Goal: Task Accomplishment & Management: Complete application form

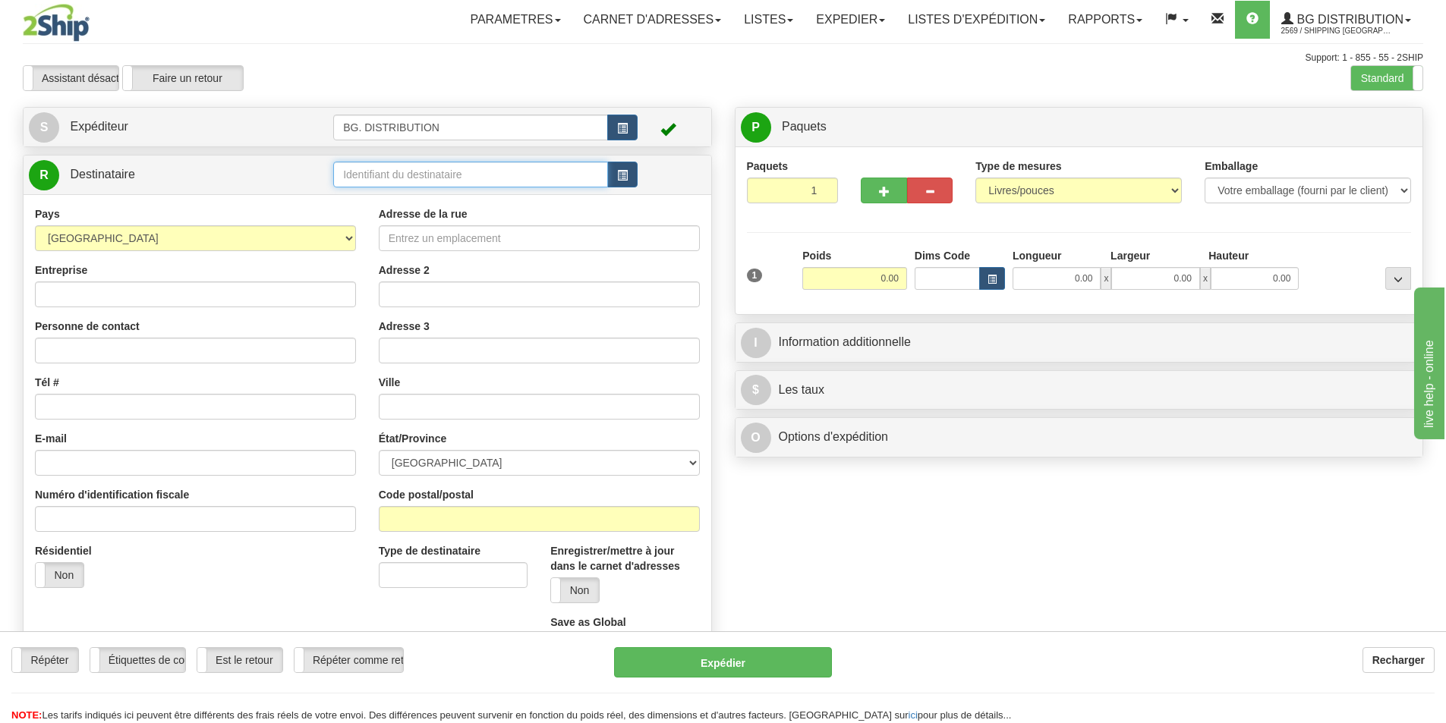
click at [427, 171] on input "text" at bounding box center [470, 175] width 275 height 26
type input "5595"
click button "Supprimer" at bounding box center [0, 0] width 0 height 0
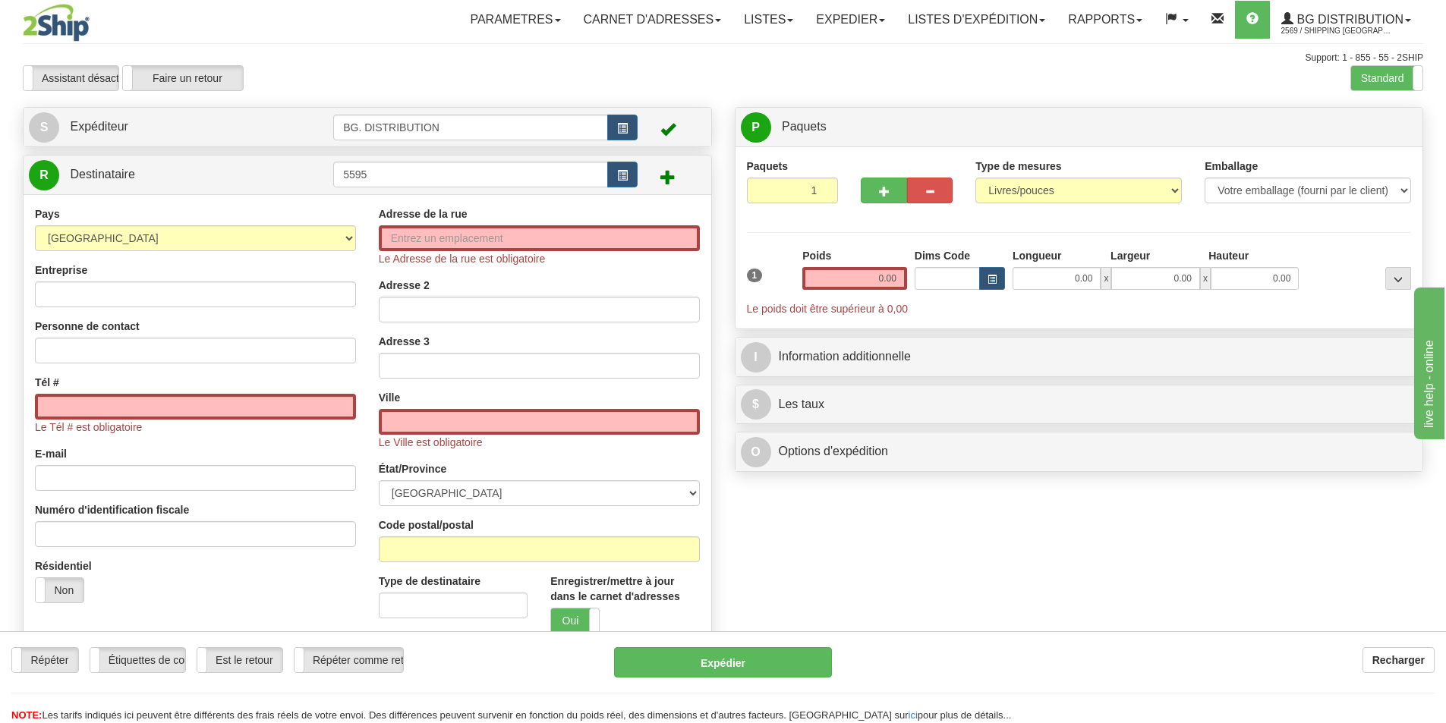
click at [370, 231] on div "Adresse de la rue Le Adresse de la rue est obligatoire Adresse 2 Adresse 3 Vill…" at bounding box center [539, 453] width 344 height 495
click at [383, 229] on input "Adresse de la rue" at bounding box center [539, 238] width 321 height 26
click at [394, 173] on input "5595" at bounding box center [470, 175] width 275 height 26
click at [83, 291] on input "Entreprise" at bounding box center [195, 295] width 321 height 26
type input "e"
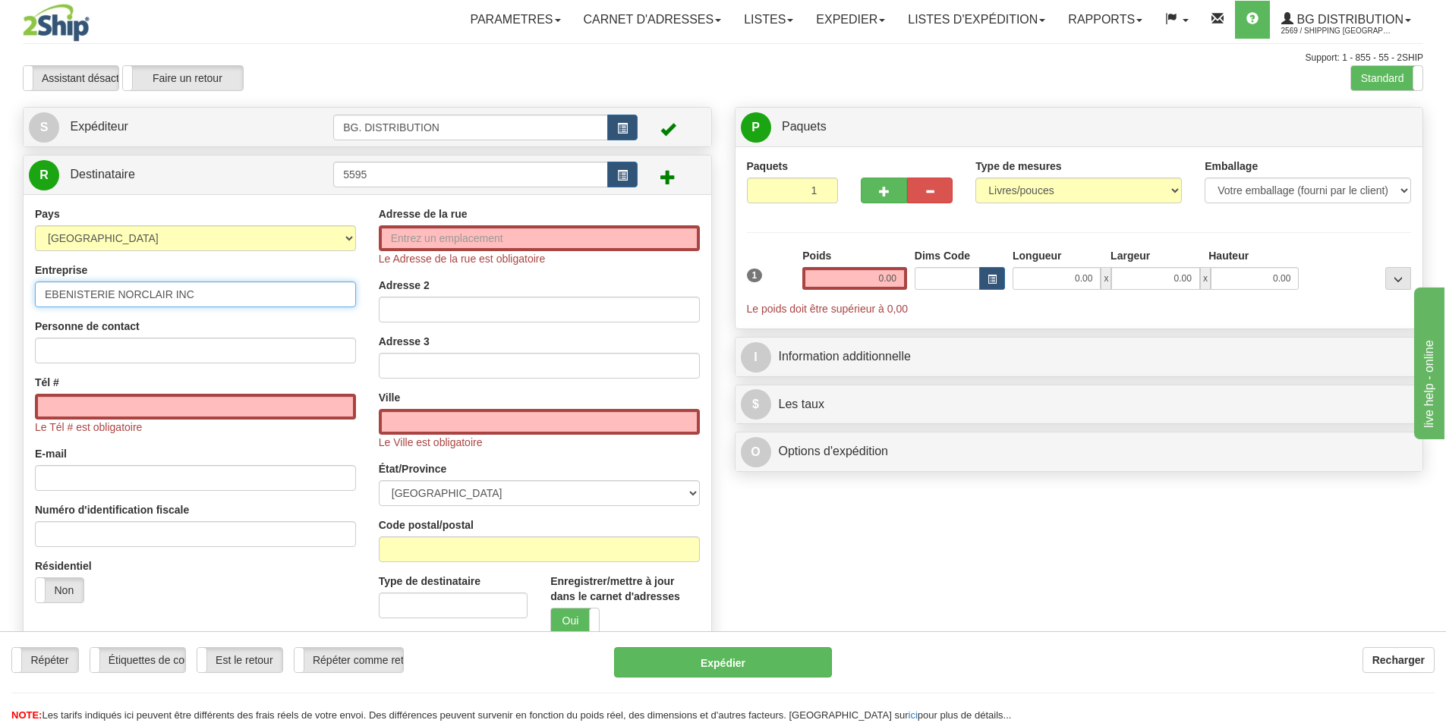
type input "EBENISTERIE NORCLAIR INC"
click at [109, 417] on input "Tél #" at bounding box center [195, 407] width 321 height 26
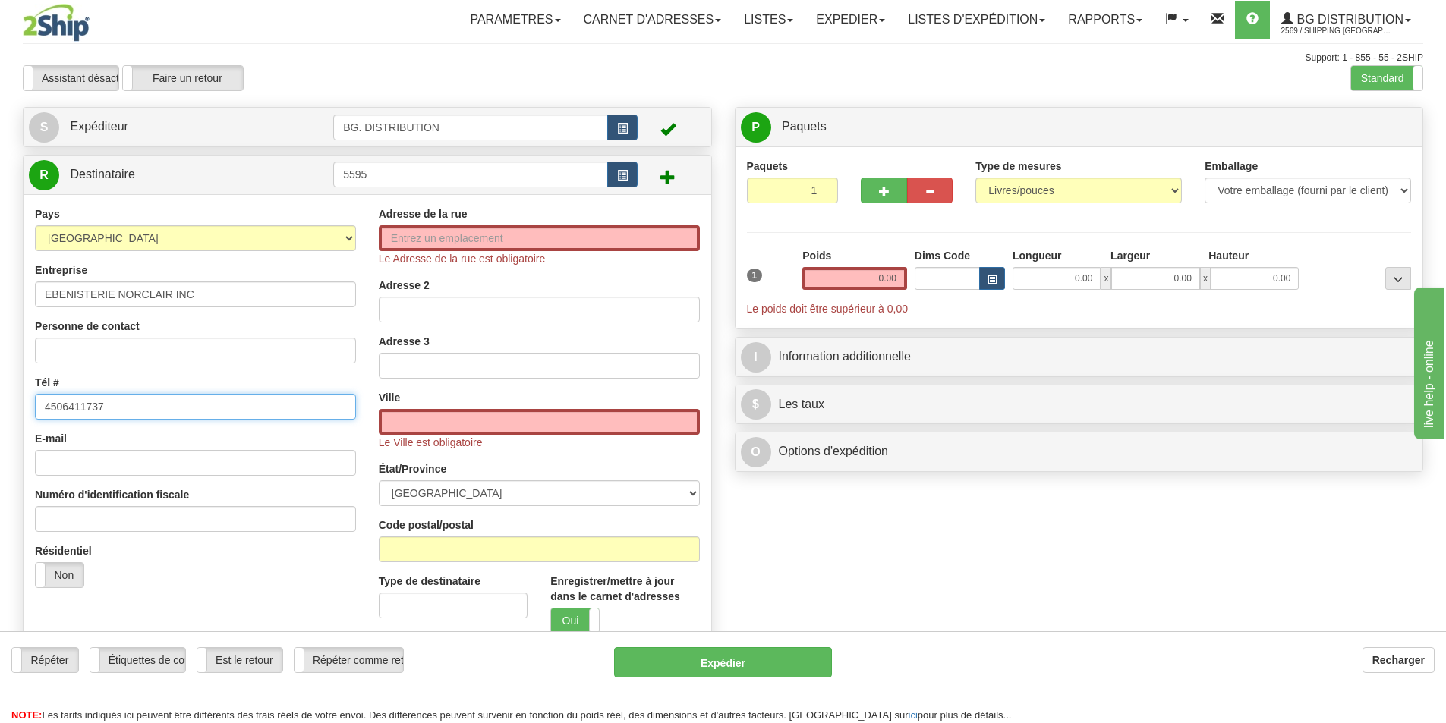
type input "4506411737"
click at [457, 240] on input "Adresse de la rue" at bounding box center [539, 238] width 321 height 26
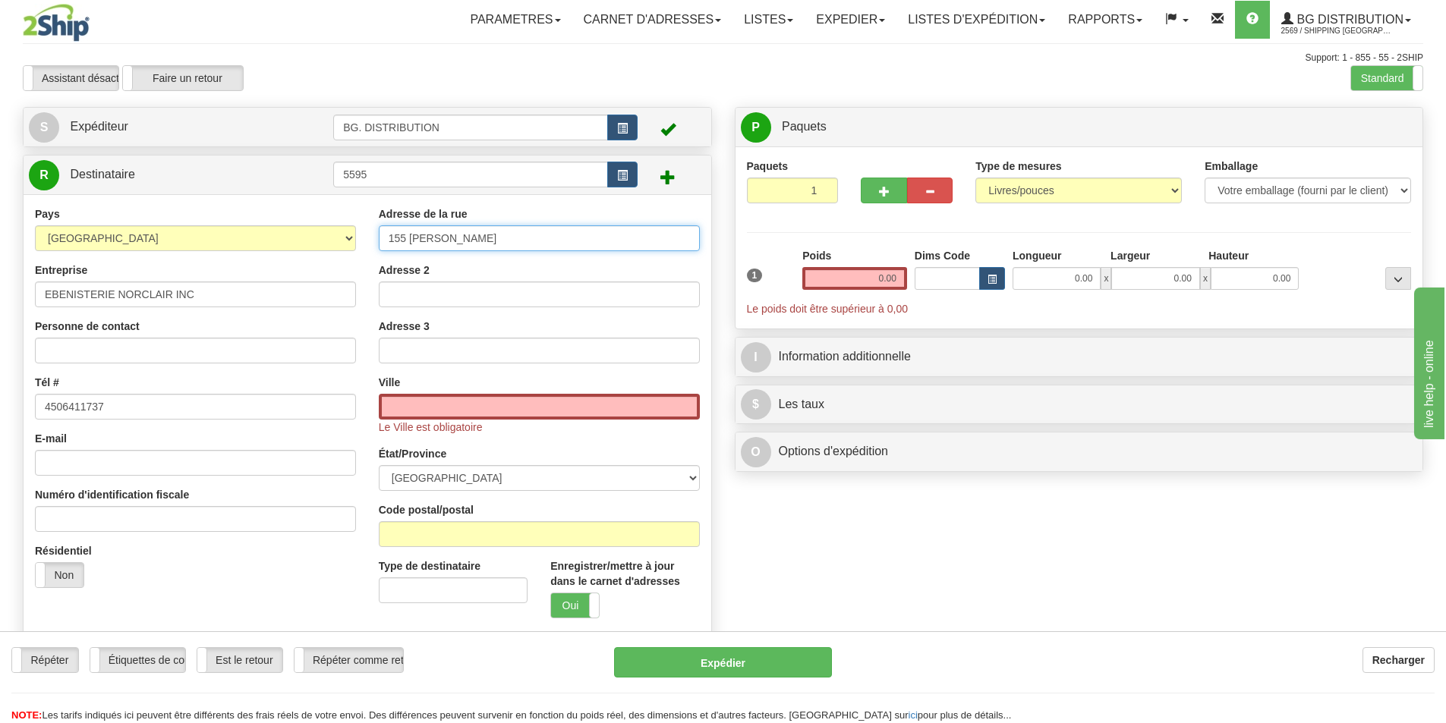
type input "155 JULES-LEGER"
click at [458, 407] on input "text" at bounding box center [539, 407] width 321 height 26
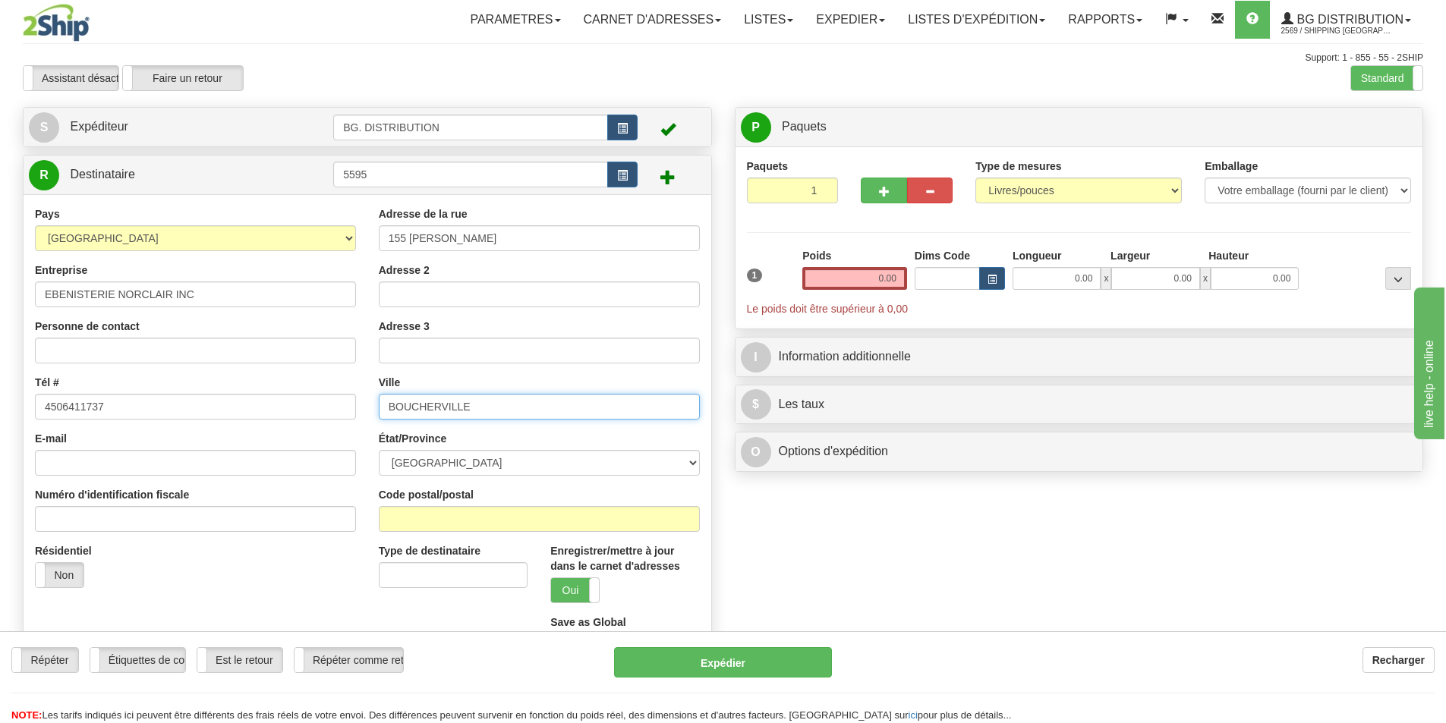
click at [502, 412] on input "BOUCHERVILLE" at bounding box center [539, 407] width 321 height 26
type input "BOUCHERVILLE"
click at [527, 466] on select "ALBERTA BRITISH COLUMBIA MANITOBA NEW BRUNSWICK NEWFOUNDLAND NOVA SCOTIA NUNAVU…" at bounding box center [539, 463] width 321 height 26
select select "QC"
click at [379, 450] on select "ALBERTA BRITISH COLUMBIA MANITOBA NEW BRUNSWICK NEWFOUNDLAND NOVA SCOTIA NUNAVU…" at bounding box center [539, 463] width 321 height 26
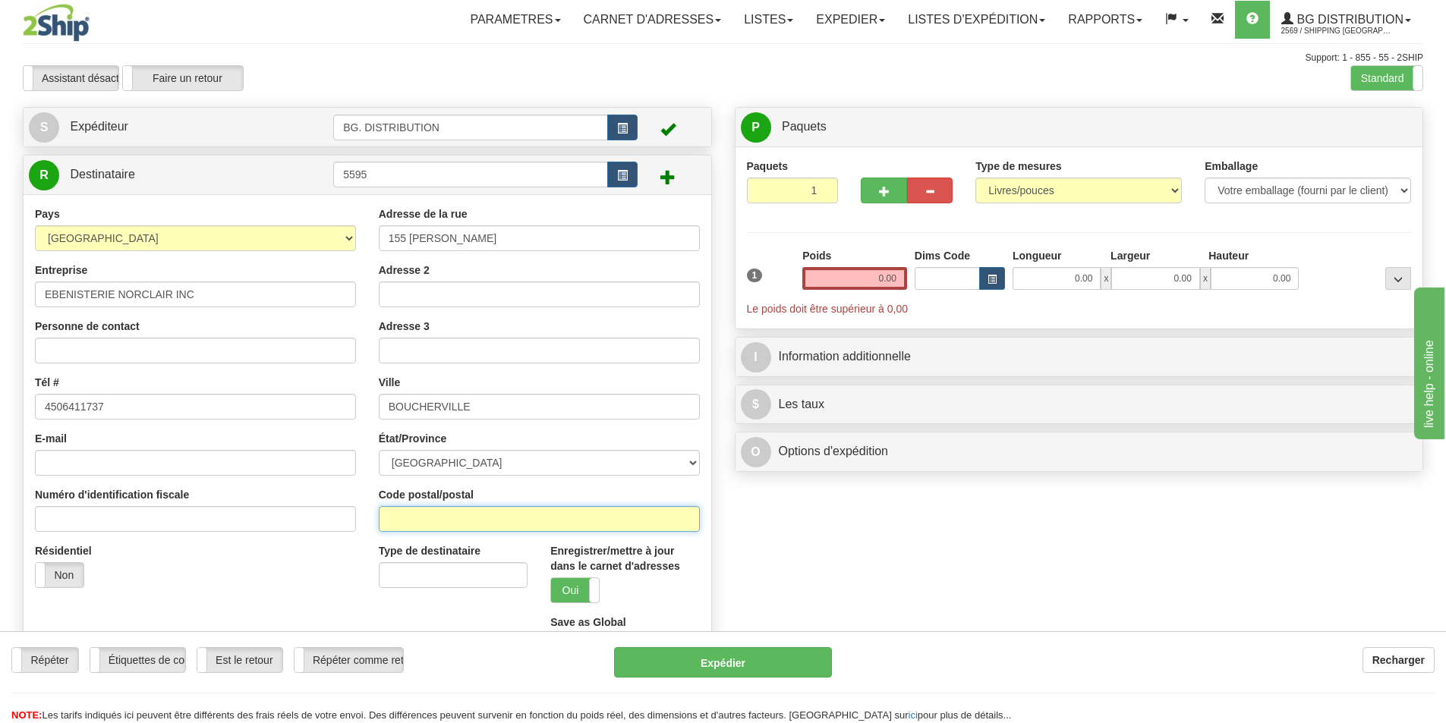
click at [505, 519] on input "Code postal/postal" at bounding box center [539, 519] width 321 height 26
type input "J4B 7K8"
click at [889, 279] on input "0.00" at bounding box center [854, 278] width 105 height 23
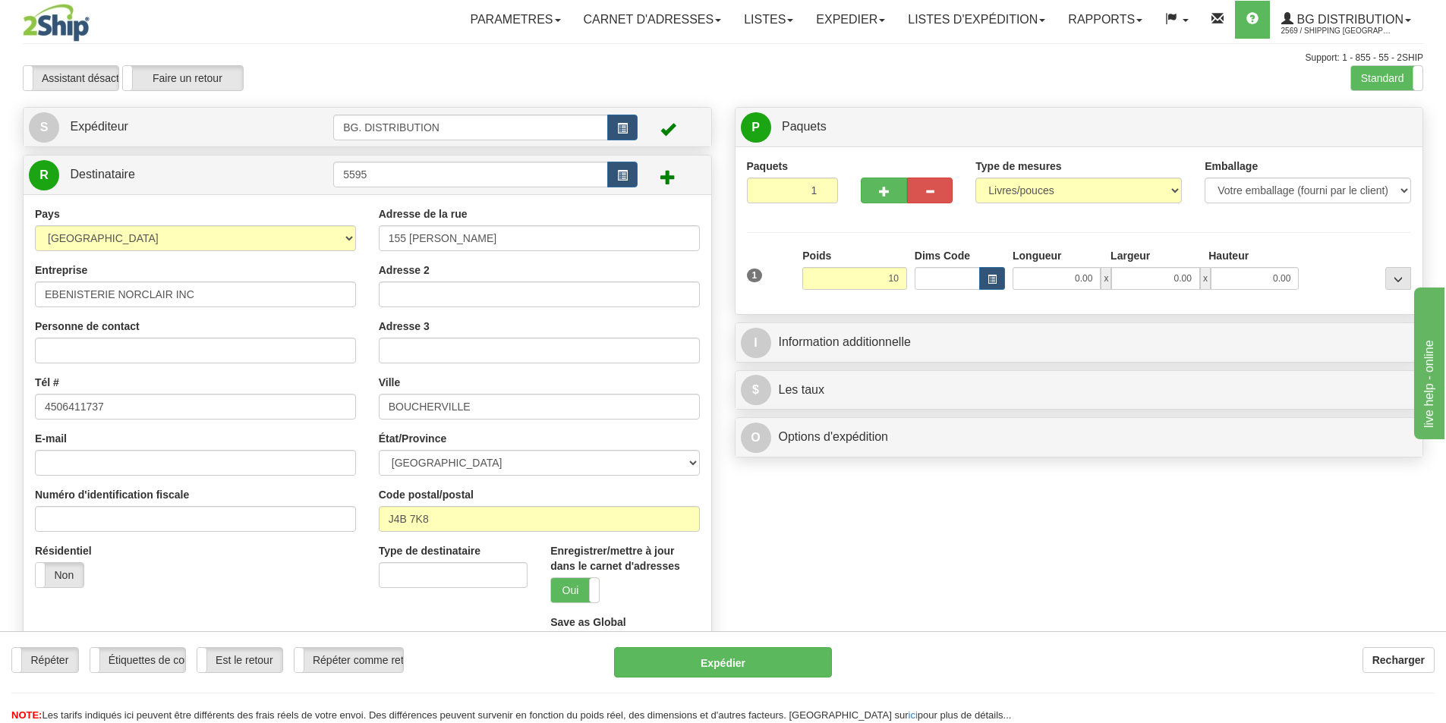
type input "10.00"
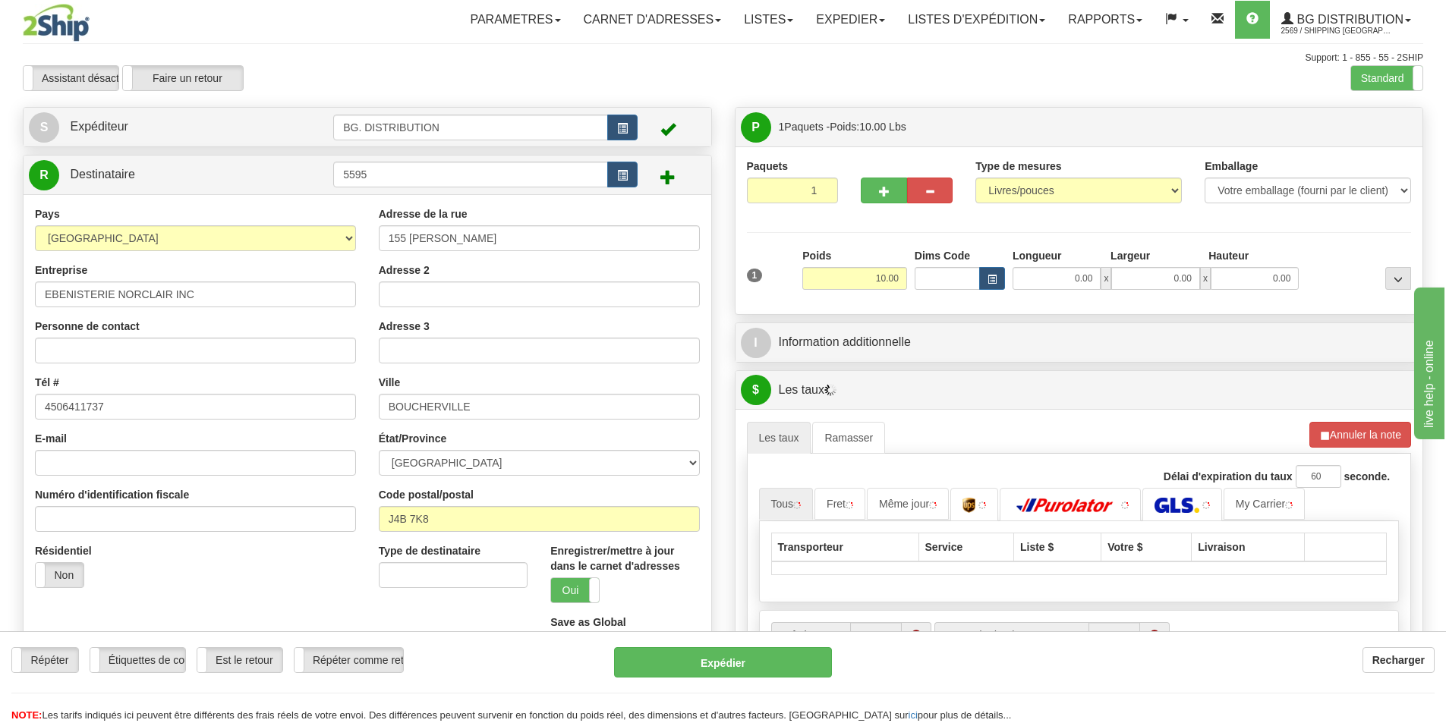
drag, startPoint x: 1058, startPoint y: 265, endPoint x: 1062, endPoint y: 274, distance: 9.9
click at [1058, 265] on div "Longueur" at bounding box center [1058, 257] width 98 height 19
click at [1064, 284] on input "0.00" at bounding box center [1057, 278] width 88 height 23
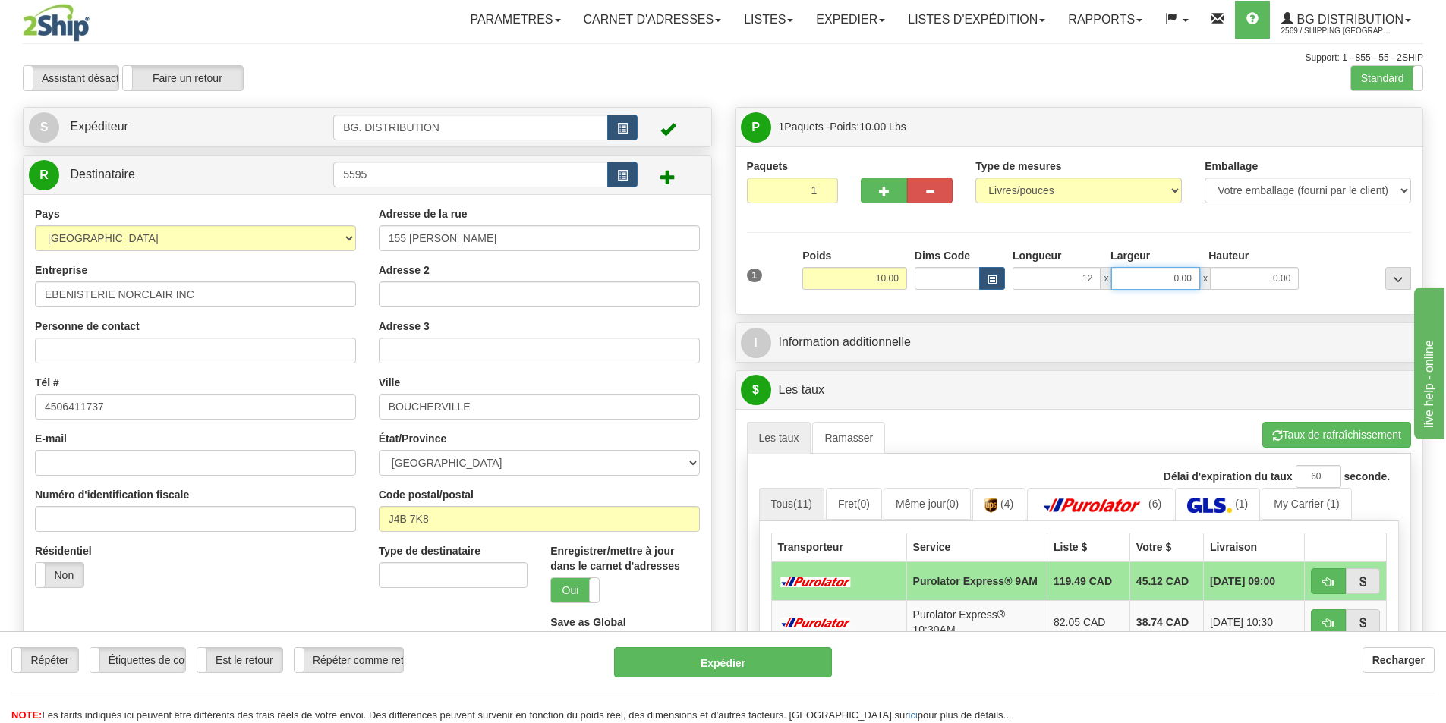
type input "12.00"
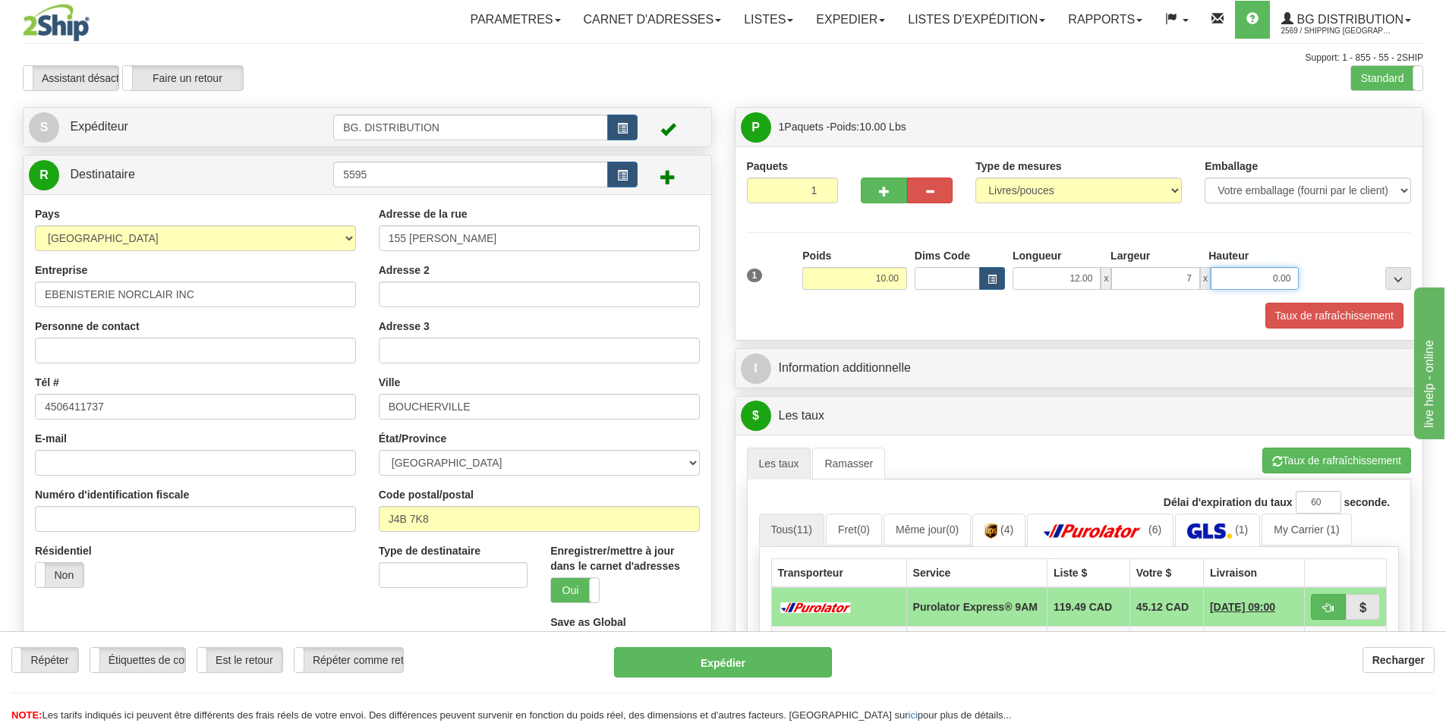
type input "7.00"
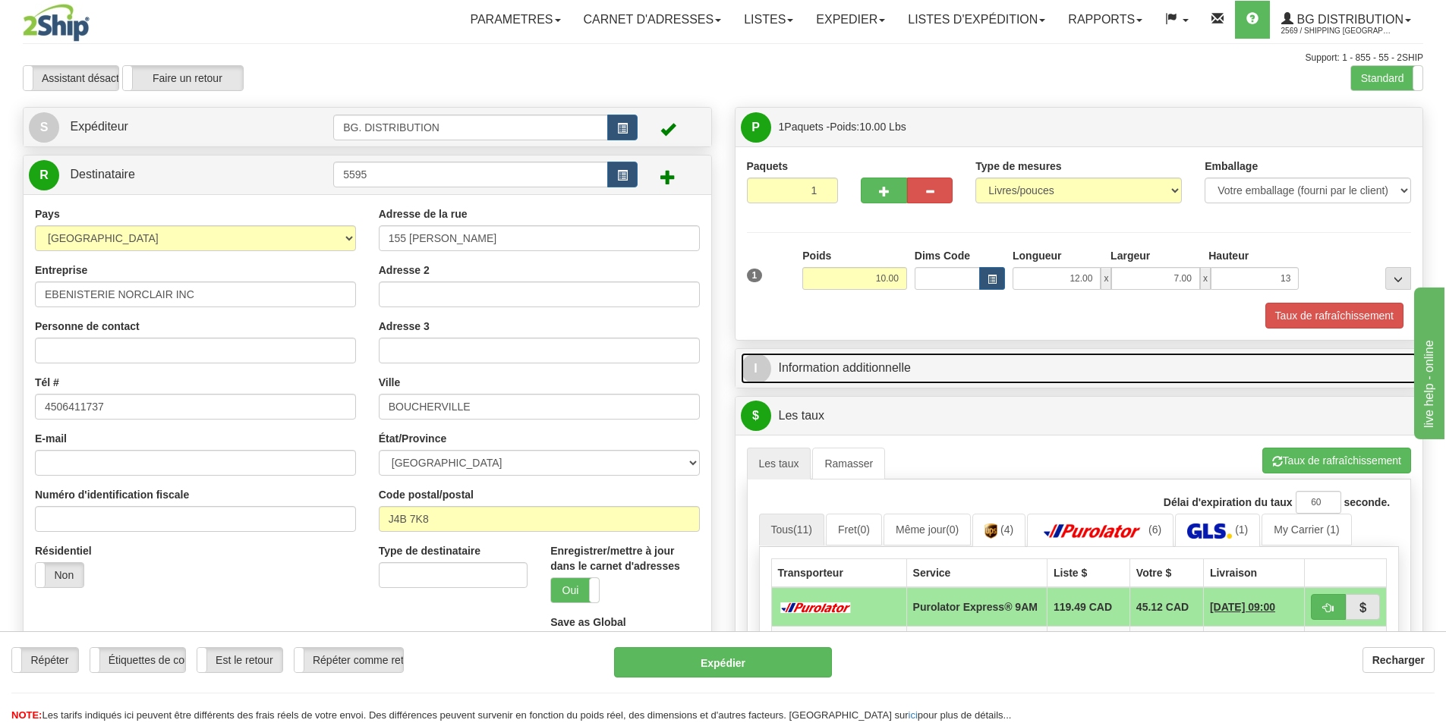
type input "13.00"
click at [770, 370] on span "I" at bounding box center [756, 369] width 30 height 30
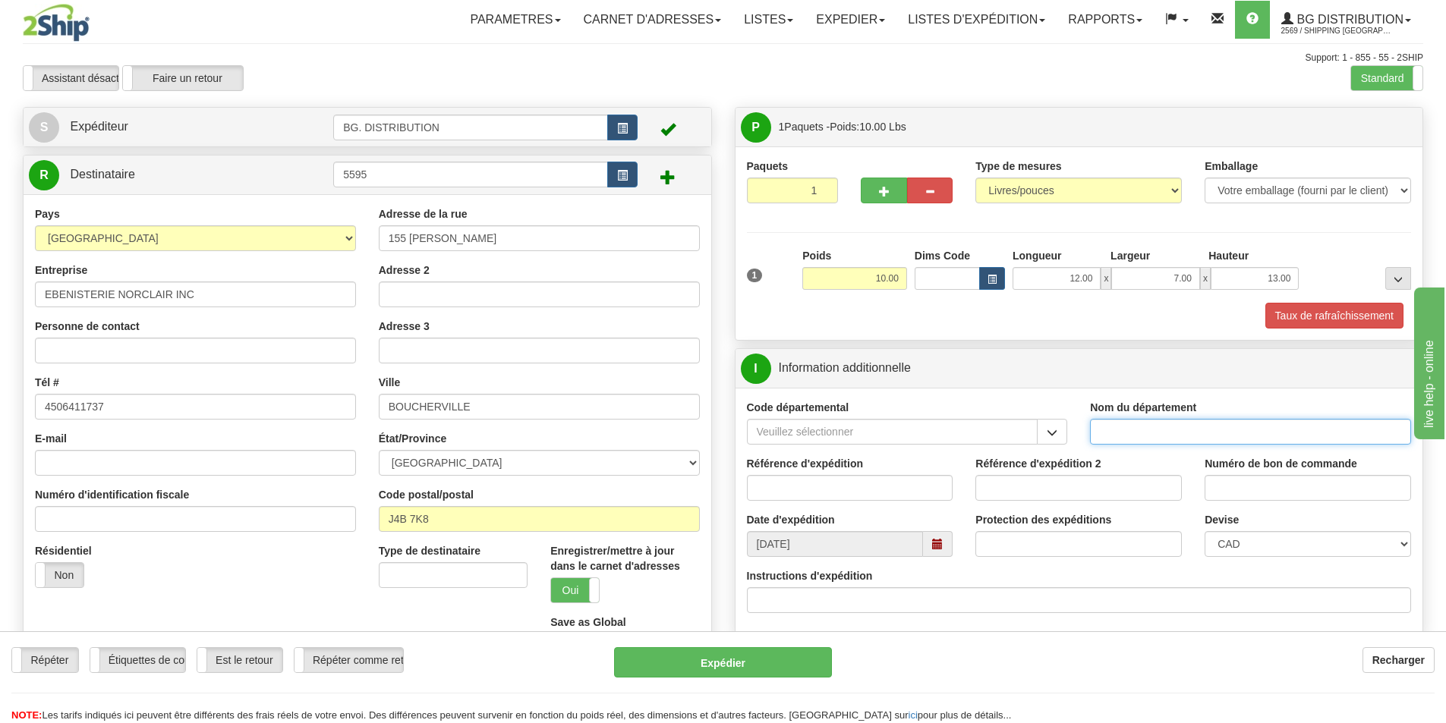
click at [1171, 437] on input "Nom du département" at bounding box center [1250, 432] width 321 height 26
type input "."
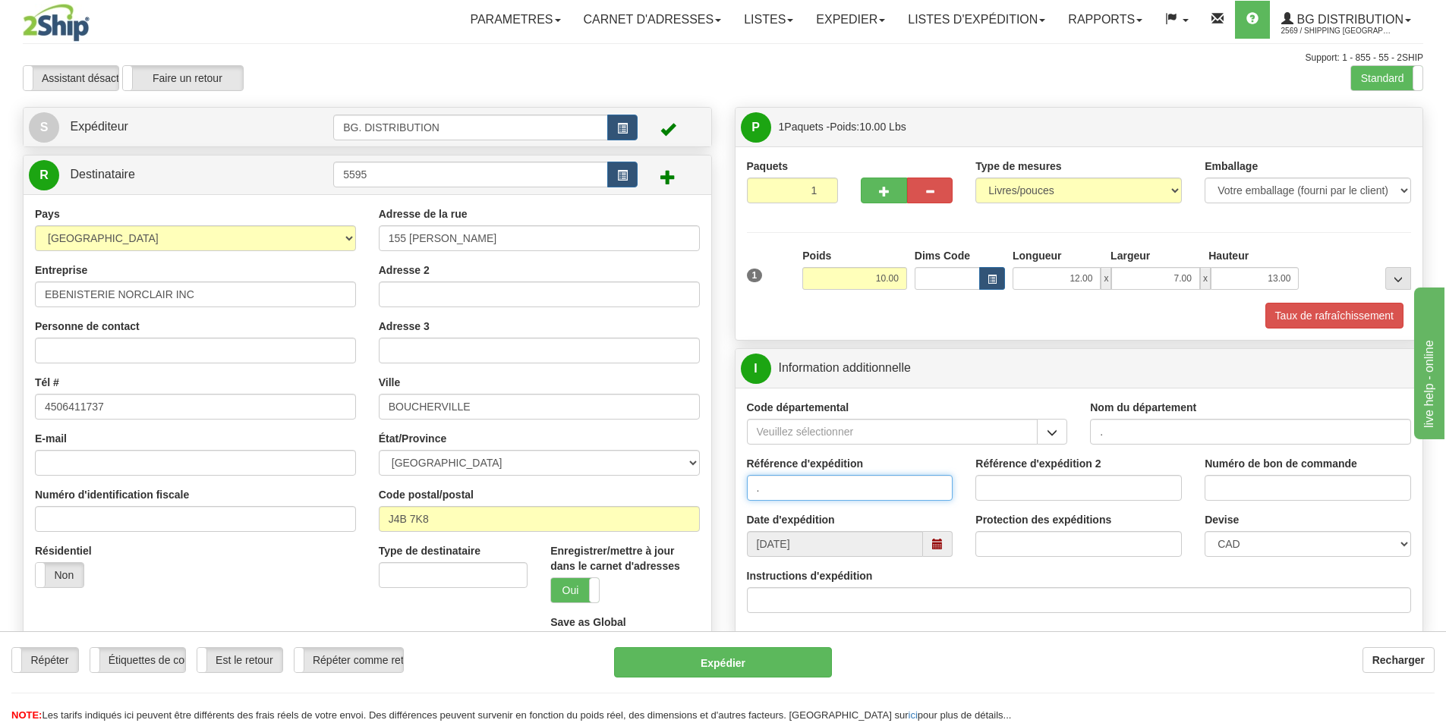
type input "."
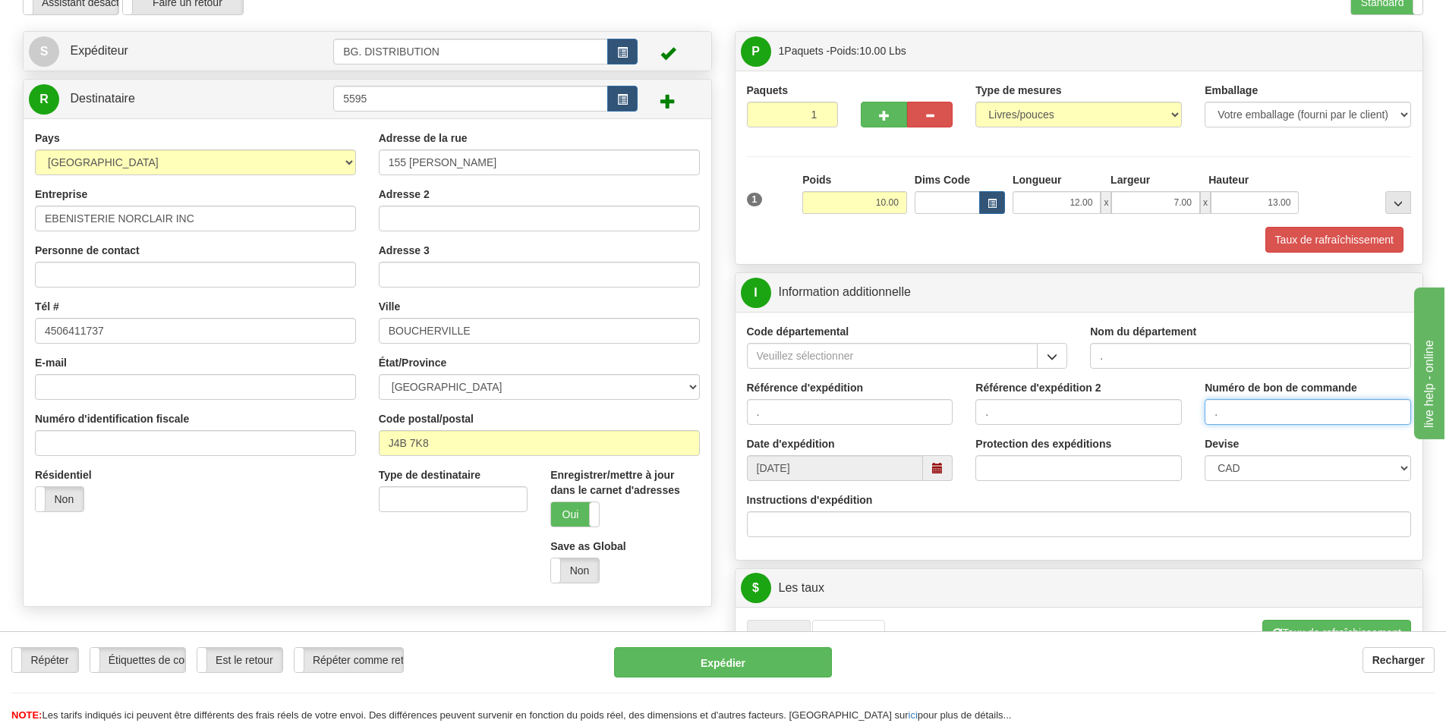
scroll to position [228, 0]
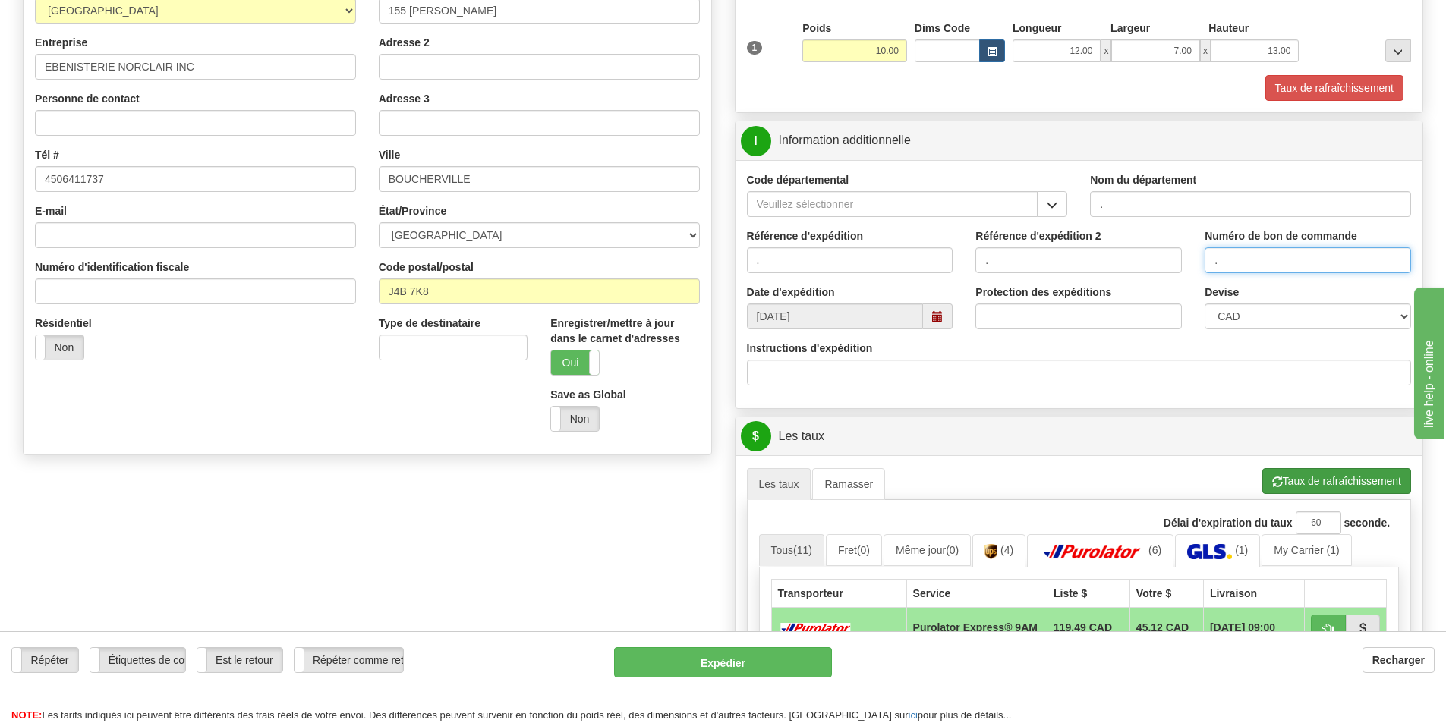
type input "."
click at [1296, 478] on button "Taux de rafraîchissement" at bounding box center [1336, 481] width 149 height 26
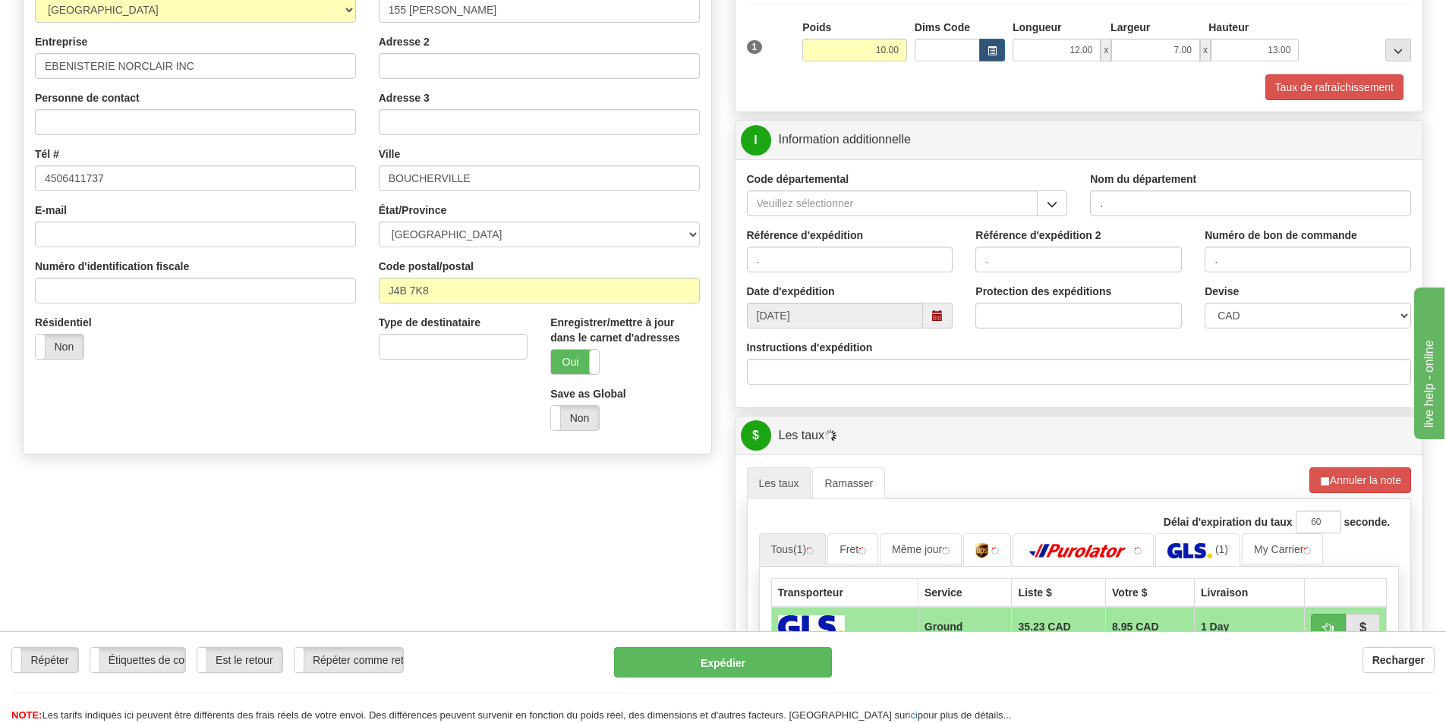
scroll to position [607, 0]
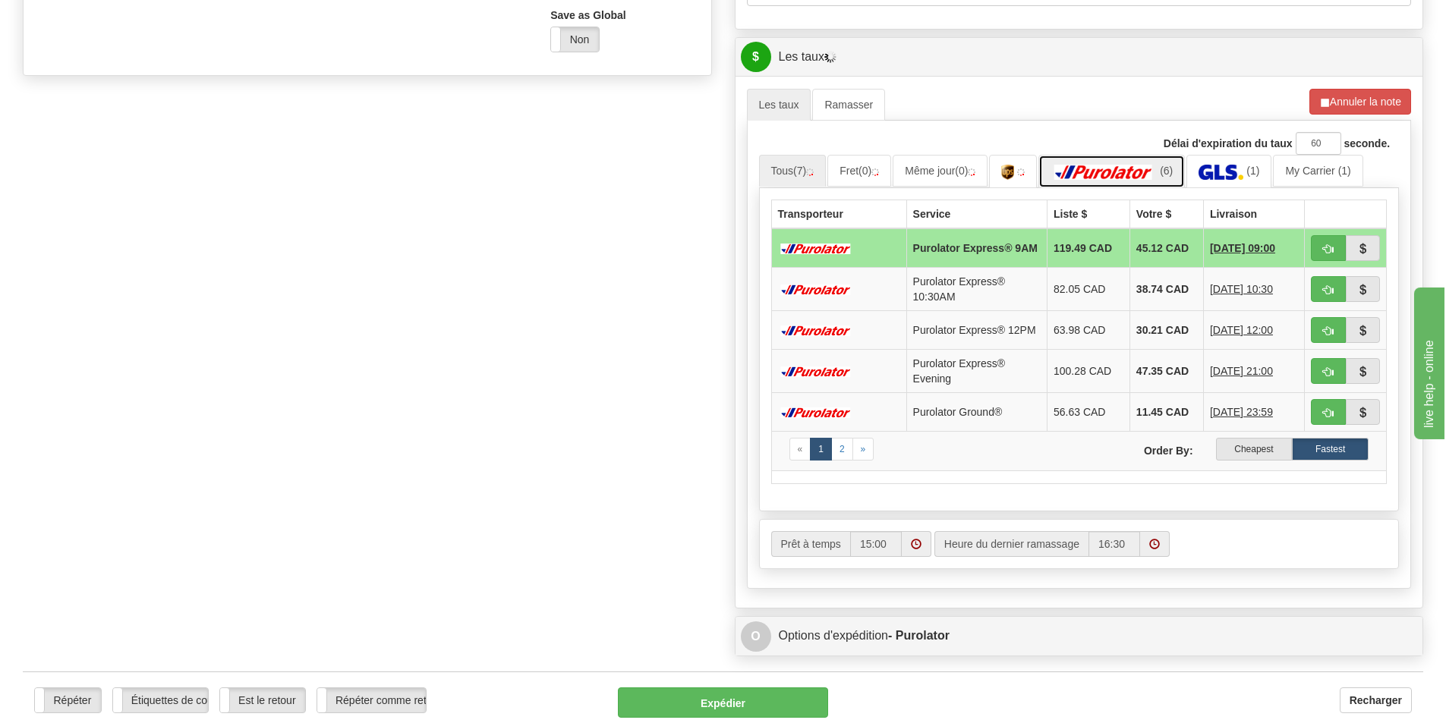
click at [1113, 168] on img at bounding box center [1103, 172] width 106 height 15
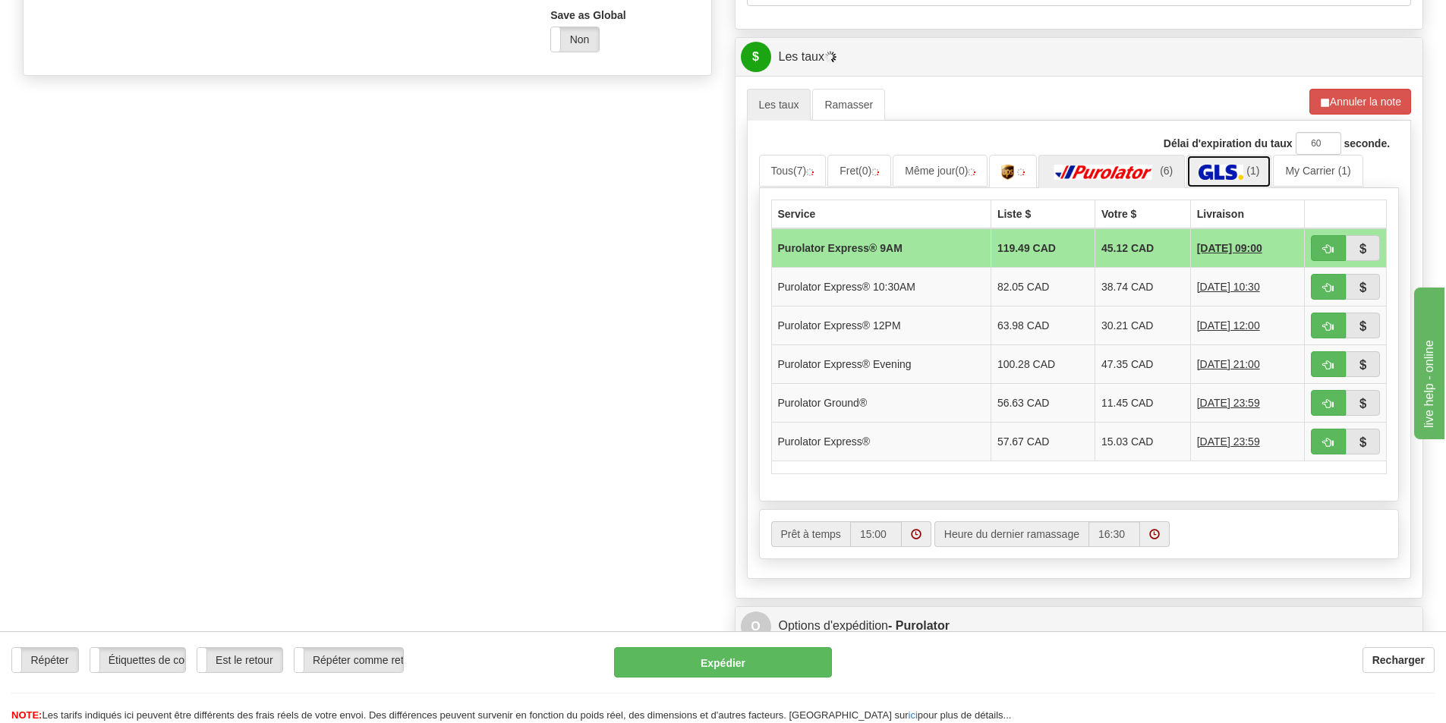
click at [1227, 164] on link "(1)" at bounding box center [1228, 171] width 85 height 33
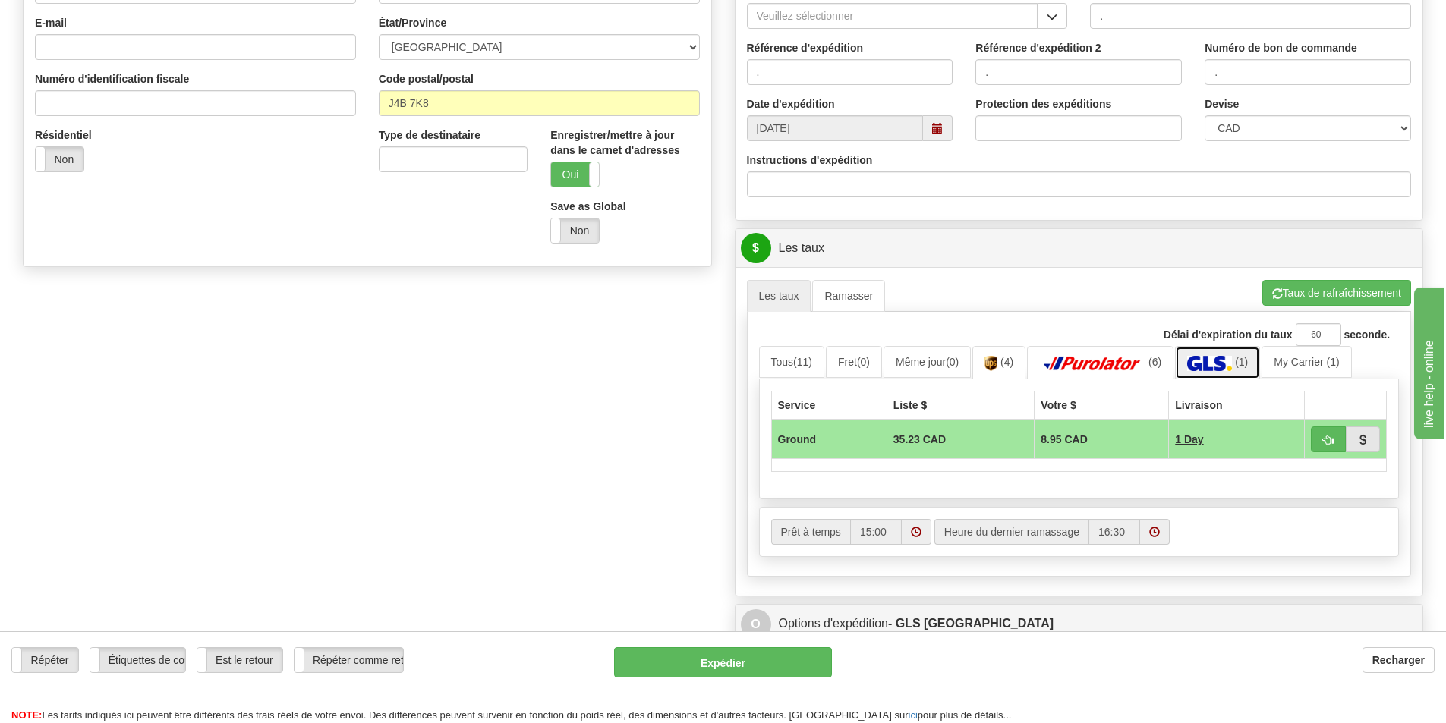
scroll to position [380, 0]
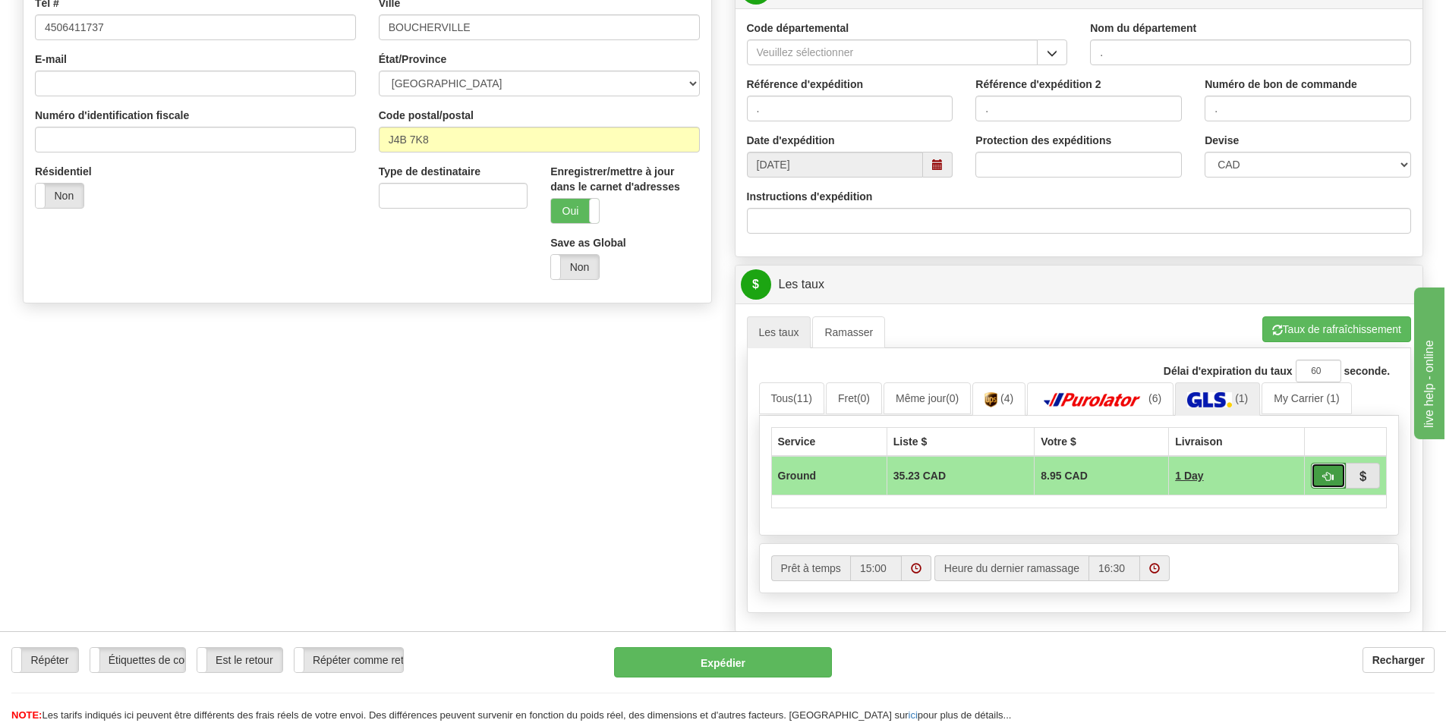
click at [1319, 484] on button "button" at bounding box center [1328, 476] width 35 height 26
type input "1"
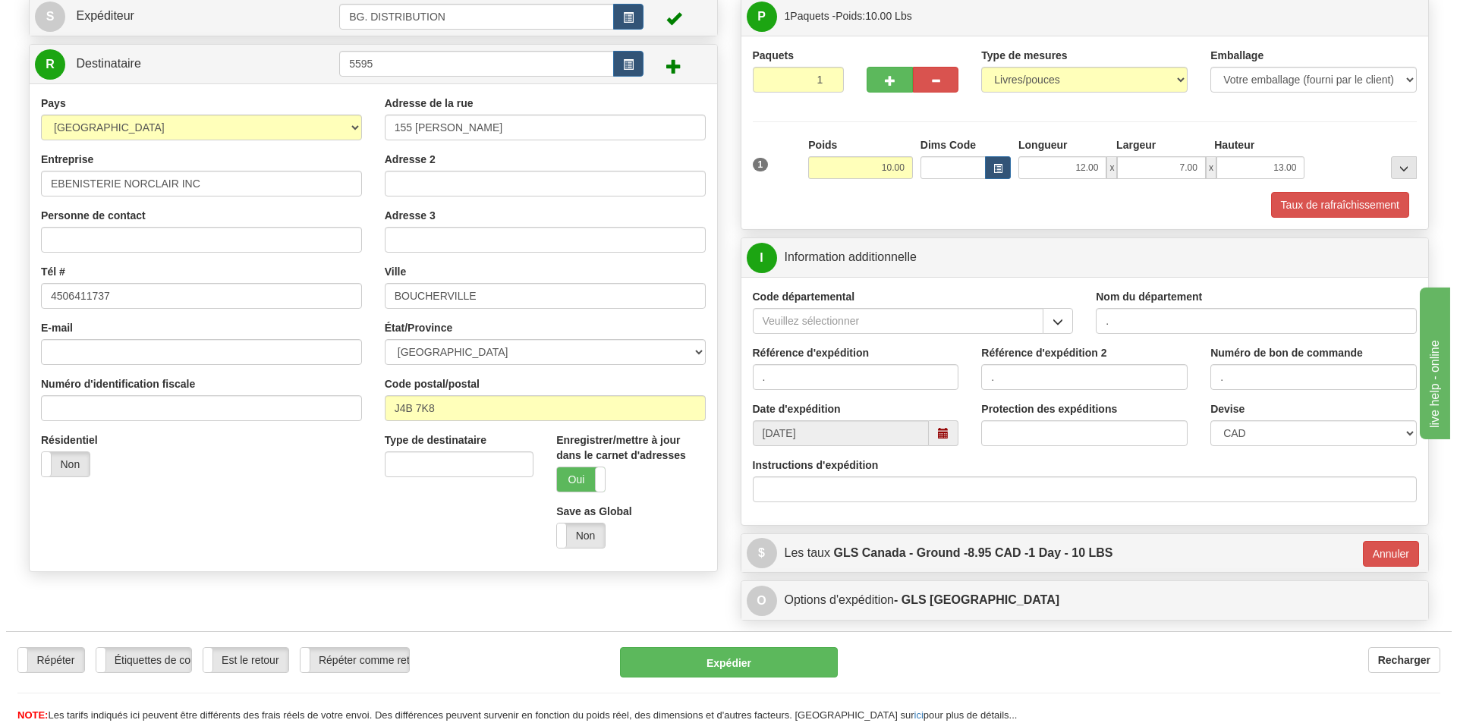
scroll to position [76, 0]
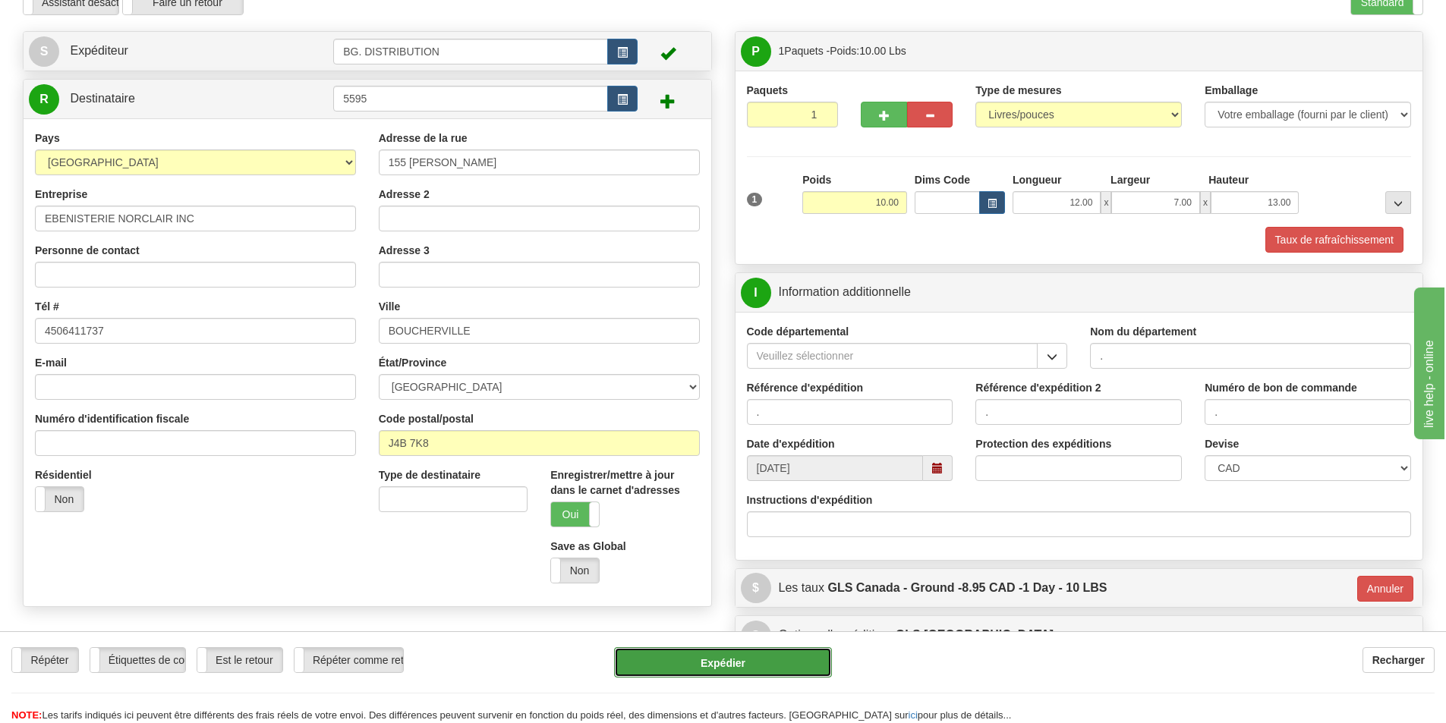
click at [734, 659] on button "Expédier" at bounding box center [723, 662] width 218 height 30
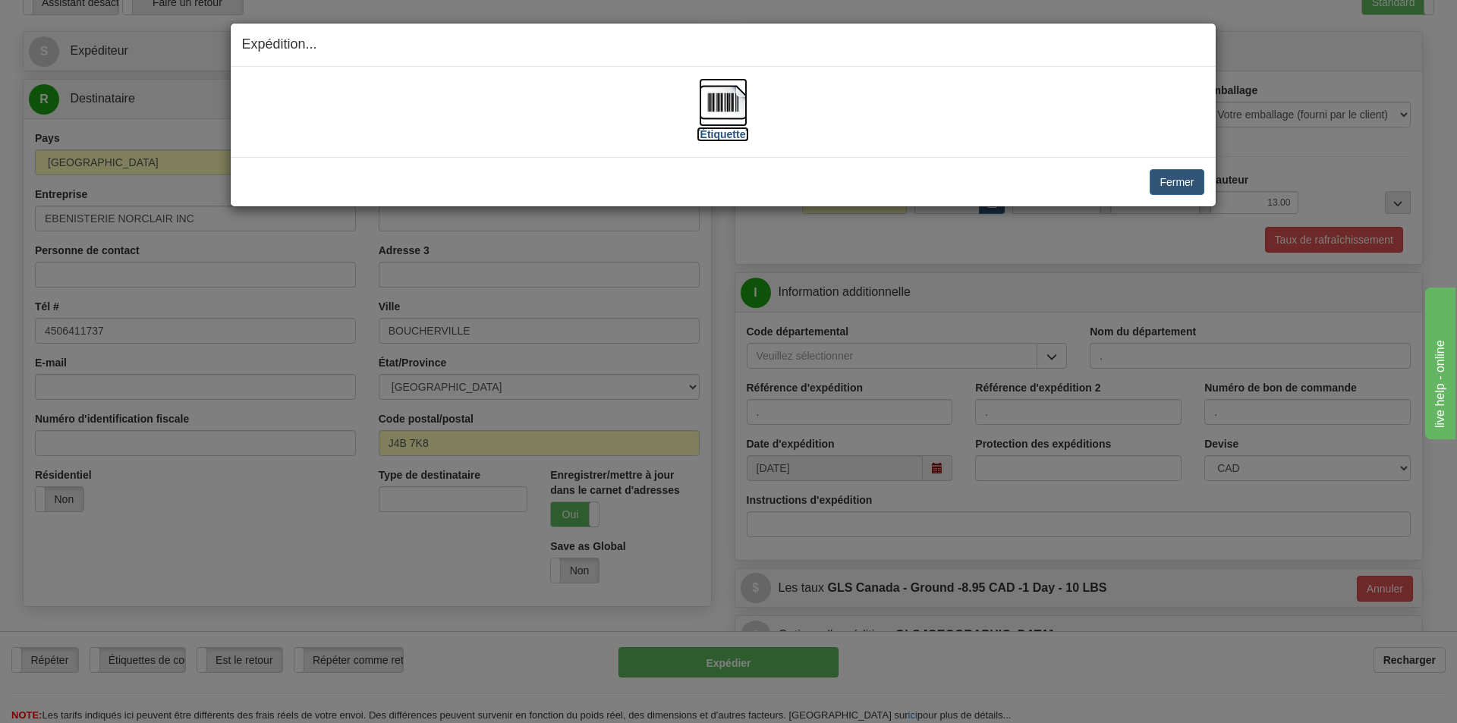
click at [708, 134] on label "[Étiquette]" at bounding box center [723, 134] width 52 height 15
click at [1169, 180] on button "Fermer" at bounding box center [1177, 182] width 54 height 26
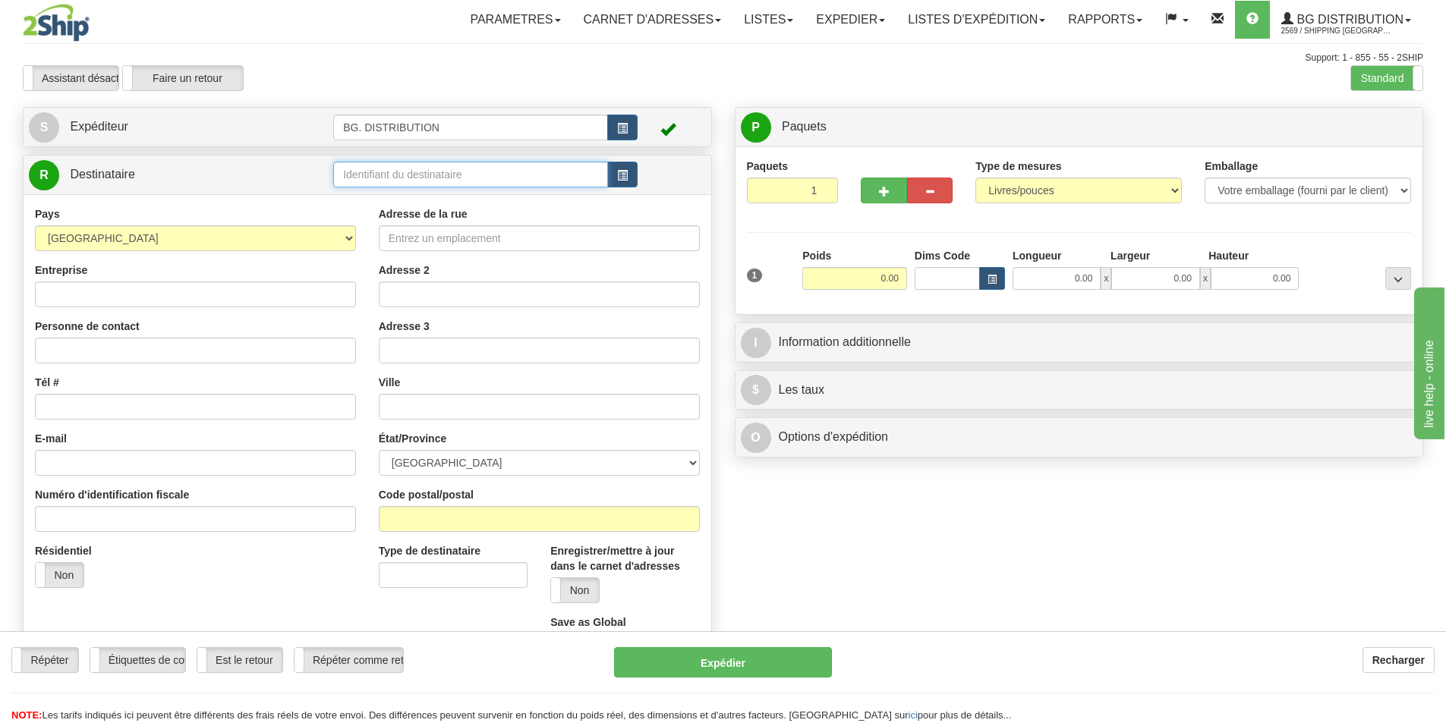
click at [461, 167] on input "text" at bounding box center [470, 175] width 275 height 26
type input "20028"
click button "Supprimer" at bounding box center [0, 0] width 0 height 0
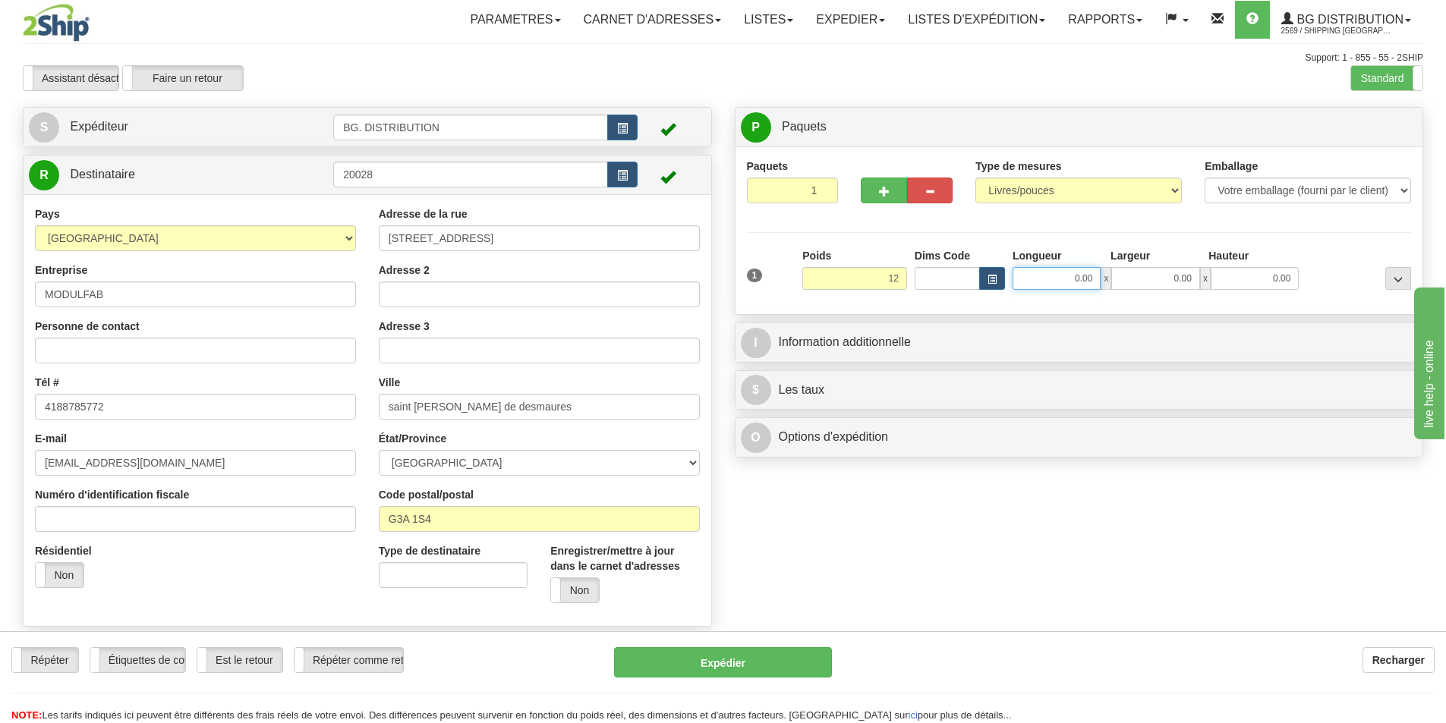
type input "12.00"
click at [1047, 279] on input "0.00" at bounding box center [1057, 278] width 88 height 23
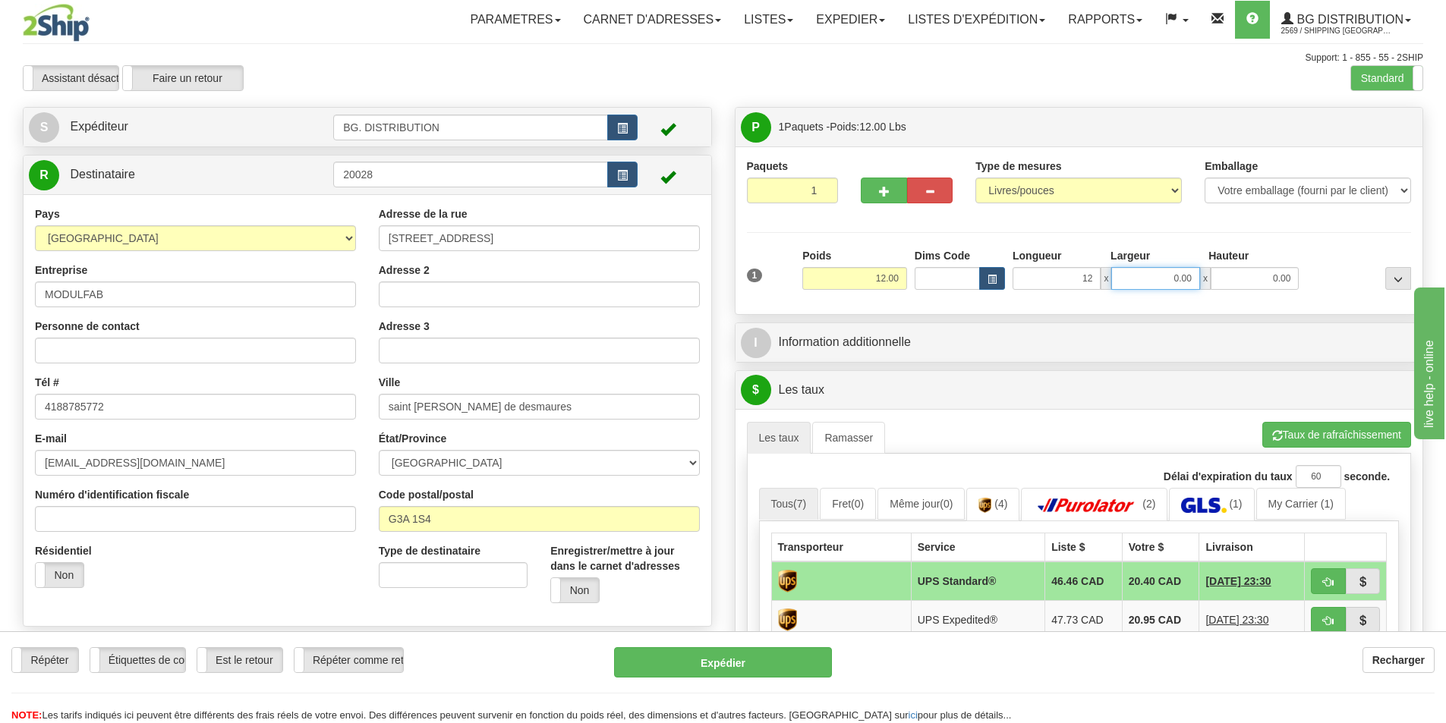
type input "12.00"
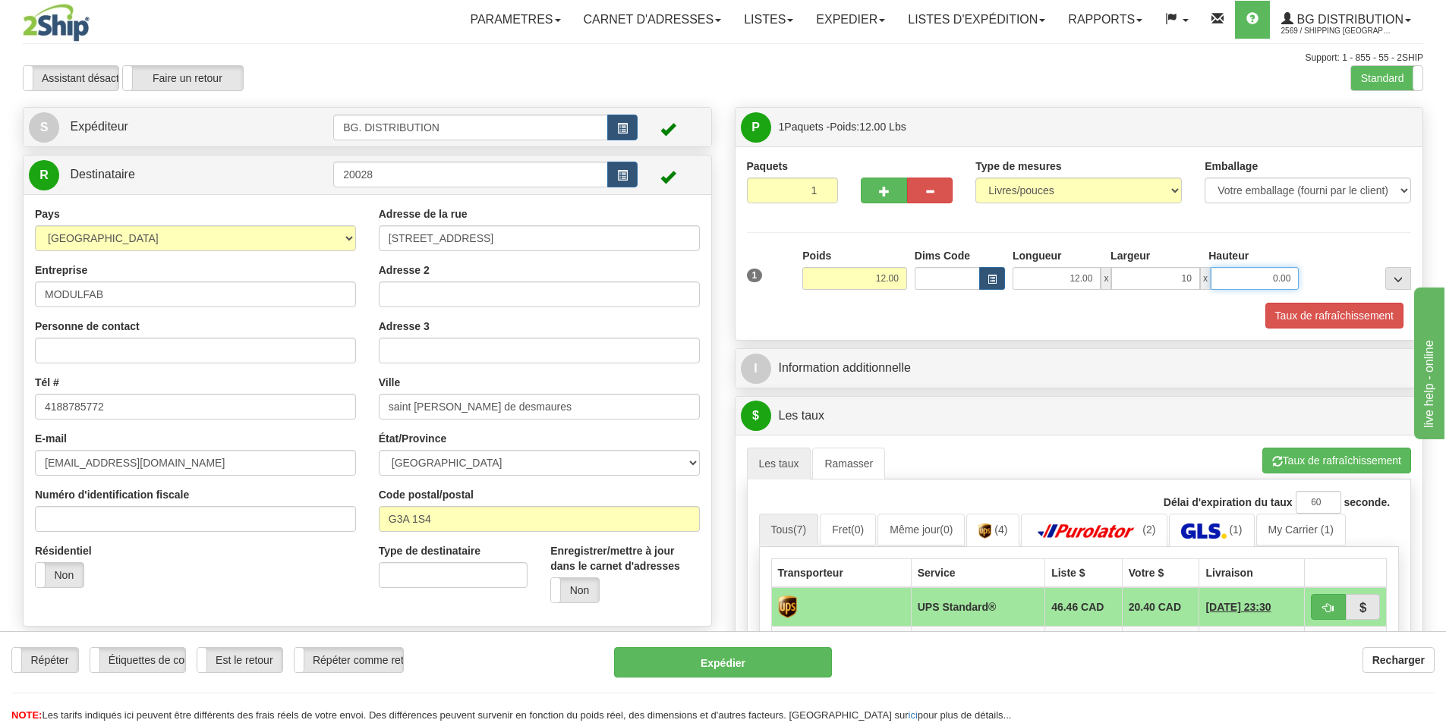
type input "10.00"
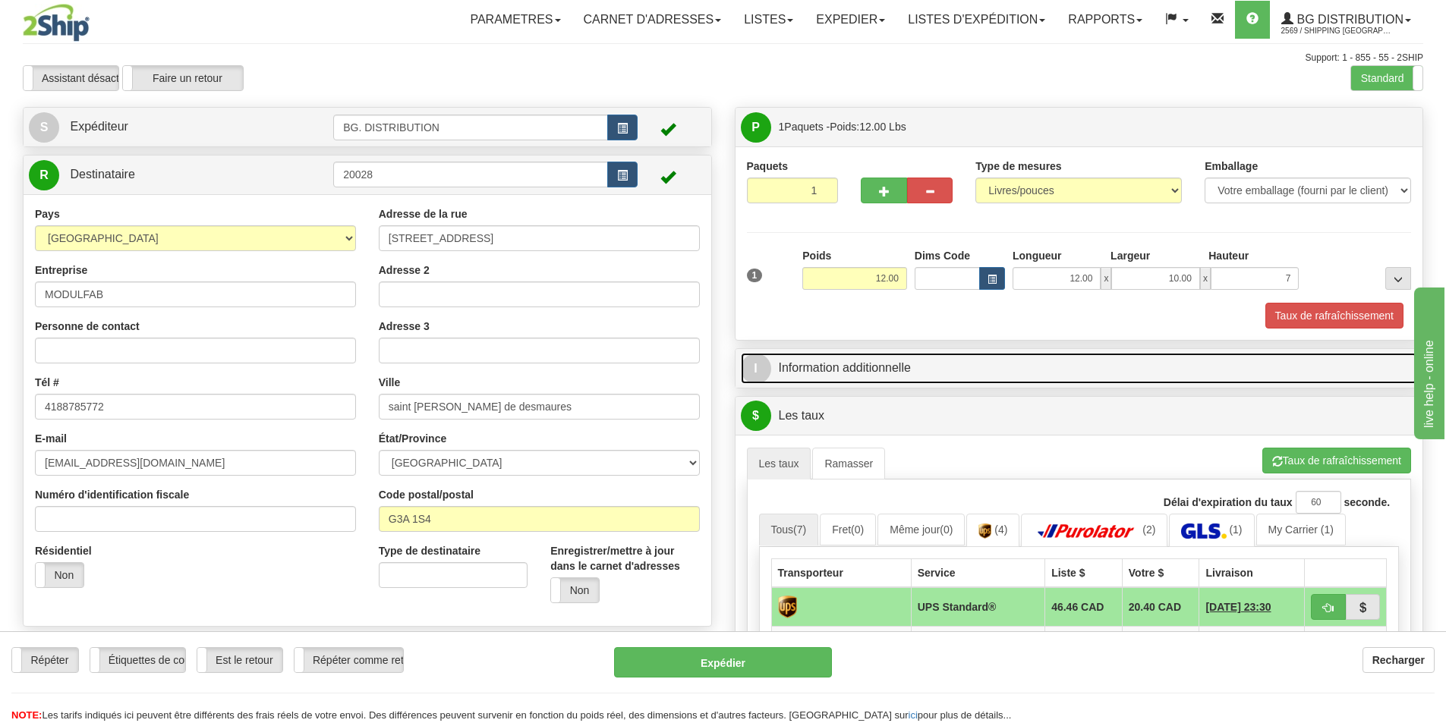
type input "7.00"
click at [762, 364] on span "I" at bounding box center [756, 369] width 30 height 30
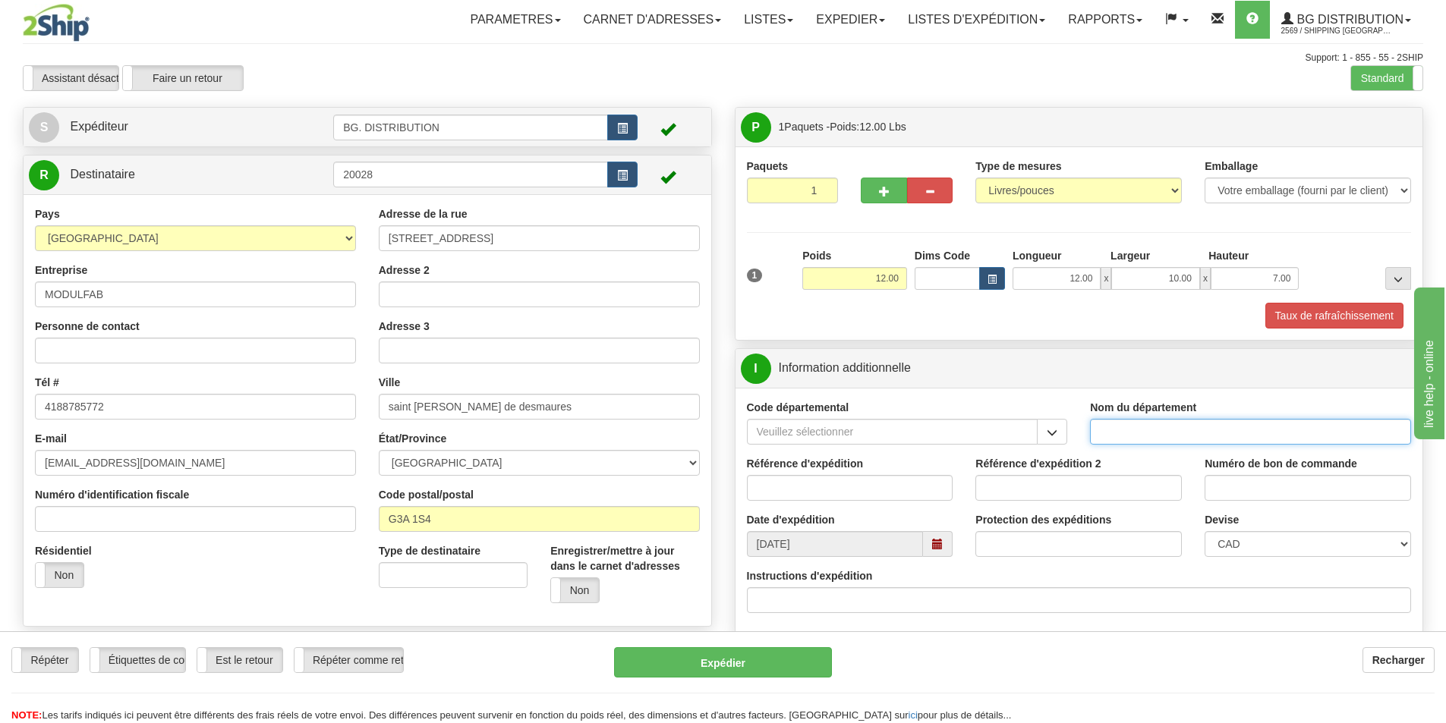
drag, startPoint x: 1195, startPoint y: 443, endPoint x: 1185, endPoint y: 433, distance: 14.0
click at [1185, 433] on input "Nom du département" at bounding box center [1250, 432] width 321 height 26
type input "."
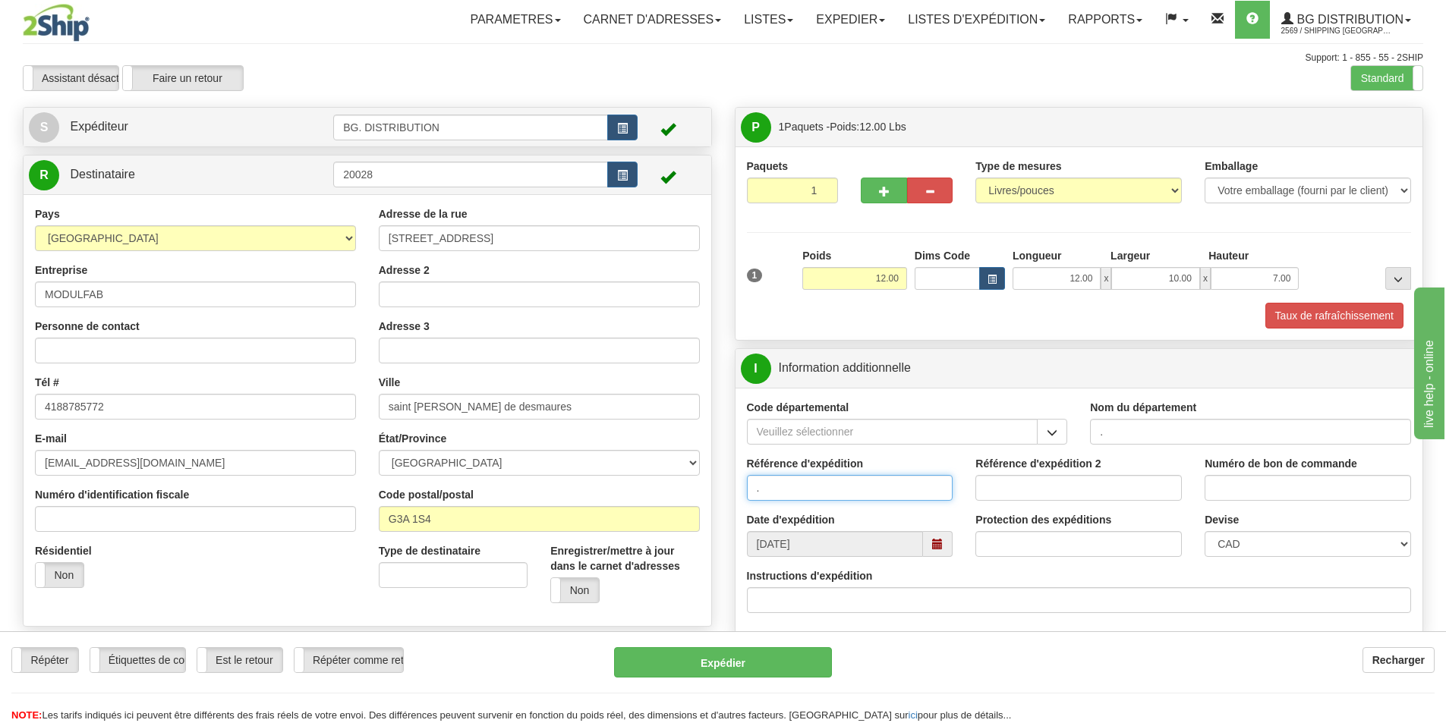
type input "."
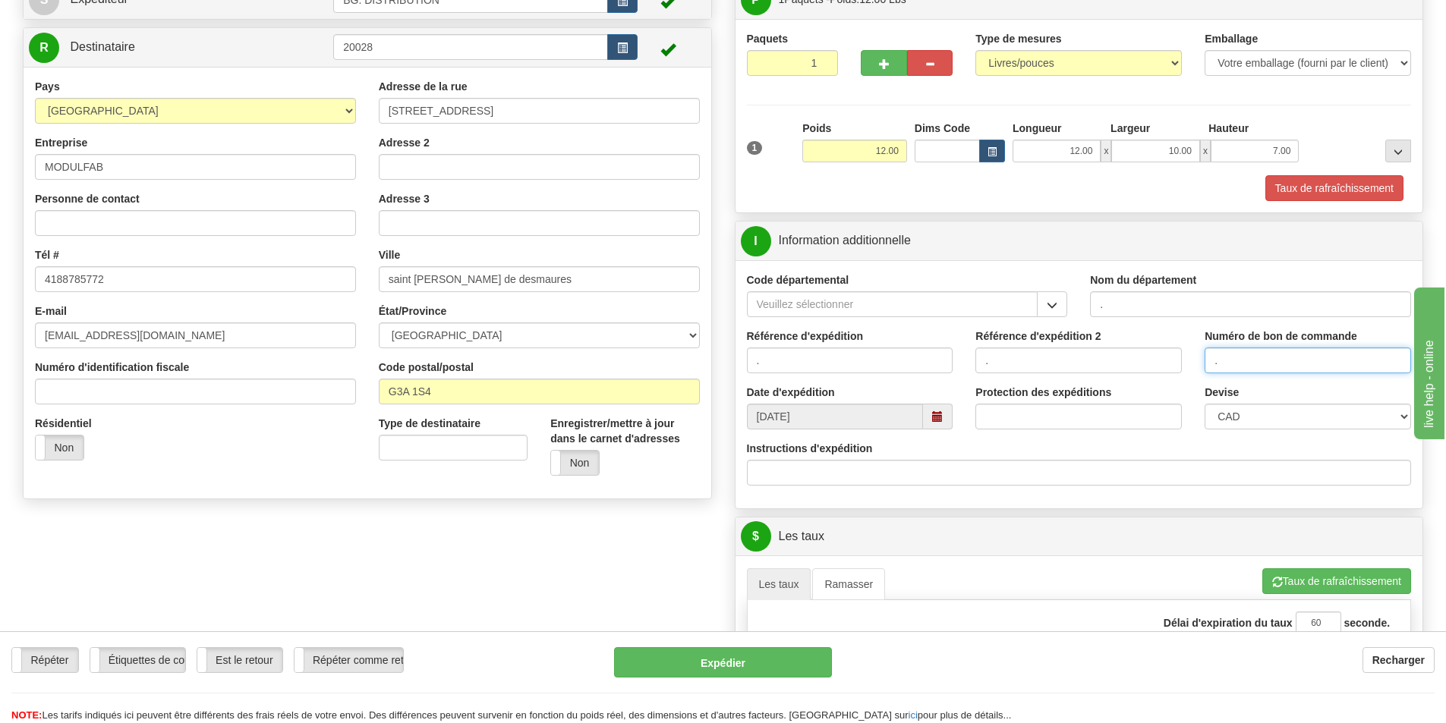
scroll to position [228, 0]
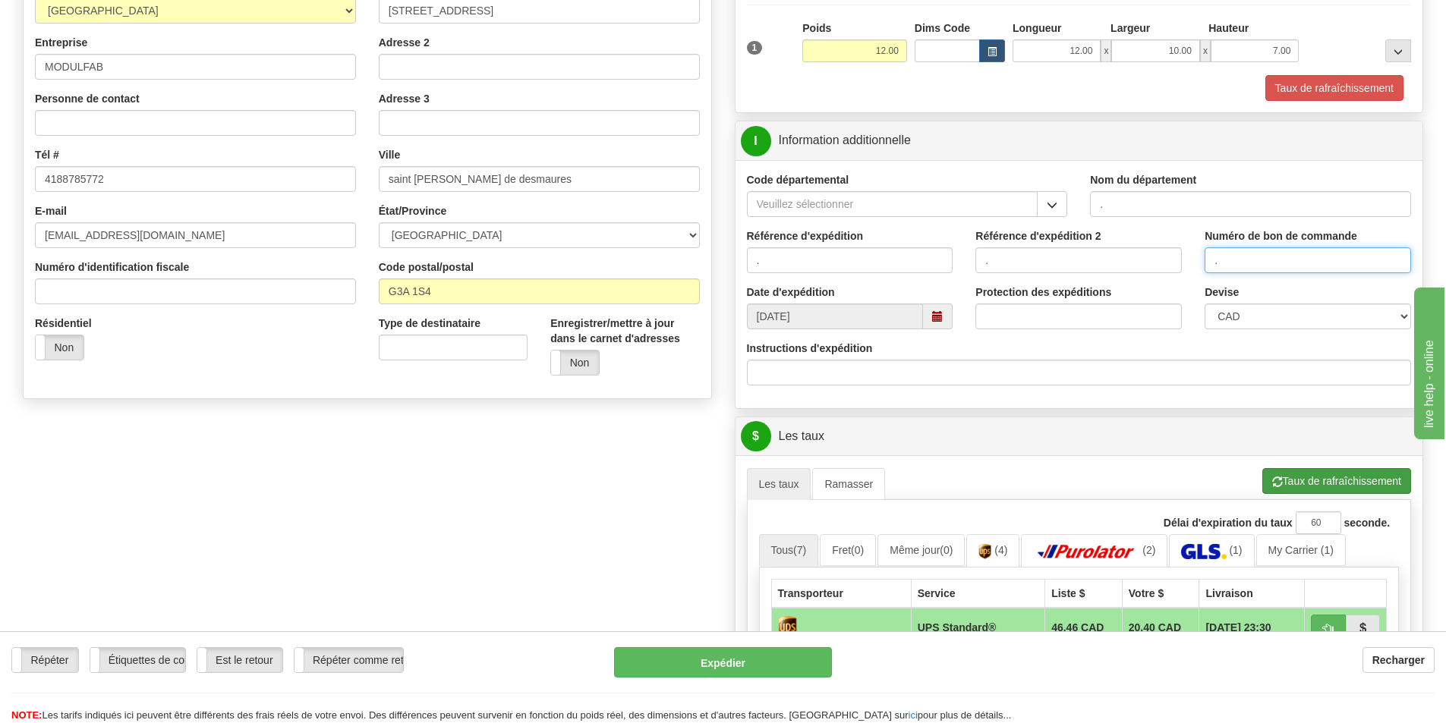
type input "."
click at [1338, 478] on button "Taux de rafraîchissement" at bounding box center [1336, 481] width 149 height 26
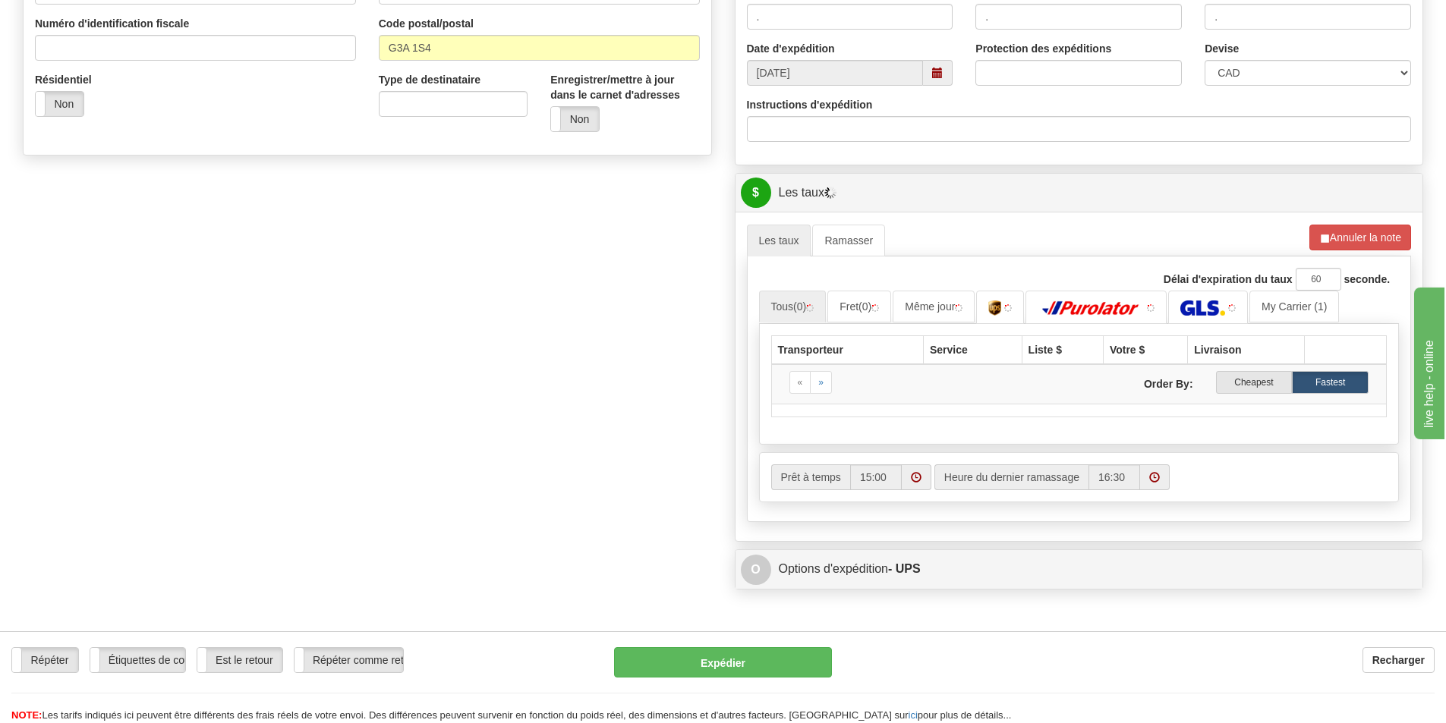
scroll to position [607, 0]
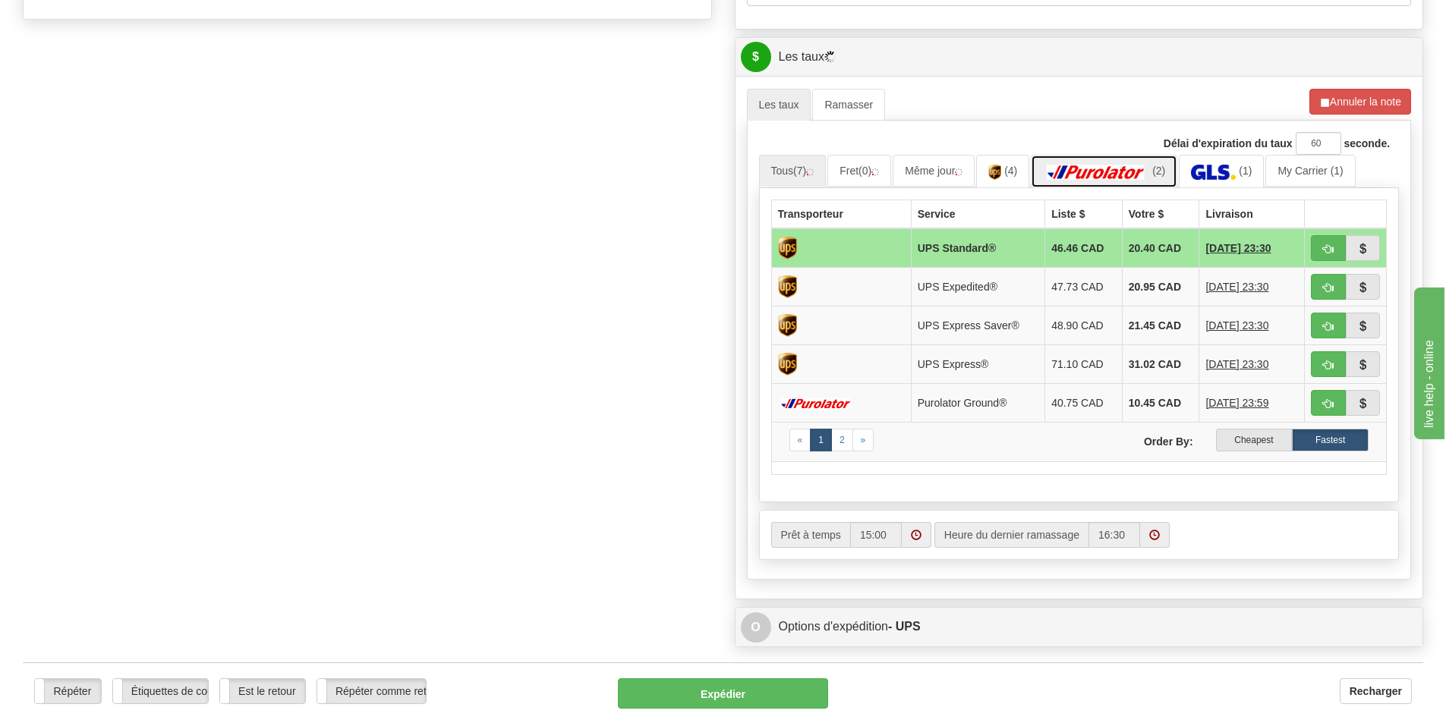
click at [1148, 178] on img at bounding box center [1096, 172] width 106 height 15
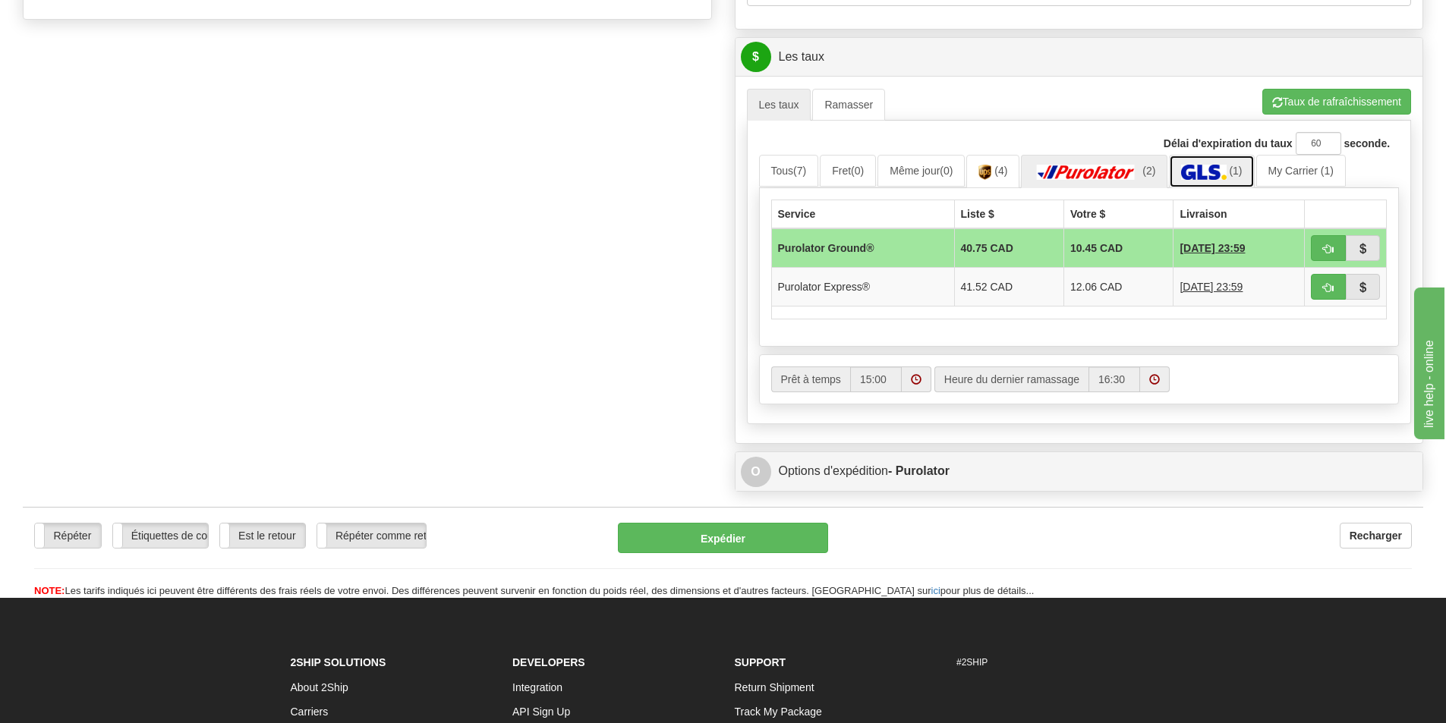
click at [1204, 169] on img at bounding box center [1203, 172] width 45 height 15
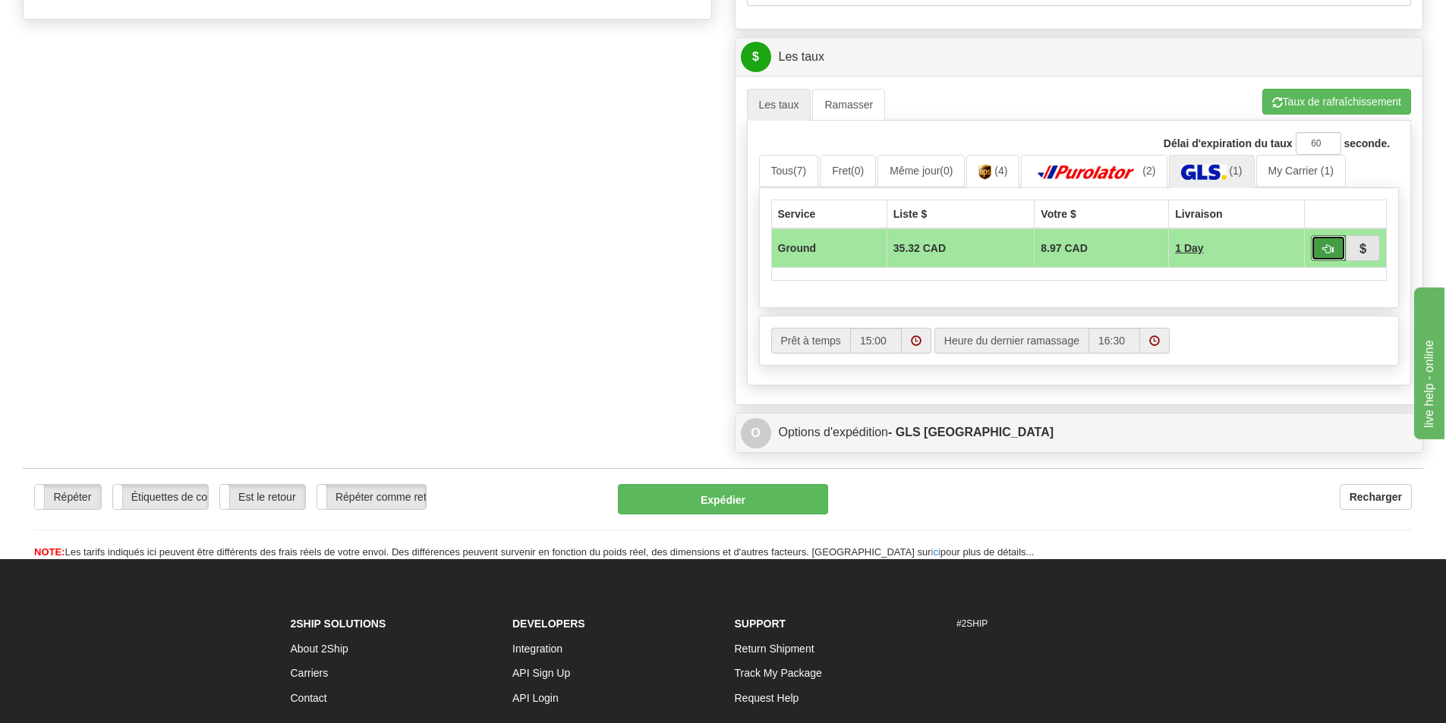
click at [1340, 243] on button "button" at bounding box center [1328, 248] width 35 height 26
type input "1"
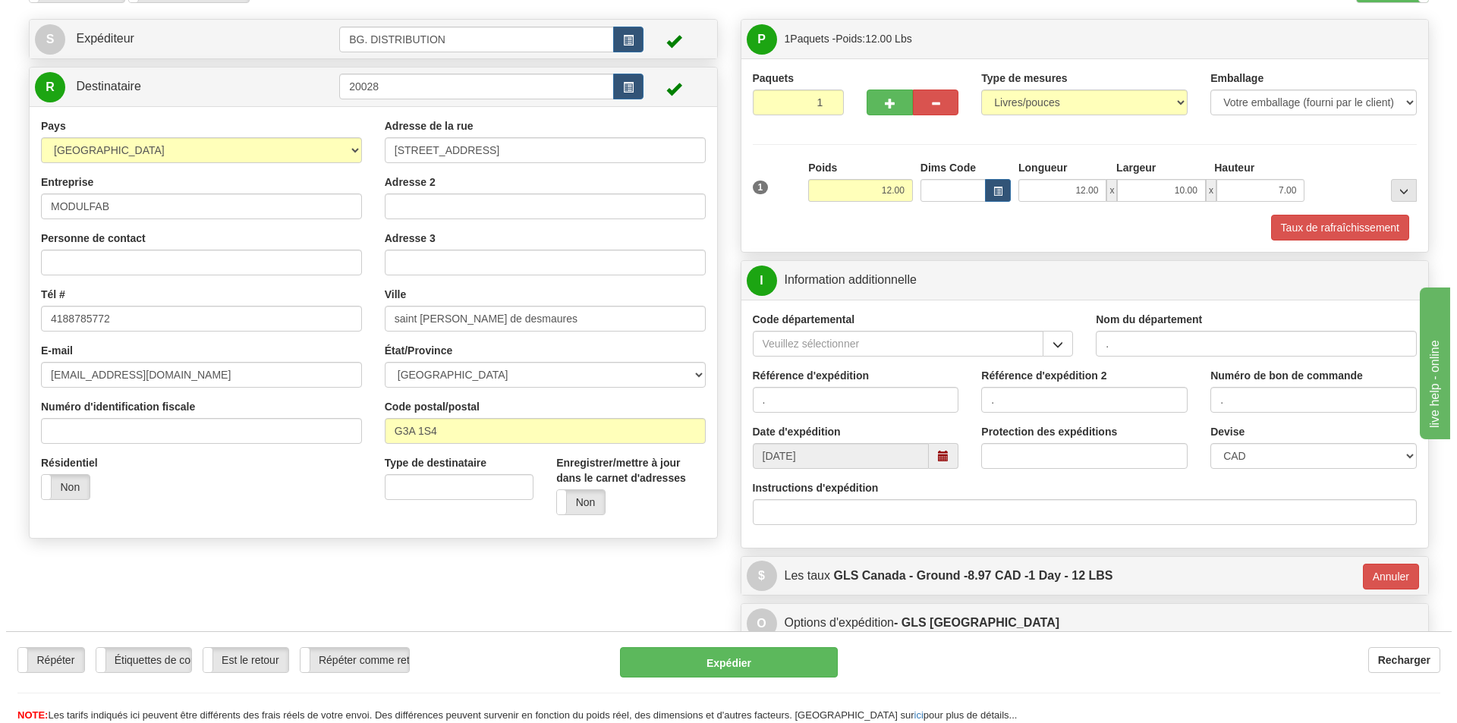
scroll to position [51, 0]
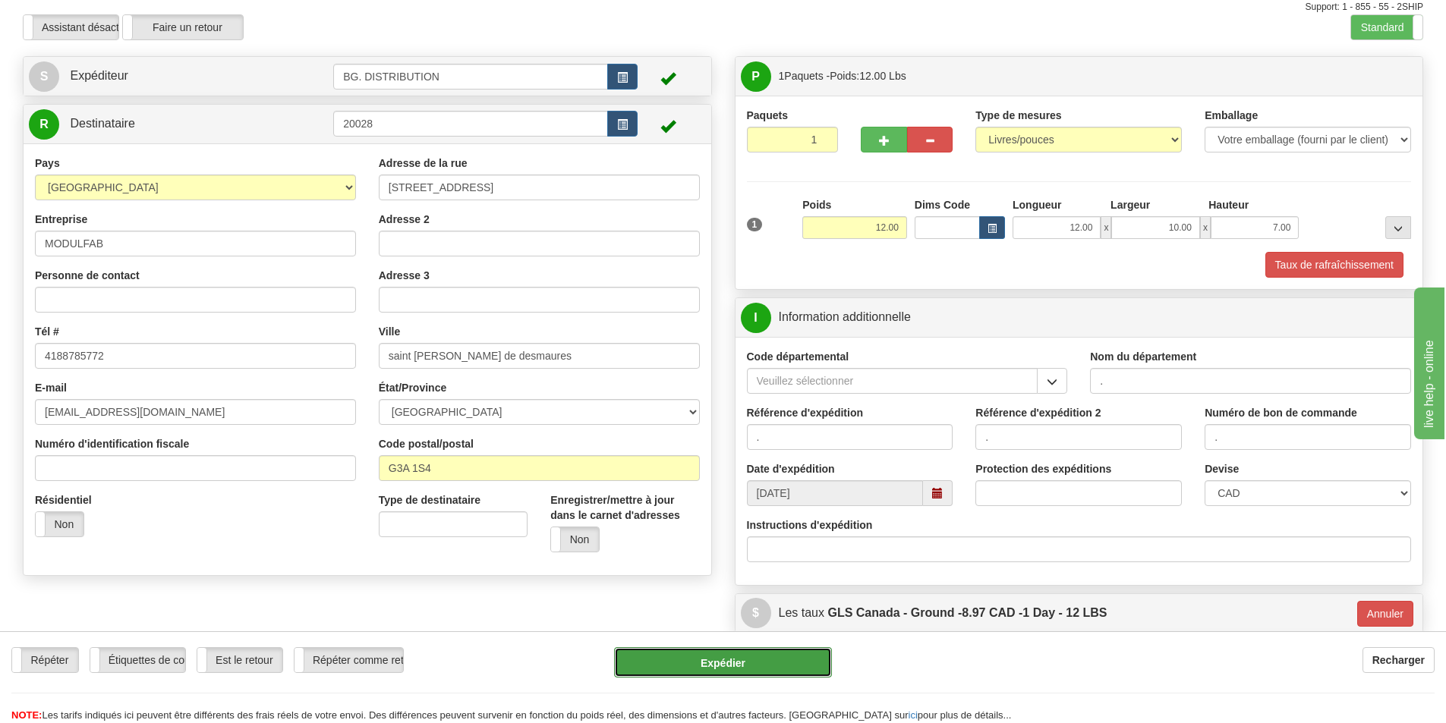
click at [708, 661] on button "Expédier" at bounding box center [723, 662] width 218 height 30
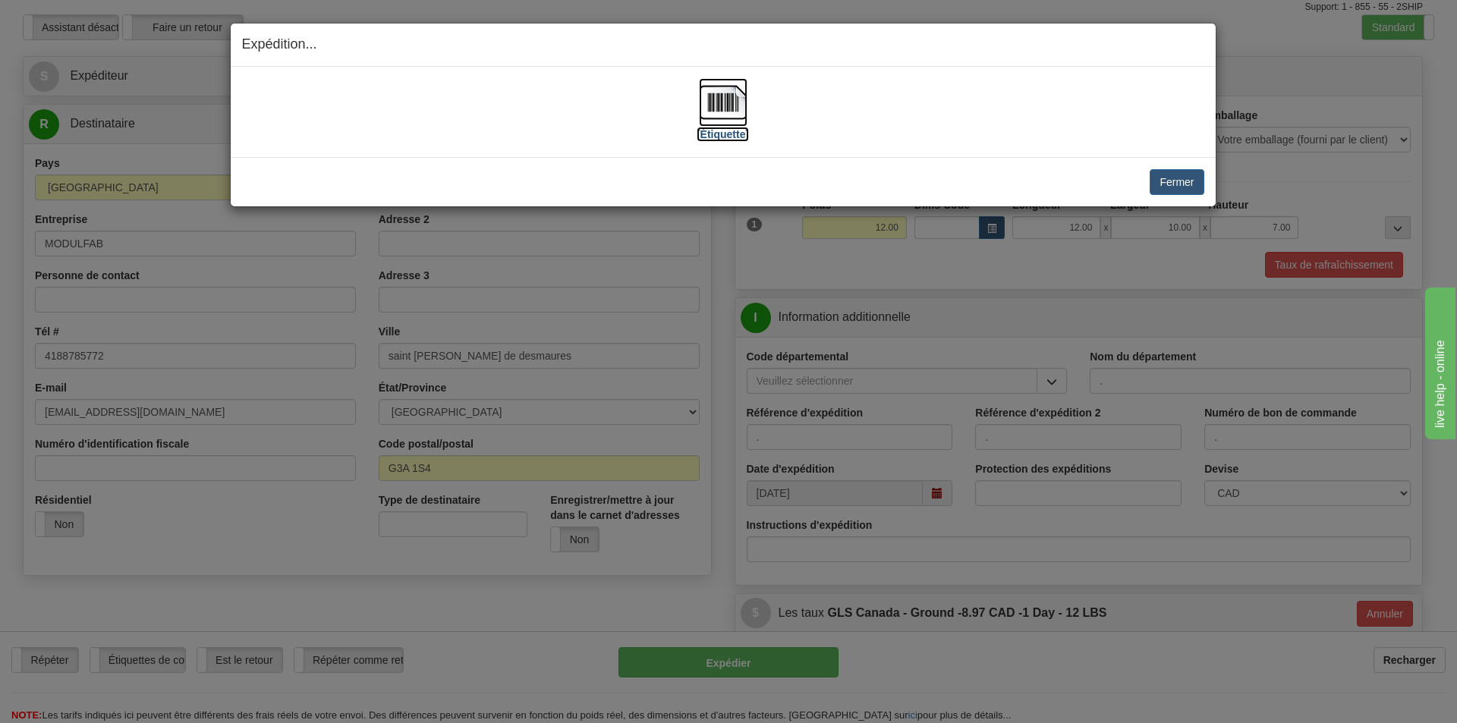
click at [723, 138] on label "[Étiquette]" at bounding box center [723, 134] width 52 height 15
click at [1186, 179] on button "Fermer" at bounding box center [1177, 182] width 54 height 26
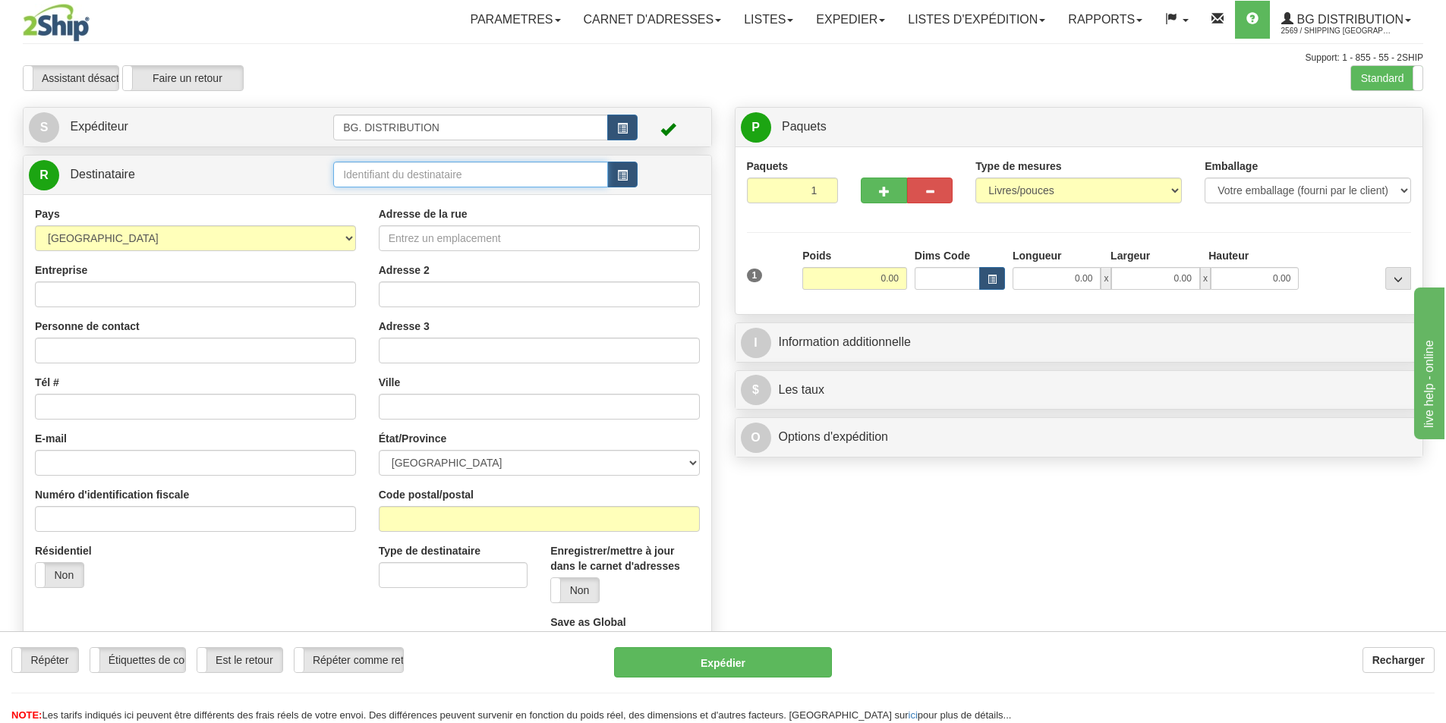
click at [455, 173] on input "text" at bounding box center [470, 175] width 275 height 26
type input "20010"
click button "Supprimer" at bounding box center [0, 0] width 0 height 0
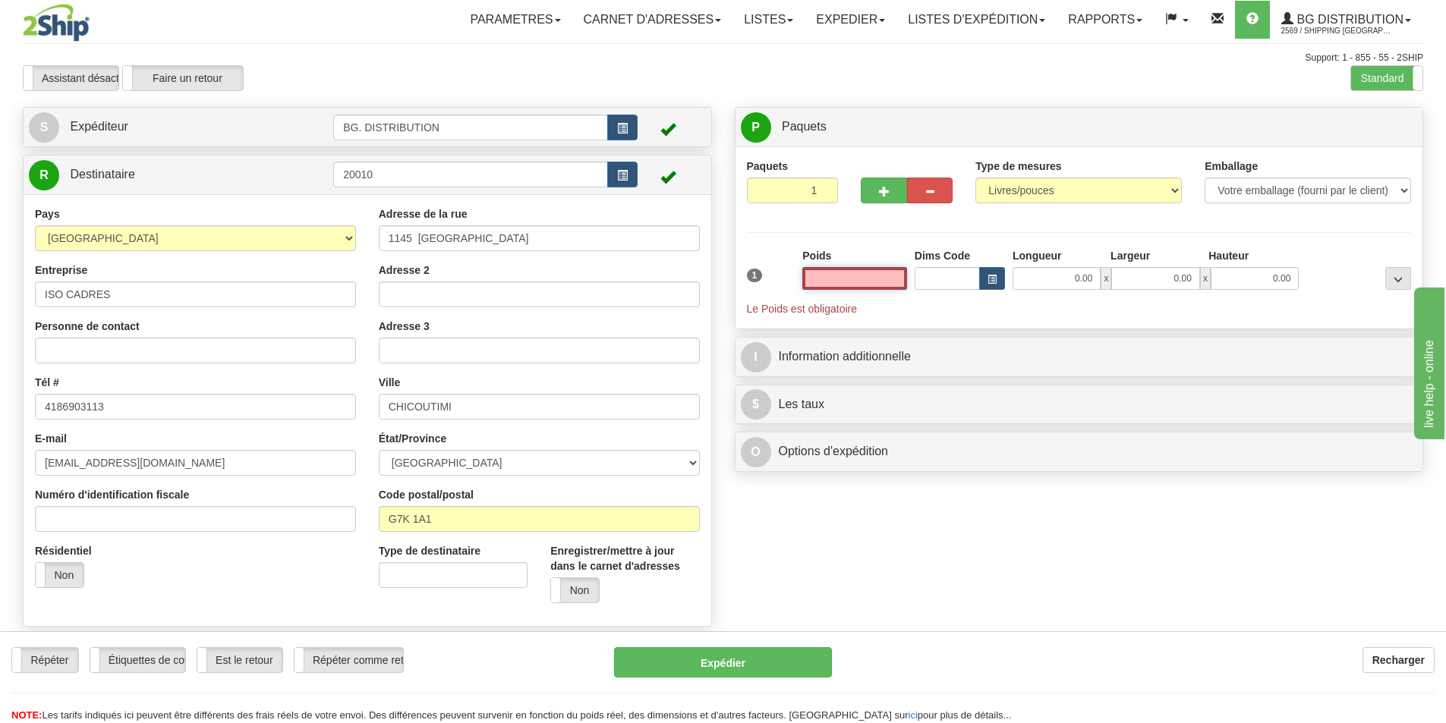
type input "3"
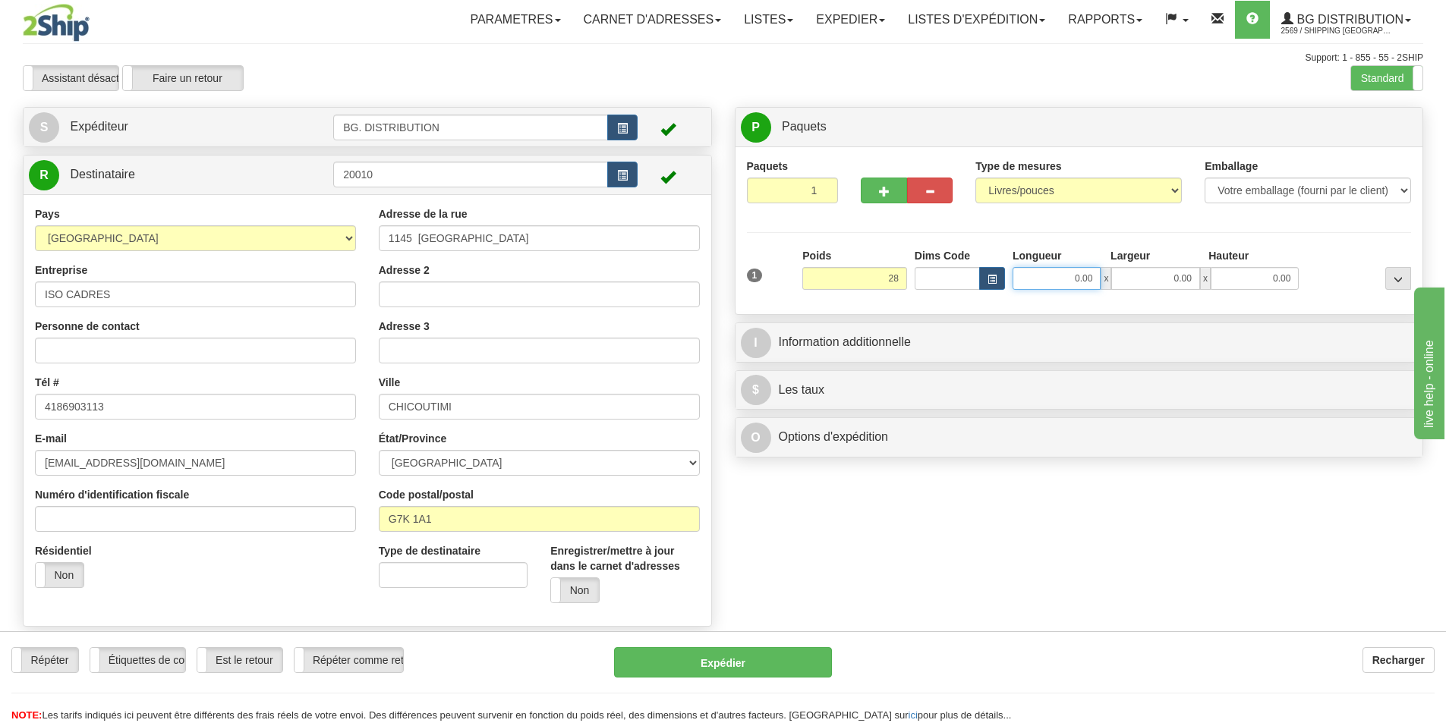
type input "28.00"
click at [1067, 275] on input "0.00" at bounding box center [1057, 278] width 88 height 23
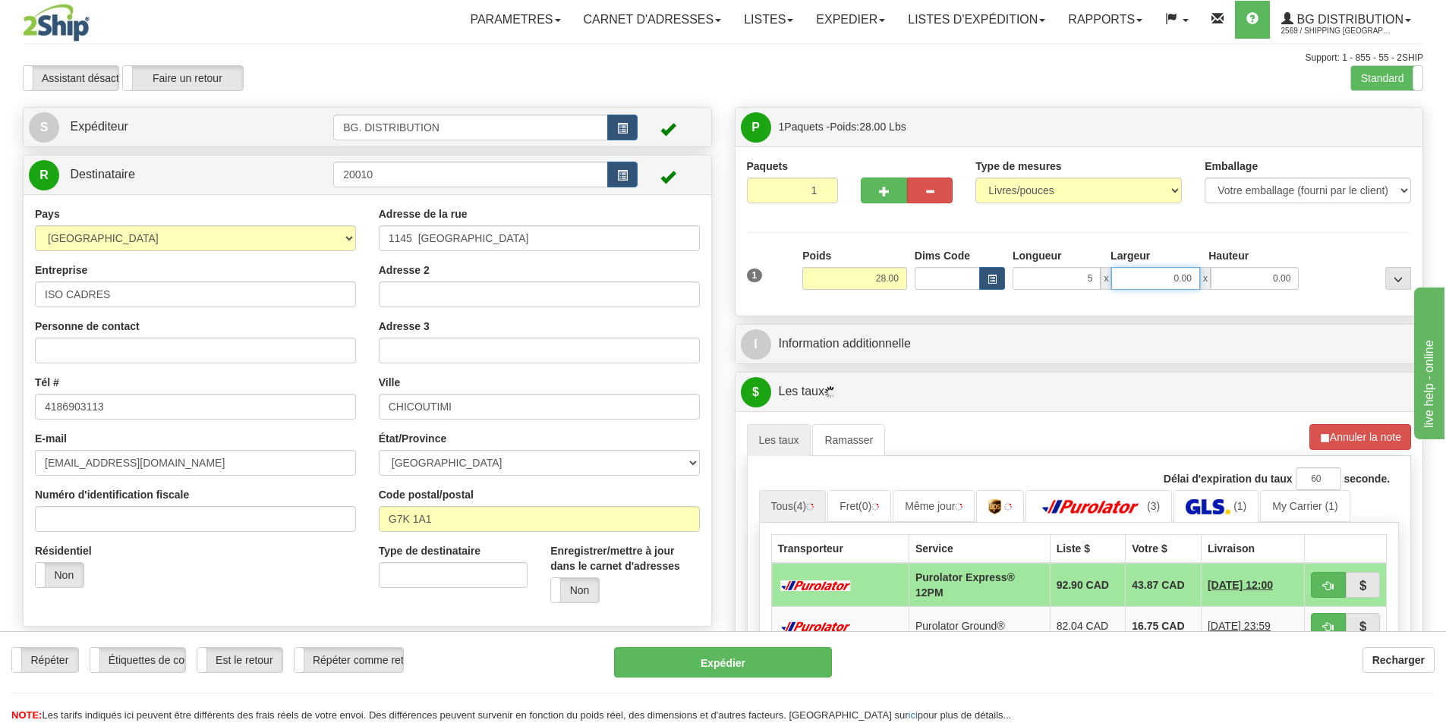
type input "5.00"
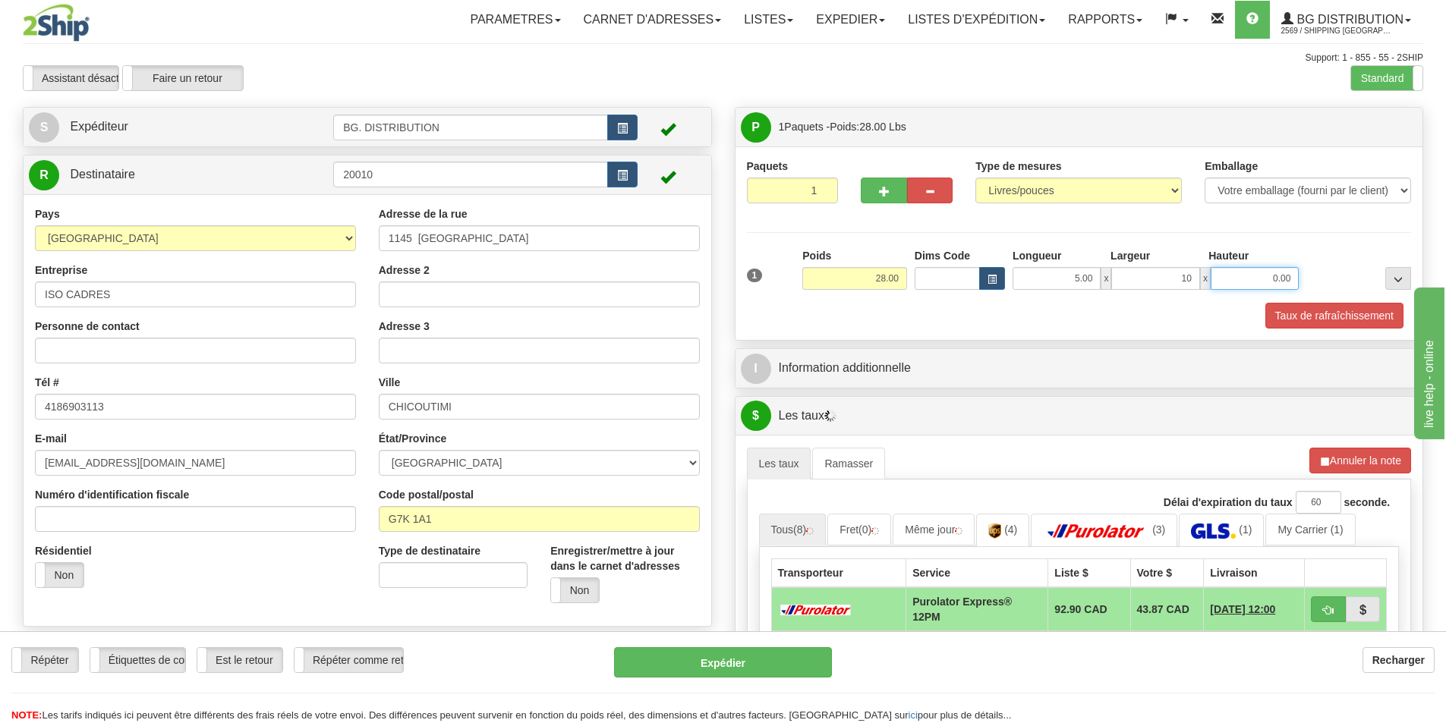
type input "10.00"
type input "1"
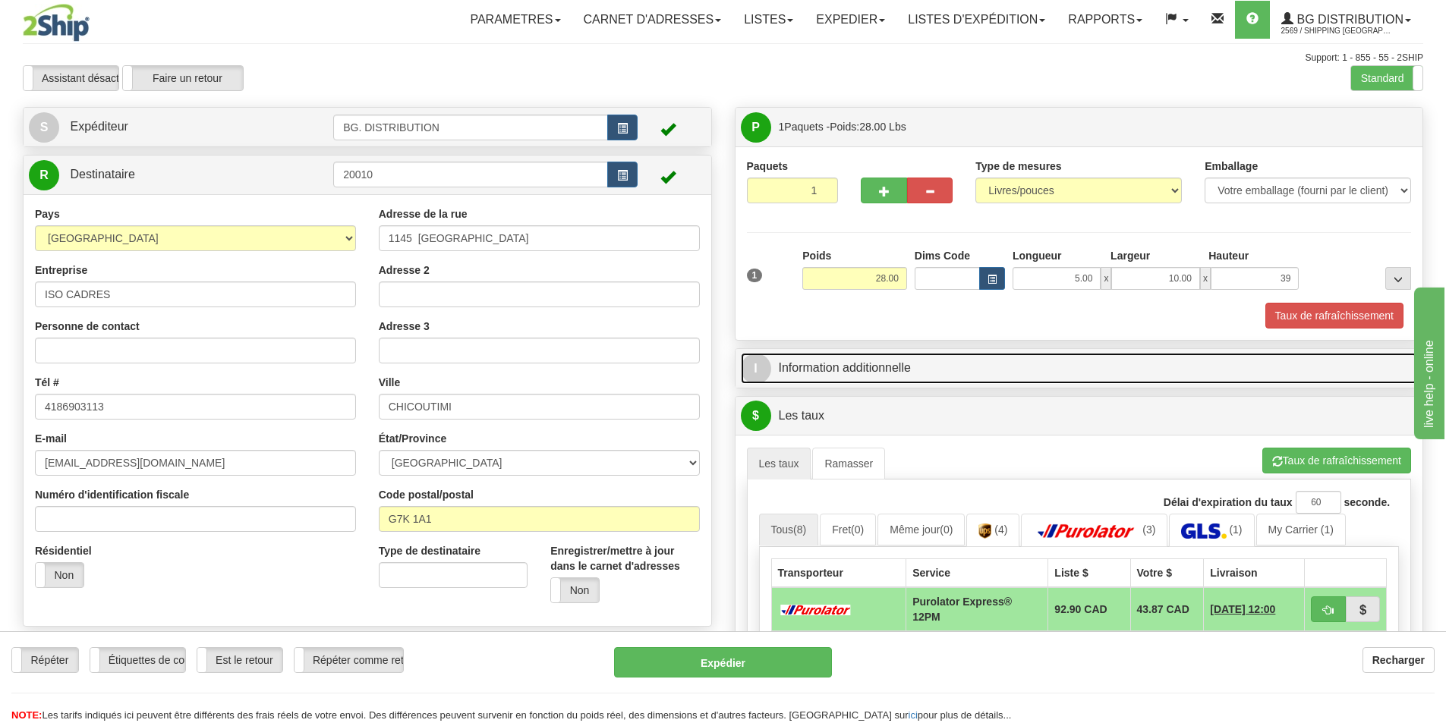
type input "39.00"
click at [967, 361] on link "I Information additionnelle" at bounding box center [1079, 368] width 677 height 31
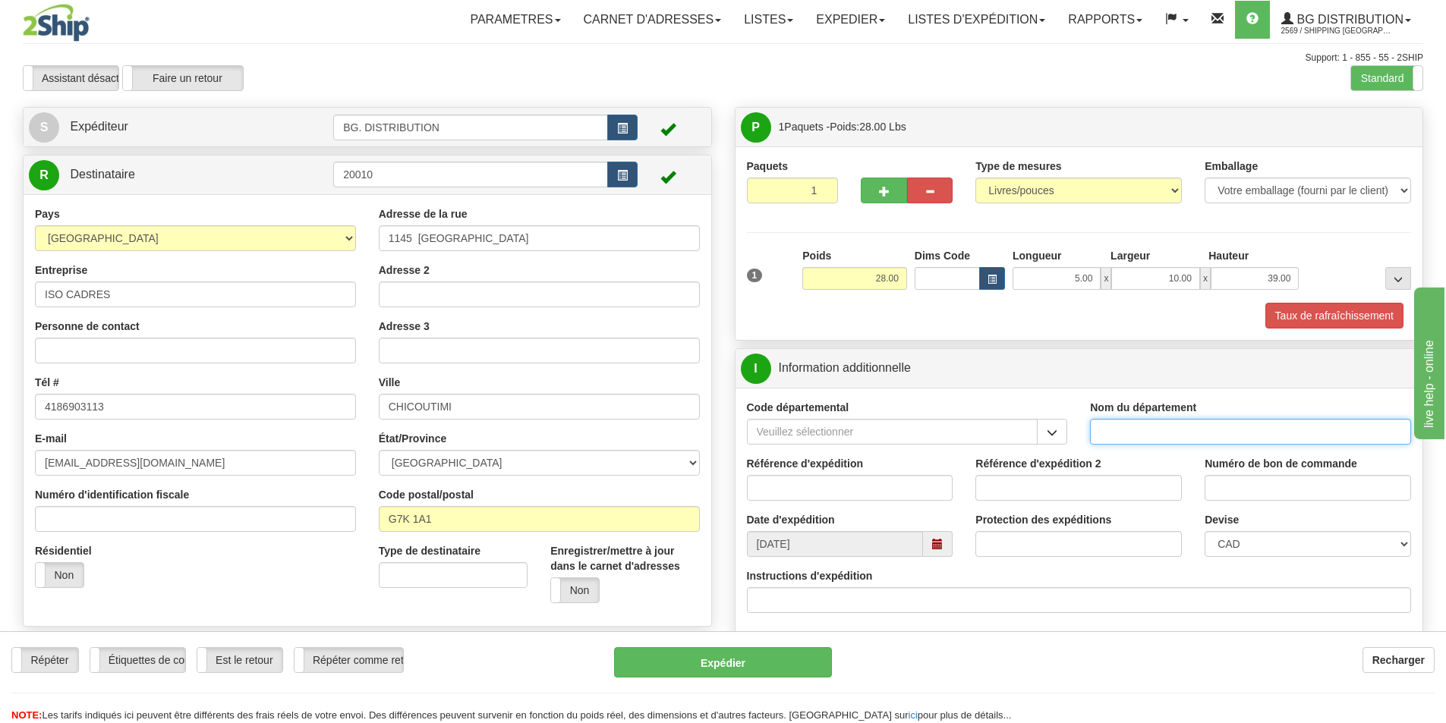
click at [1178, 436] on input "Nom du département" at bounding box center [1250, 432] width 321 height 26
type input "."
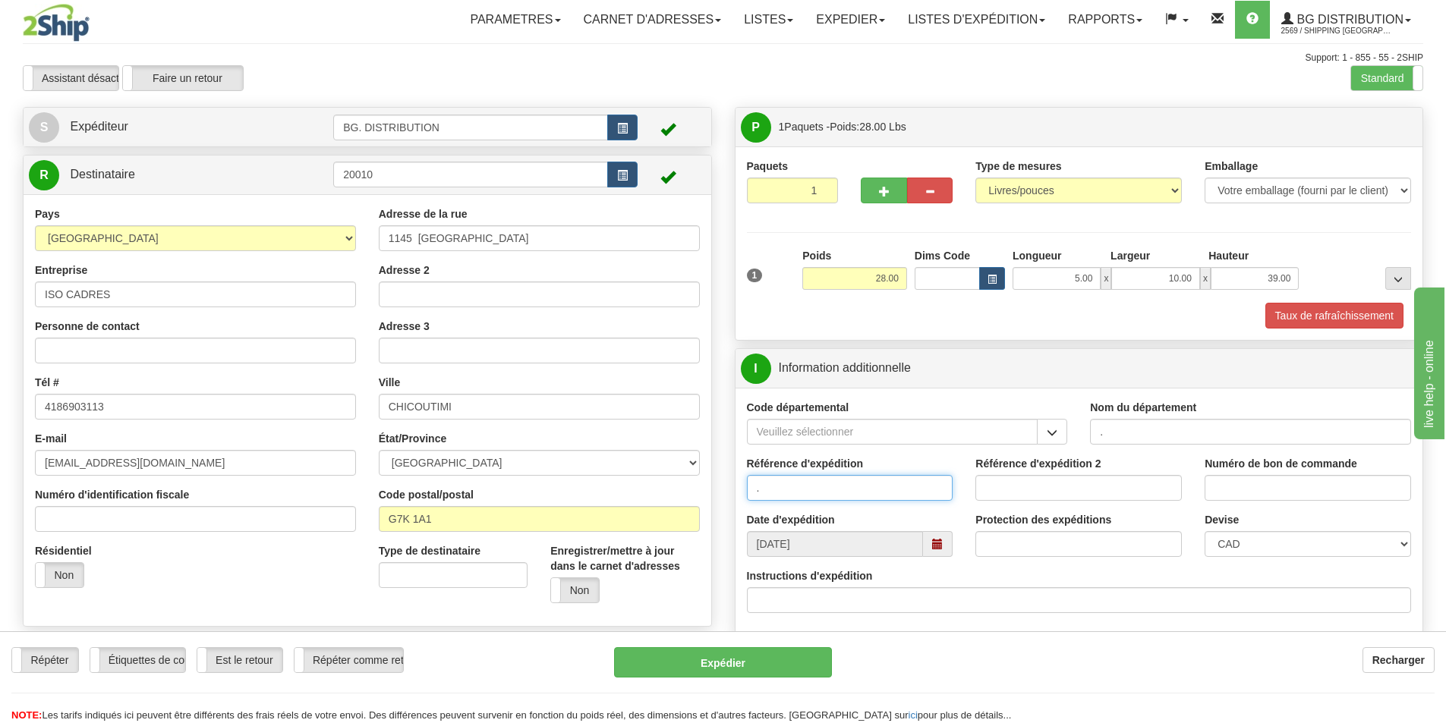
type input "."
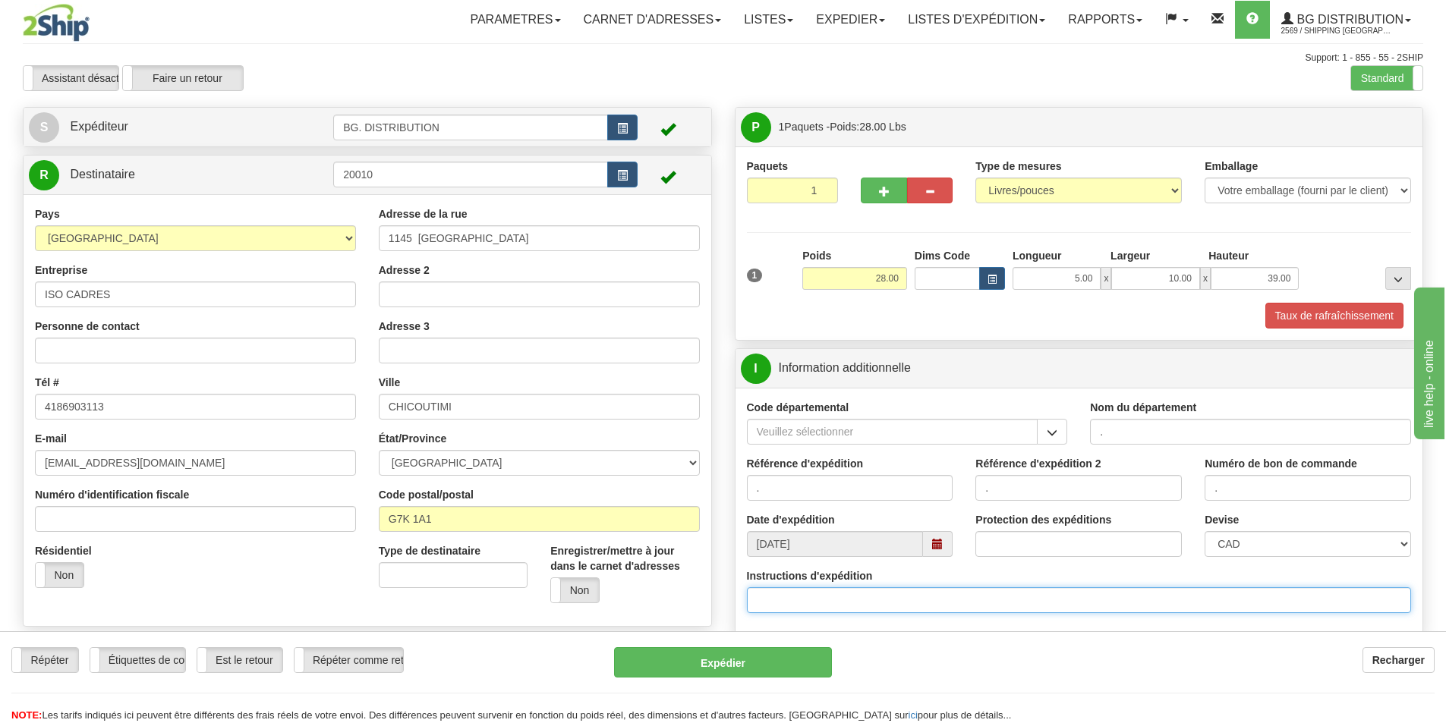
click at [909, 602] on input "Instructions d'expédition" at bounding box center [1079, 600] width 665 height 26
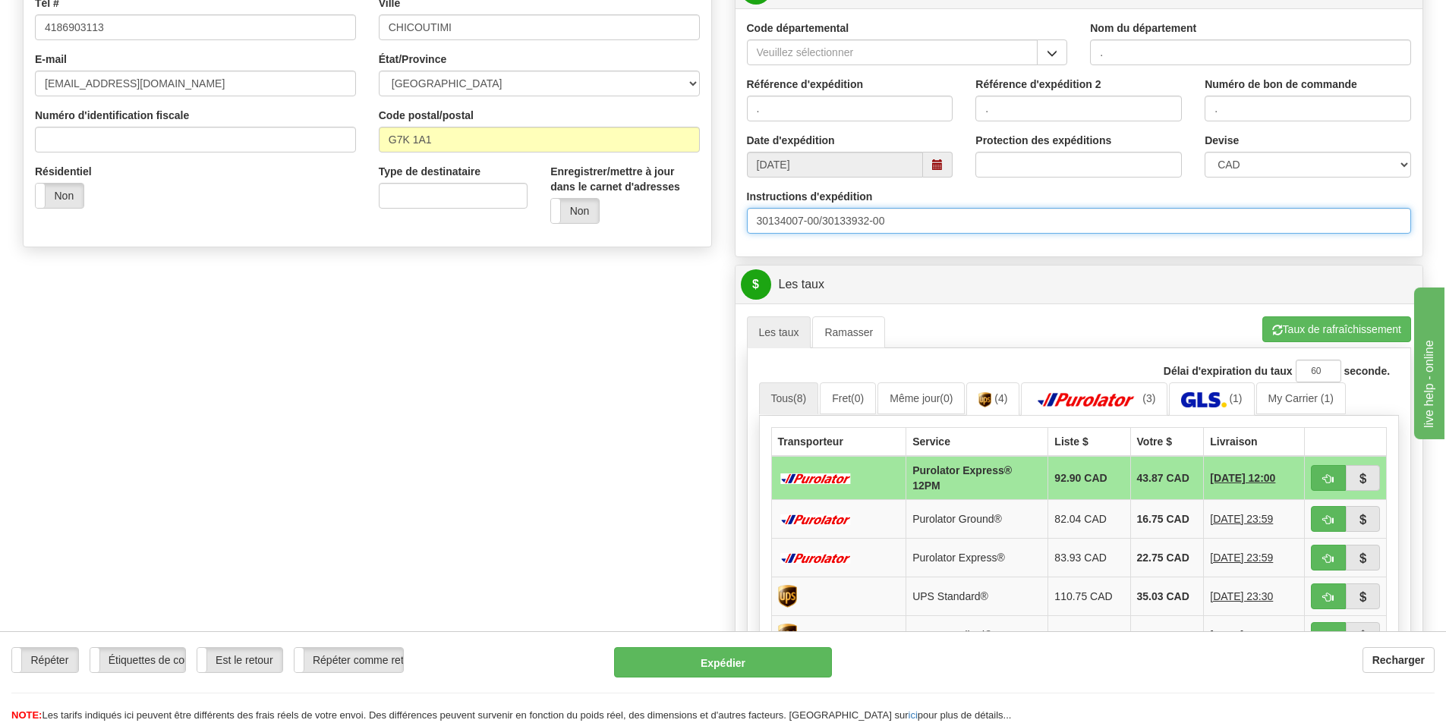
scroll to position [455, 0]
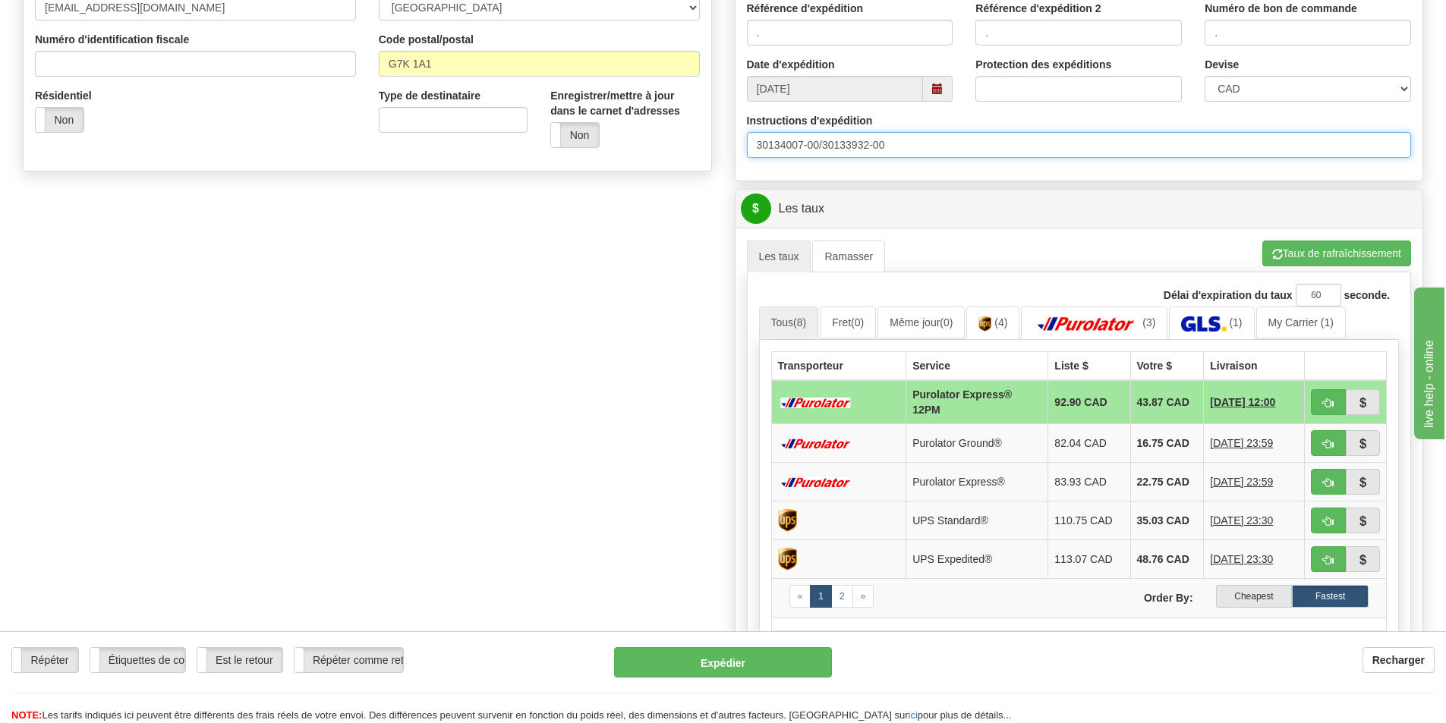
type input "30134007-00/30133932-00"
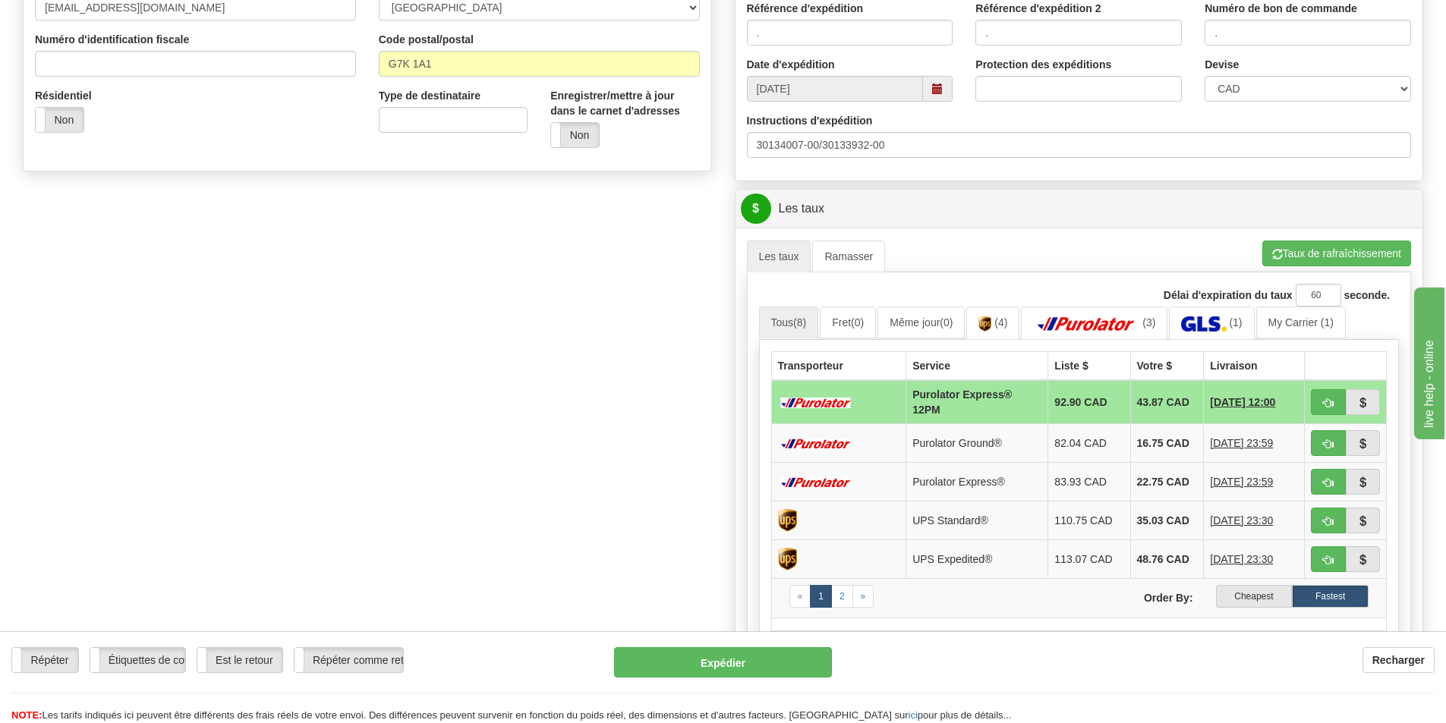
click at [1296, 237] on div "On a apporté un changement qui pourrait modifier votre estimation de tarif. Pou…" at bounding box center [1079, 491] width 688 height 527
click at [1308, 247] on button "Taux de rafraîchissement" at bounding box center [1336, 254] width 149 height 26
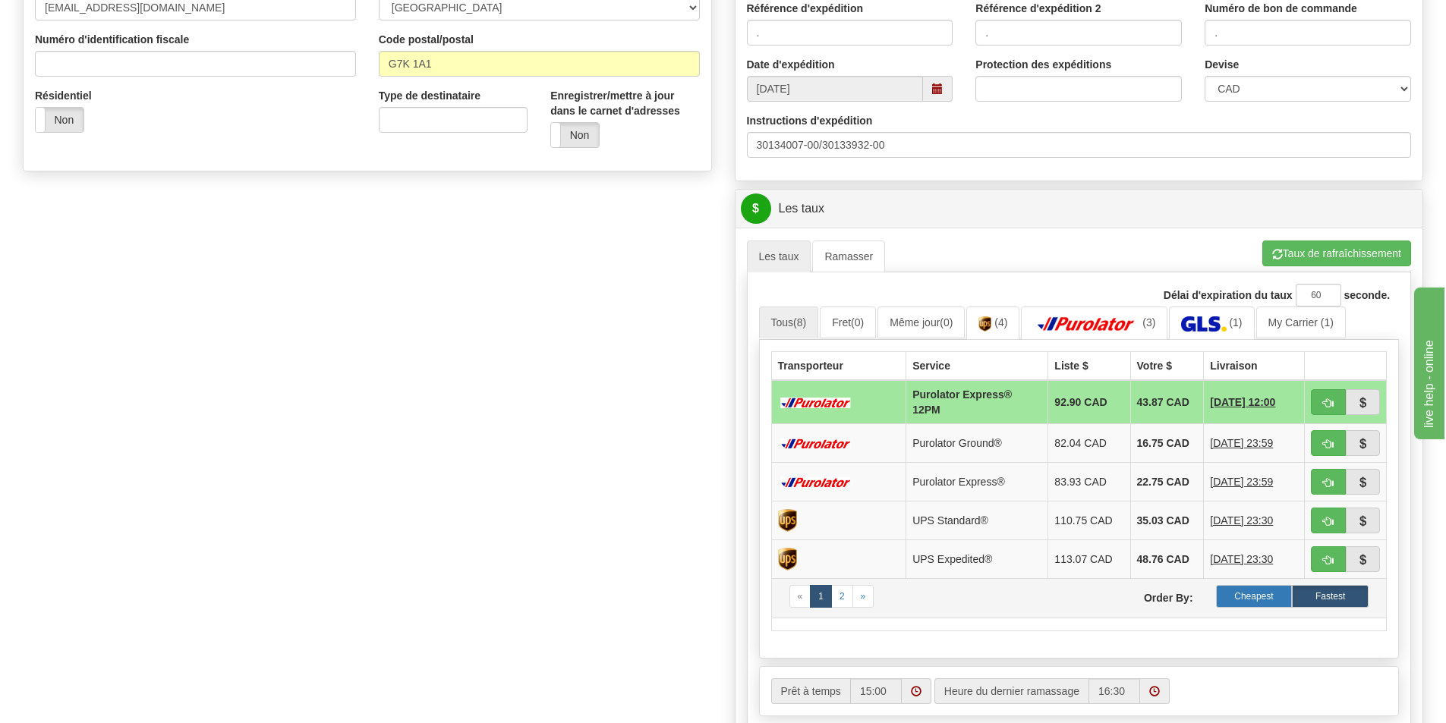
click at [1268, 606] on label "Cheapest" at bounding box center [1254, 596] width 77 height 23
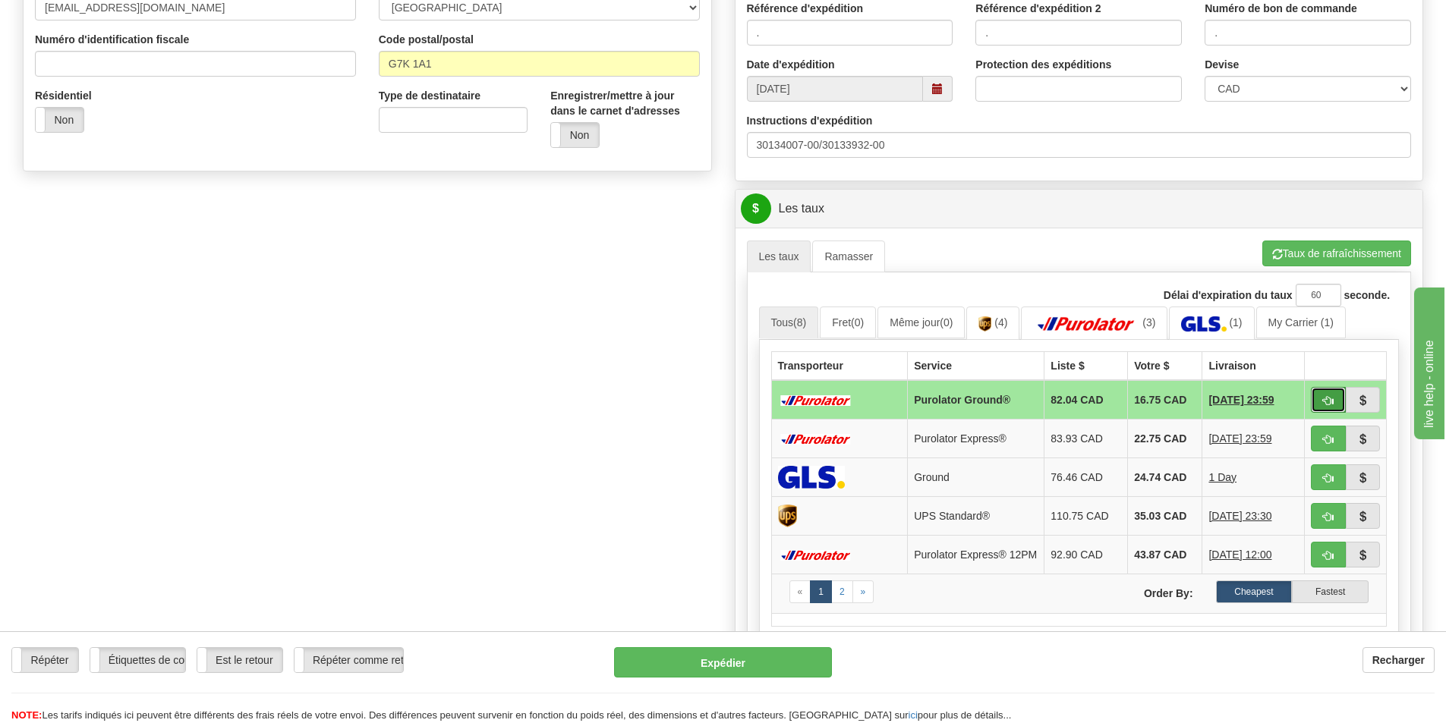
click at [1333, 404] on span "button" at bounding box center [1328, 401] width 11 height 10
type input "260"
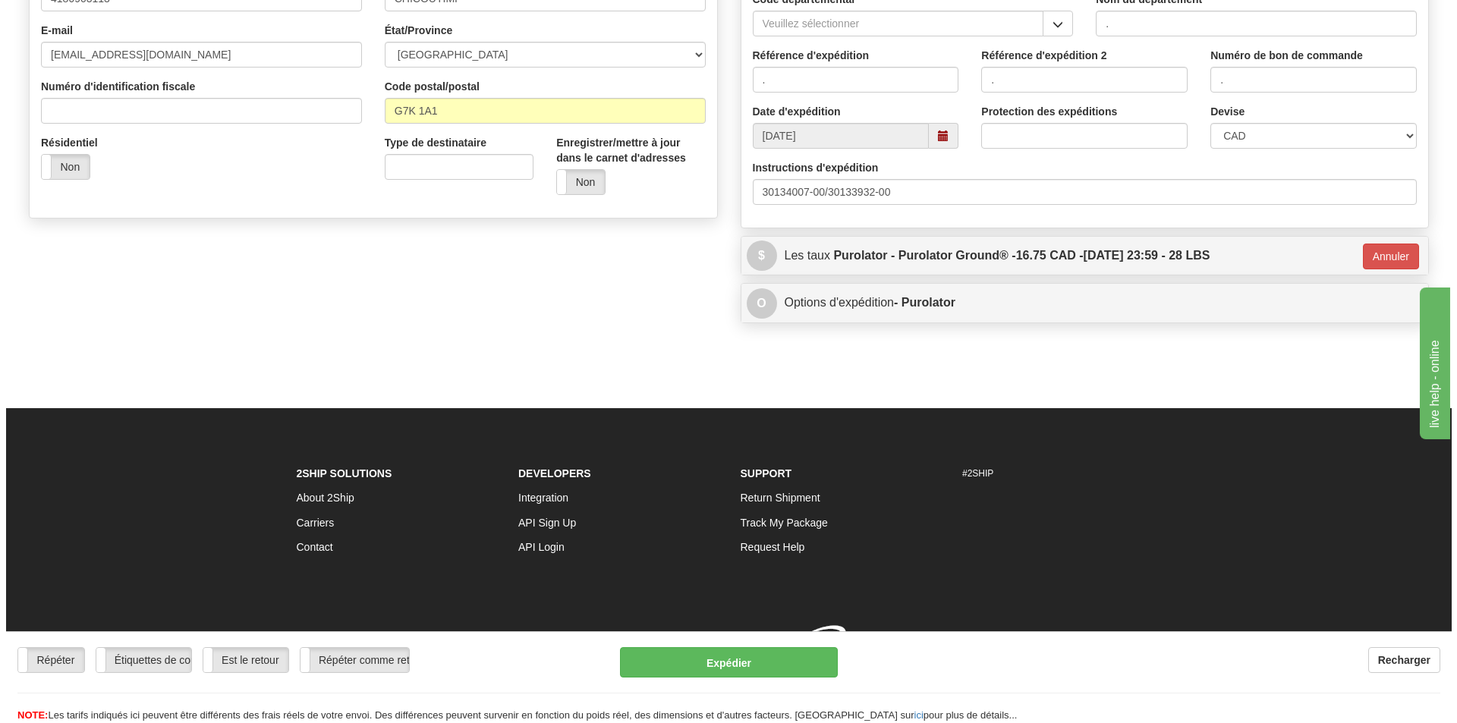
scroll to position [430, 0]
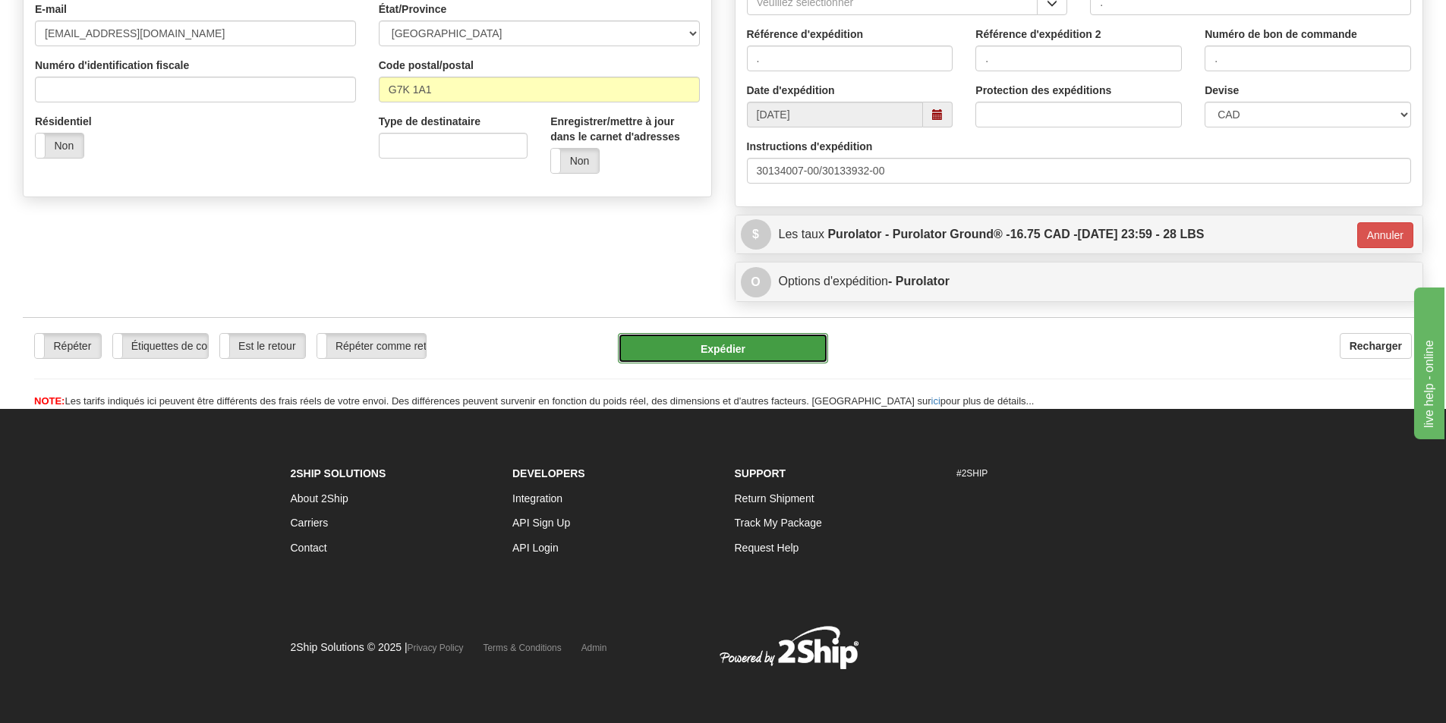
click at [756, 348] on button "Expédier" at bounding box center [723, 348] width 210 height 30
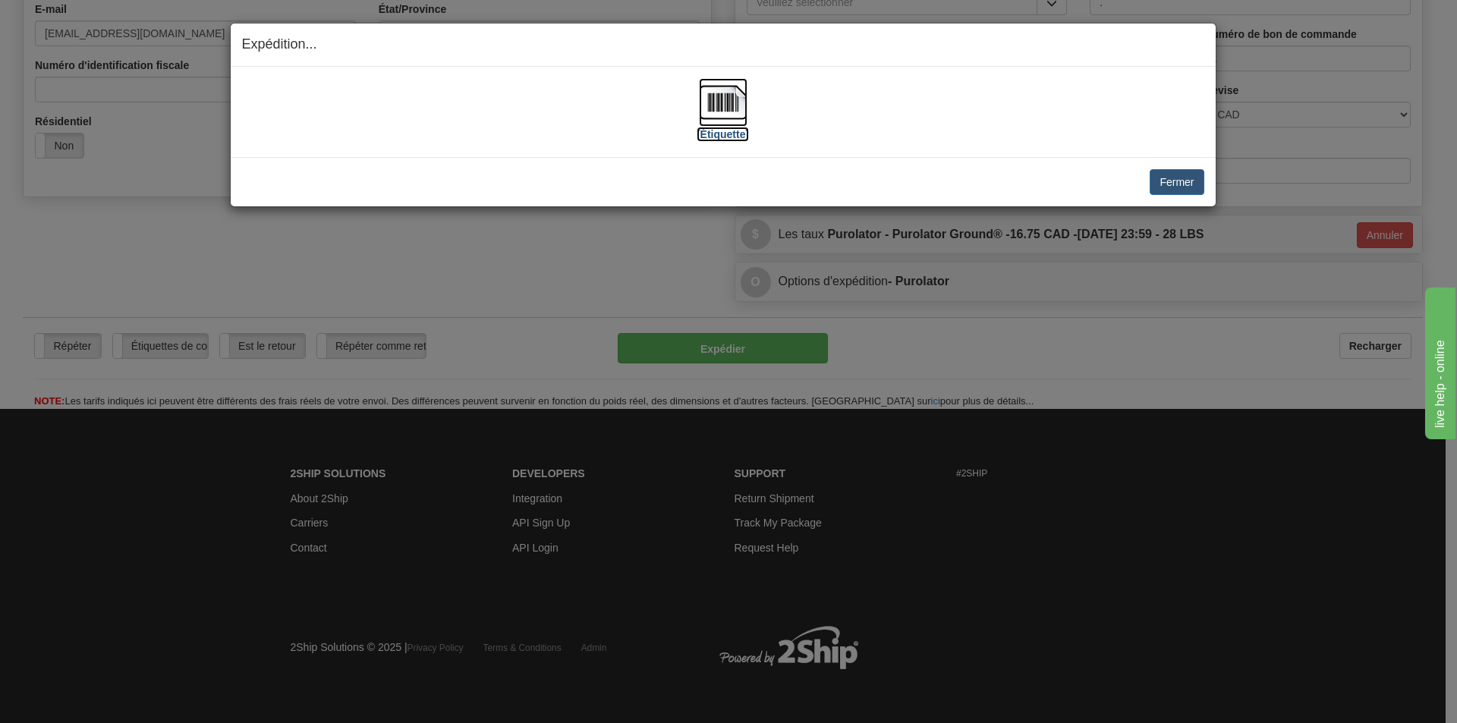
click at [707, 98] on img at bounding box center [723, 102] width 49 height 49
click at [710, 115] on img at bounding box center [723, 102] width 49 height 49
click at [1170, 178] on button "Fermer" at bounding box center [1177, 182] width 54 height 26
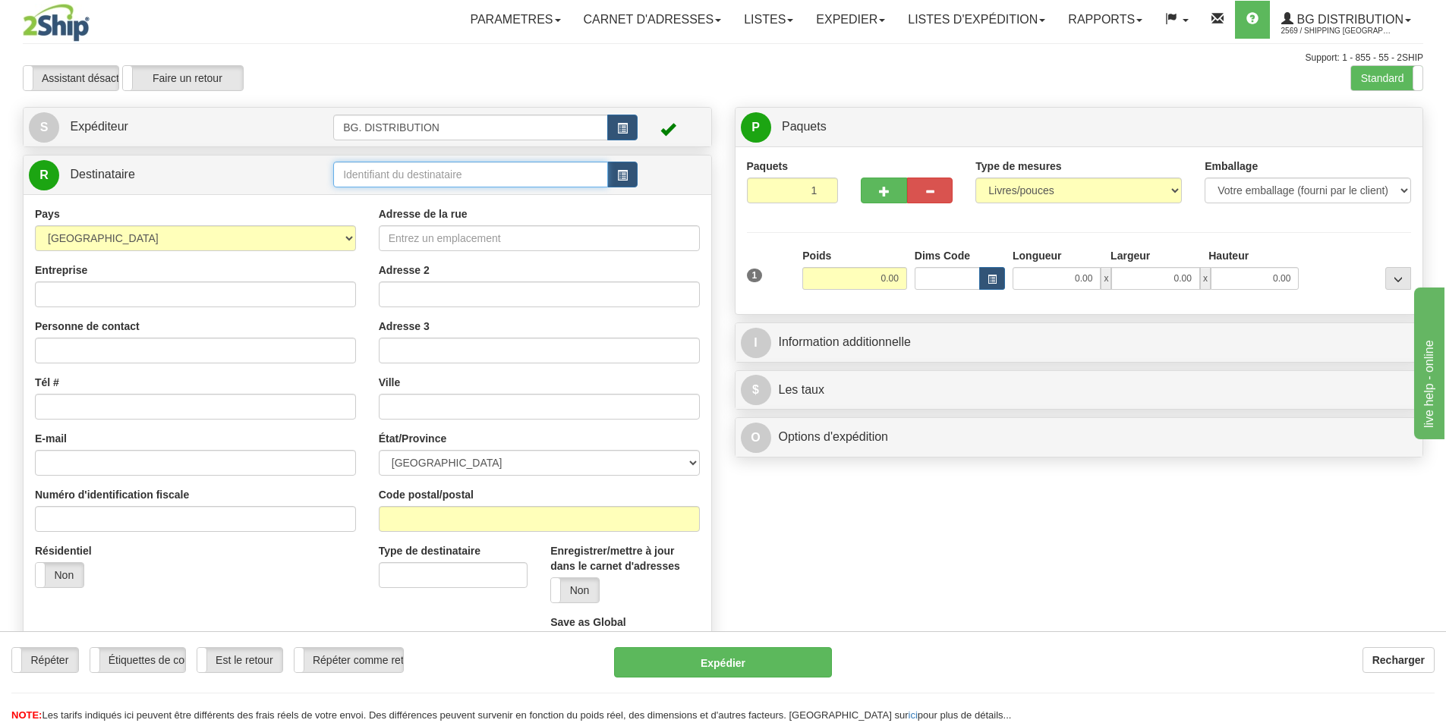
click at [346, 171] on input "text" at bounding box center [470, 175] width 275 height 26
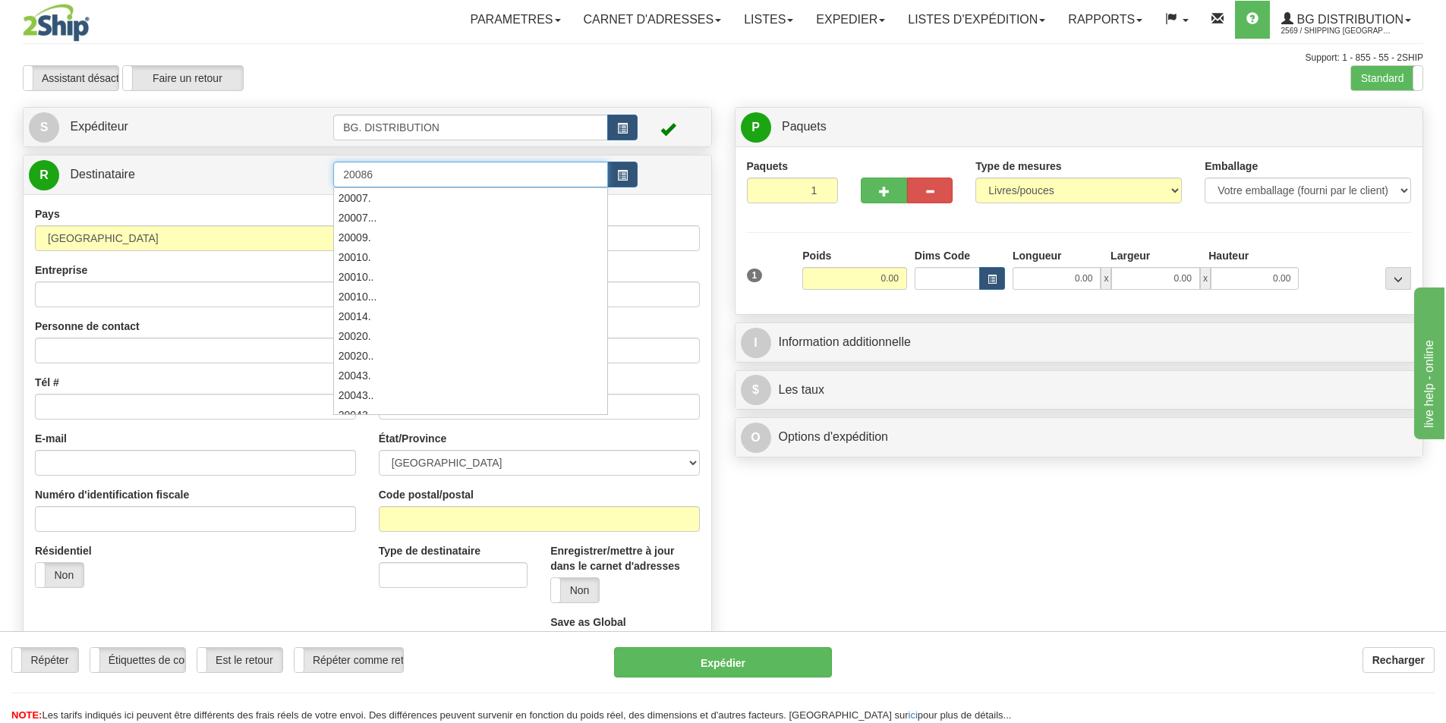
type input "20086"
click button "Supprimer" at bounding box center [0, 0] width 0 height 0
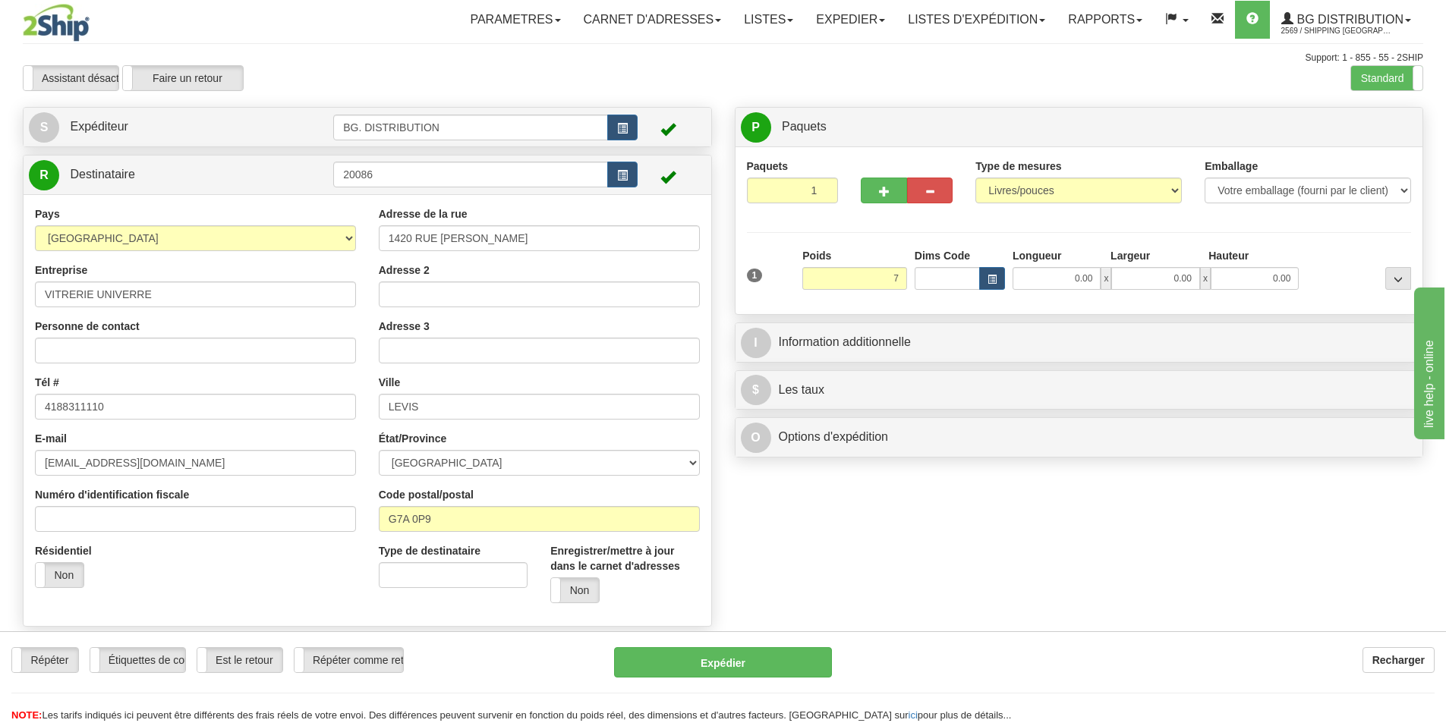
type input "7.00"
click at [1085, 265] on div "Longueur" at bounding box center [1058, 257] width 98 height 19
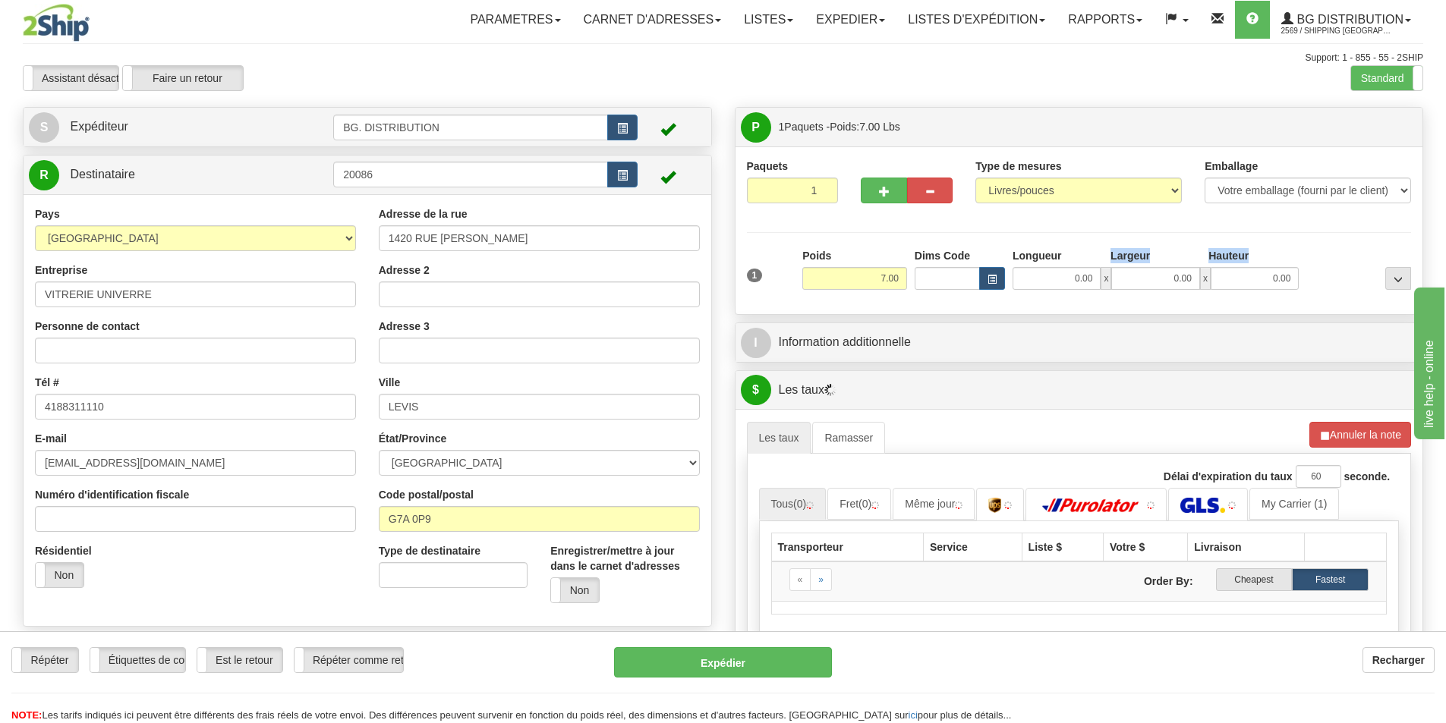
click at [1085, 279] on div "Longueur Largeur Hauteur 0.00 x 0.00 x 0.00" at bounding box center [1156, 269] width 294 height 42
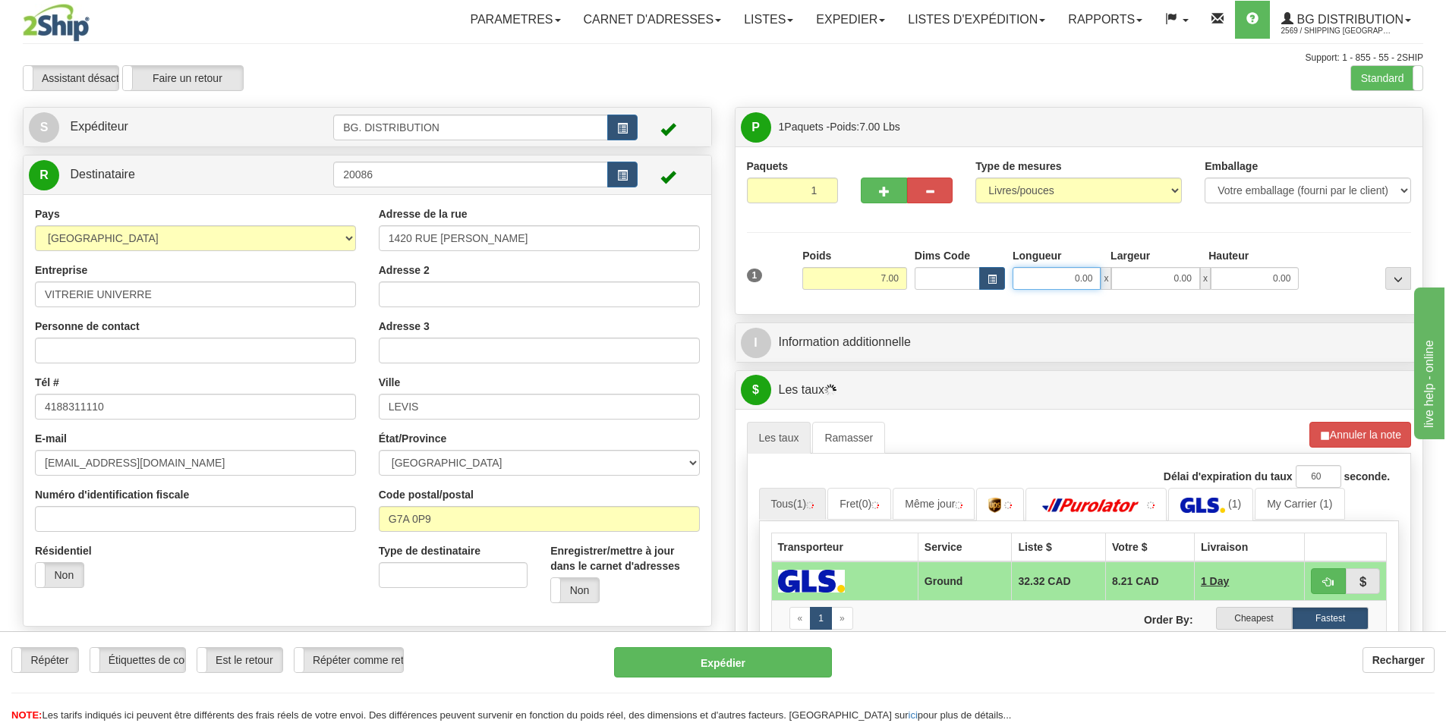
click at [1085, 279] on input "0.00" at bounding box center [1057, 278] width 88 height 23
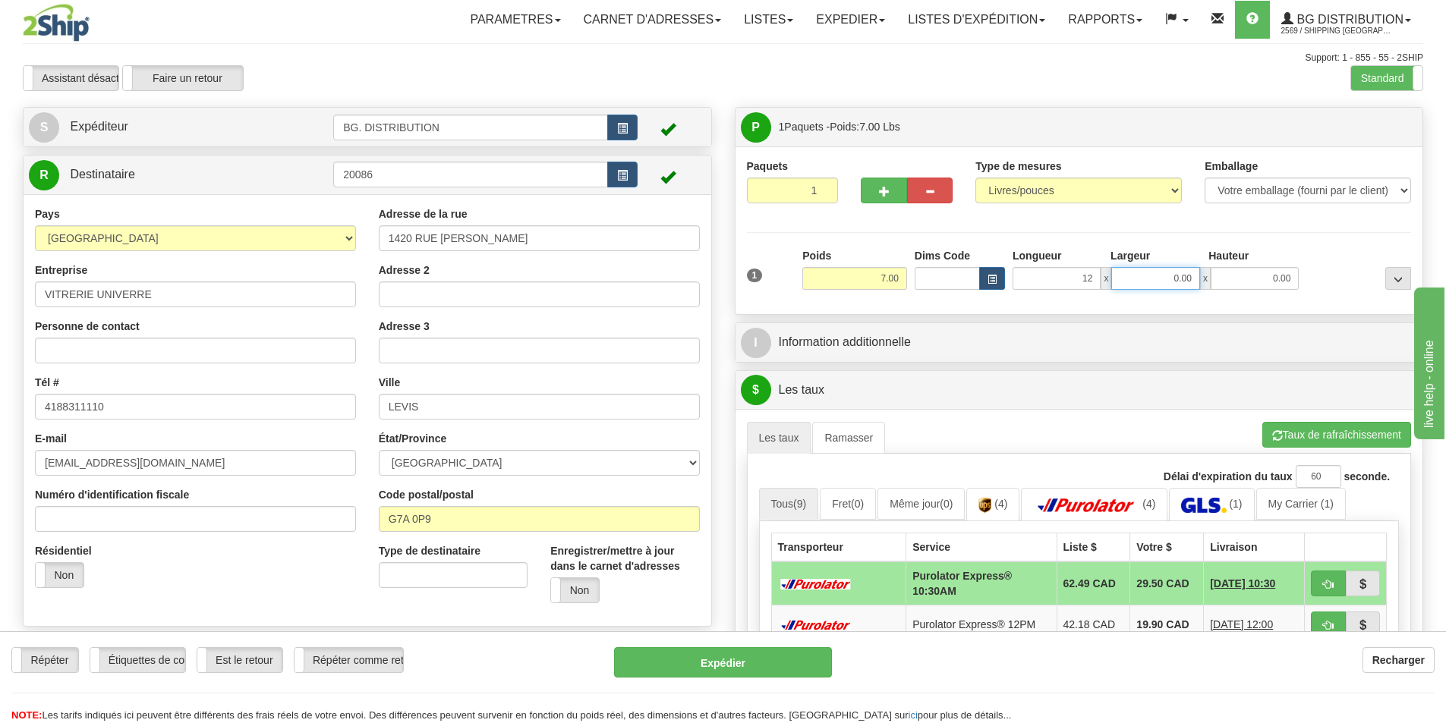
type input "12.00"
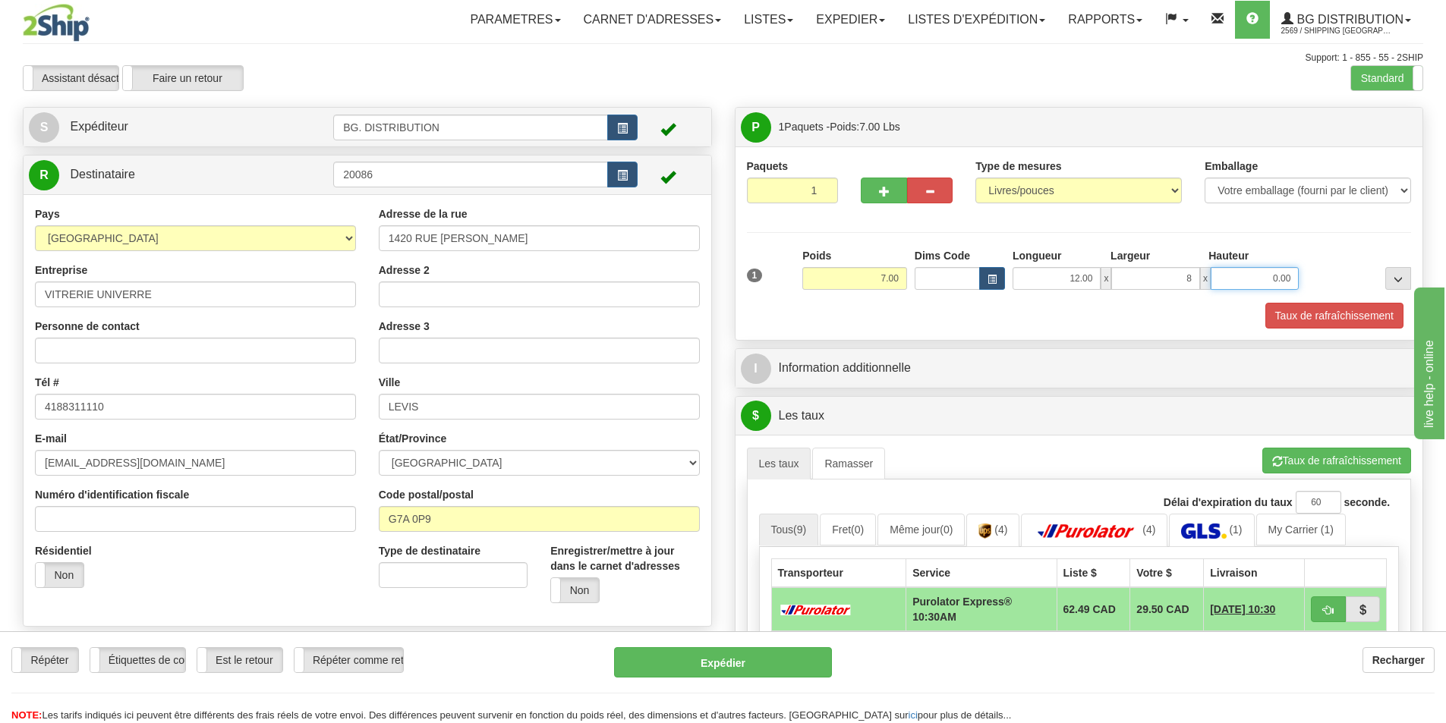
type input "8.00"
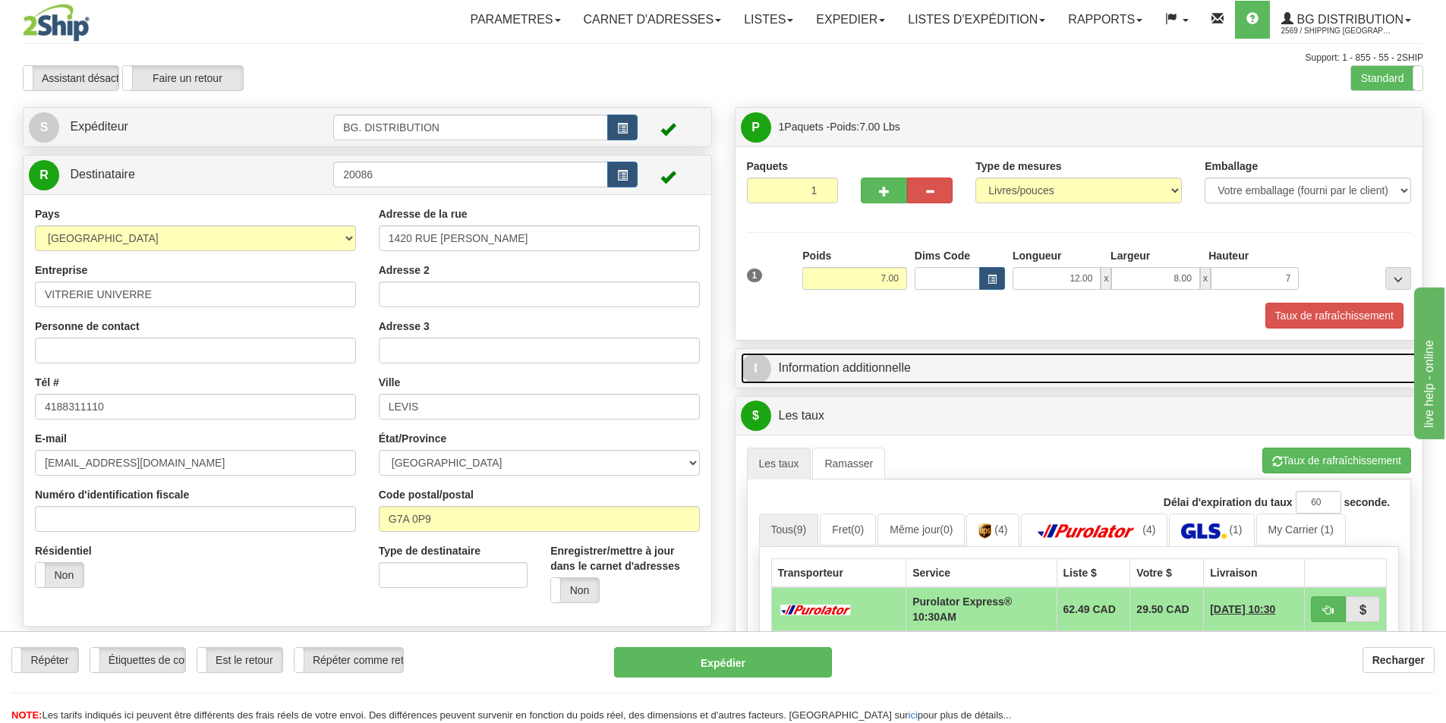
type input "7.00"
click at [759, 371] on span "I" at bounding box center [756, 369] width 30 height 30
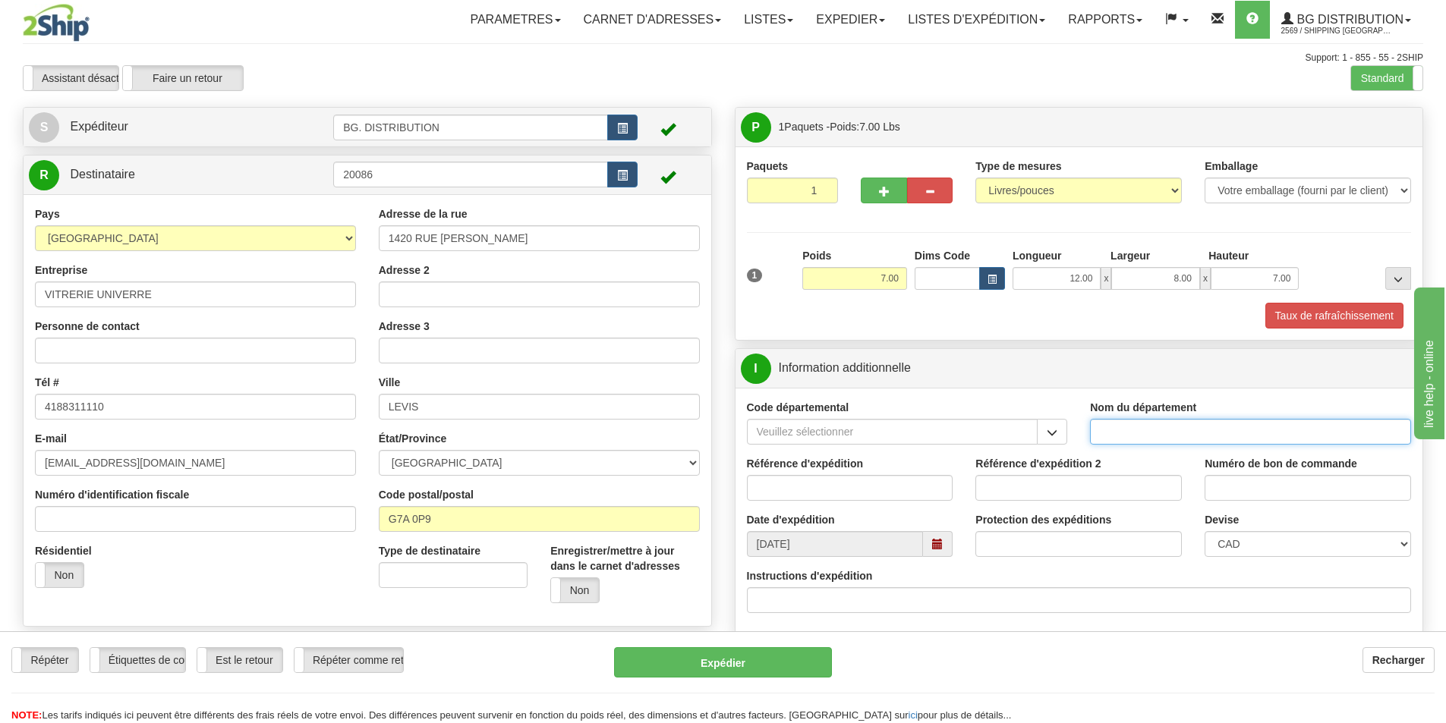
click at [1136, 428] on input "Nom du département" at bounding box center [1250, 432] width 321 height 26
type input "."
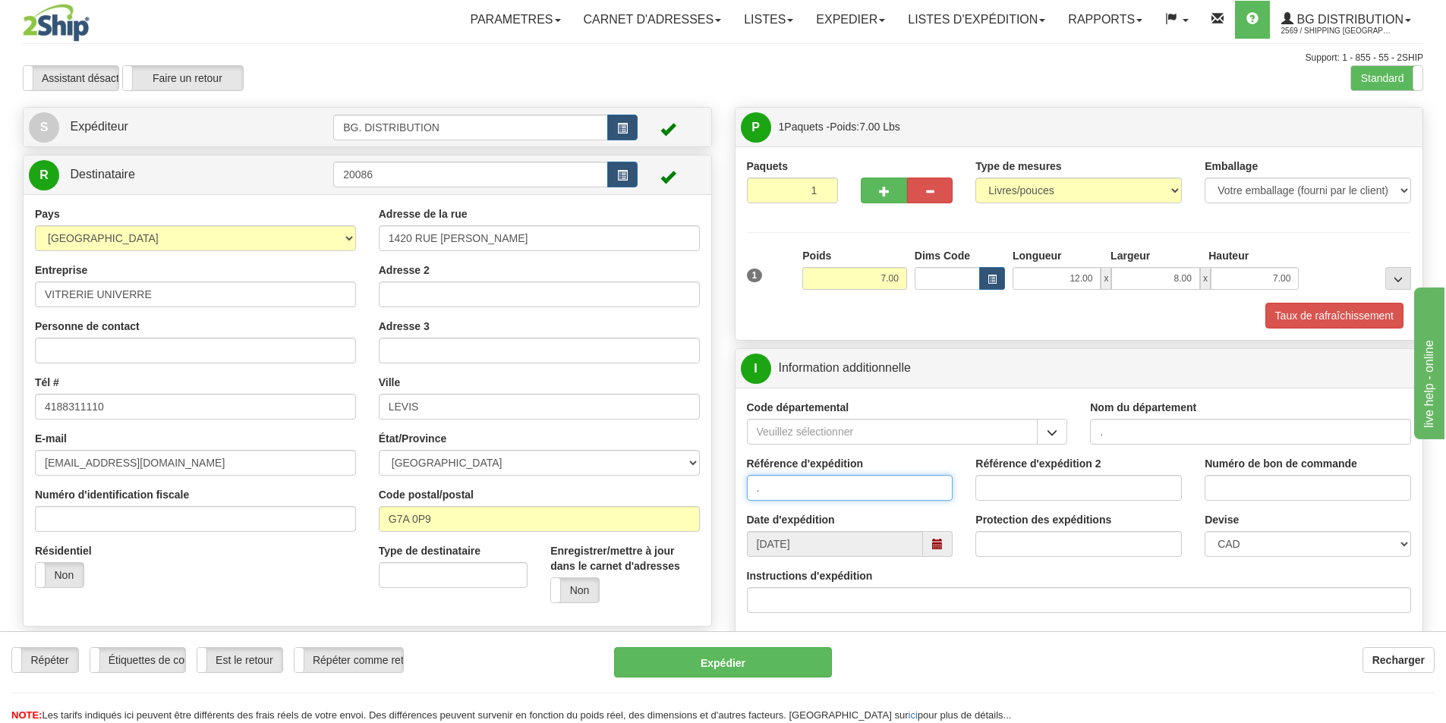
type input "."
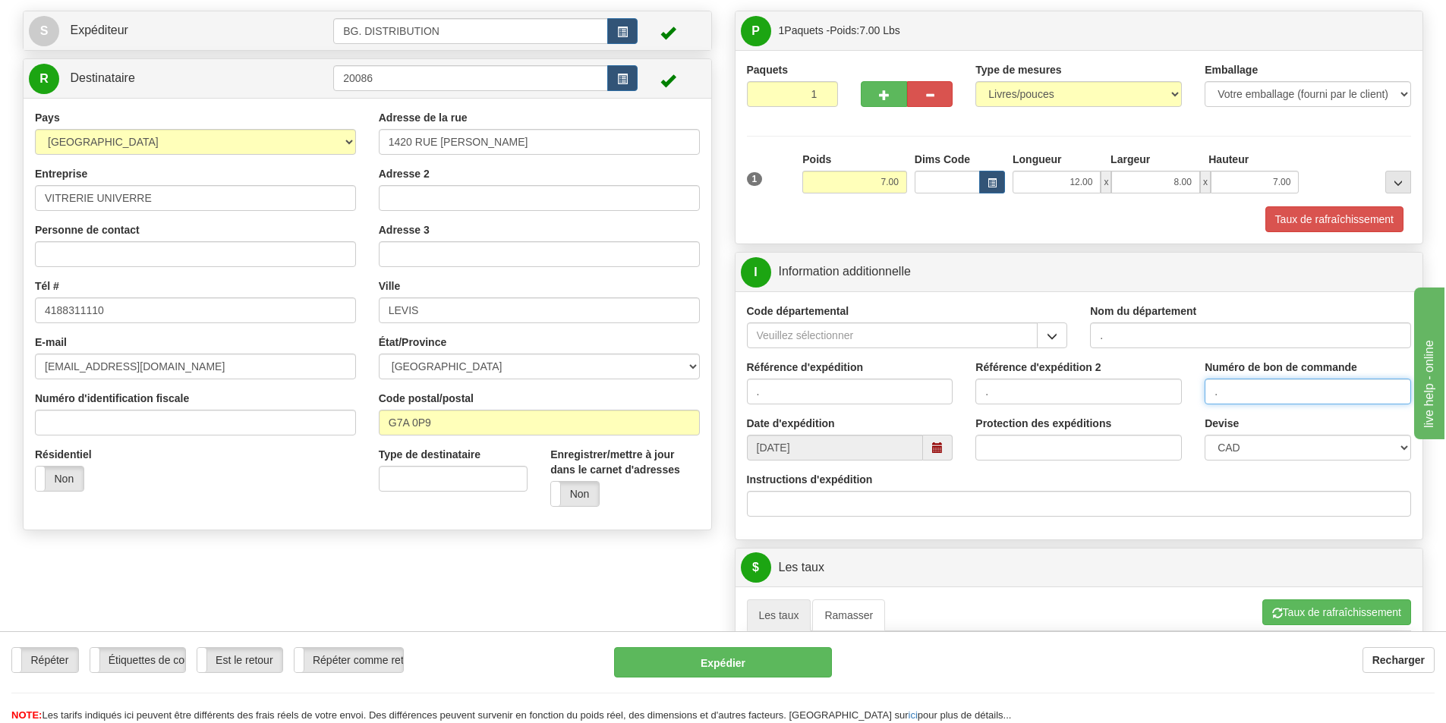
scroll to position [228, 0]
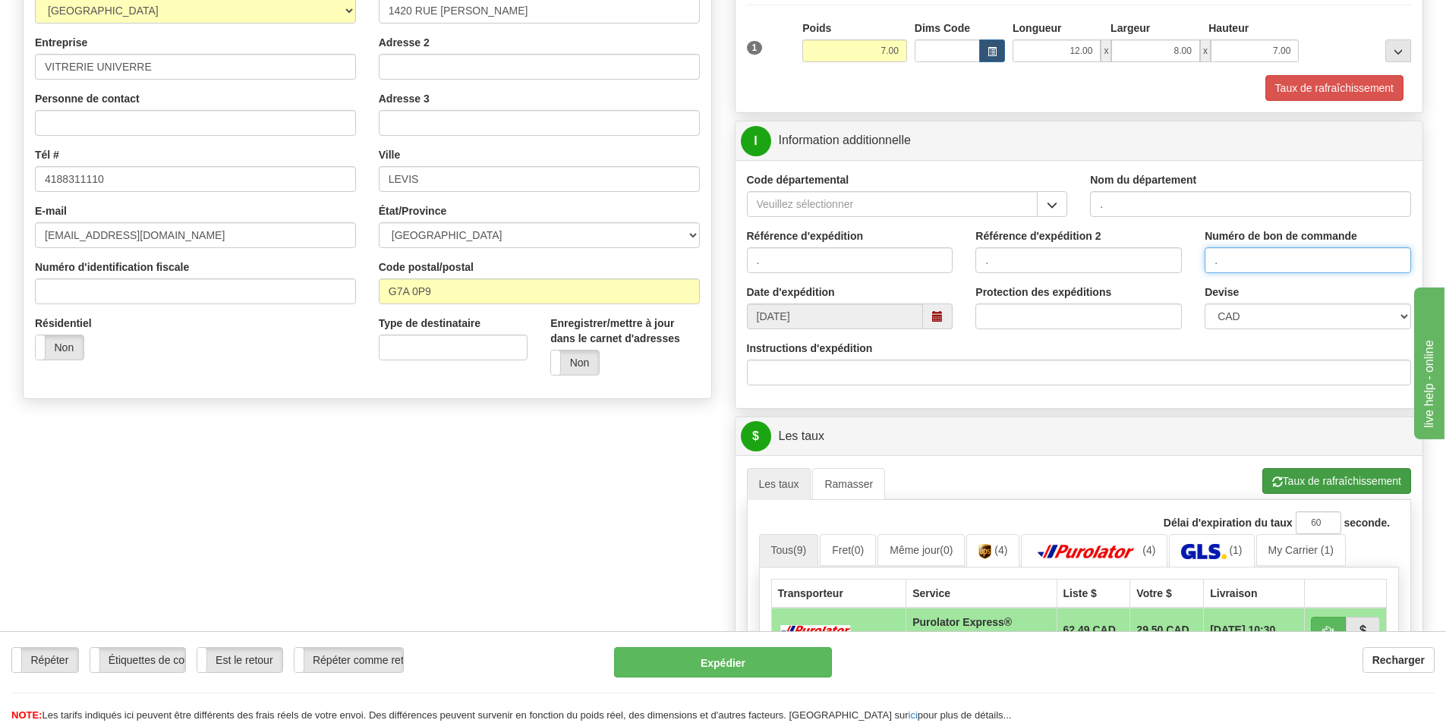
type input "."
click at [1331, 490] on button "Taux de rafraîchissement" at bounding box center [1336, 481] width 149 height 26
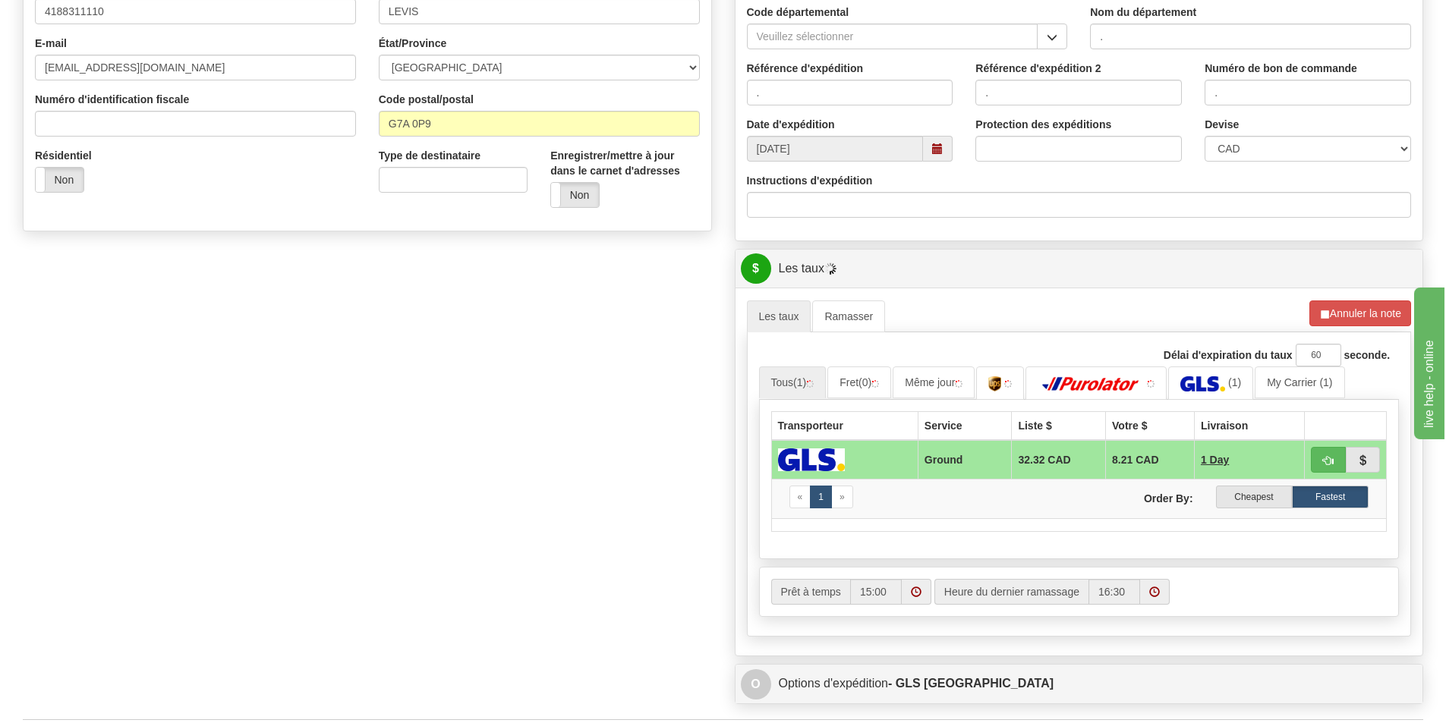
scroll to position [607, 0]
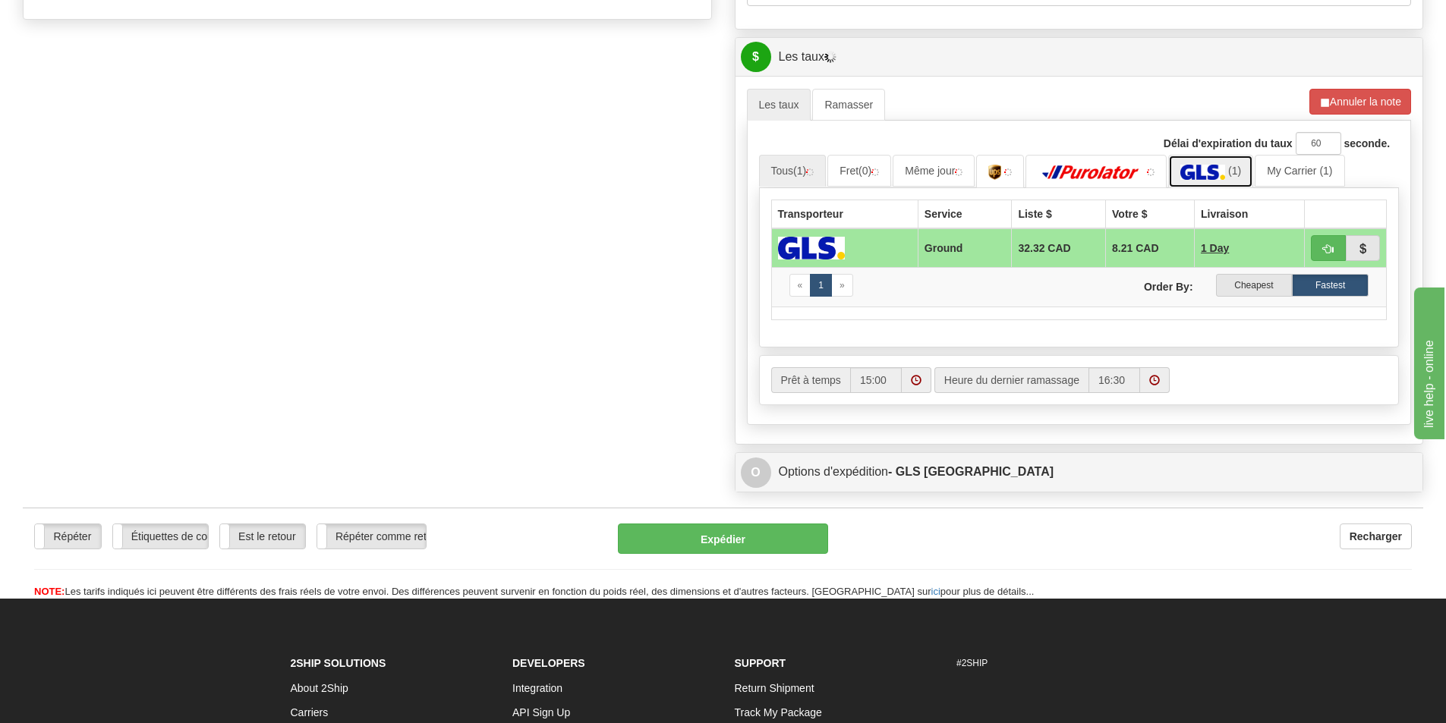
click at [1215, 172] on img at bounding box center [1202, 172] width 45 height 15
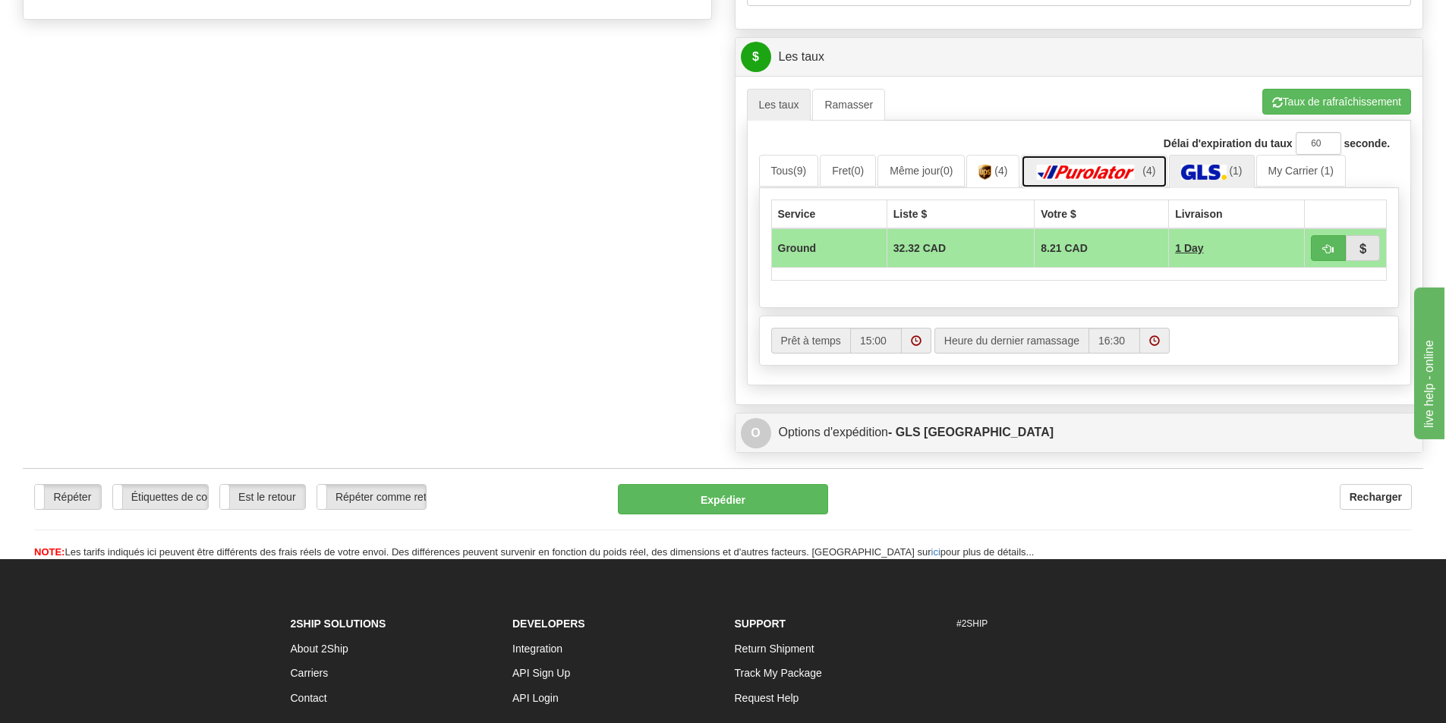
click at [1130, 172] on img at bounding box center [1086, 172] width 106 height 15
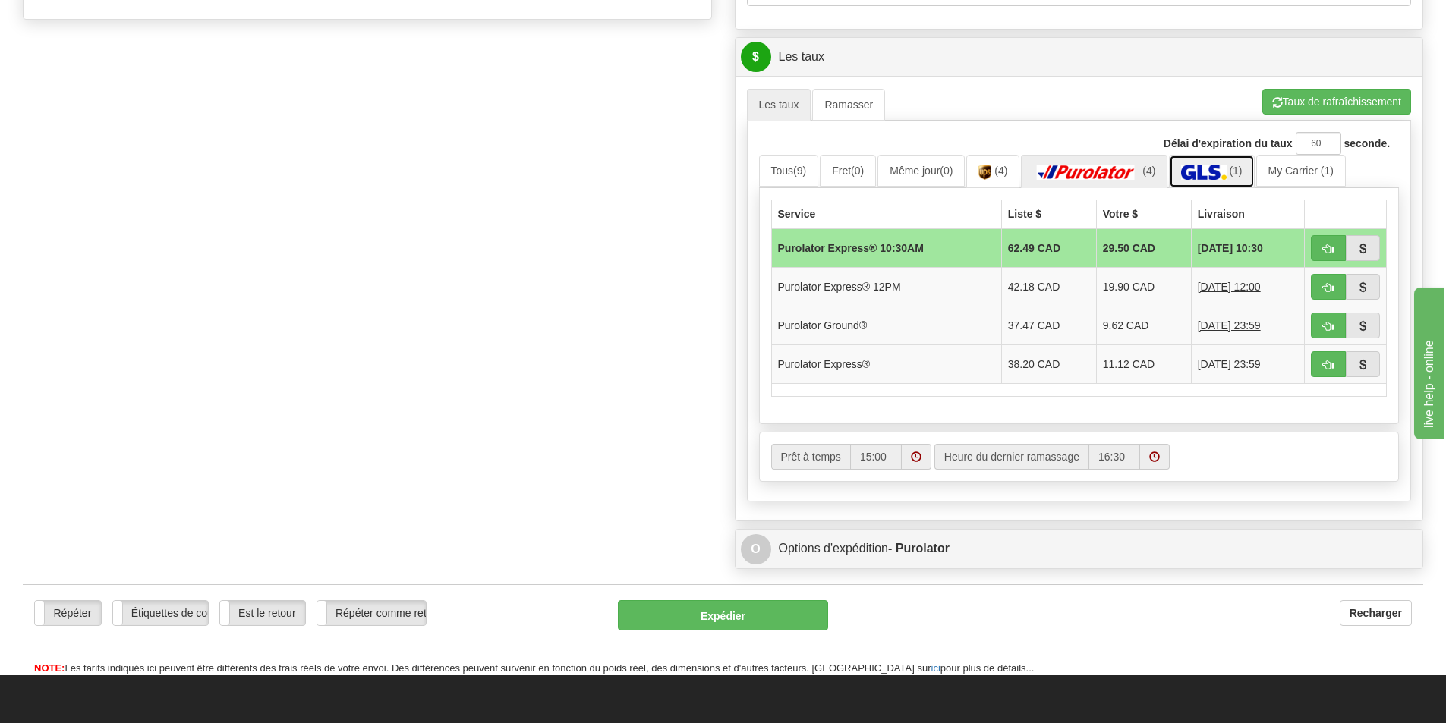
click at [1226, 179] on img at bounding box center [1203, 172] width 45 height 15
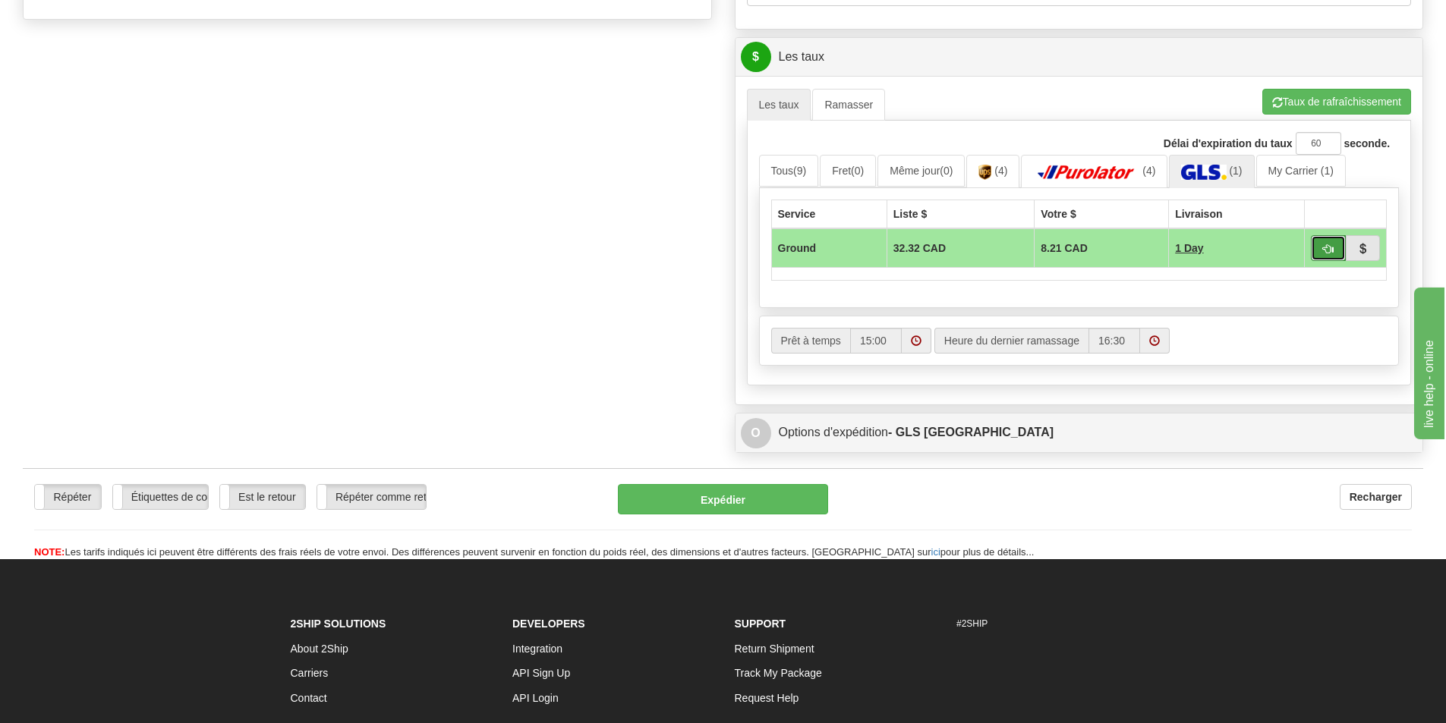
click at [1325, 254] on span "button" at bounding box center [1328, 249] width 11 height 10
type input "1"
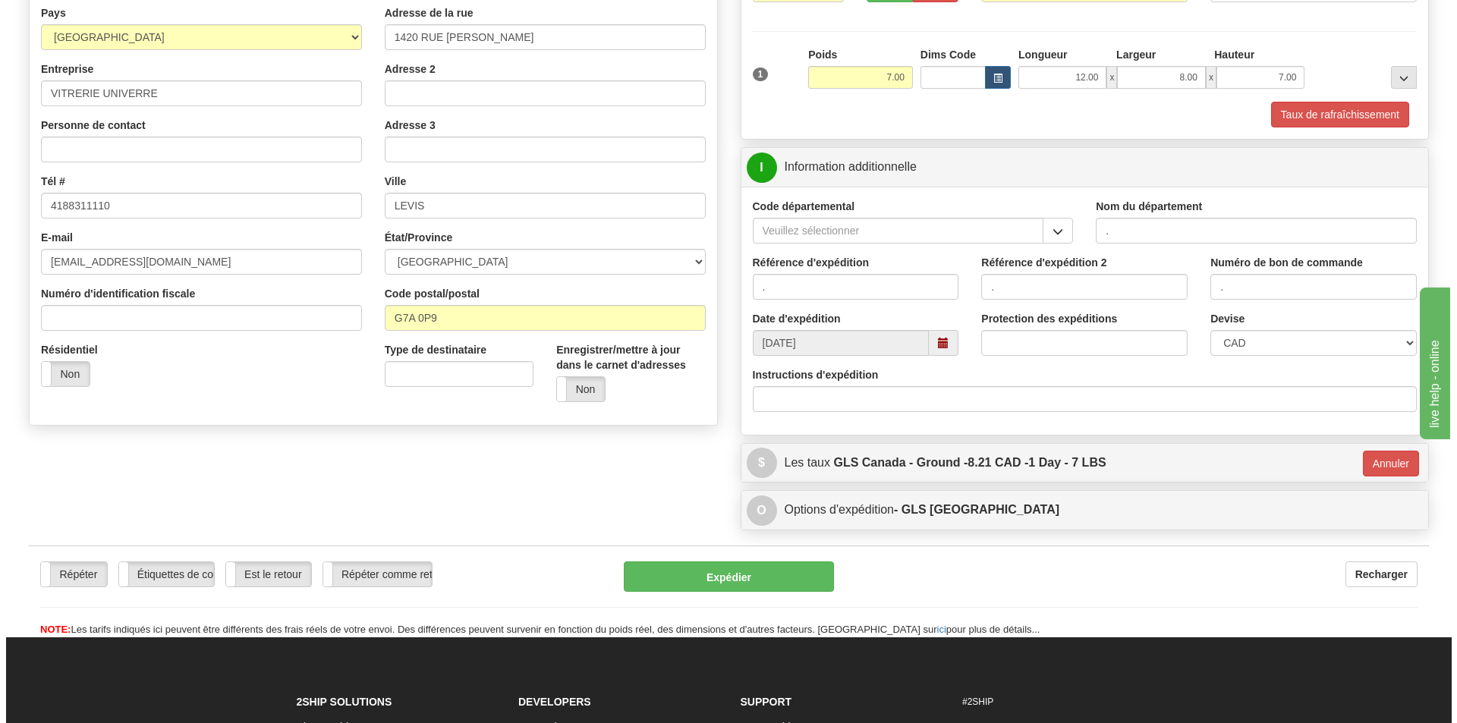
scroll to position [228, 0]
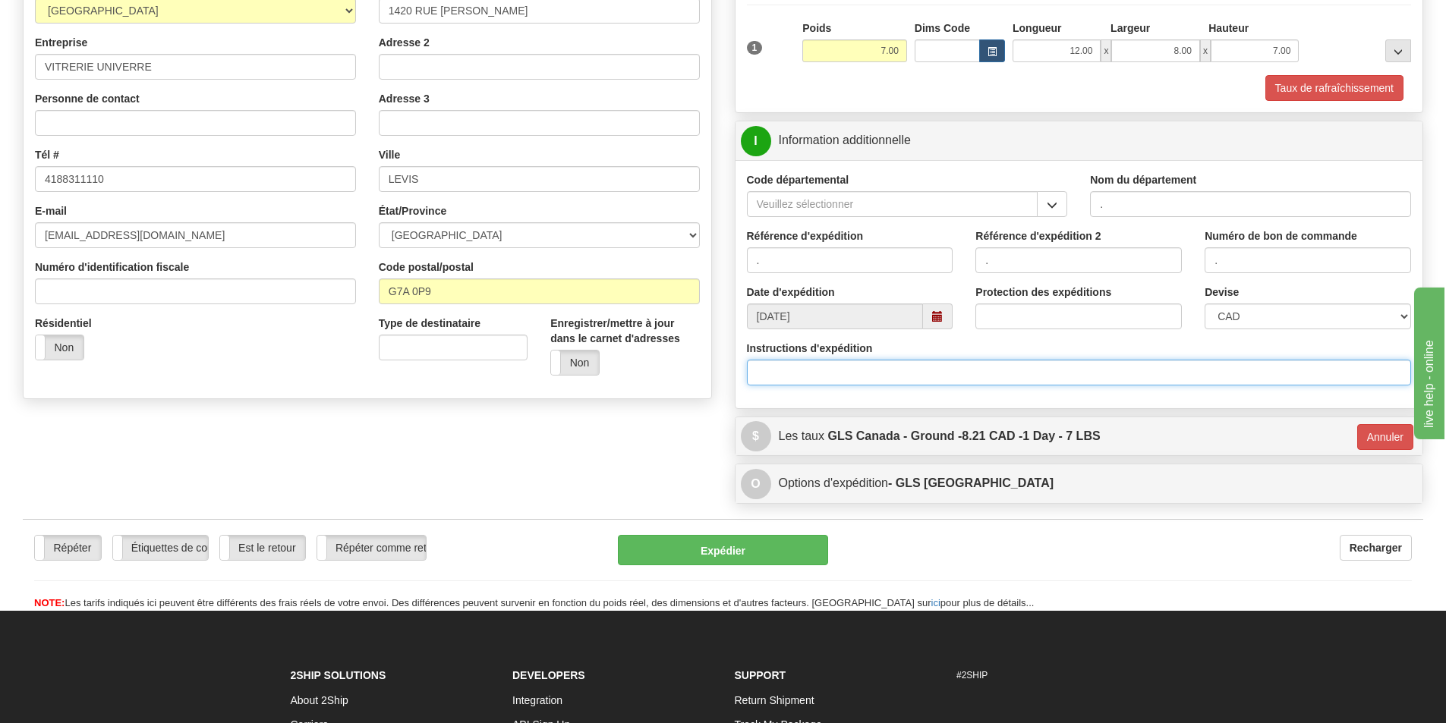
click at [901, 373] on input "Instructions d'expédition" at bounding box center [1079, 373] width 665 height 26
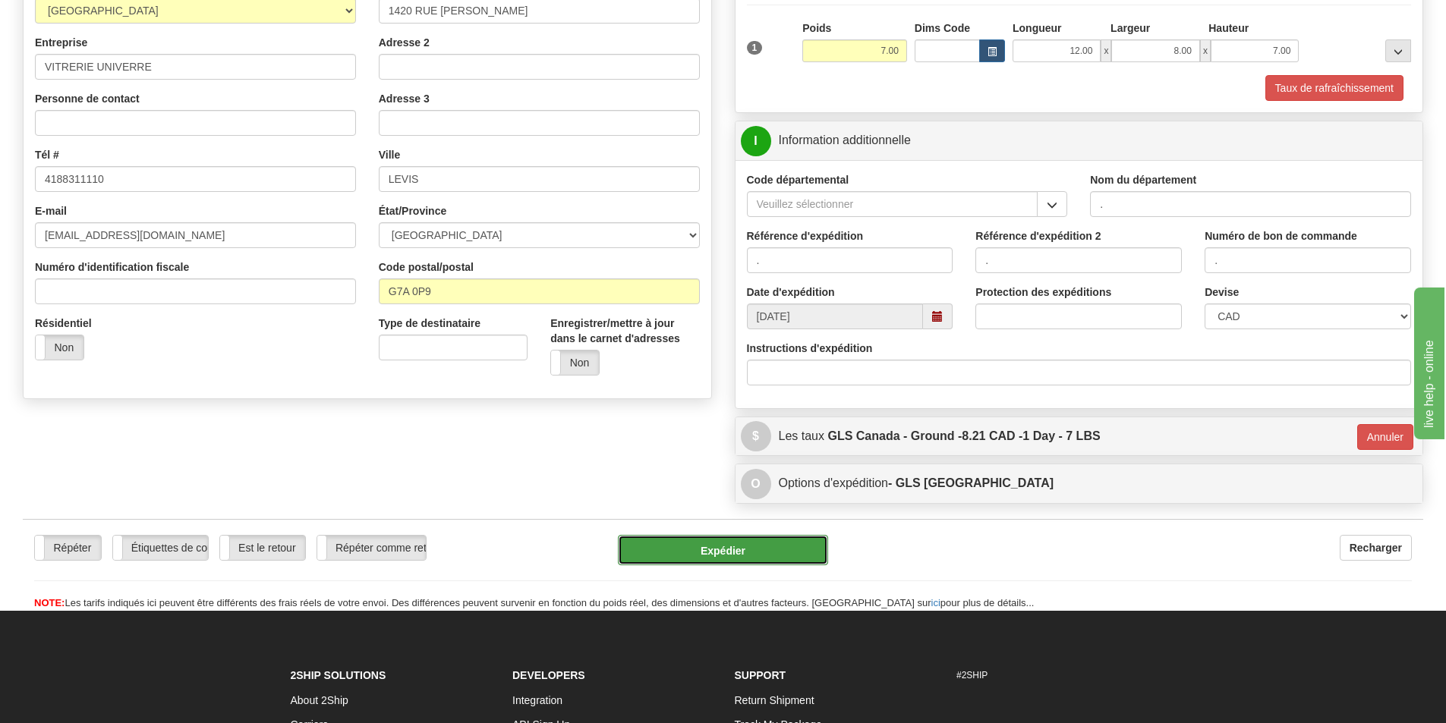
click at [674, 549] on button "Expédier" at bounding box center [723, 550] width 210 height 30
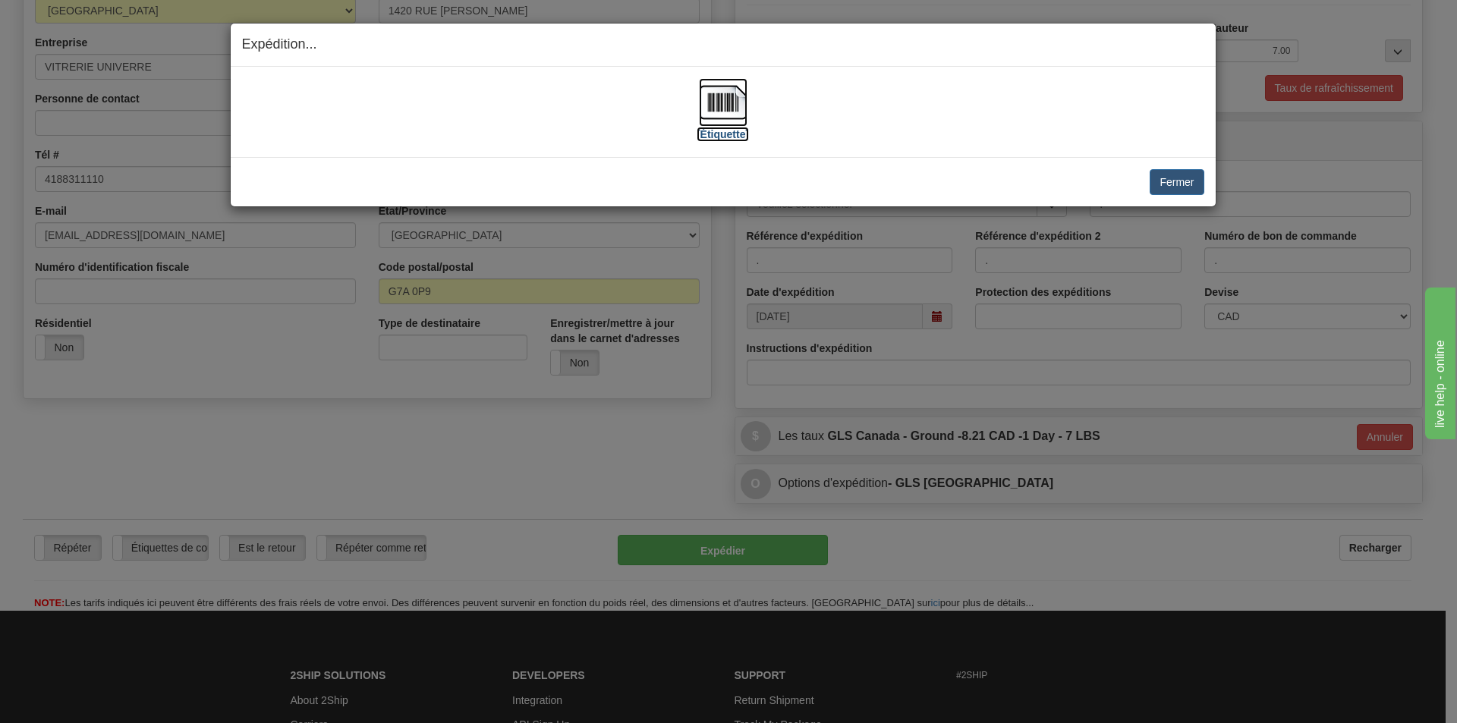
click at [741, 136] on label "[Étiquette]" at bounding box center [723, 134] width 52 height 15
click at [1185, 180] on button "Fermer" at bounding box center [1177, 182] width 54 height 26
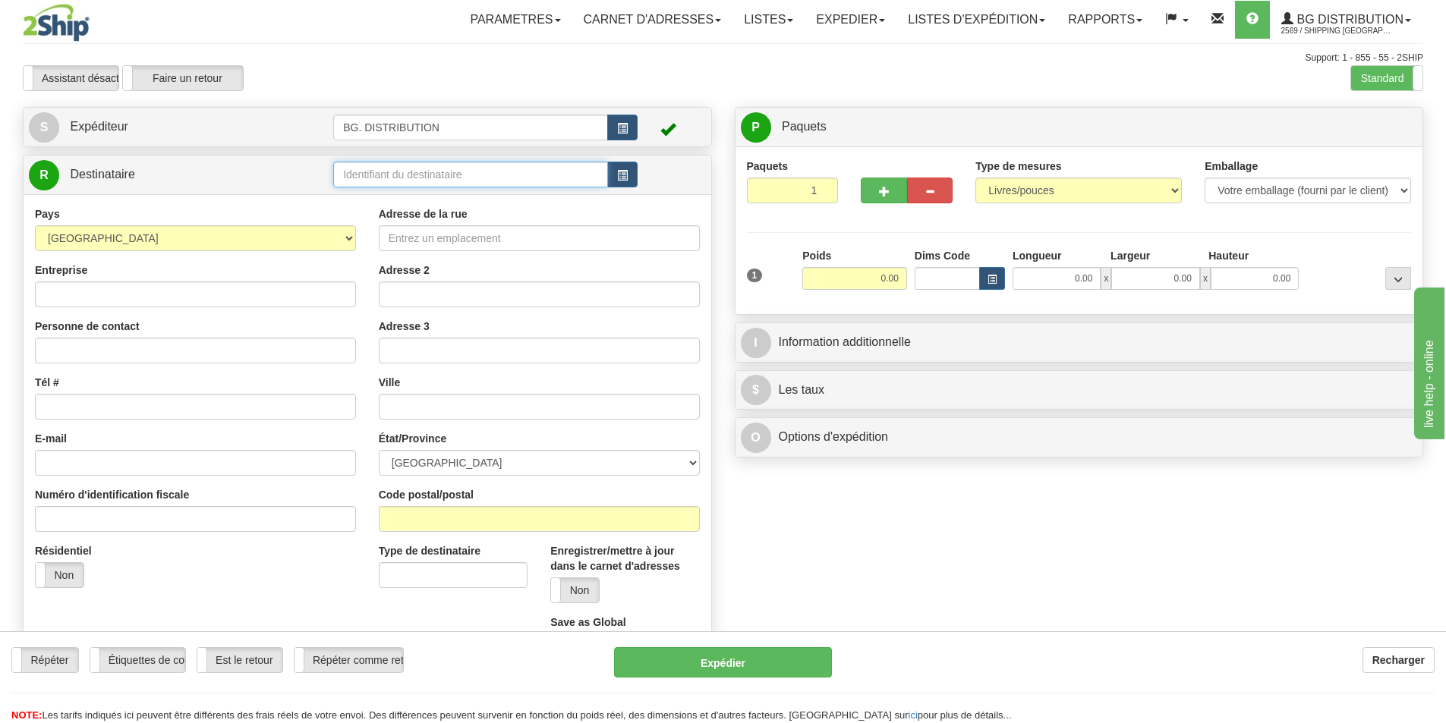
click at [505, 181] on input "text" at bounding box center [470, 175] width 275 height 26
type input "1046"
click button "Supprimer" at bounding box center [0, 0] width 0 height 0
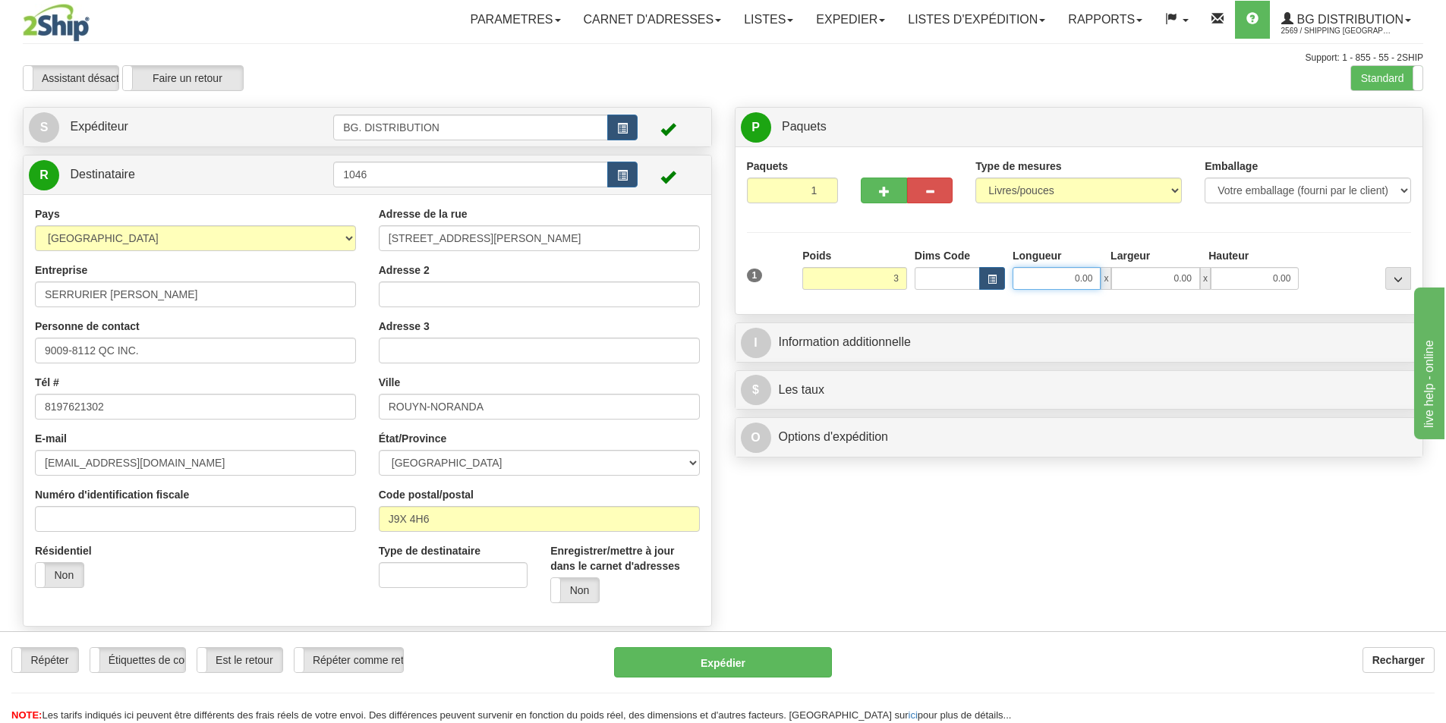
type input "3.00"
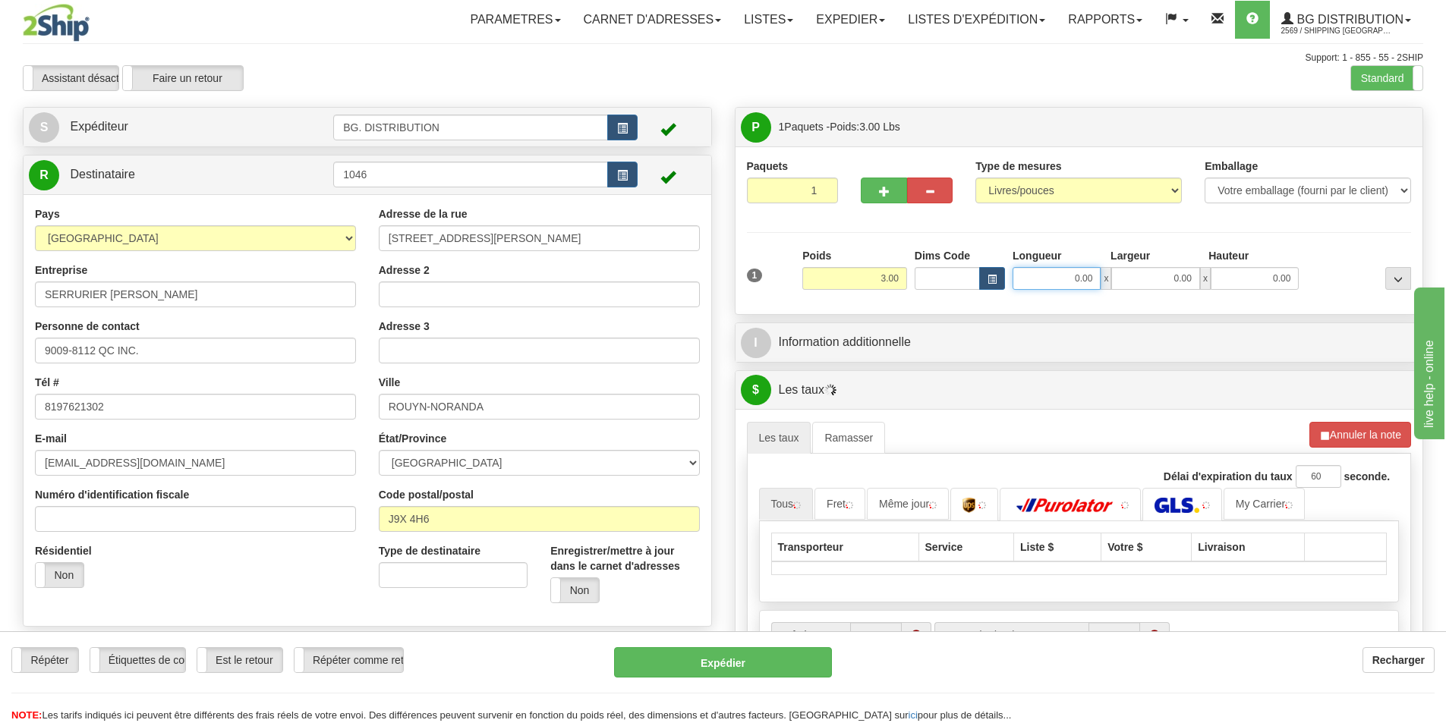
click at [1047, 271] on input "0.00" at bounding box center [1057, 278] width 88 height 23
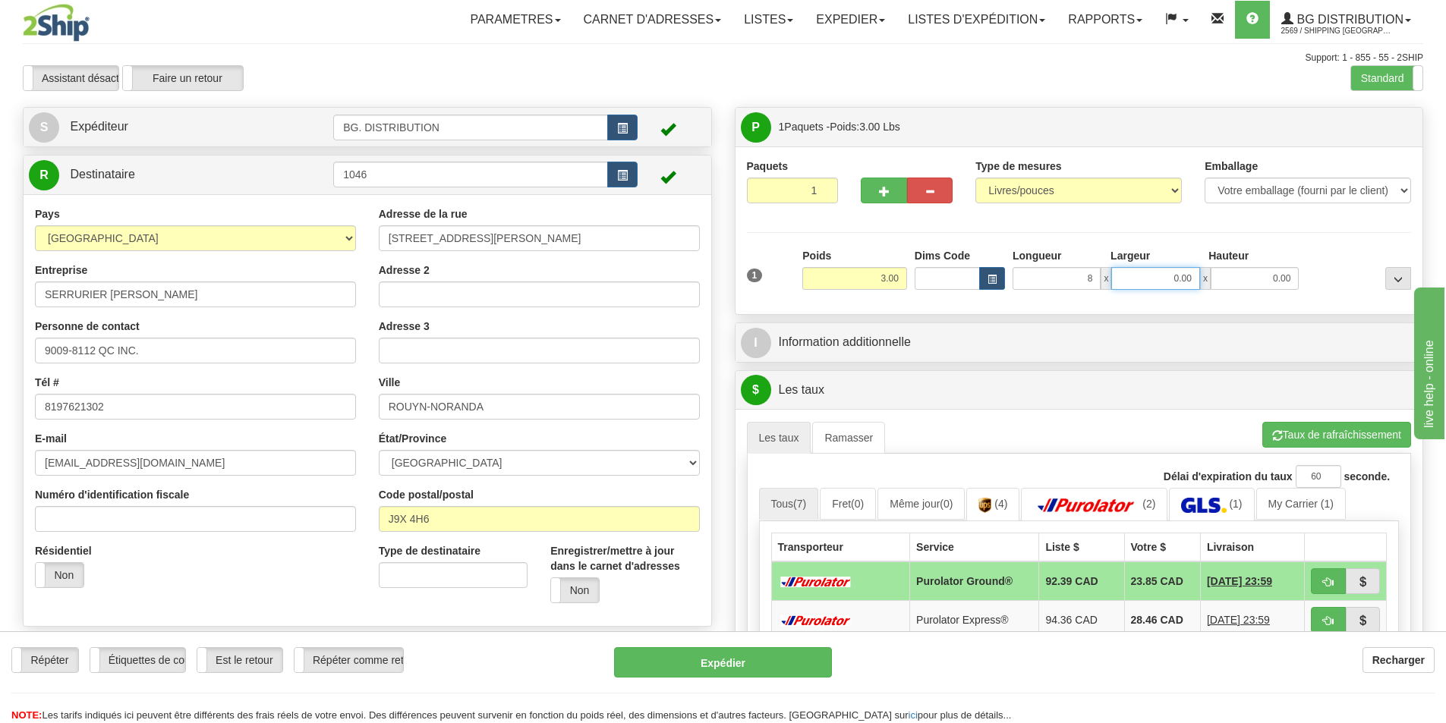
type input "8.00"
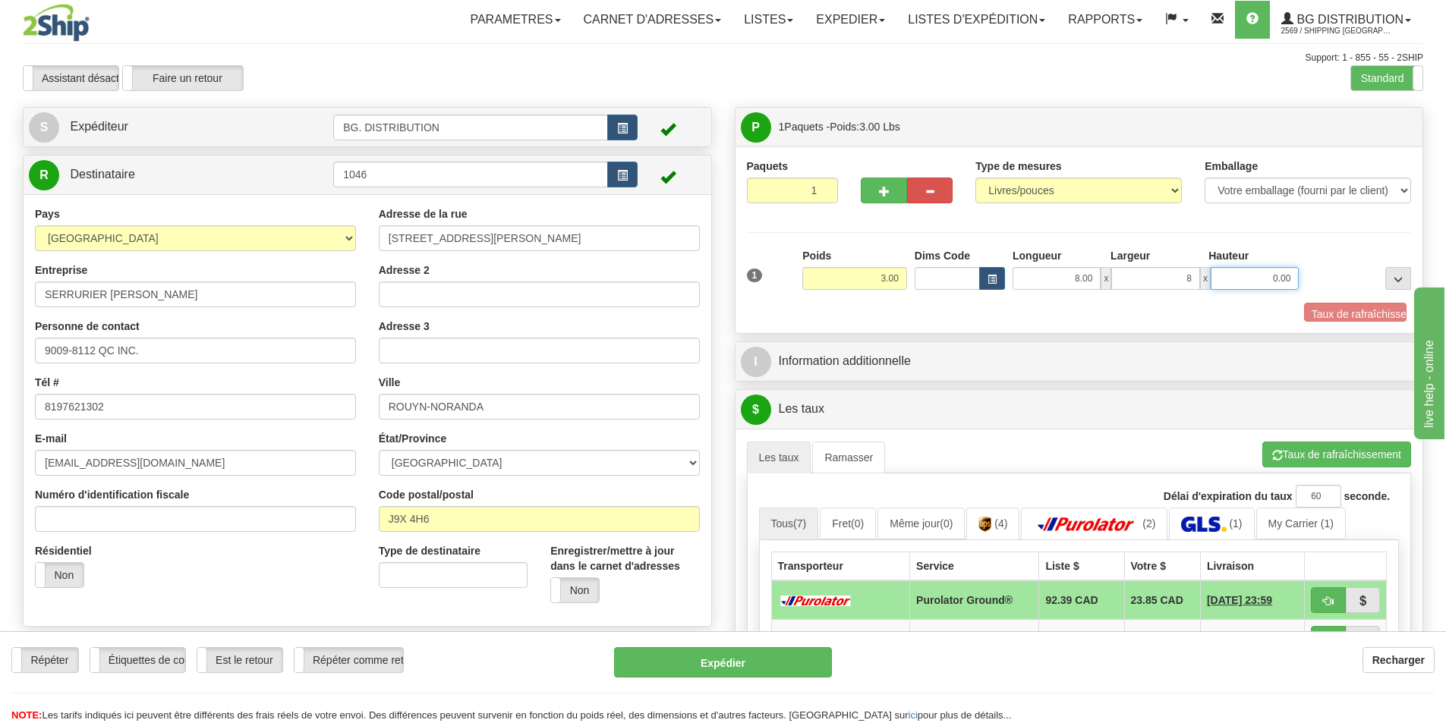
type input "8.00"
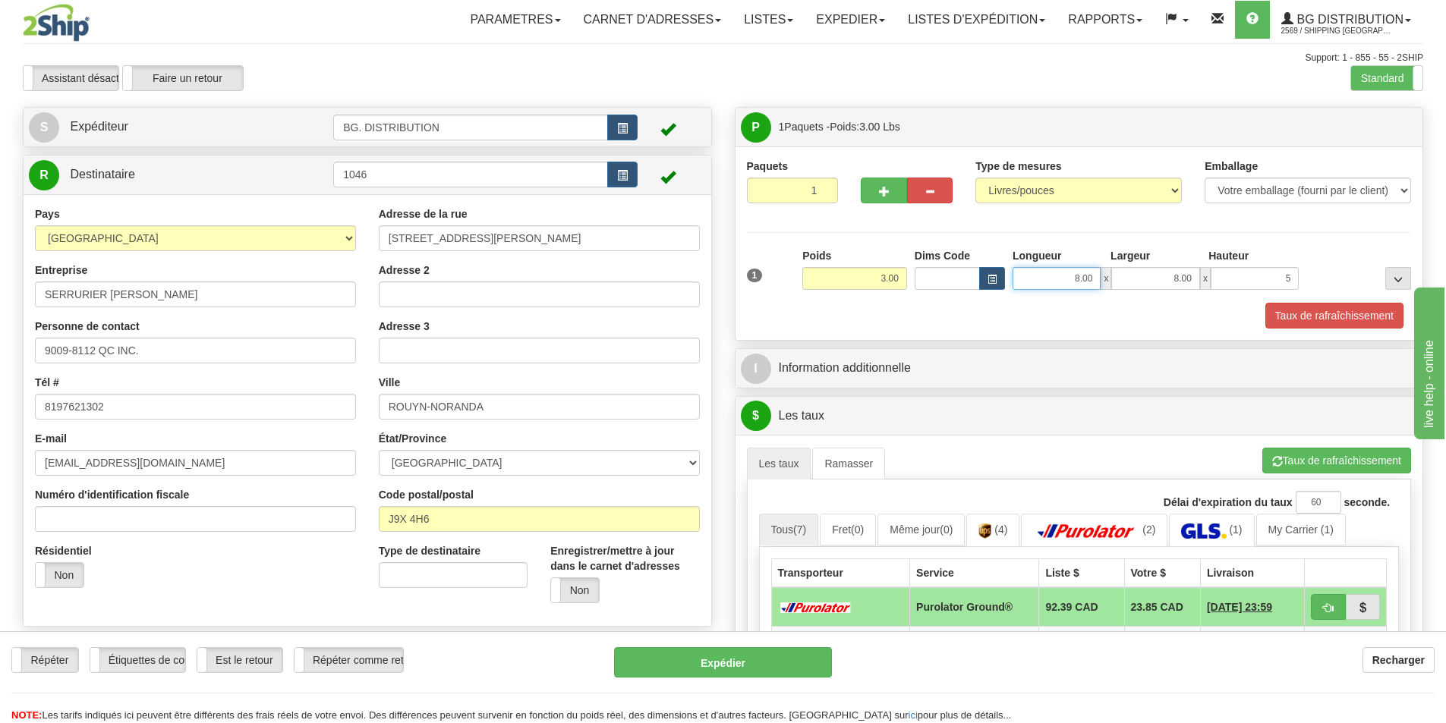
type input "5.00"
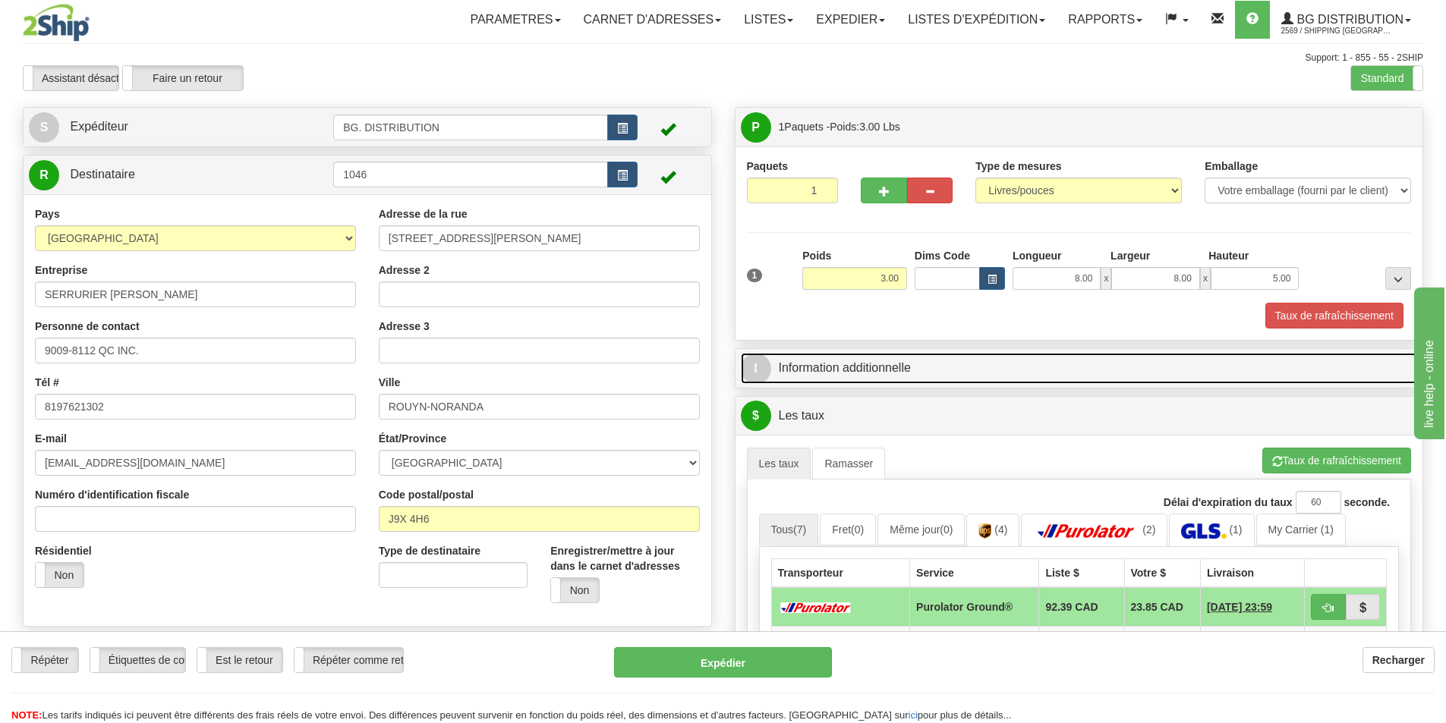
drag, startPoint x: 1047, startPoint y: 271, endPoint x: 751, endPoint y: 367, distance: 311.1
click at [748, 369] on span "I" at bounding box center [756, 369] width 30 height 30
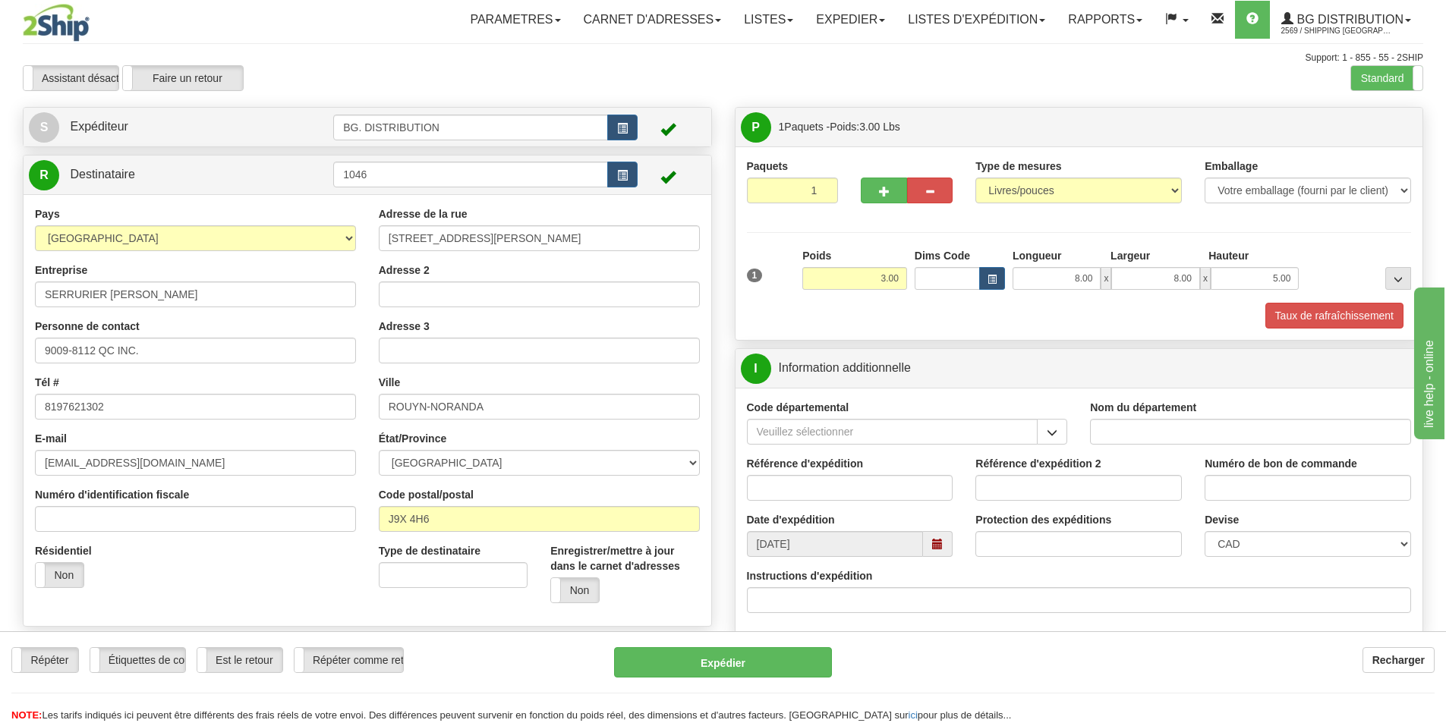
click at [1180, 416] on div "Nom du département" at bounding box center [1250, 422] width 321 height 45
click at [1181, 427] on input "Nom du département" at bounding box center [1250, 432] width 321 height 26
type input "."
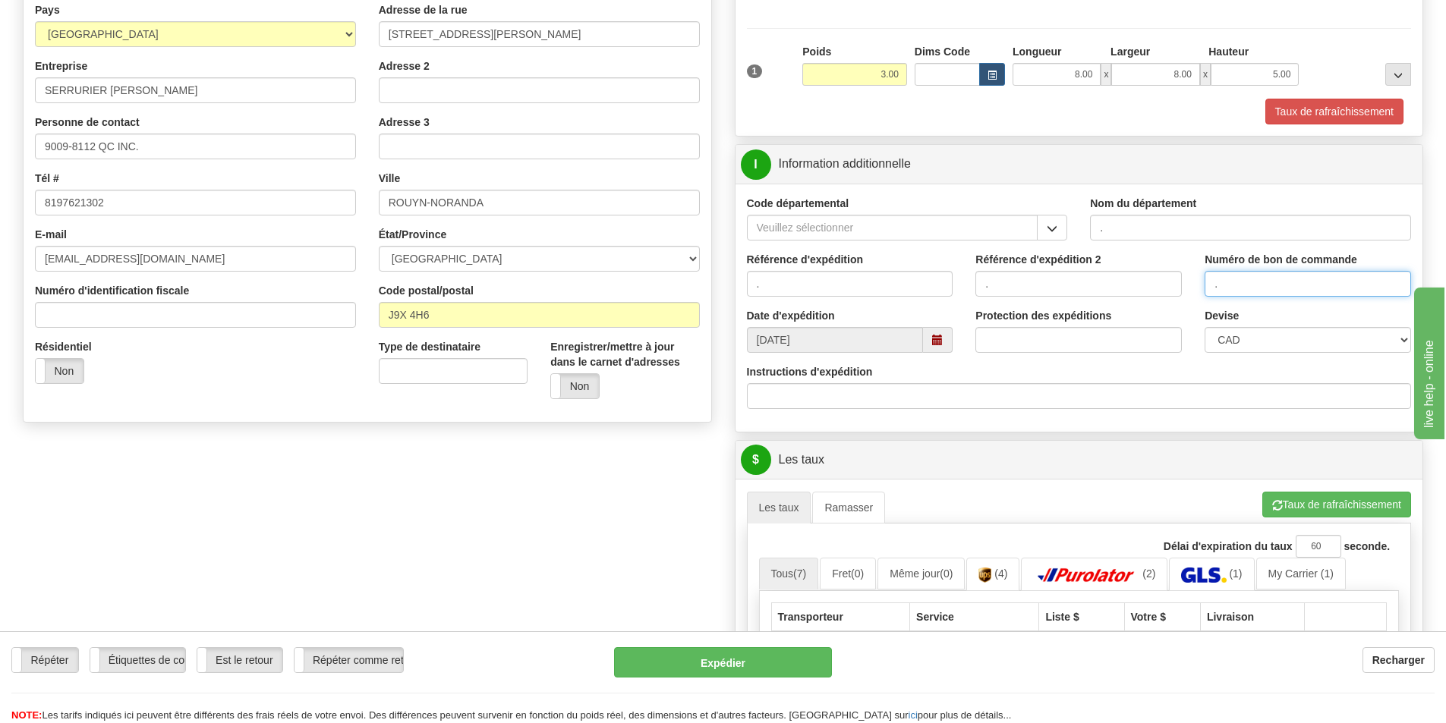
scroll to position [228, 0]
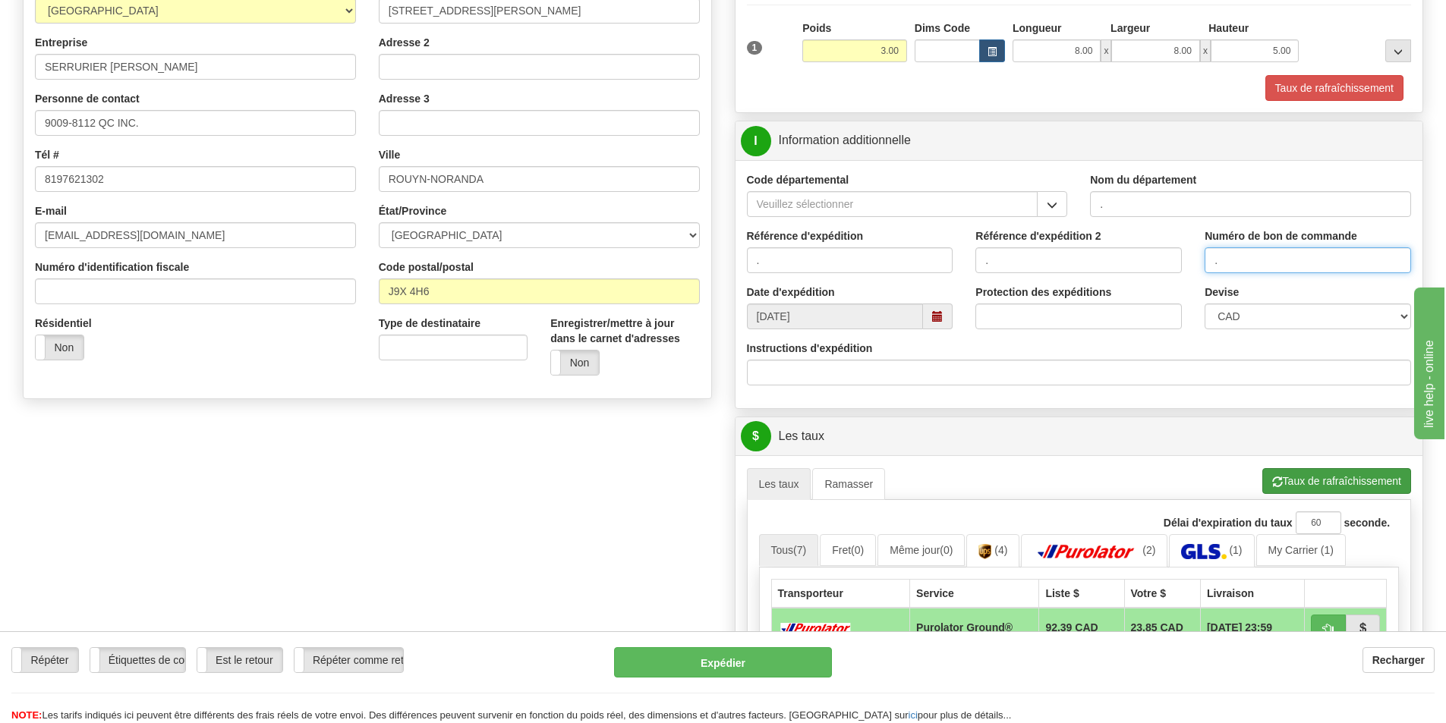
type input "."
click at [1280, 477] on button "Taux de rafraîchissement" at bounding box center [1336, 481] width 149 height 26
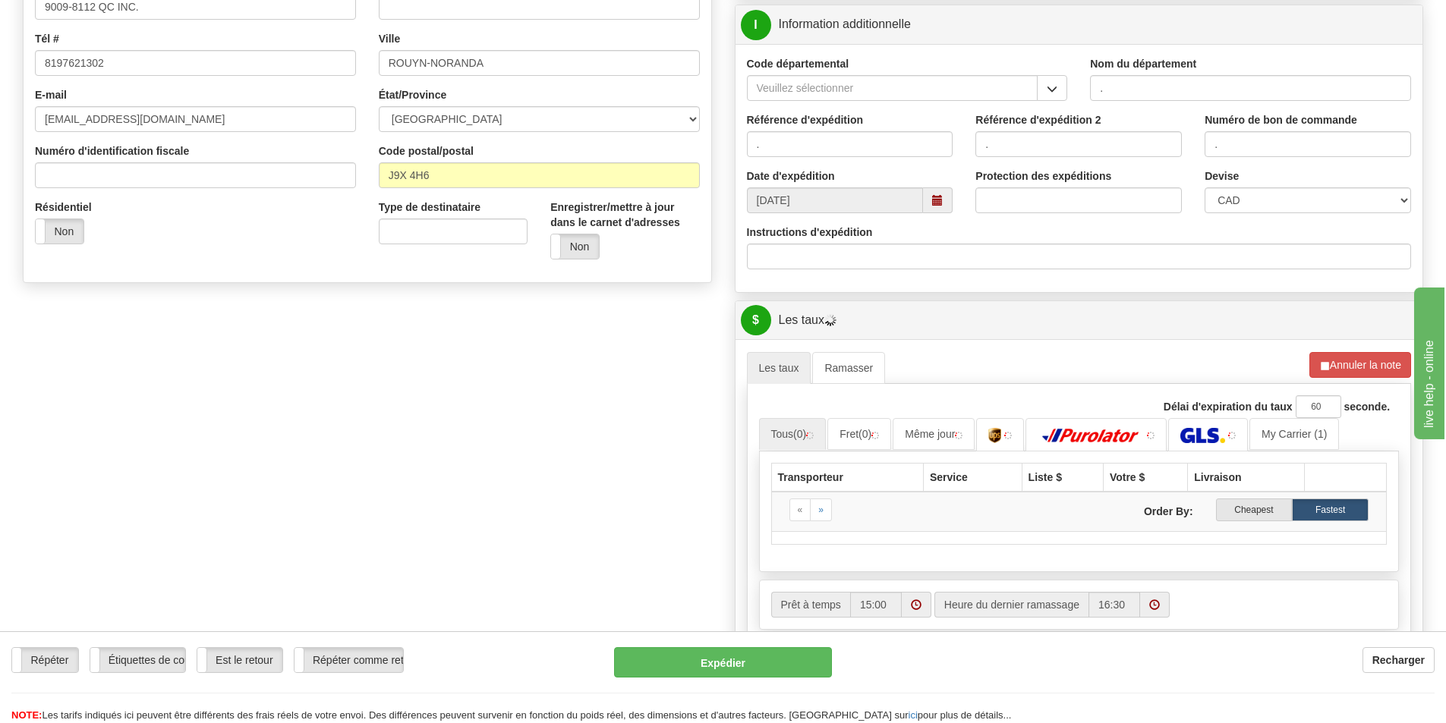
scroll to position [531, 0]
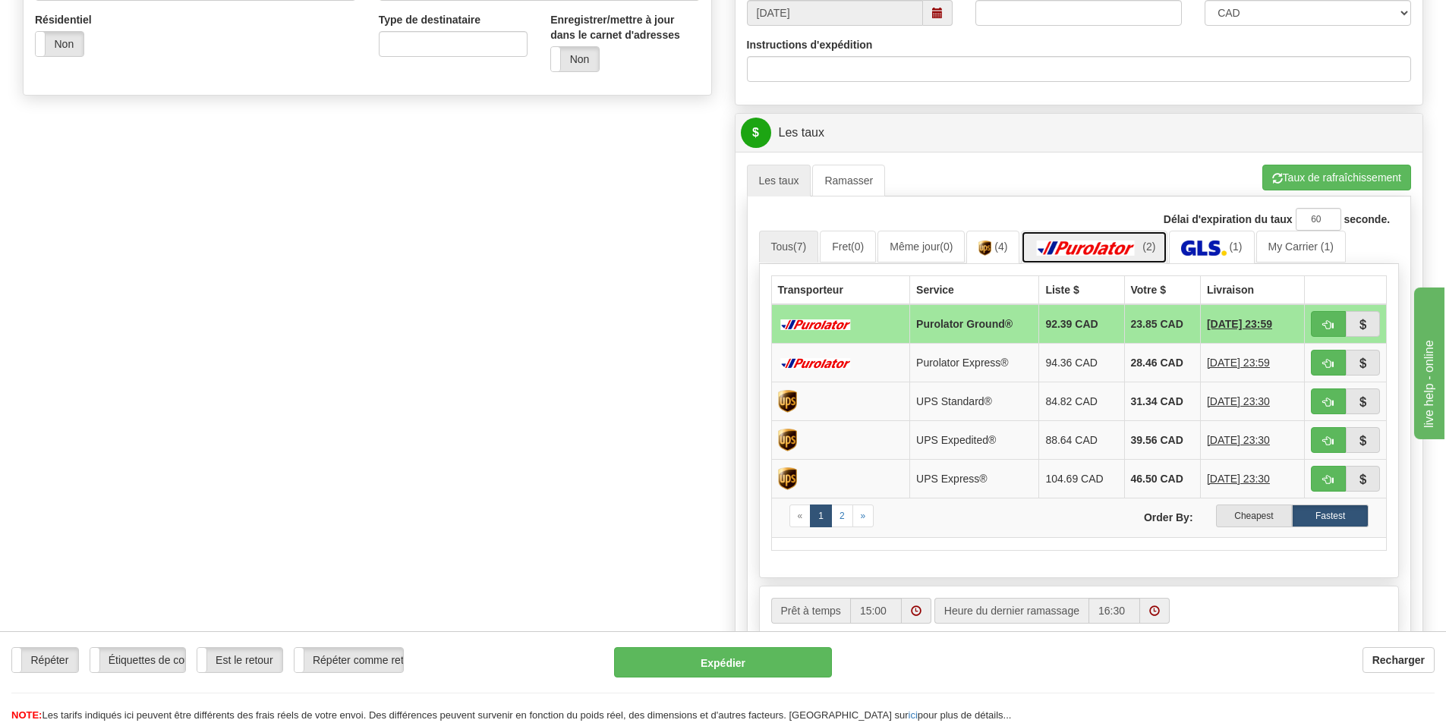
click at [1139, 247] on img at bounding box center [1086, 248] width 106 height 15
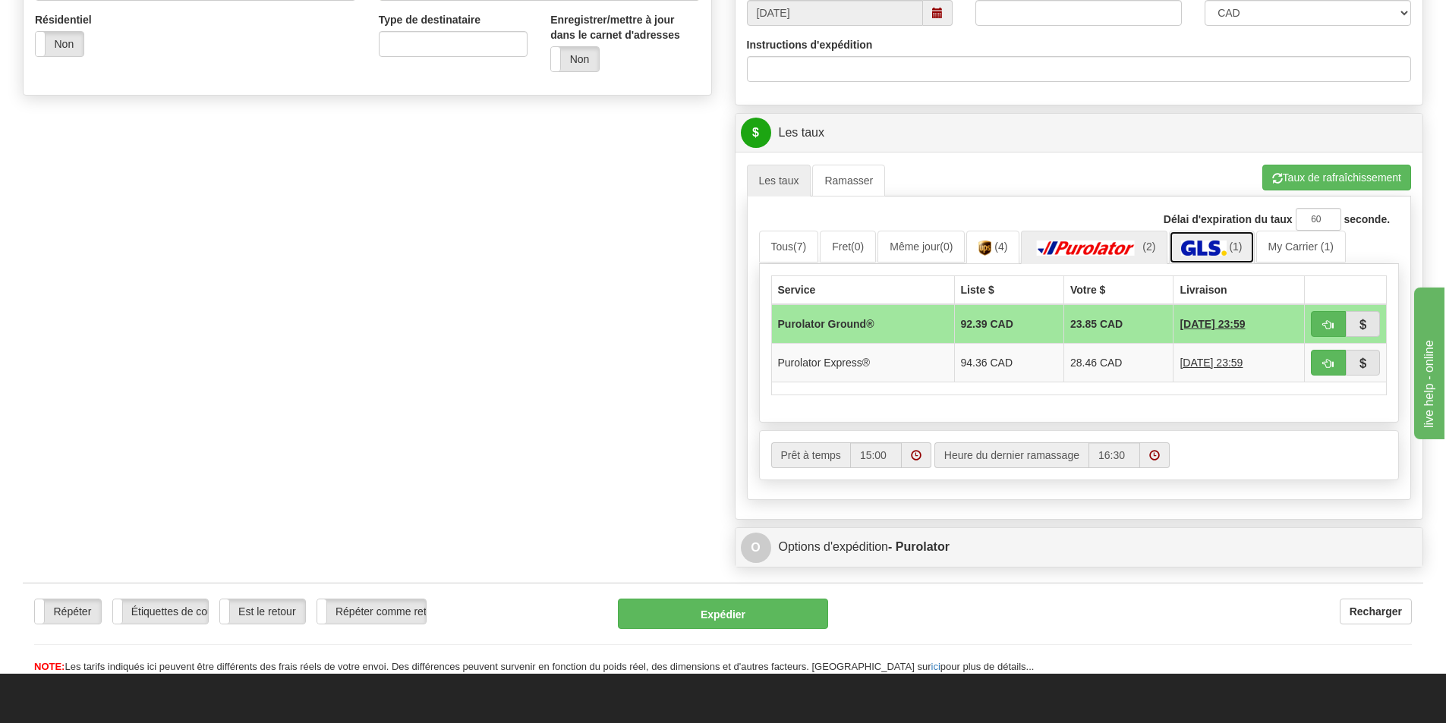
click at [1226, 249] on img at bounding box center [1203, 248] width 45 height 15
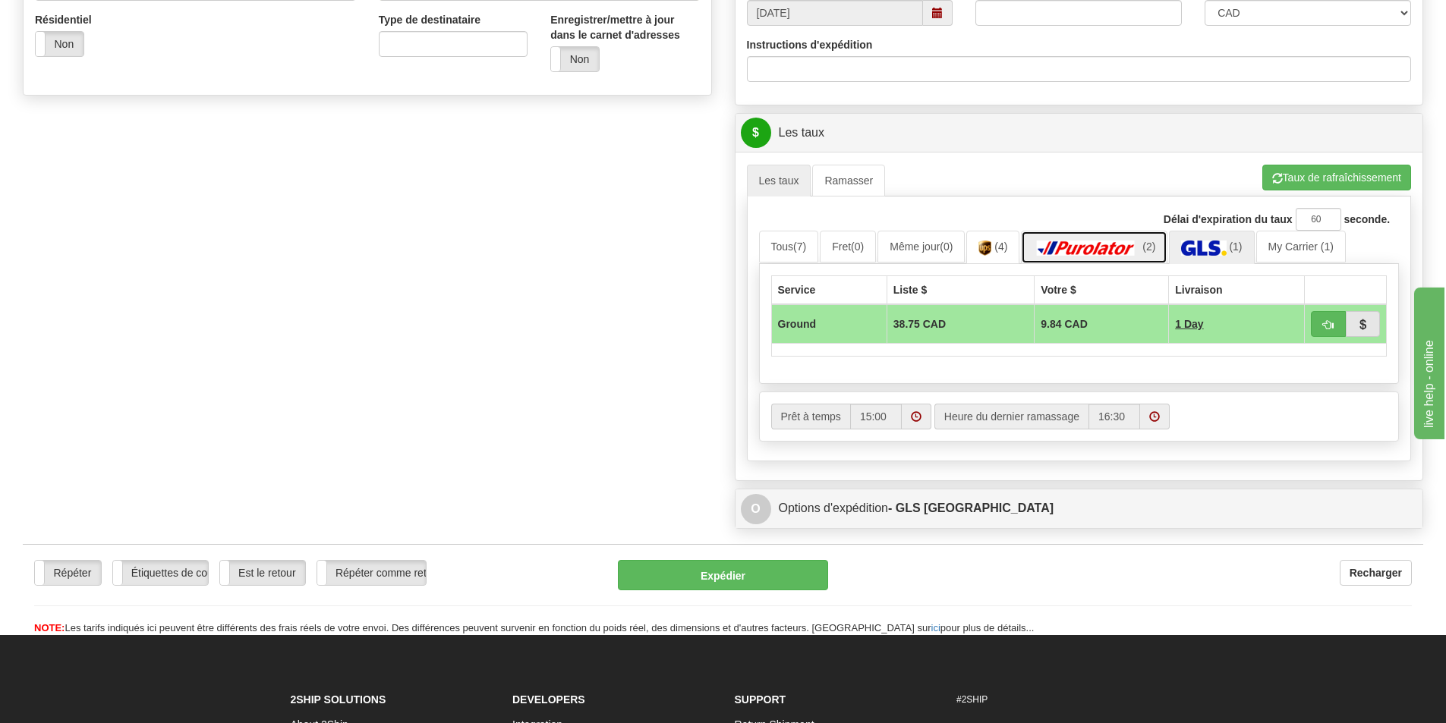
click at [1116, 239] on link "(2)" at bounding box center [1094, 247] width 146 height 33
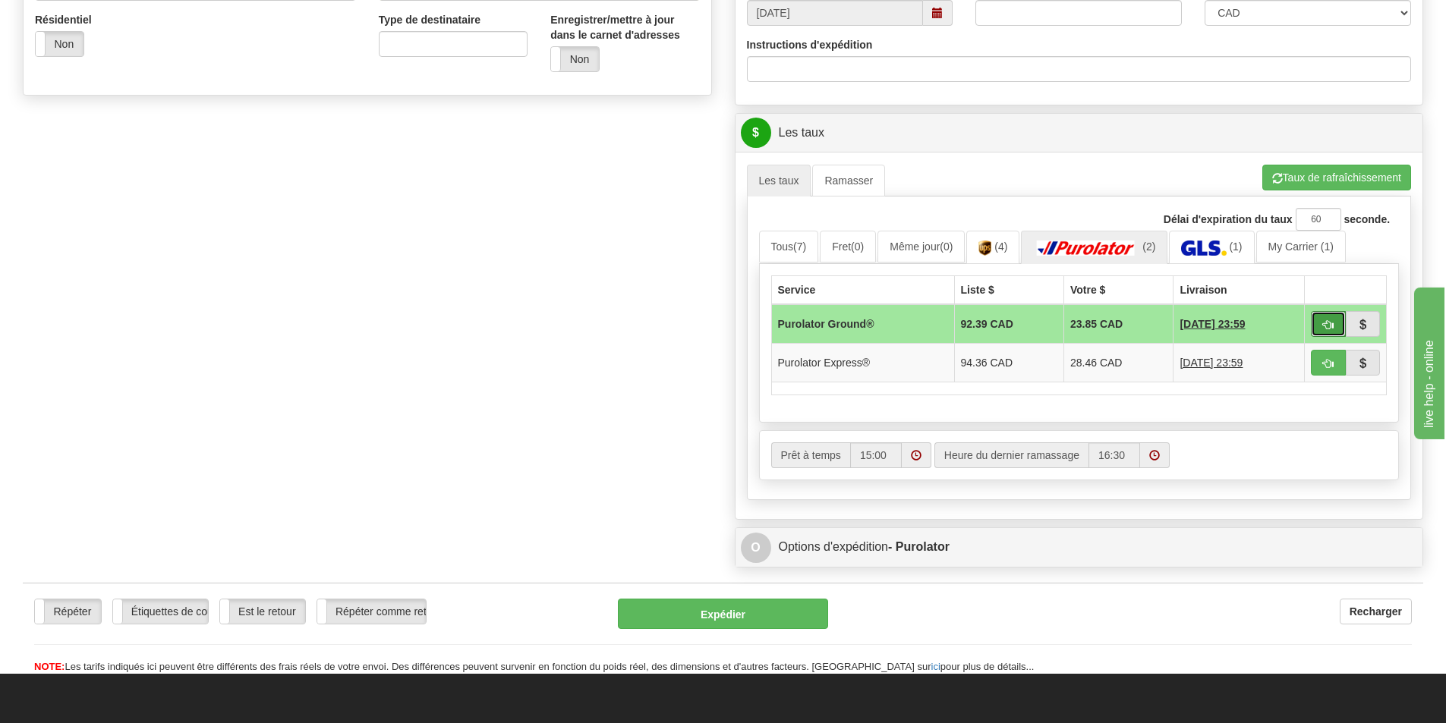
click at [1318, 323] on button "button" at bounding box center [1328, 324] width 35 height 26
type input "260"
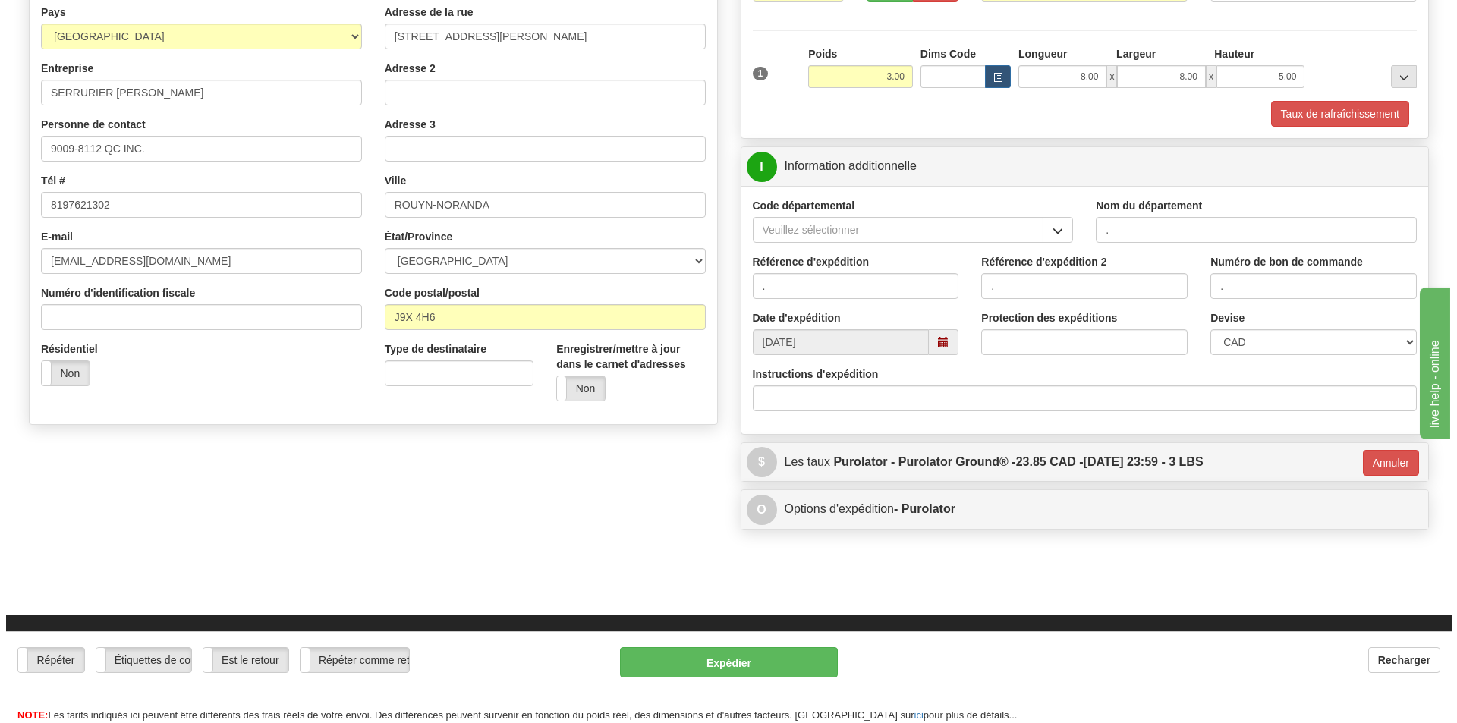
scroll to position [51, 0]
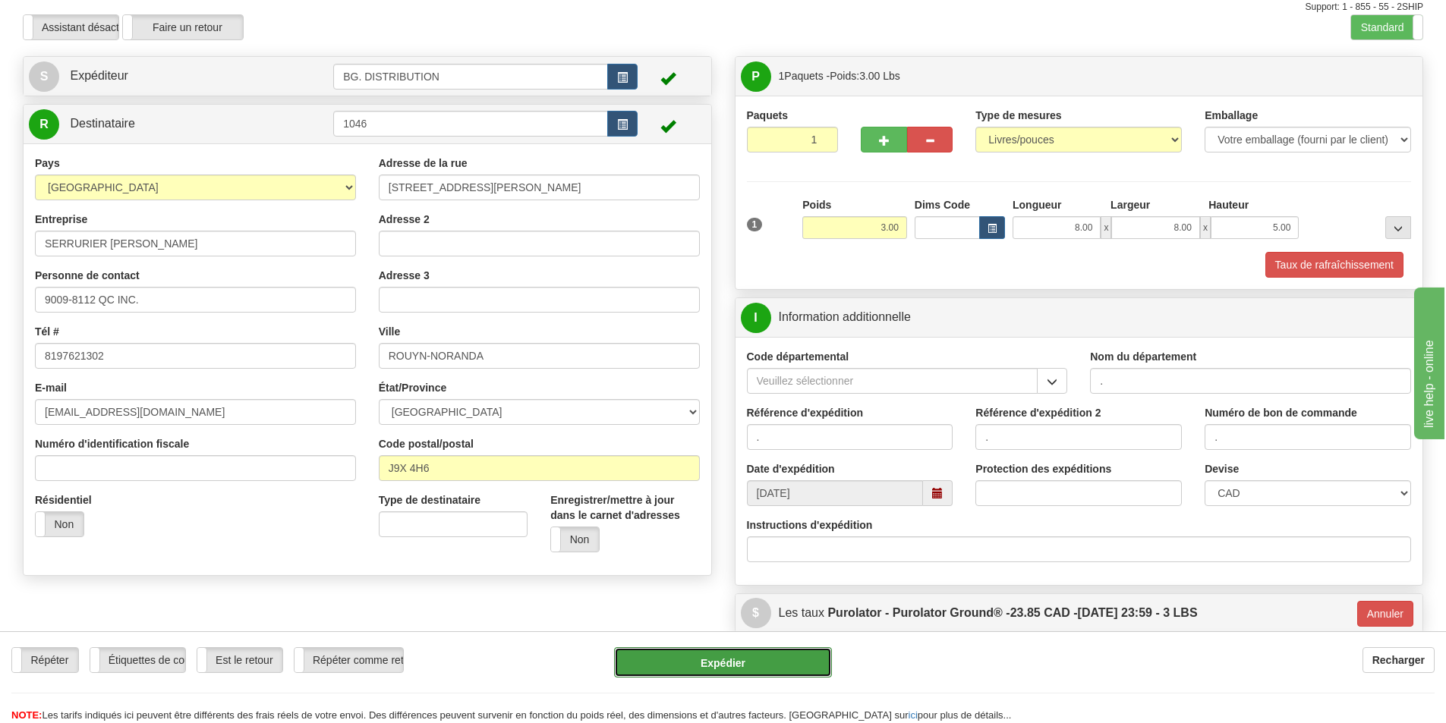
click at [729, 665] on button "Expédier" at bounding box center [723, 662] width 218 height 30
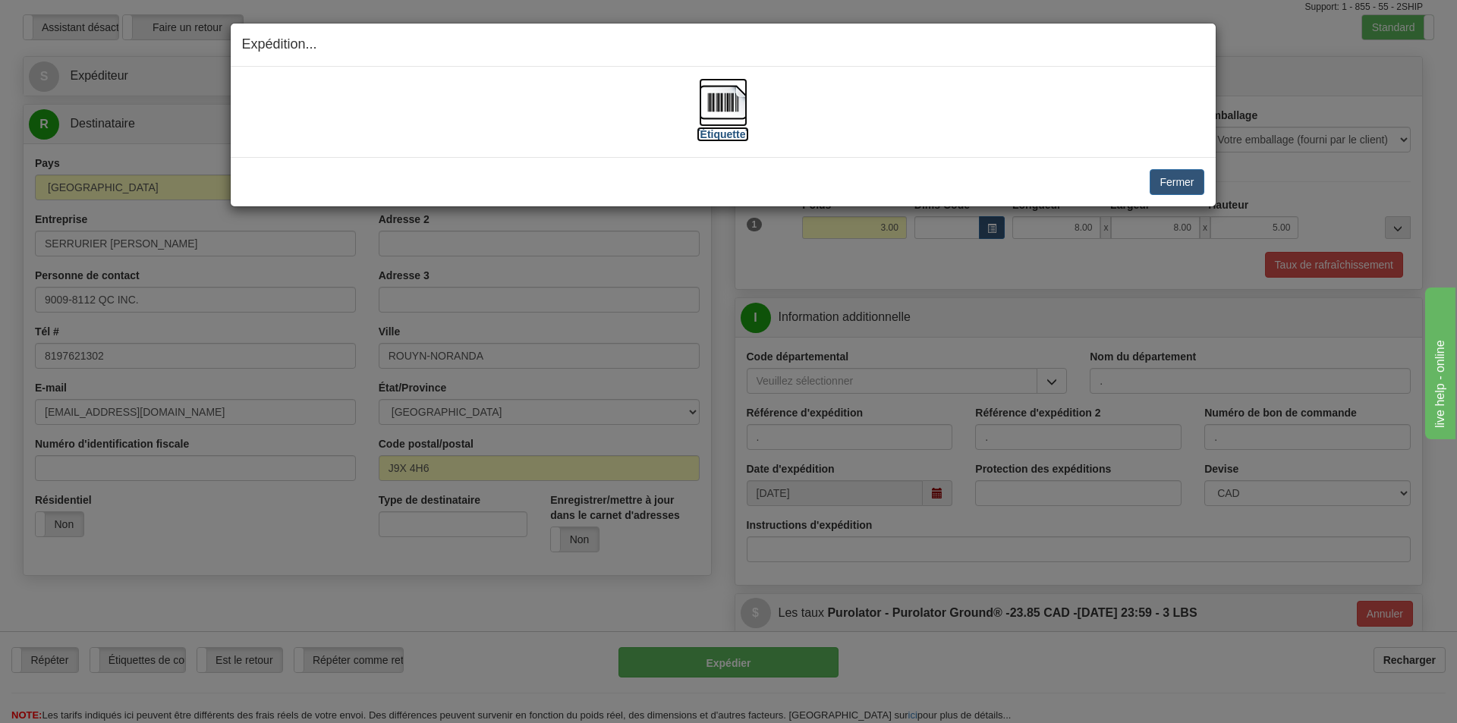
click at [724, 141] on label "[Étiquette]" at bounding box center [723, 134] width 52 height 15
click at [1195, 182] on button "Fermer" at bounding box center [1177, 182] width 54 height 26
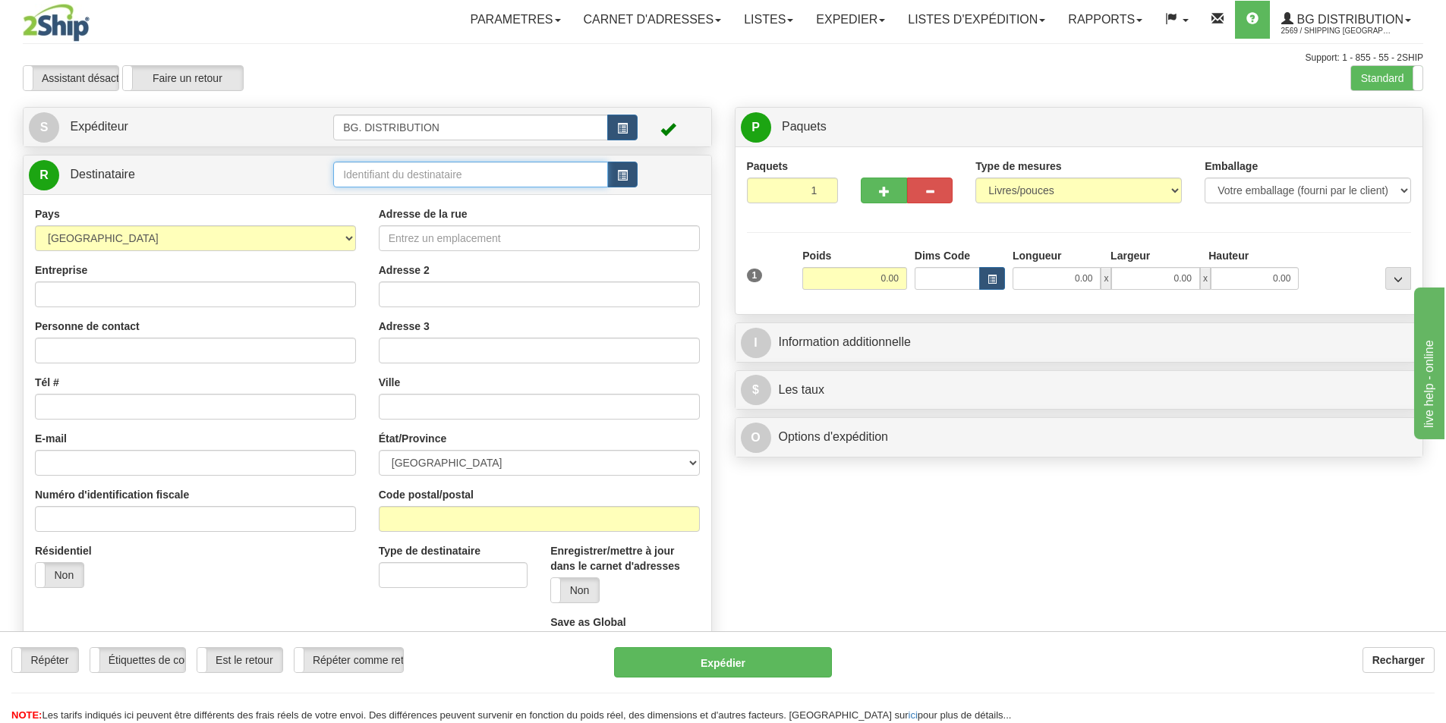
click at [490, 169] on input "text" at bounding box center [470, 175] width 275 height 26
click at [1384, 74] on label "Standard" at bounding box center [1386, 78] width 71 height 24
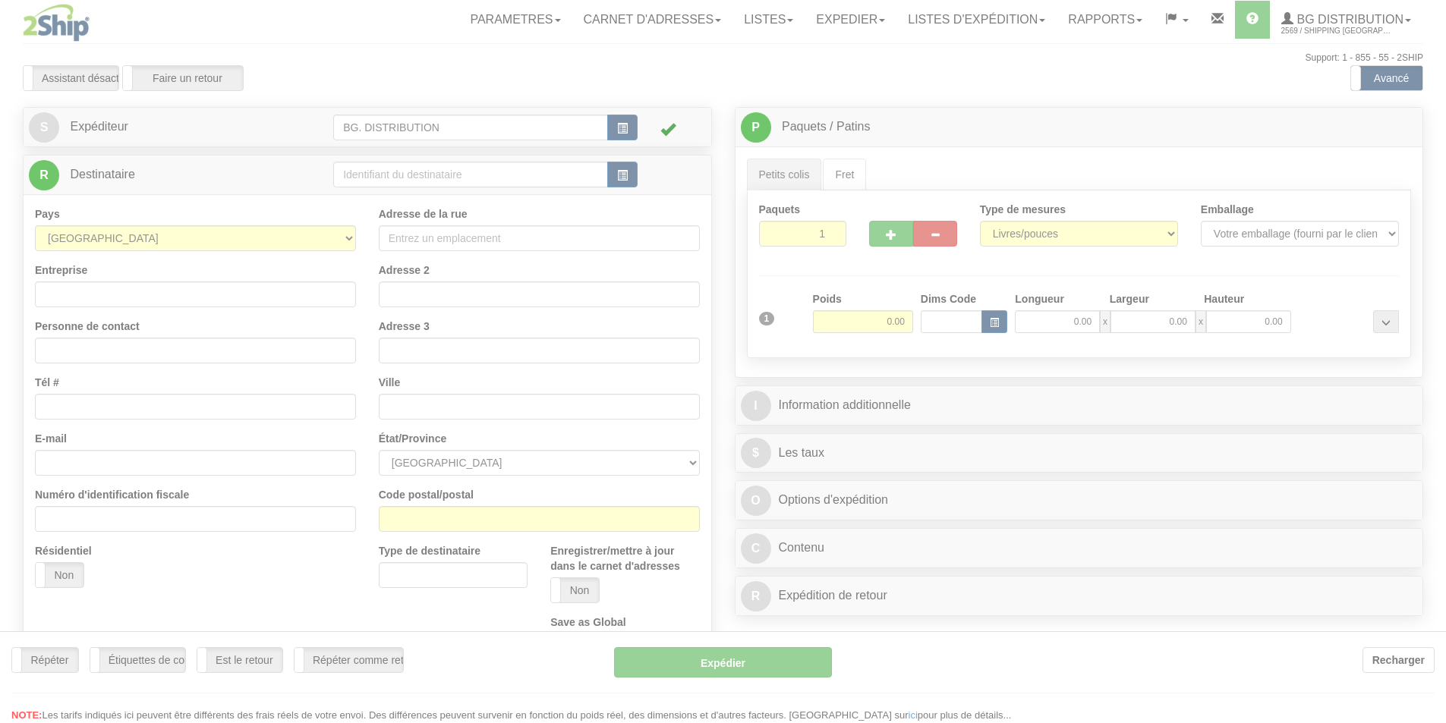
drag, startPoint x: 0, startPoint y: 0, endPoint x: 399, endPoint y: 170, distance: 433.9
click at [399, 170] on div at bounding box center [723, 361] width 1446 height 723
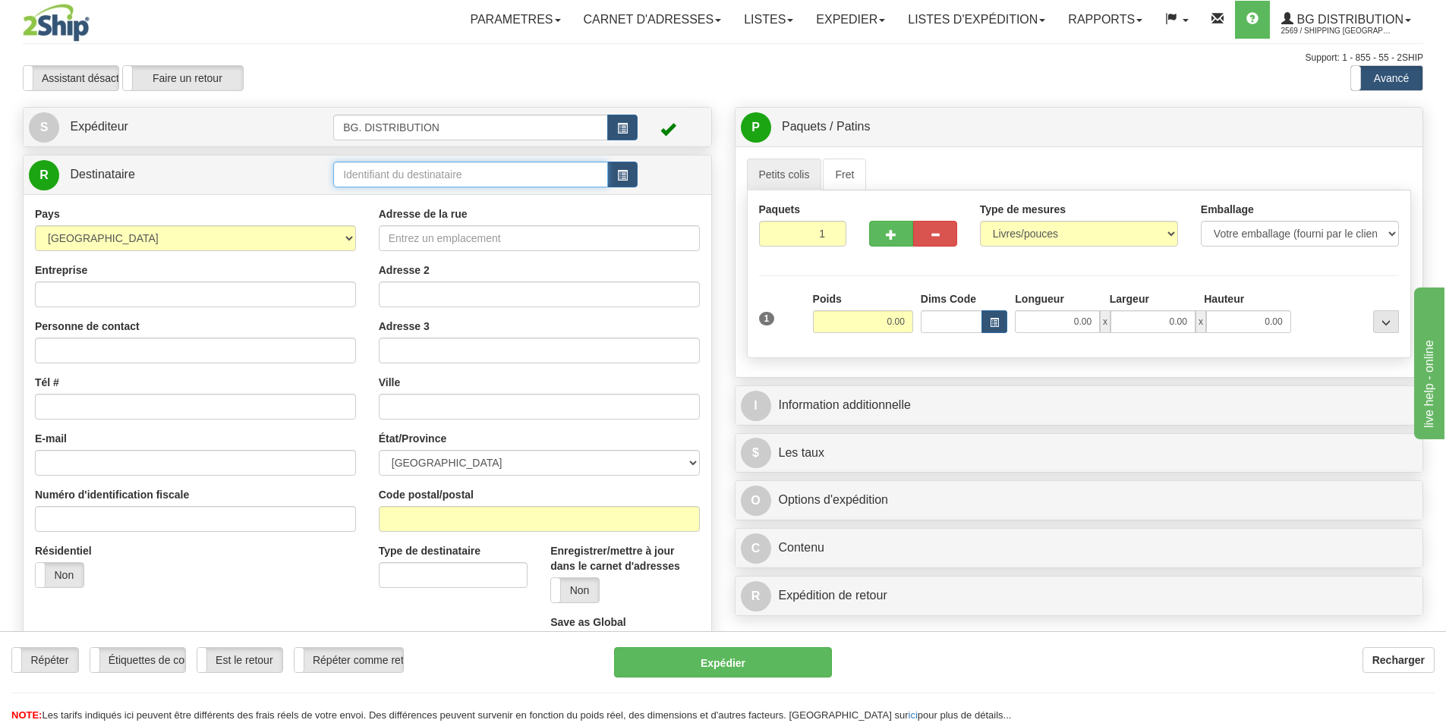
click at [399, 170] on input "text" at bounding box center [470, 175] width 275 height 26
type input "5505"
click button "Supprimer" at bounding box center [0, 0] width 0 height 0
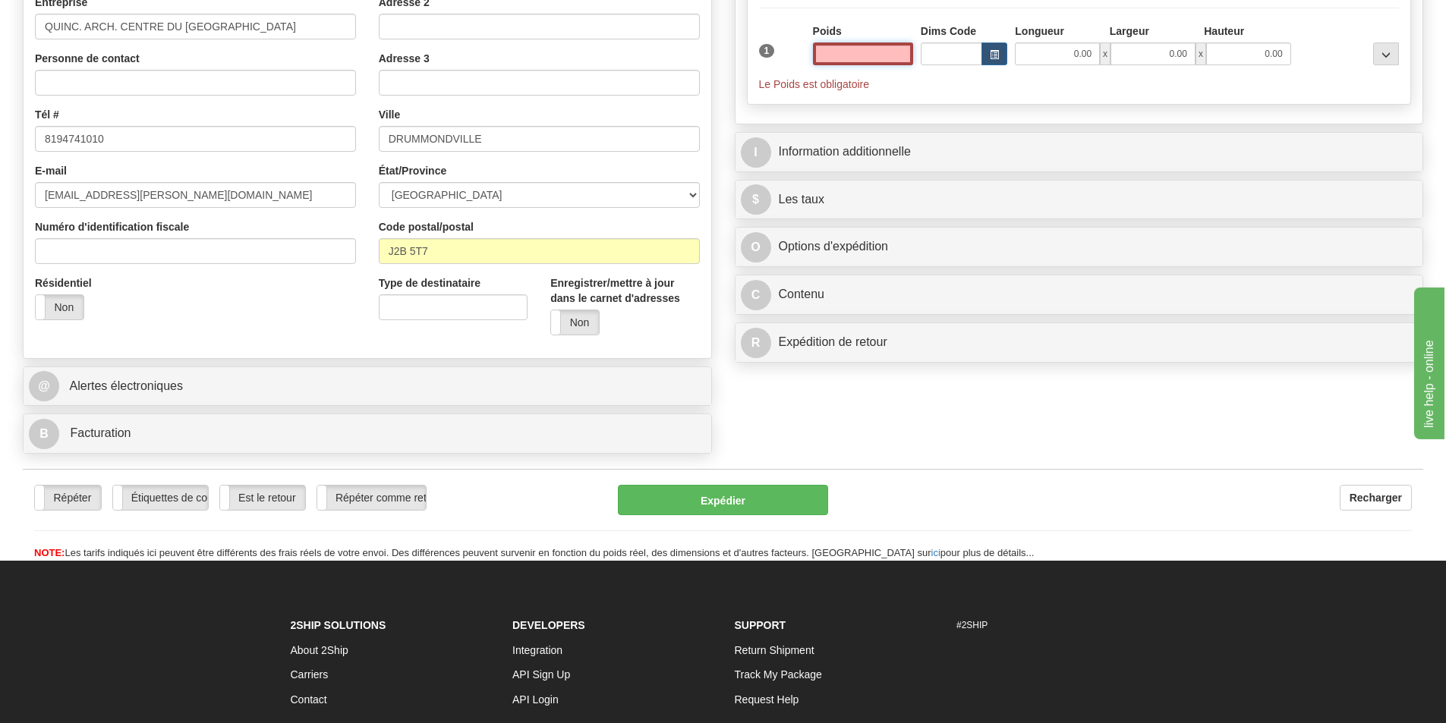
scroll to position [304, 0]
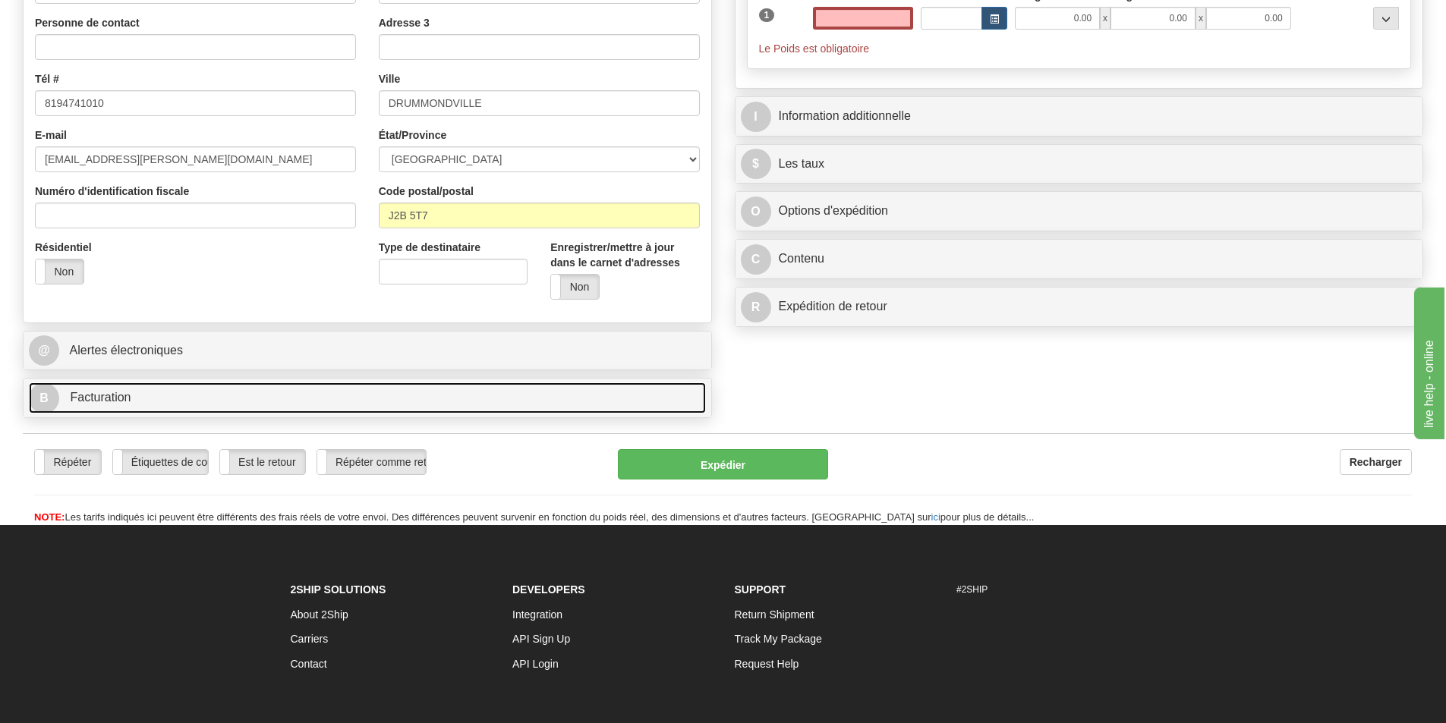
type input "0.00"
click at [54, 398] on span "B" at bounding box center [44, 398] width 30 height 30
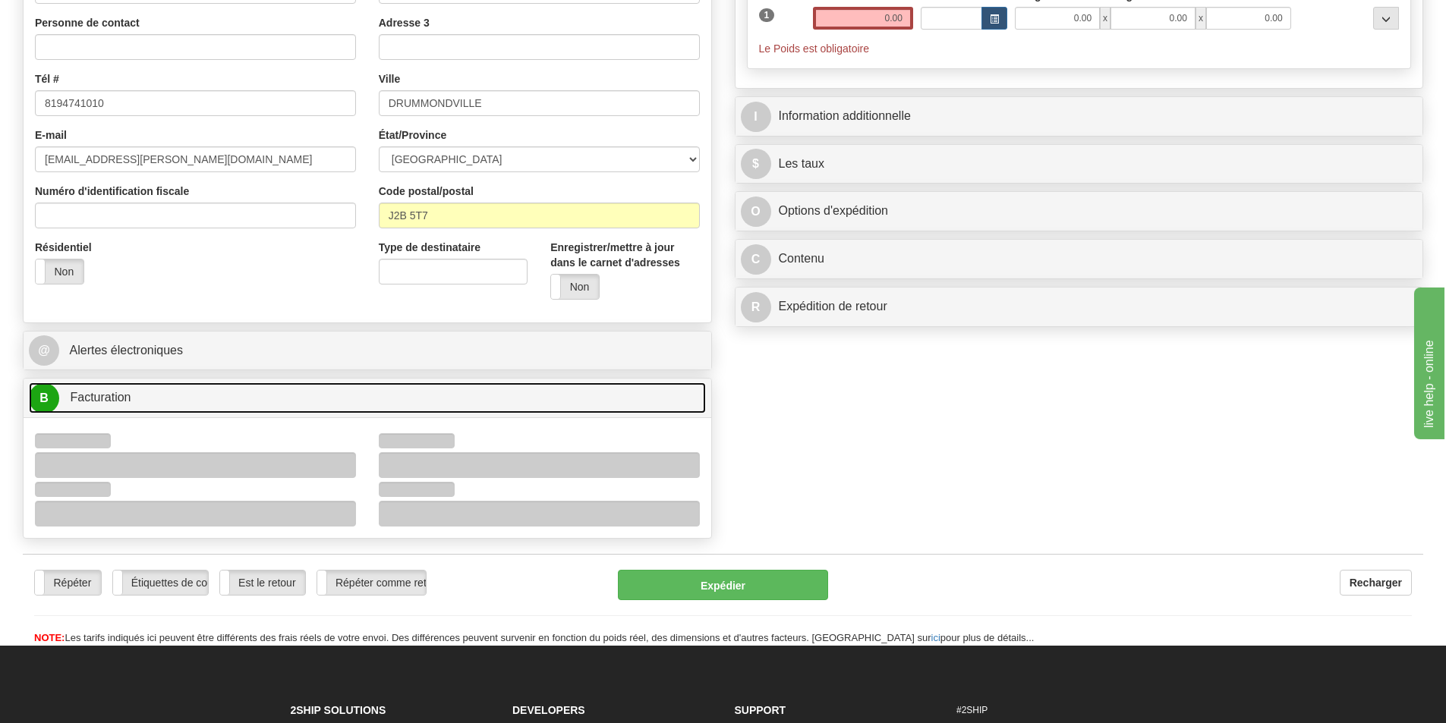
click at [47, 396] on span "B" at bounding box center [44, 398] width 30 height 30
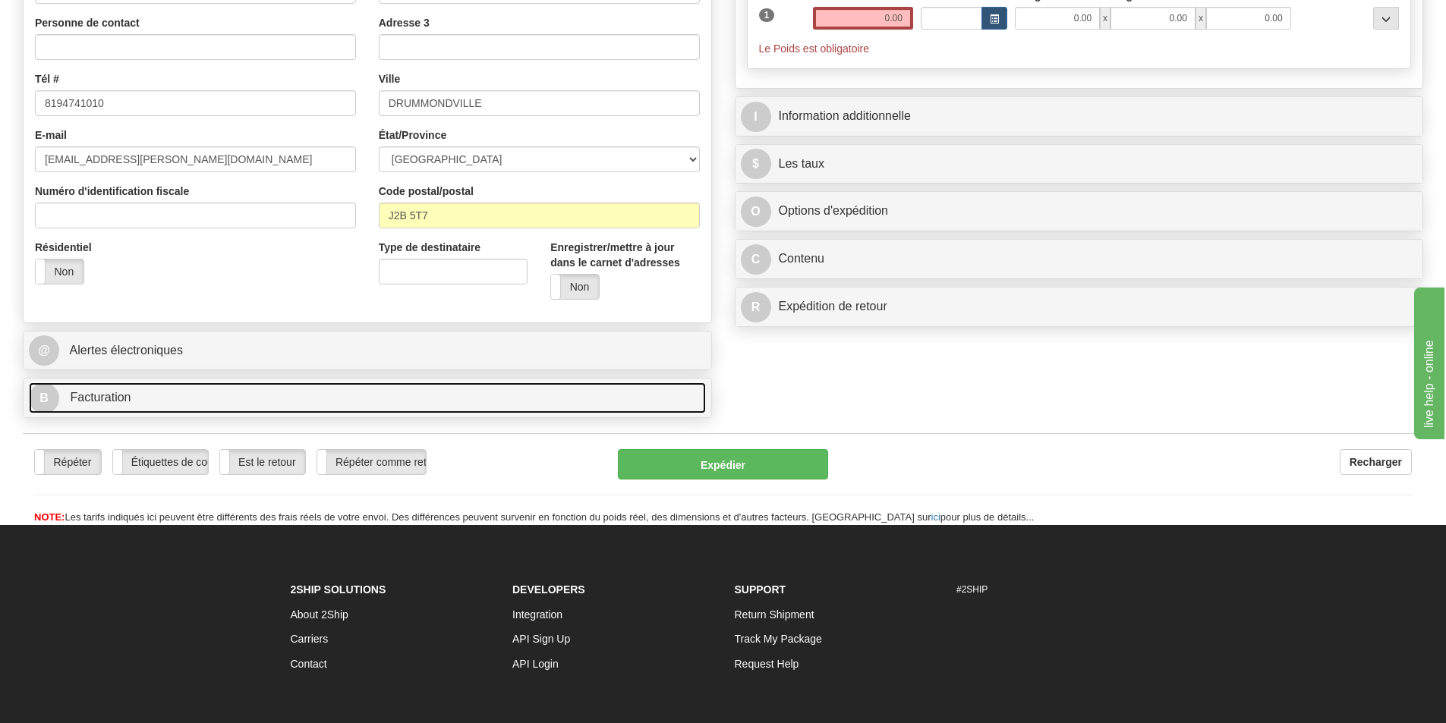
click at [47, 396] on span "B" at bounding box center [44, 398] width 30 height 30
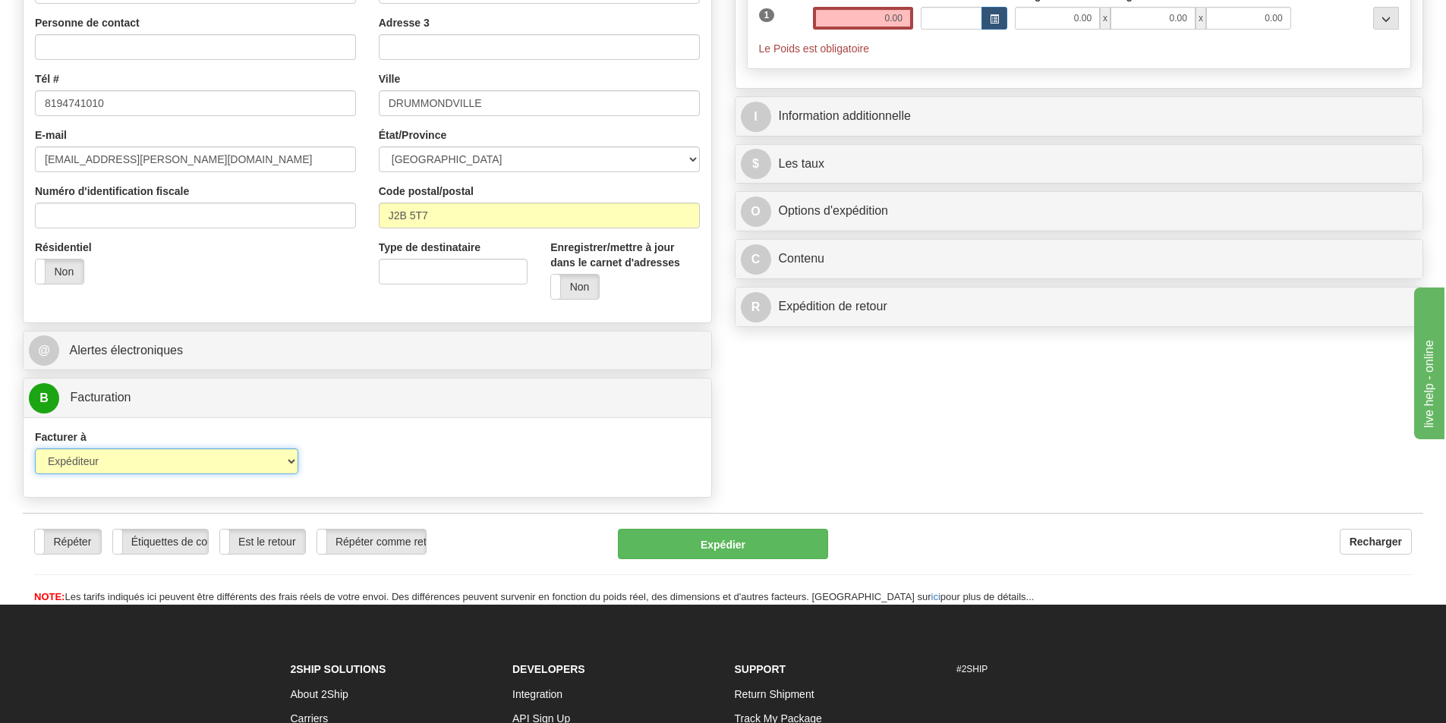
click at [80, 455] on select "Expéditeur Destinataire Tierce personne Collecter" at bounding box center [166, 462] width 263 height 26
select select "2"
click at [35, 449] on select "Expéditeur Destinataire Tierce personne Collecter" at bounding box center [166, 462] width 263 height 26
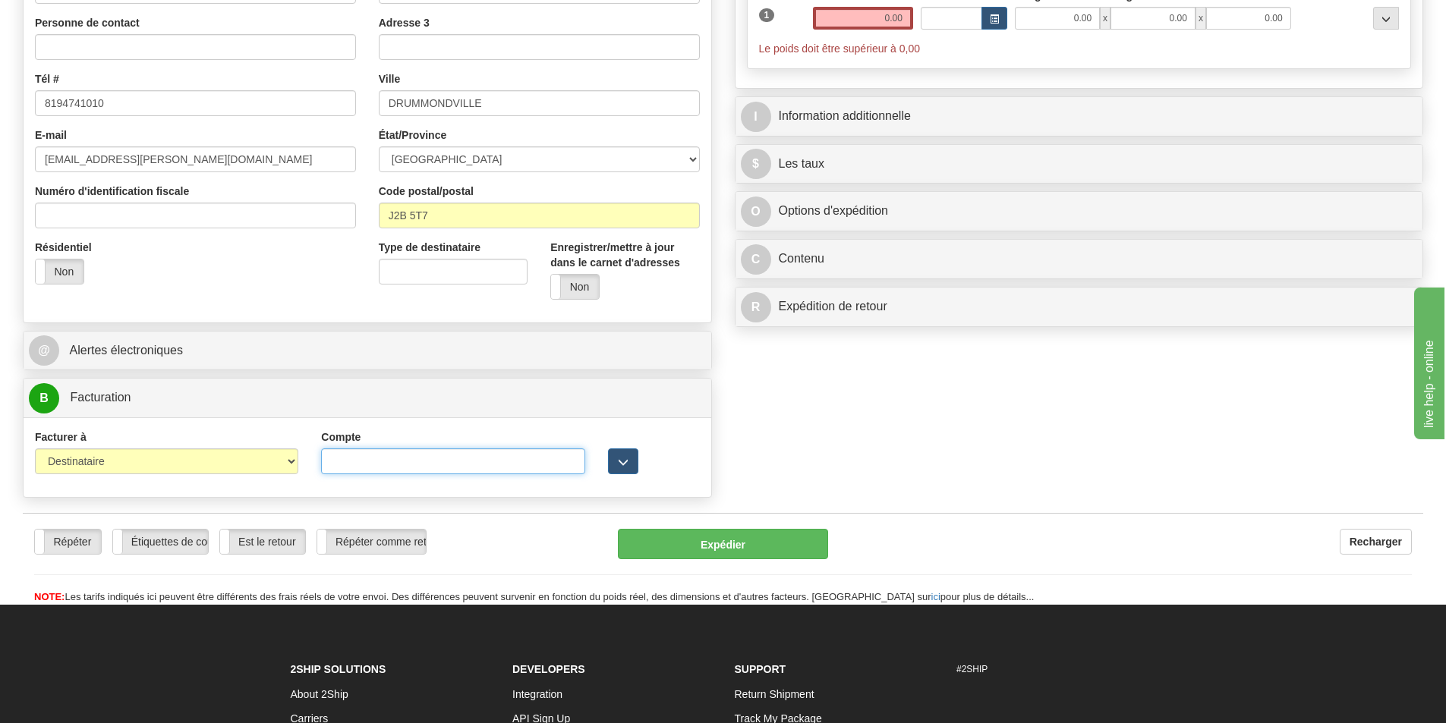
click at [447, 457] on input "Compte" at bounding box center [452, 462] width 263 height 26
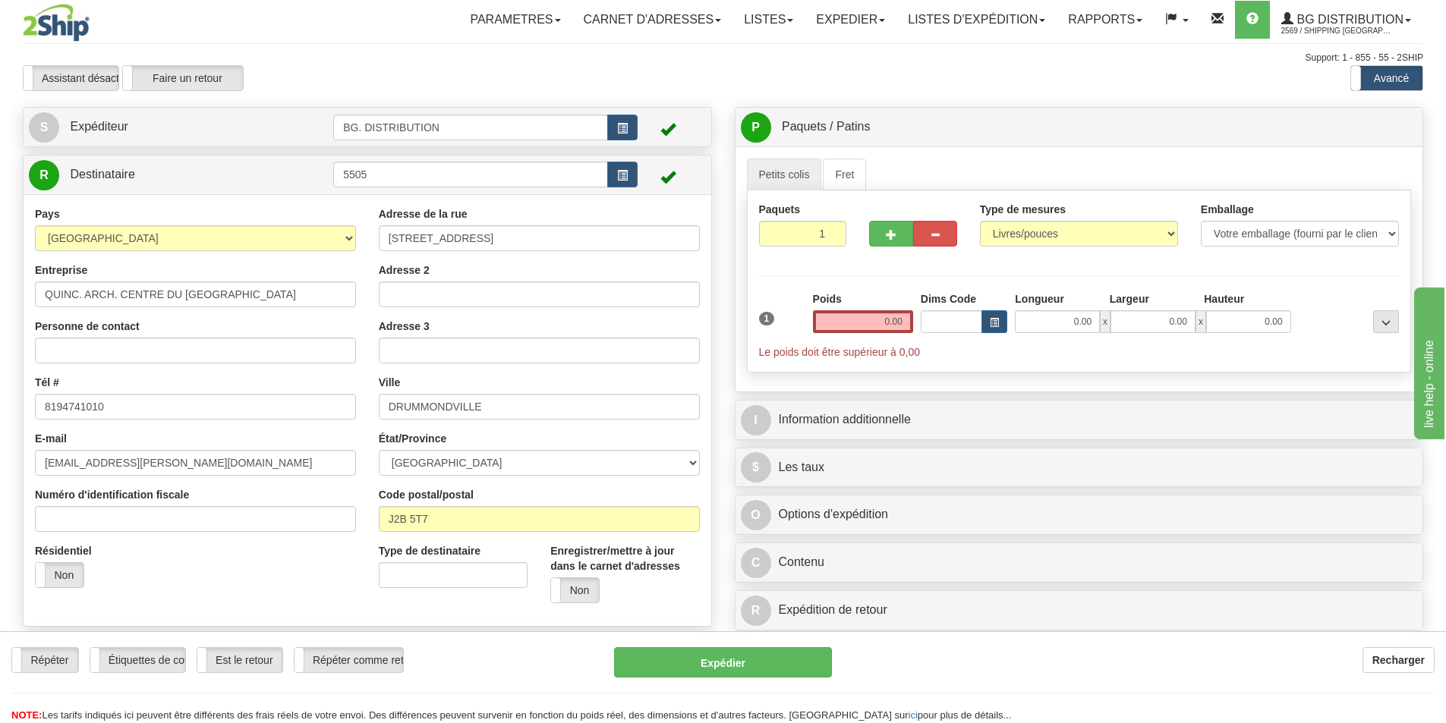
type input "9243385"
click at [888, 327] on input "0.00" at bounding box center [863, 321] width 100 height 23
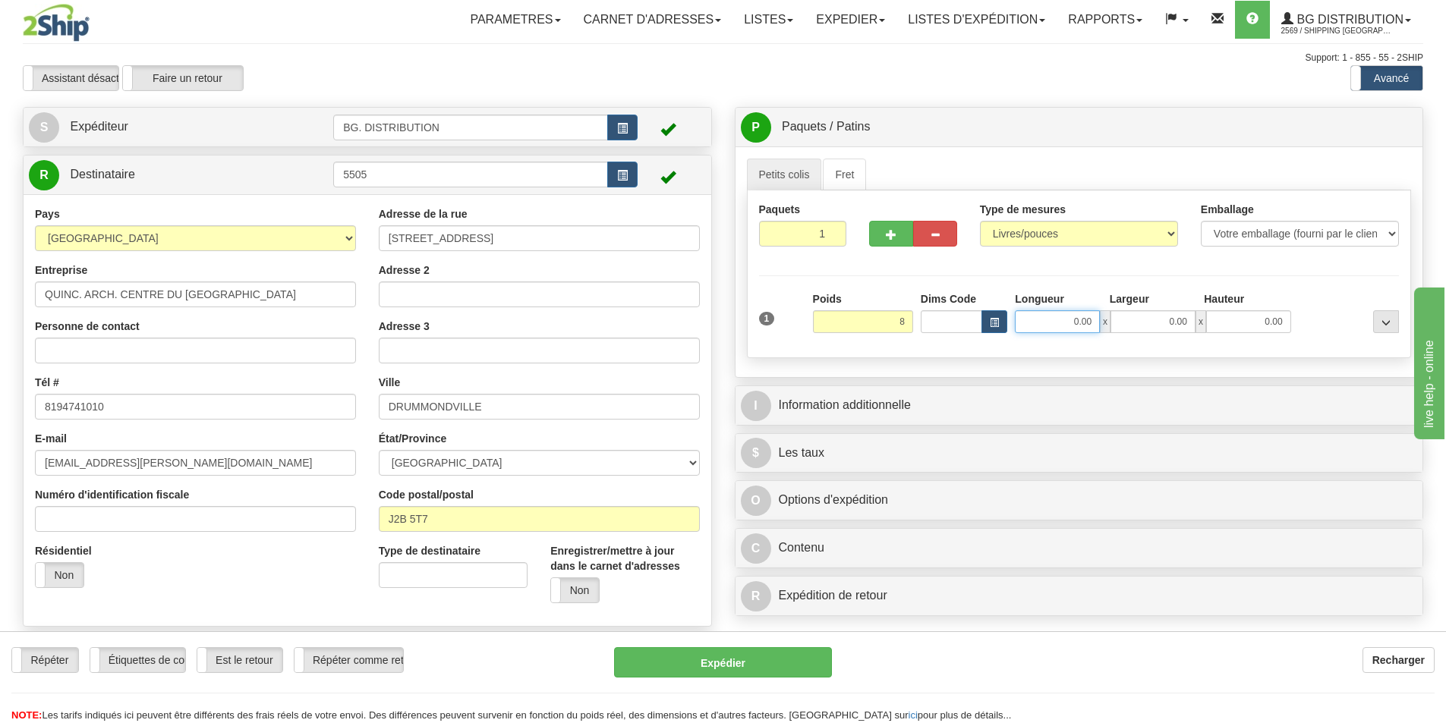
type input "8.00"
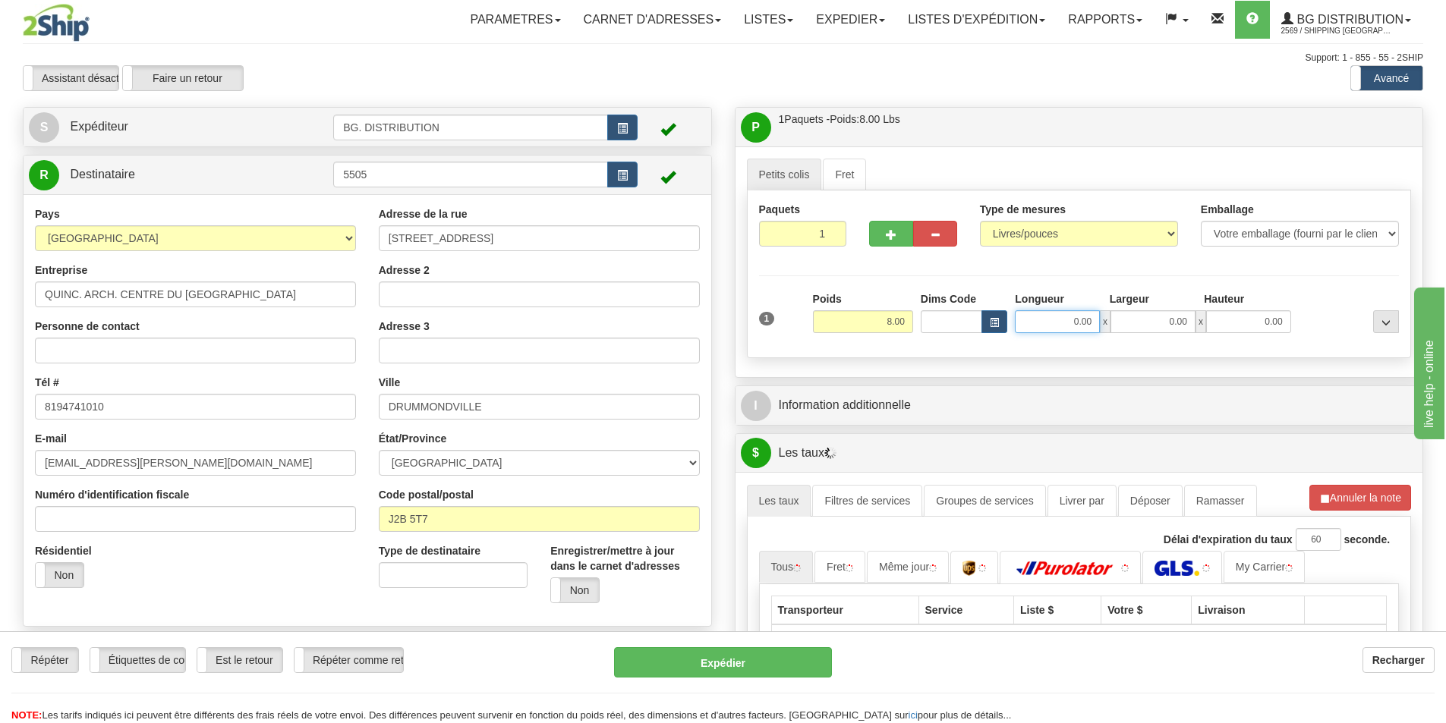
click at [1046, 320] on input "0.00" at bounding box center [1057, 321] width 85 height 23
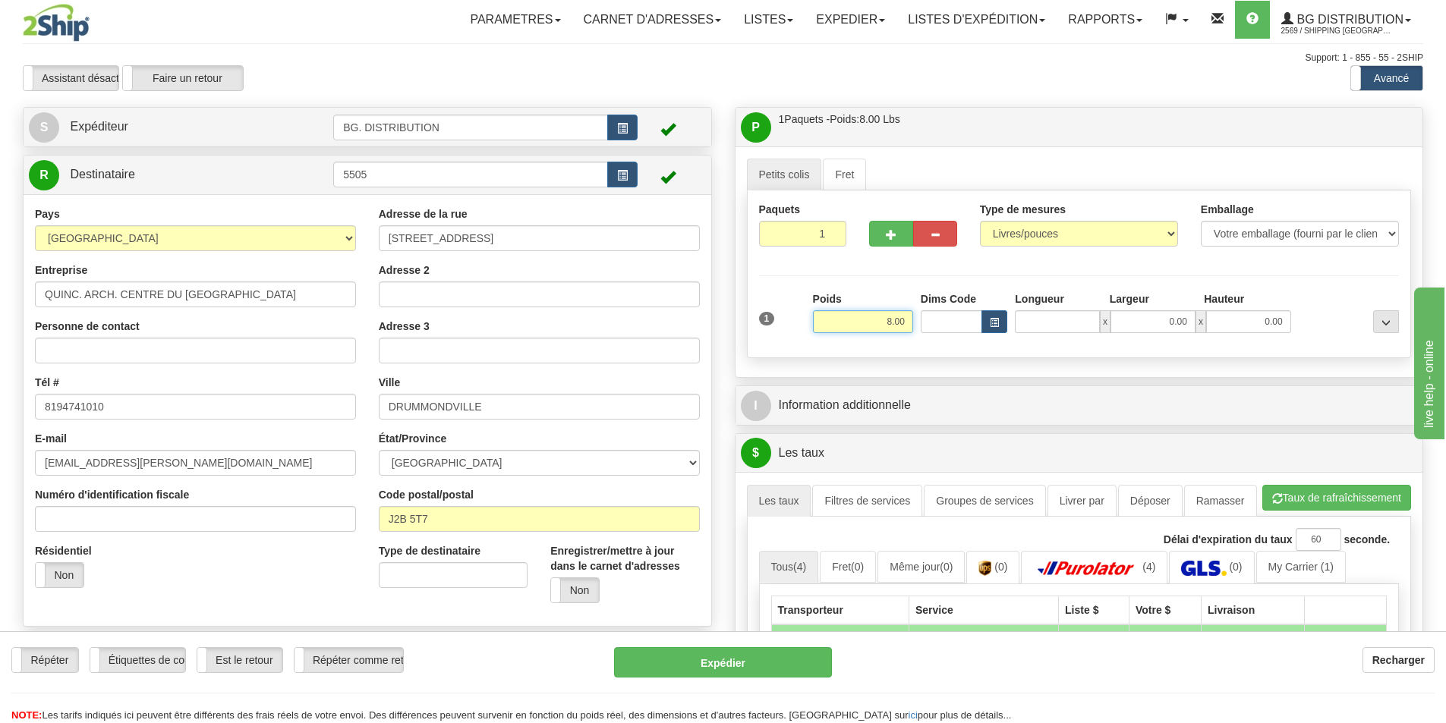
type input "0.00"
click at [890, 323] on input "8.00" at bounding box center [863, 321] width 100 height 23
type input "10.00"
click at [1077, 323] on input "0.00" at bounding box center [1057, 321] width 85 height 23
type input "11.00"
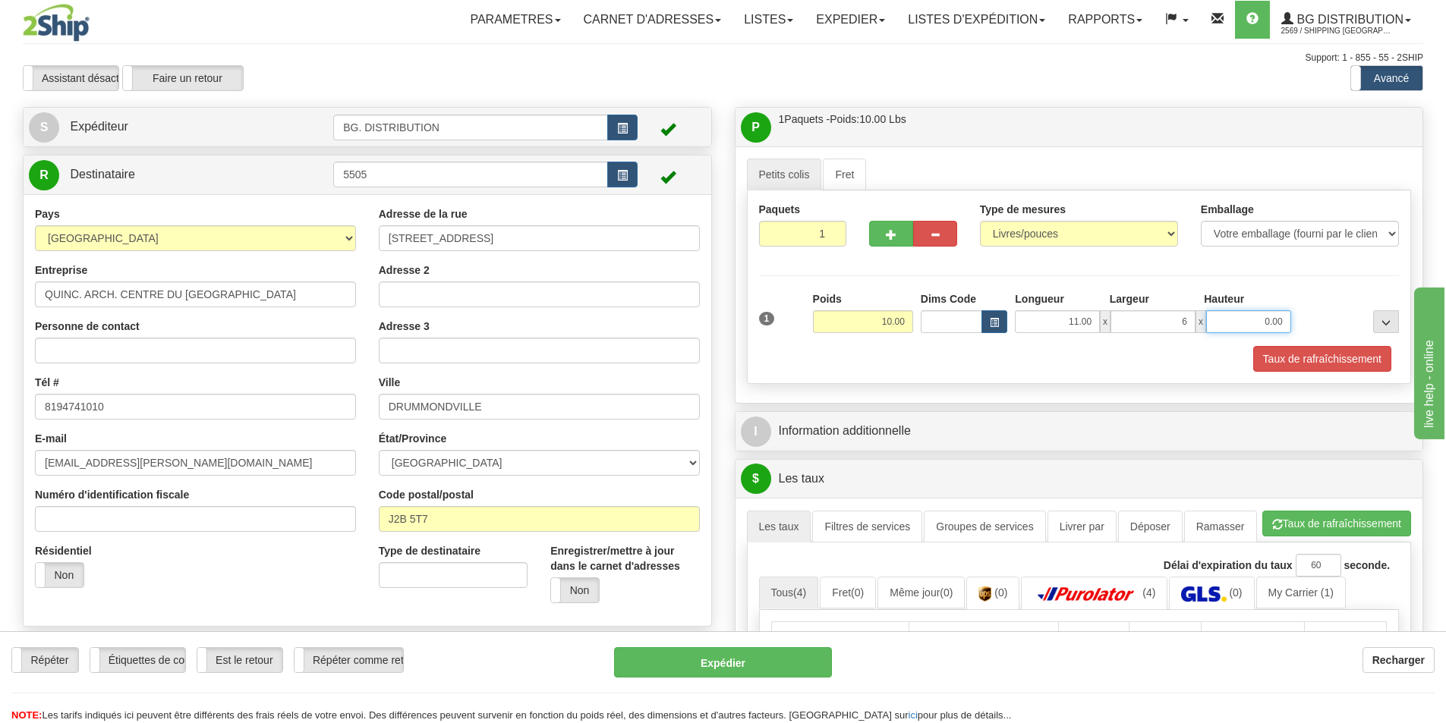
type input "6.00"
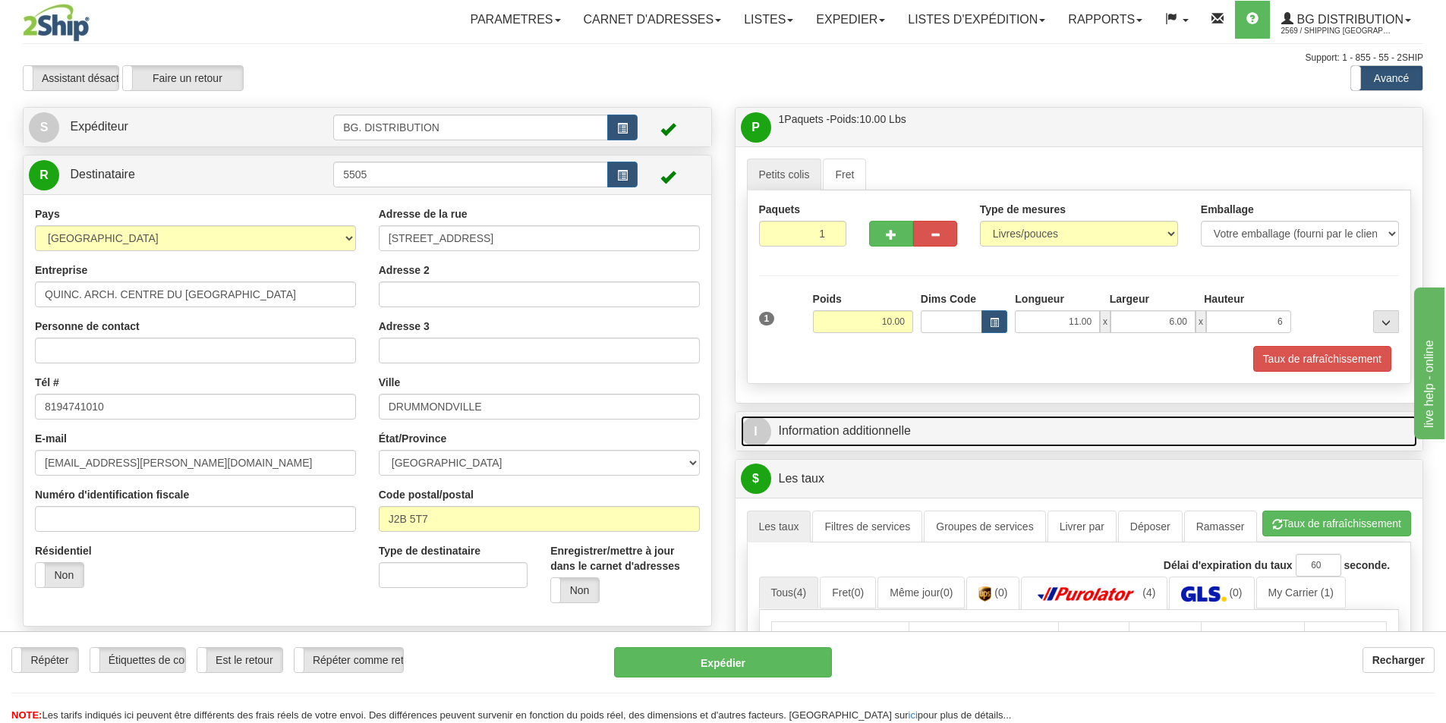
type input "6.00"
click at [757, 419] on span "I" at bounding box center [756, 432] width 30 height 30
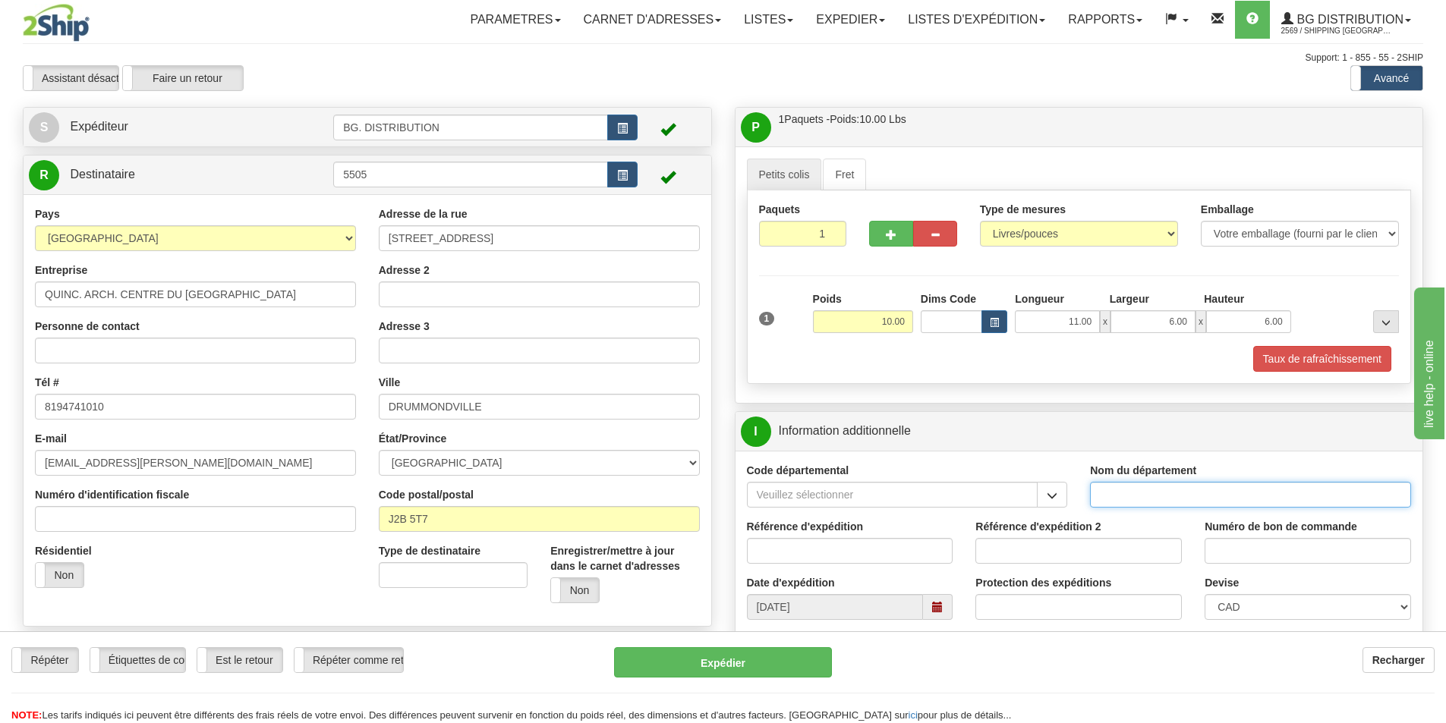
click at [1109, 497] on input "Nom du département" at bounding box center [1250, 495] width 321 height 26
type input "."
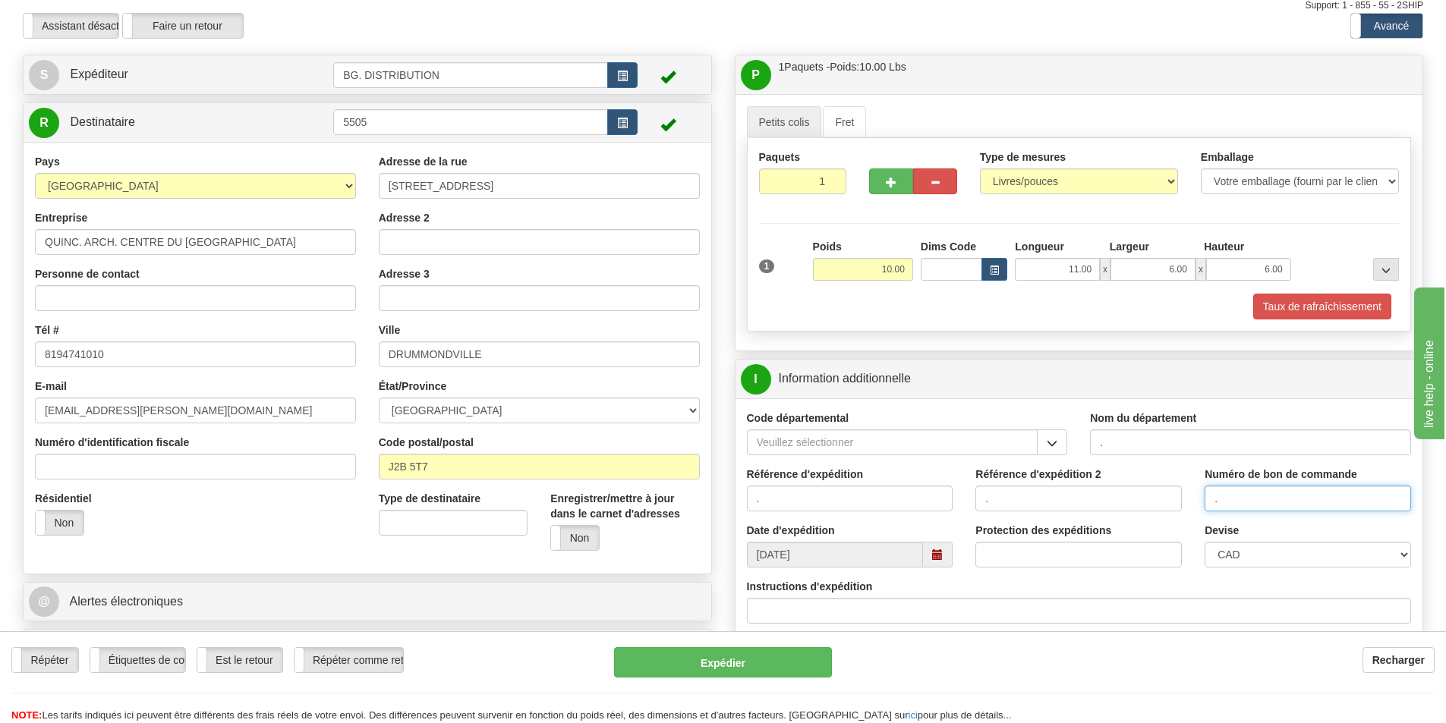
scroll to position [228, 0]
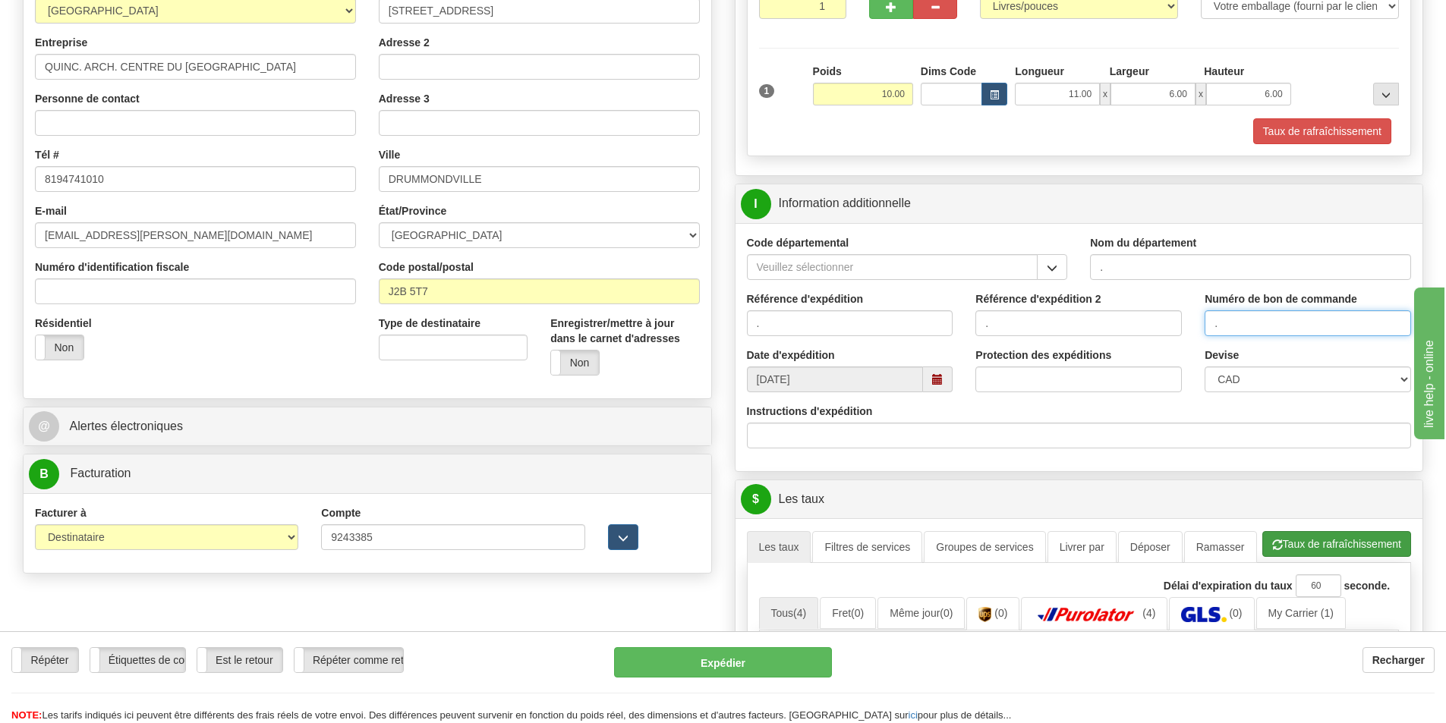
type input "."
click at [1274, 548] on span "button" at bounding box center [1277, 545] width 11 height 10
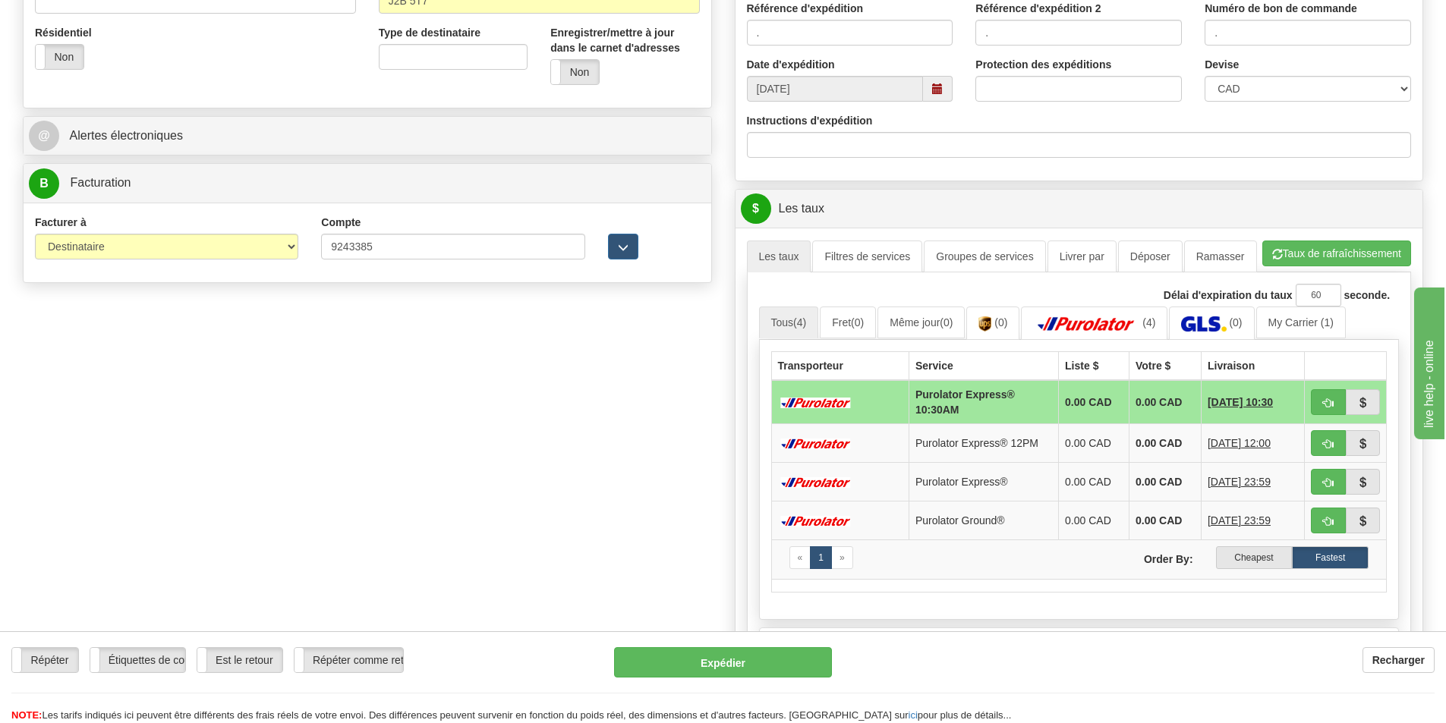
scroll to position [531, 0]
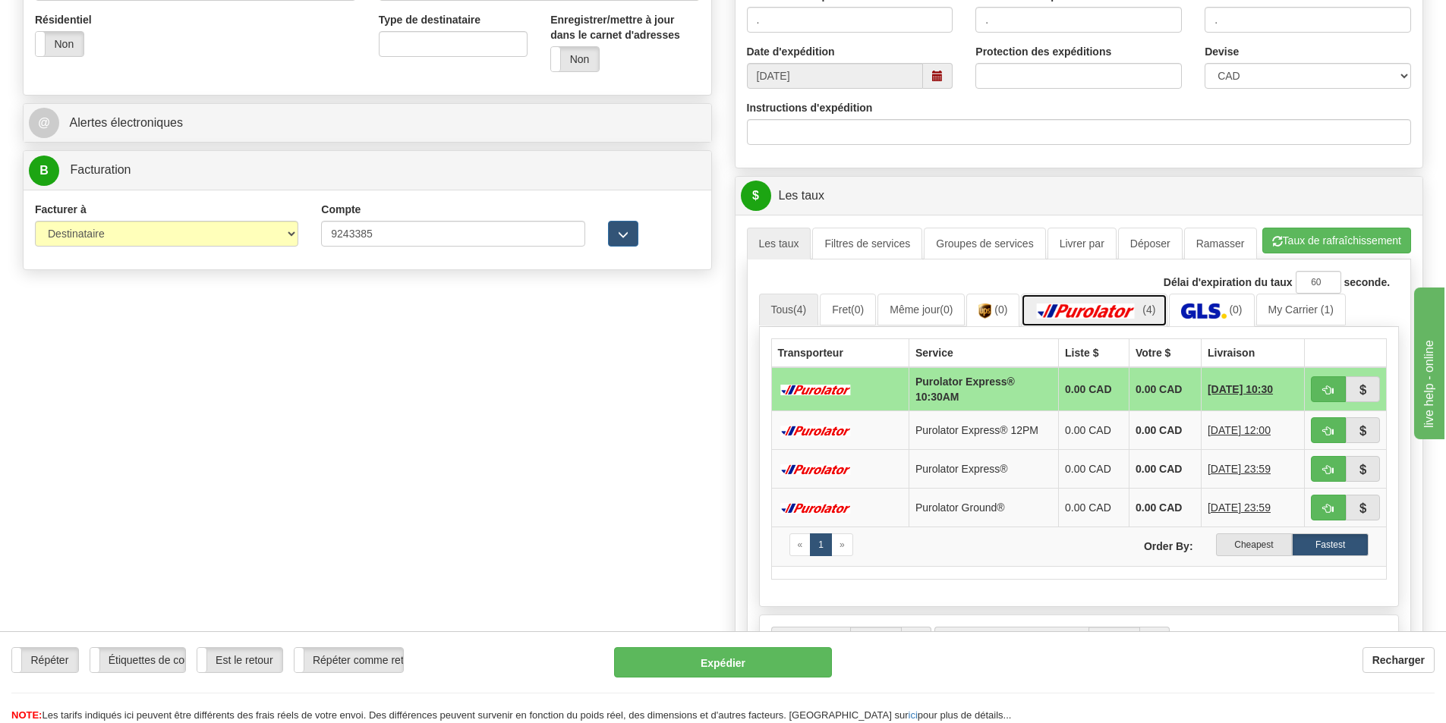
click at [1120, 319] on img at bounding box center [1086, 311] width 106 height 15
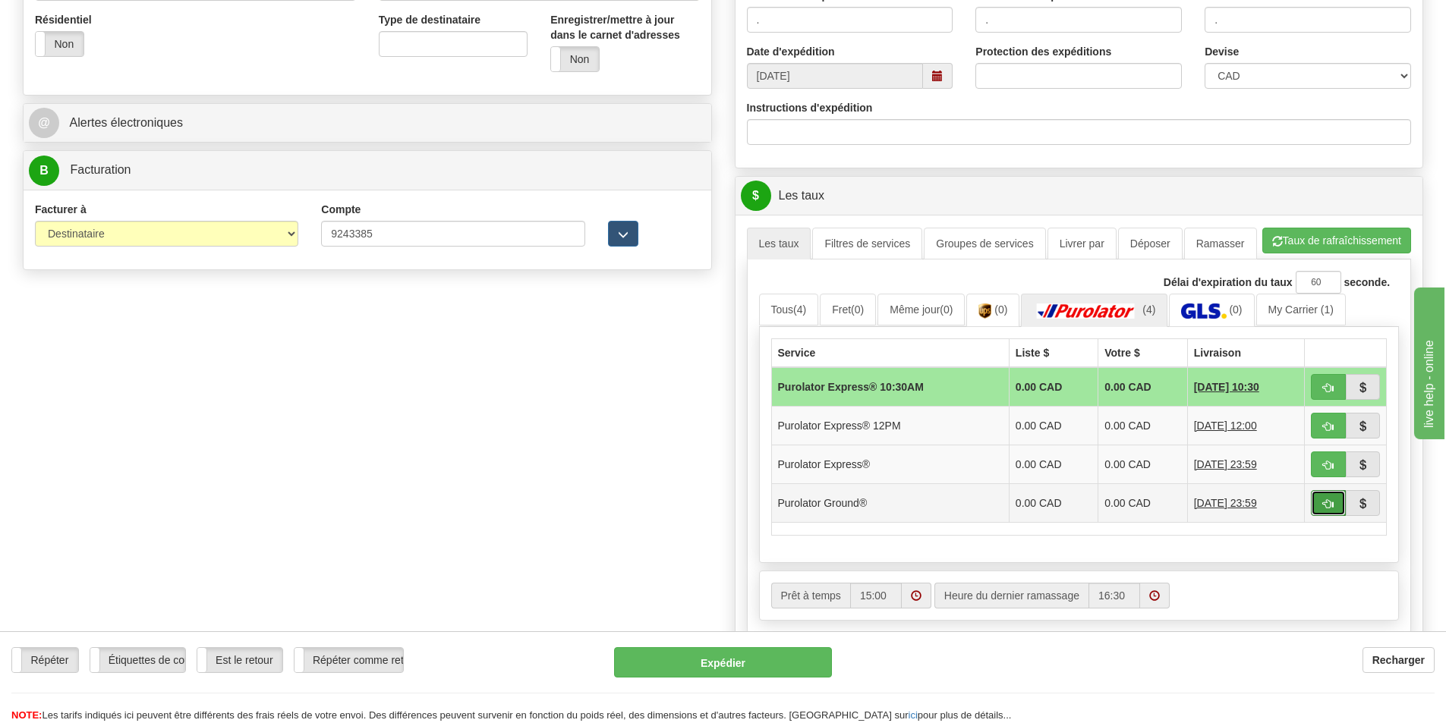
click at [1316, 500] on button "button" at bounding box center [1328, 503] width 35 height 26
type input "260"
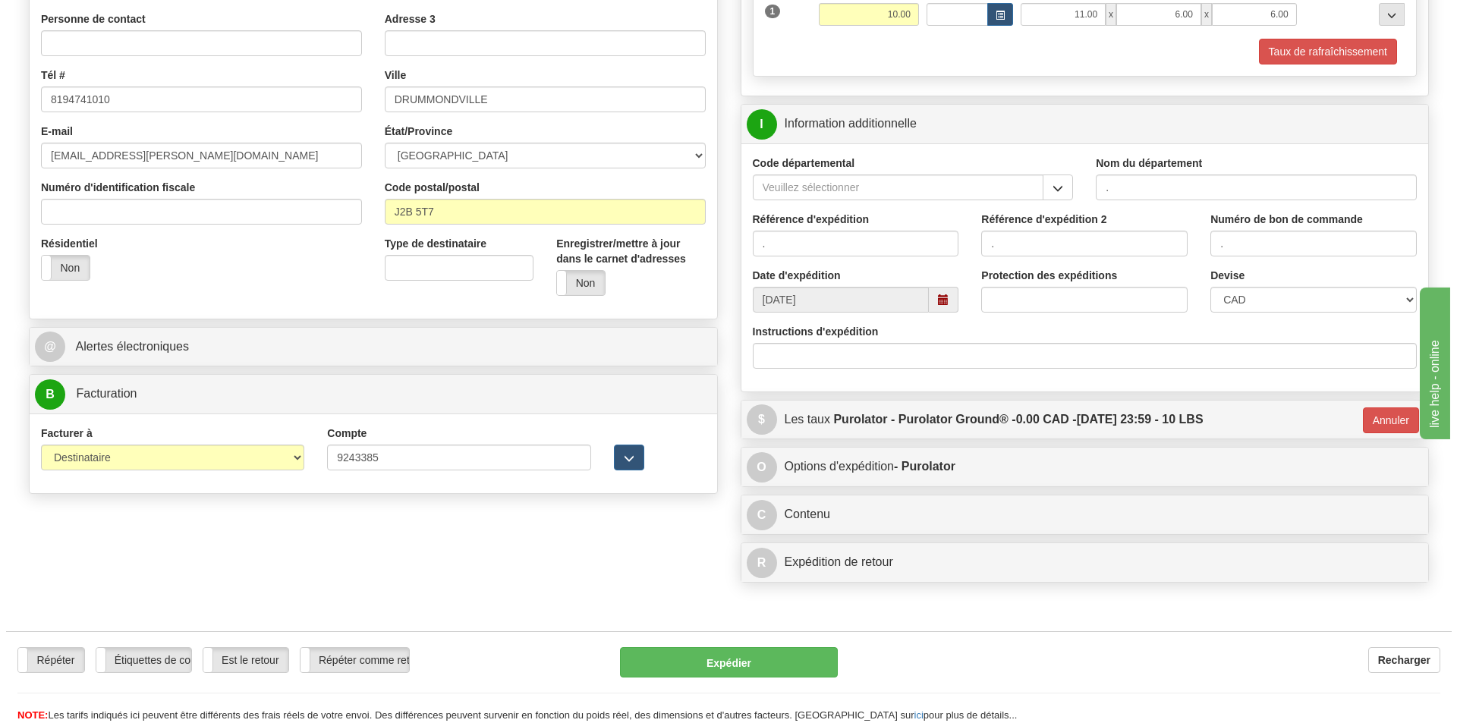
scroll to position [152, 0]
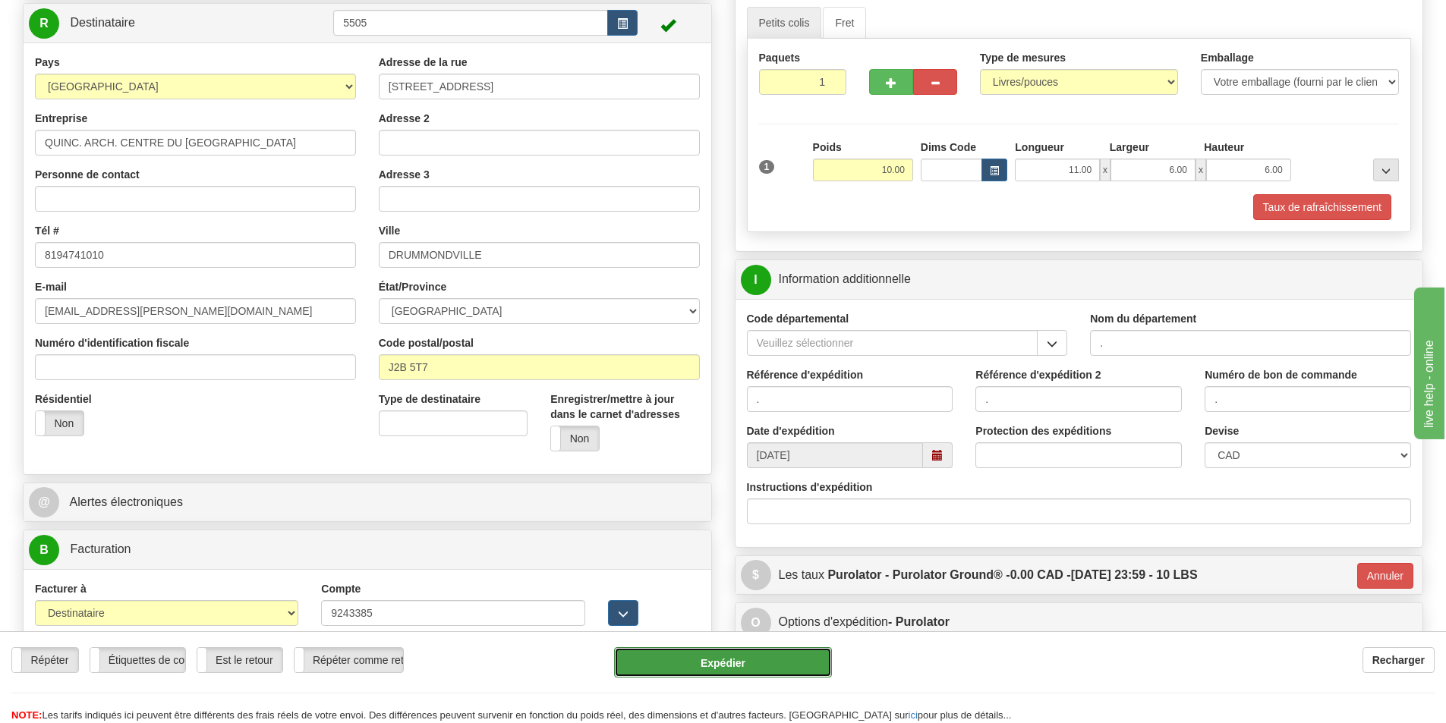
click at [750, 666] on button "Expédier" at bounding box center [723, 662] width 218 height 30
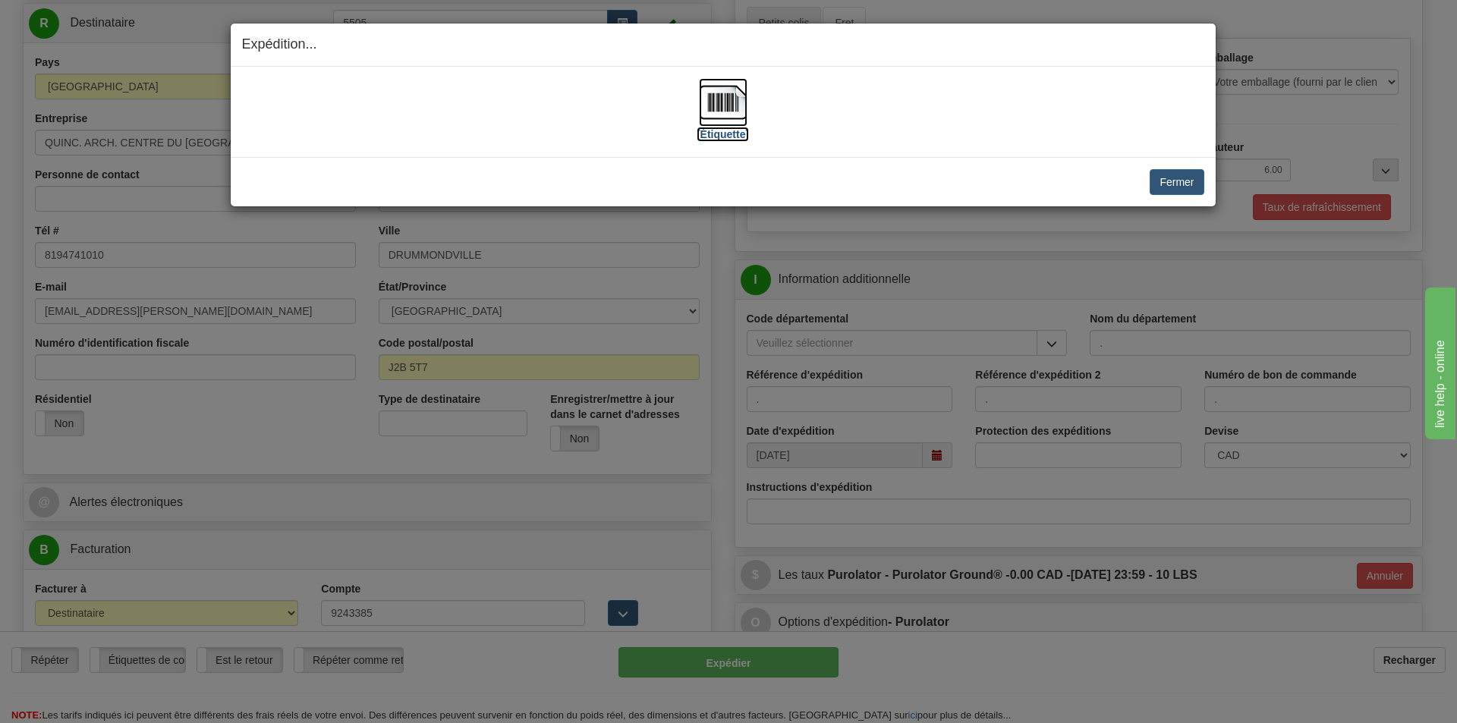
click at [711, 137] on label "[Étiquette]" at bounding box center [723, 134] width 52 height 15
click at [1189, 186] on button "Fermer" at bounding box center [1177, 182] width 54 height 26
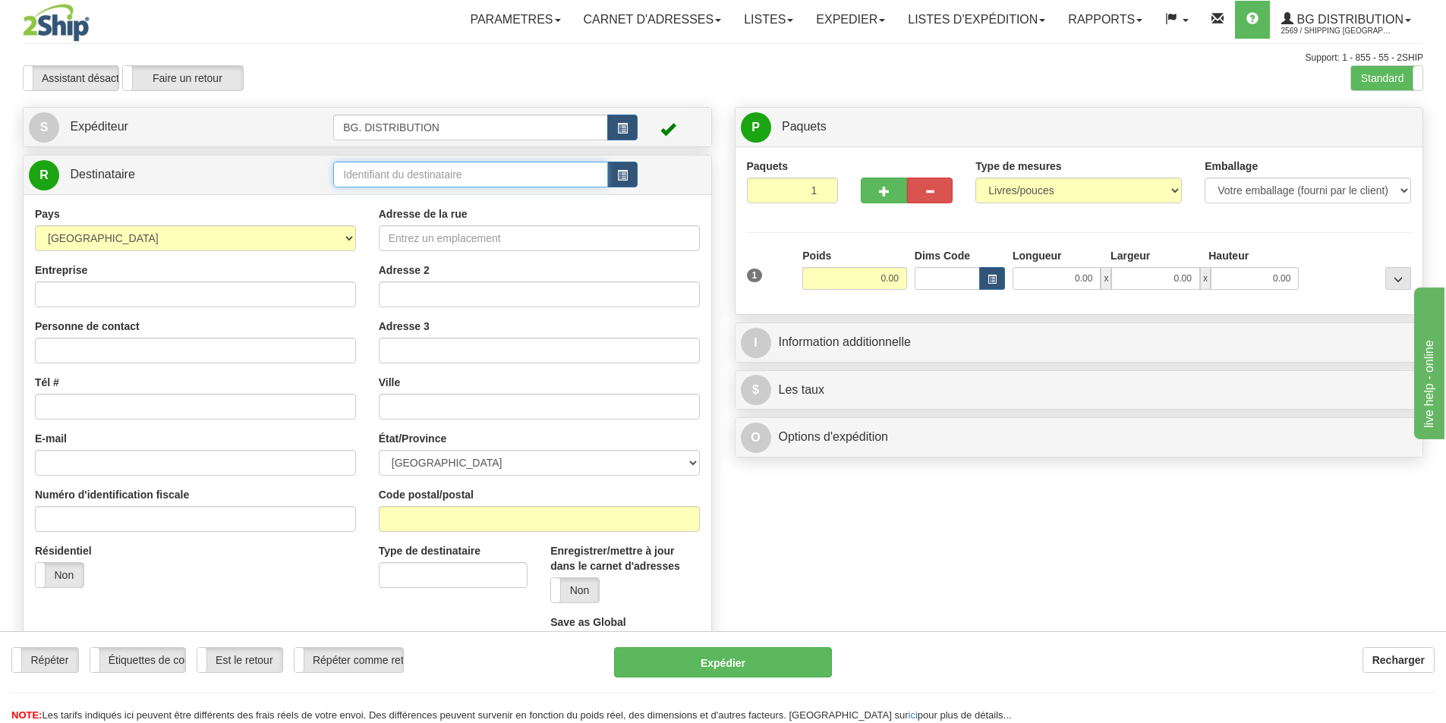
click at [405, 172] on input "text" at bounding box center [470, 175] width 275 height 26
type input "20066"
click button "Supprimer" at bounding box center [0, 0] width 0 height 0
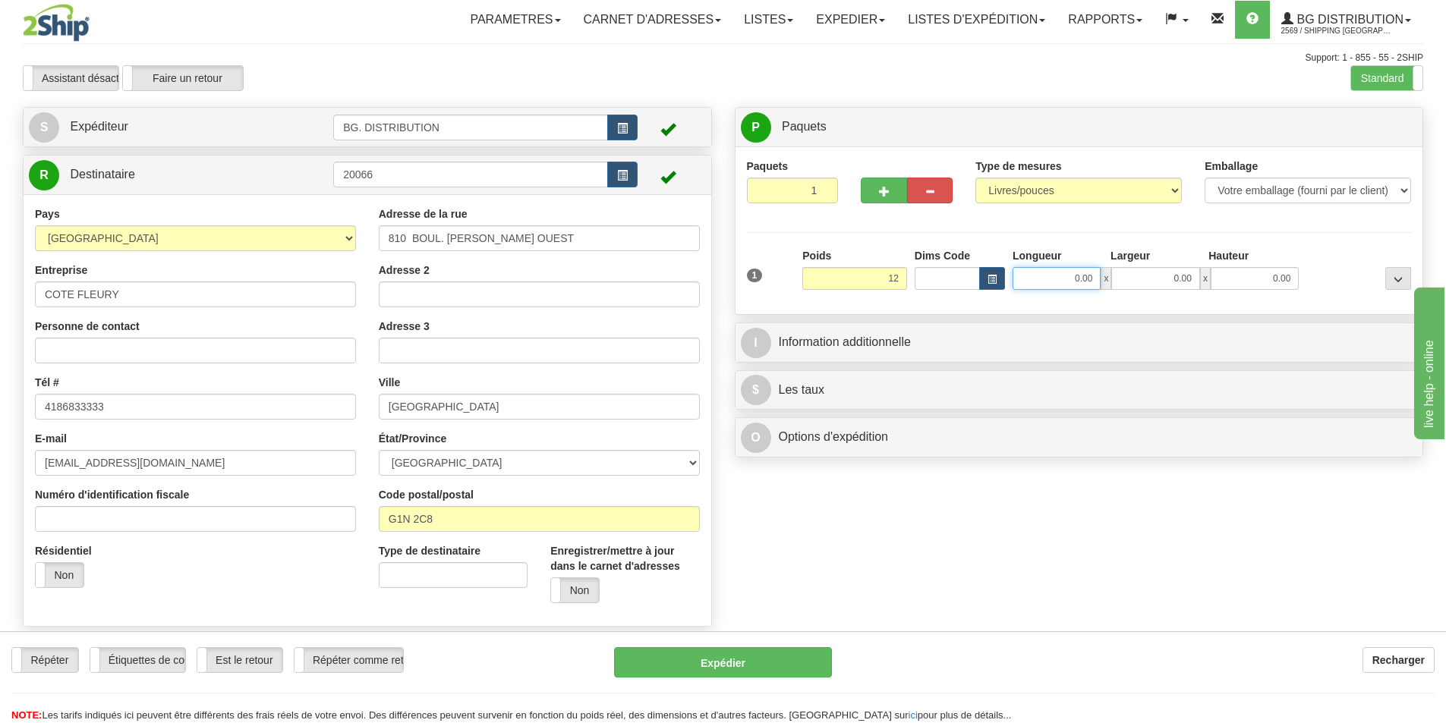
type input "12.00"
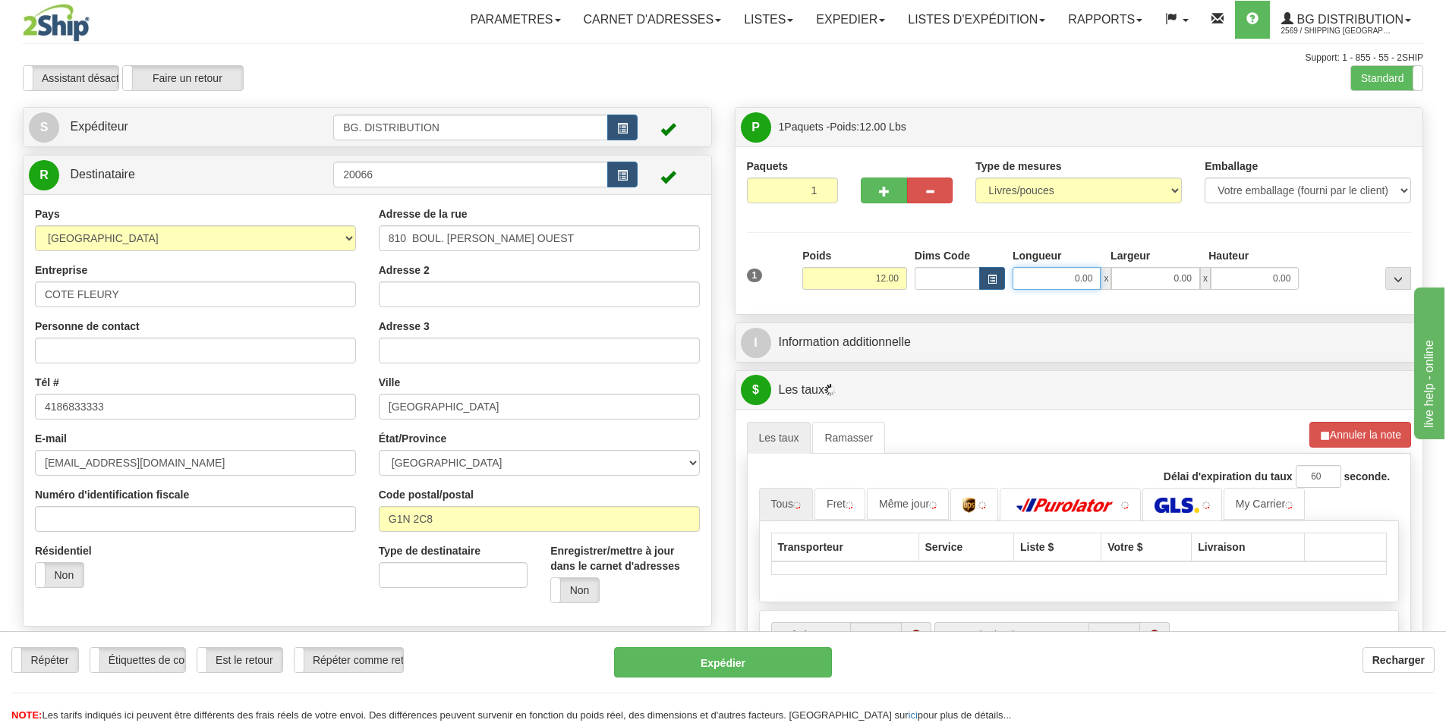
click at [1076, 273] on input "0.00" at bounding box center [1057, 278] width 88 height 23
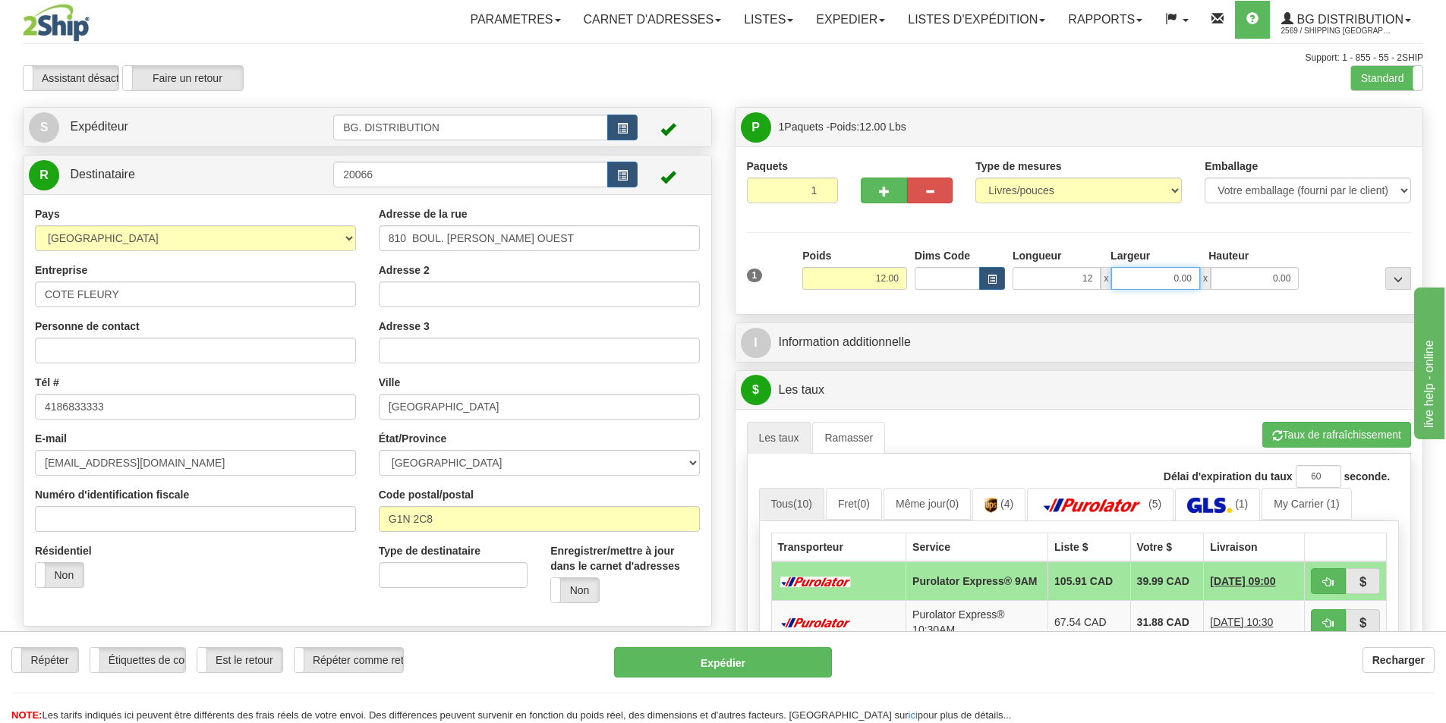
type input "12.00"
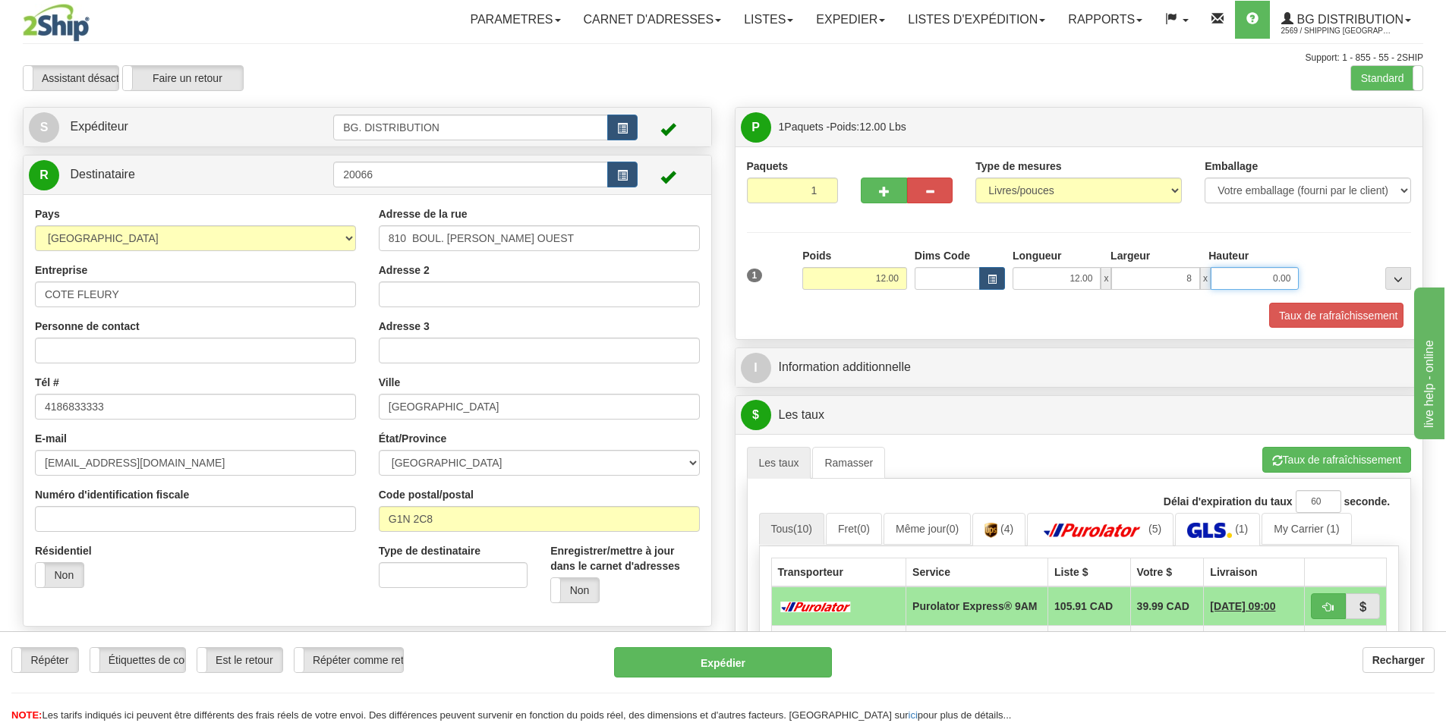
type input "8.00"
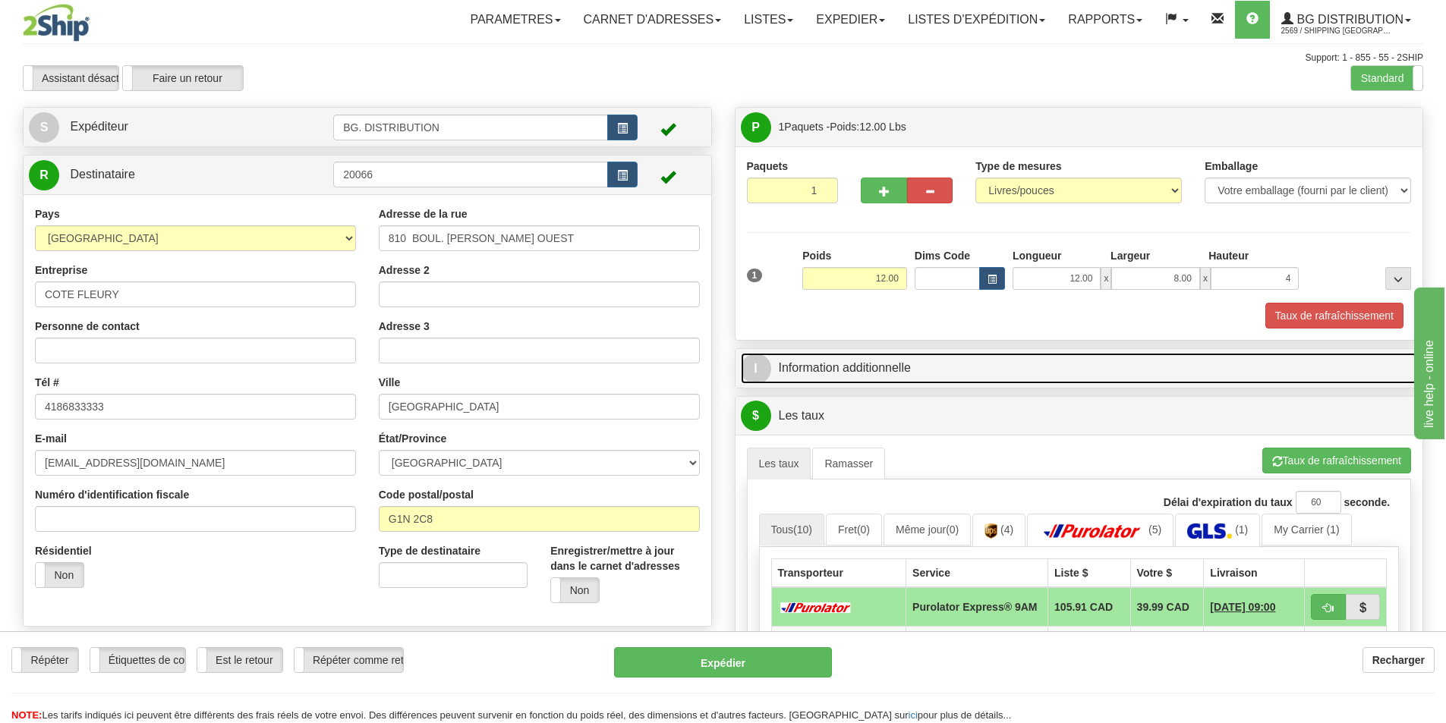
type input "4.00"
click at [757, 359] on span "I" at bounding box center [756, 369] width 30 height 30
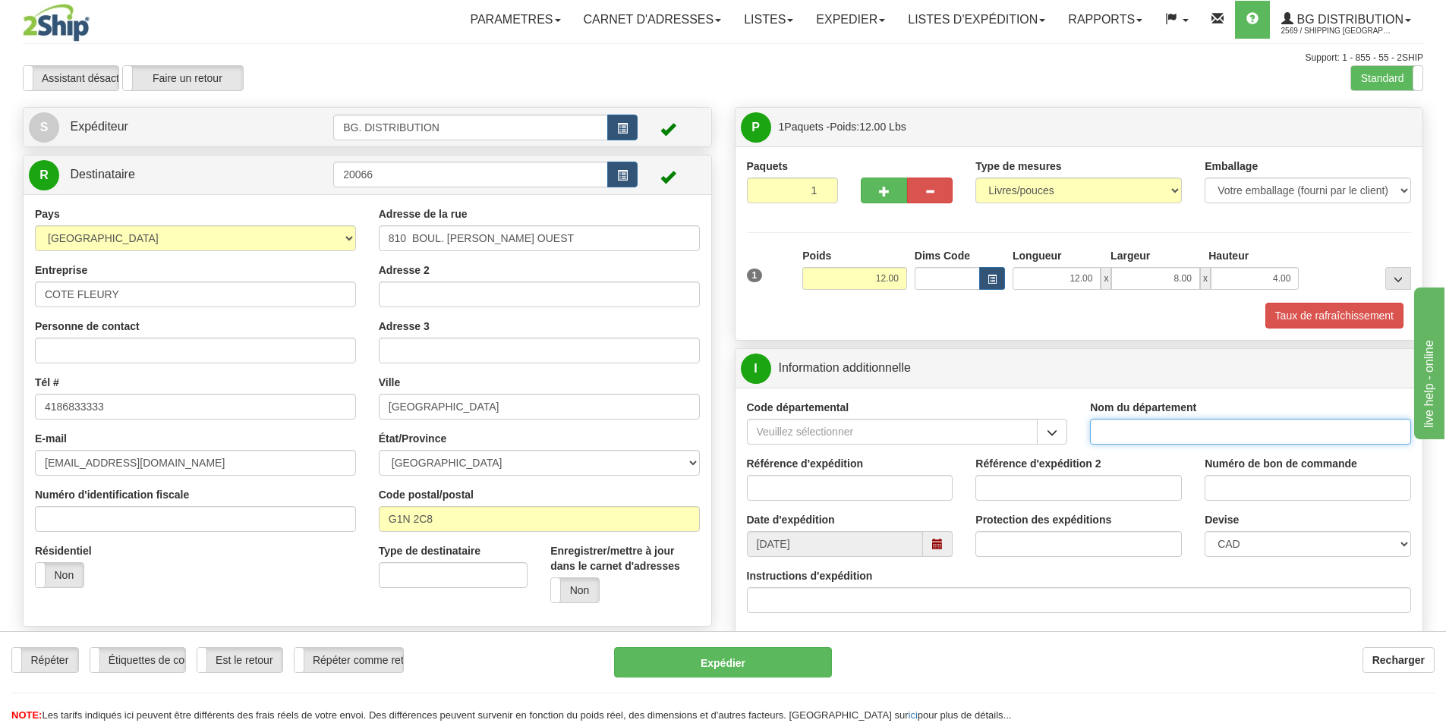
click at [1177, 433] on input "Nom du département" at bounding box center [1250, 432] width 321 height 26
type input "."
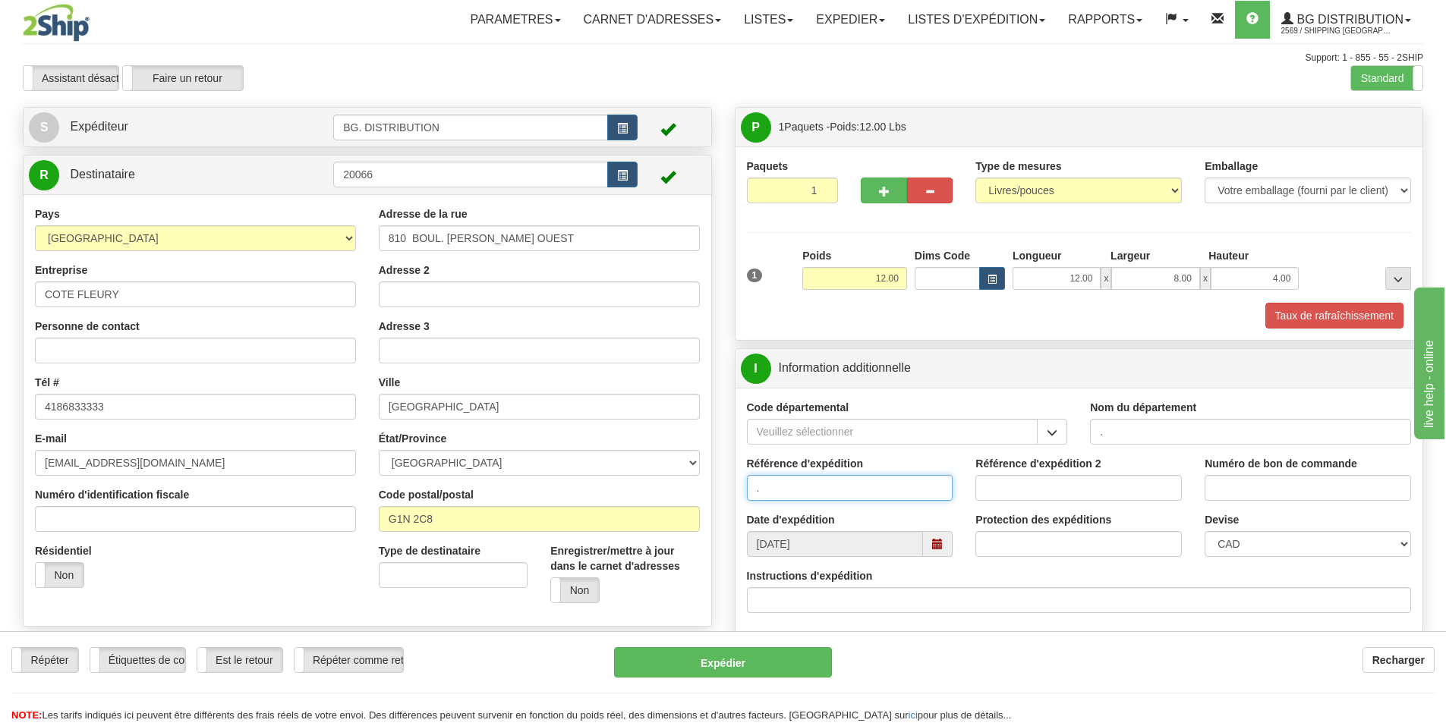
type input "."
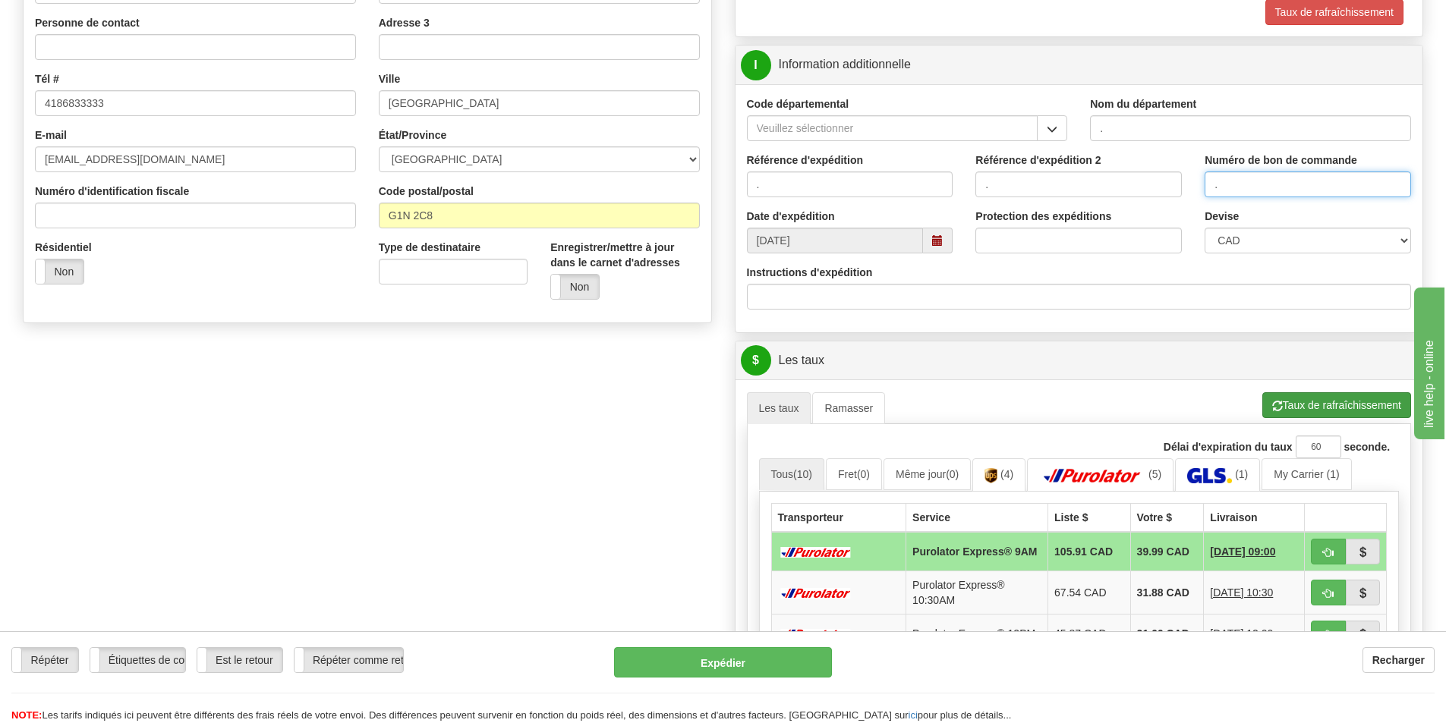
type input "."
click at [1302, 403] on button "Taux de rafraîchissement" at bounding box center [1336, 405] width 149 height 26
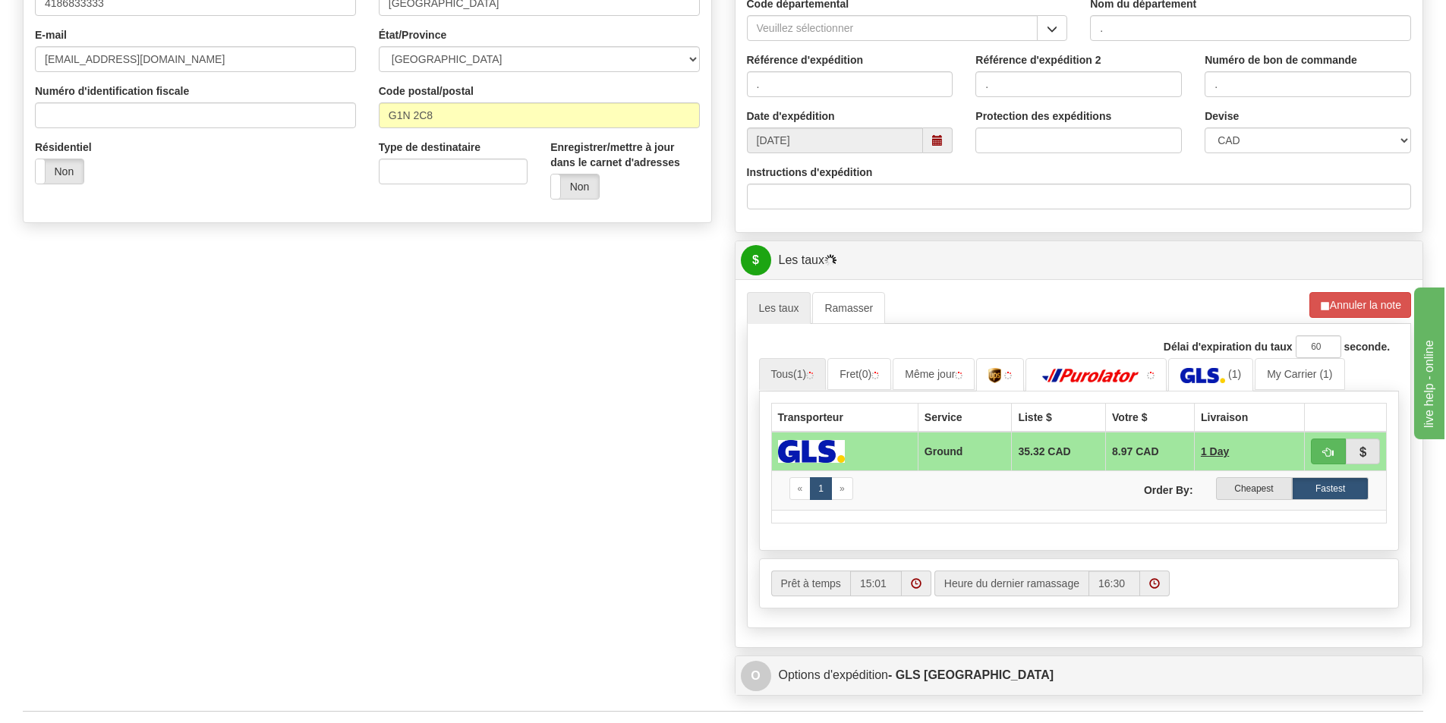
scroll to position [531, 0]
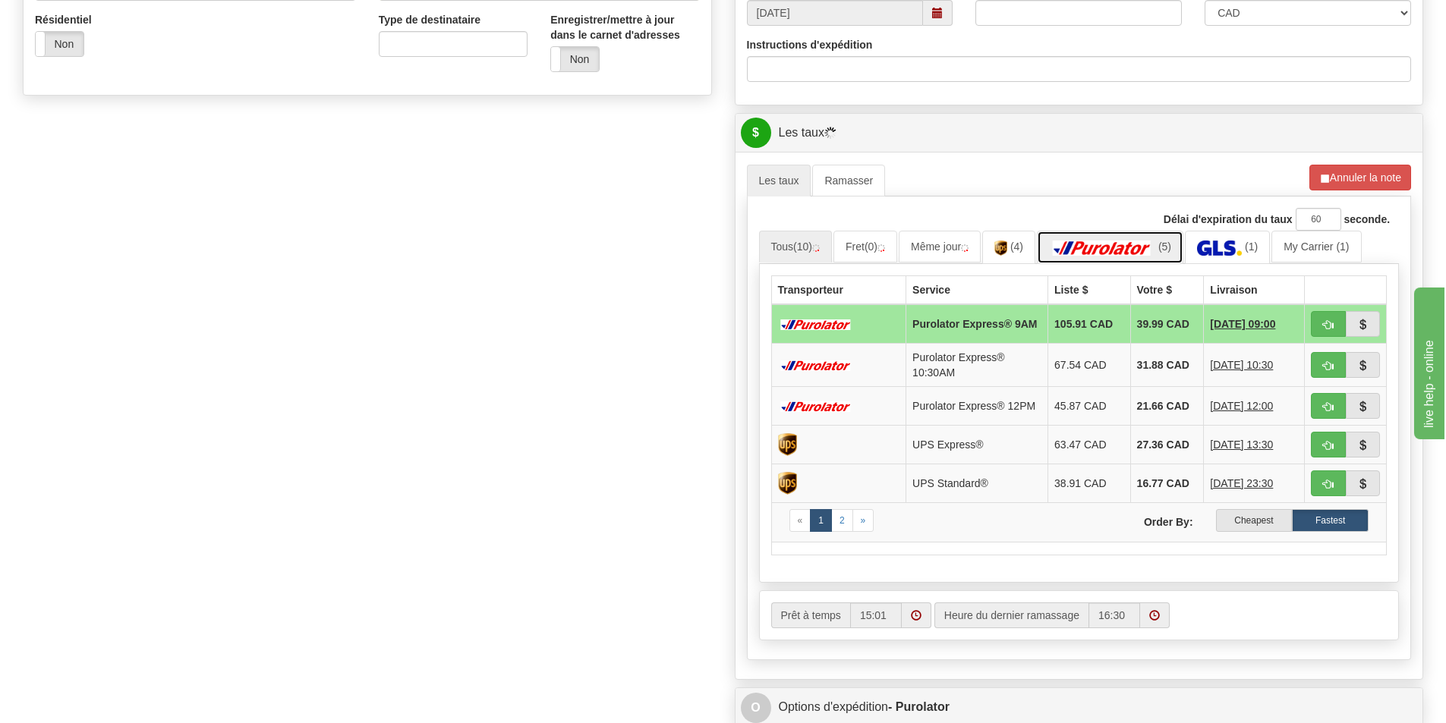
click at [1095, 239] on link "(5)" at bounding box center [1110, 247] width 146 height 33
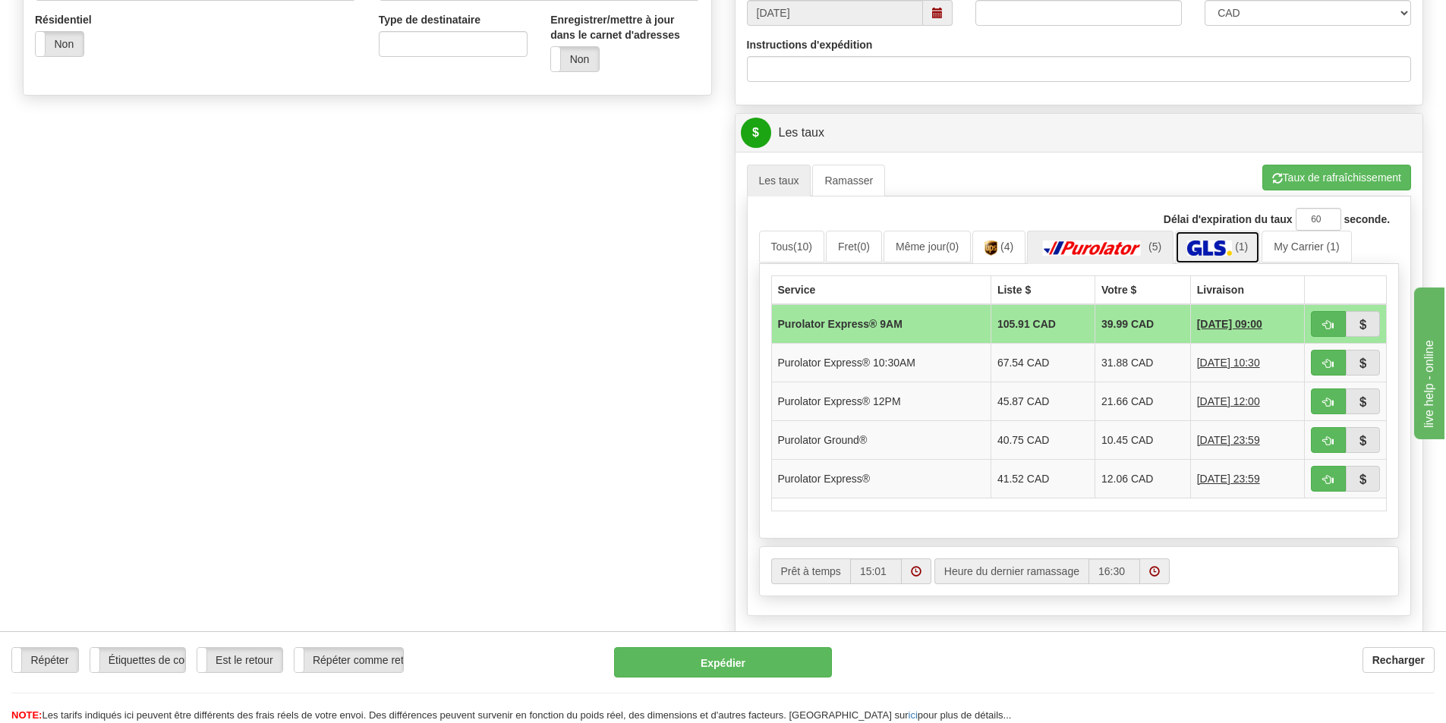
click at [1232, 245] on img at bounding box center [1209, 248] width 45 height 15
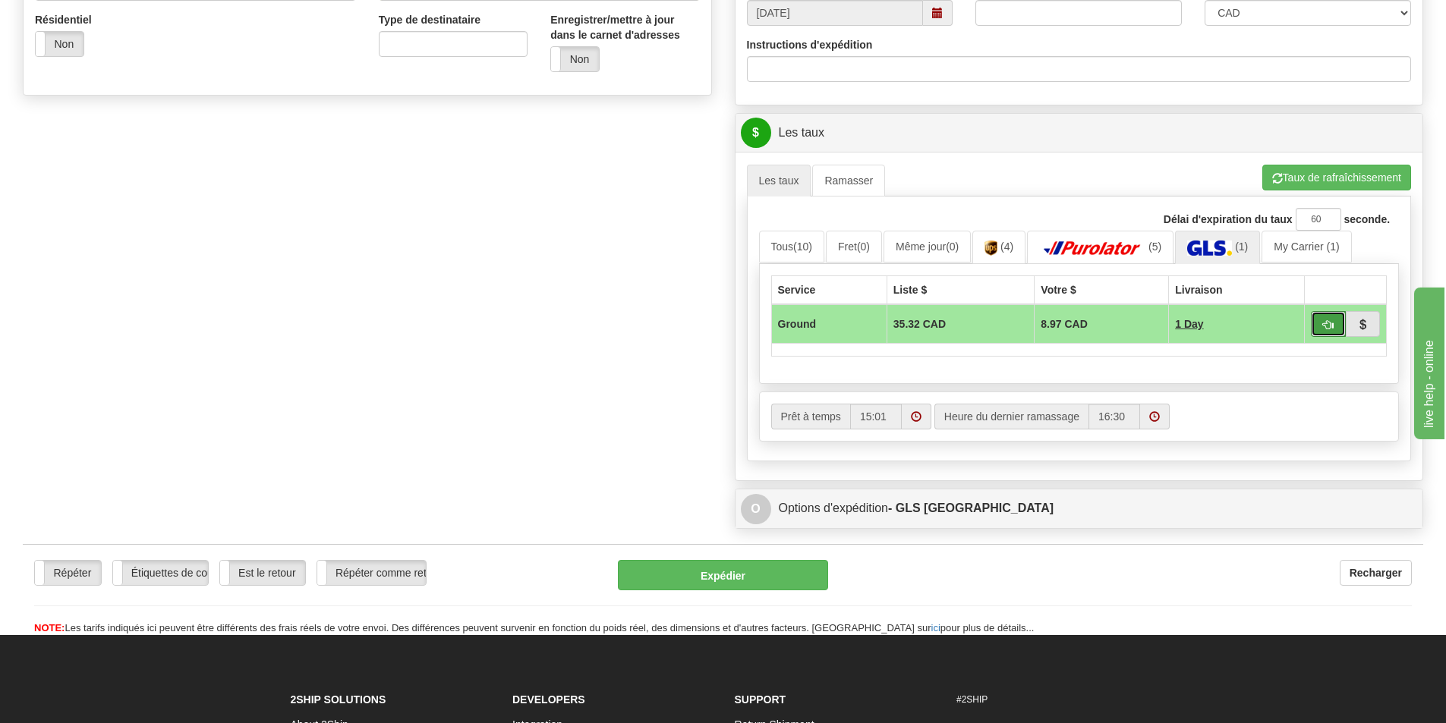
click at [1328, 314] on button "button" at bounding box center [1328, 324] width 35 height 26
type input "1"
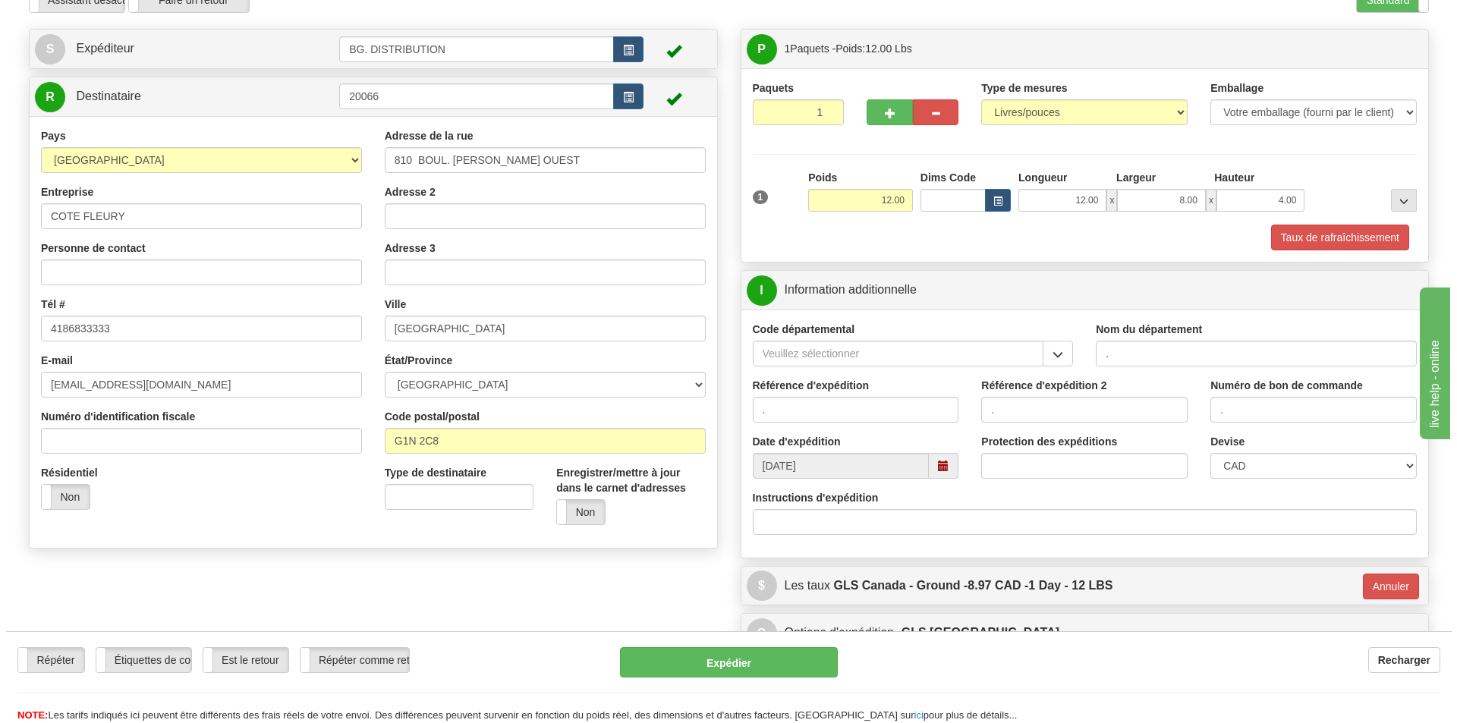
scroll to position [51, 0]
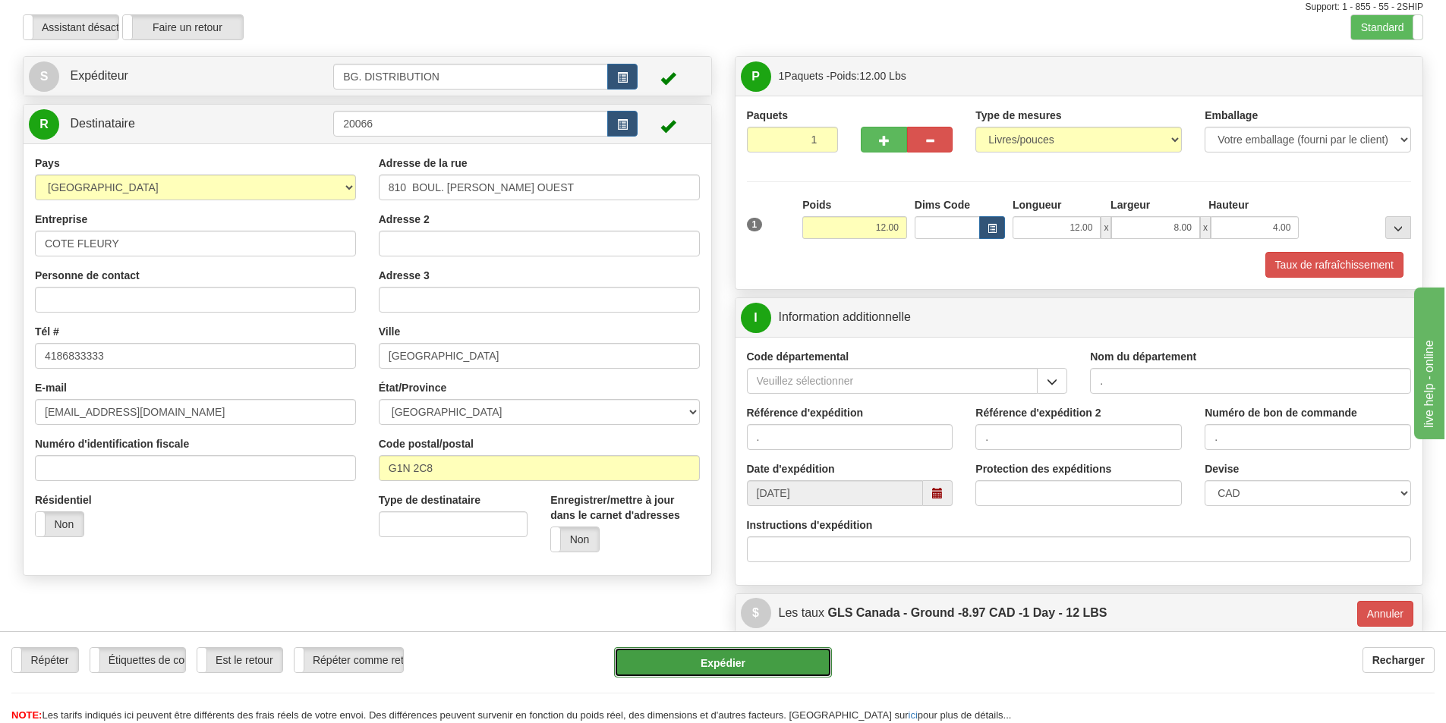
click at [674, 657] on button "Expédier" at bounding box center [723, 662] width 218 height 30
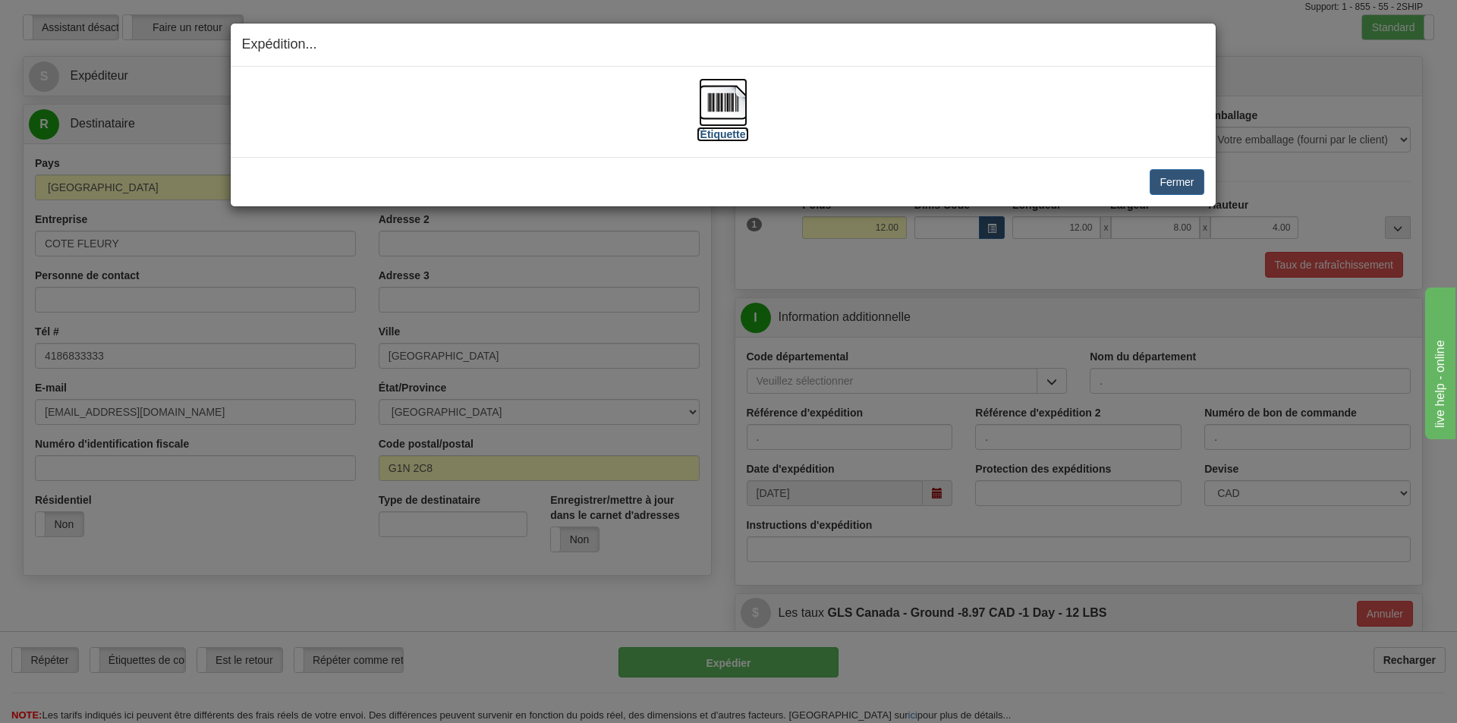
click at [743, 135] on label "[Étiquette]" at bounding box center [723, 134] width 52 height 15
click at [1167, 176] on button "Fermer" at bounding box center [1177, 182] width 54 height 26
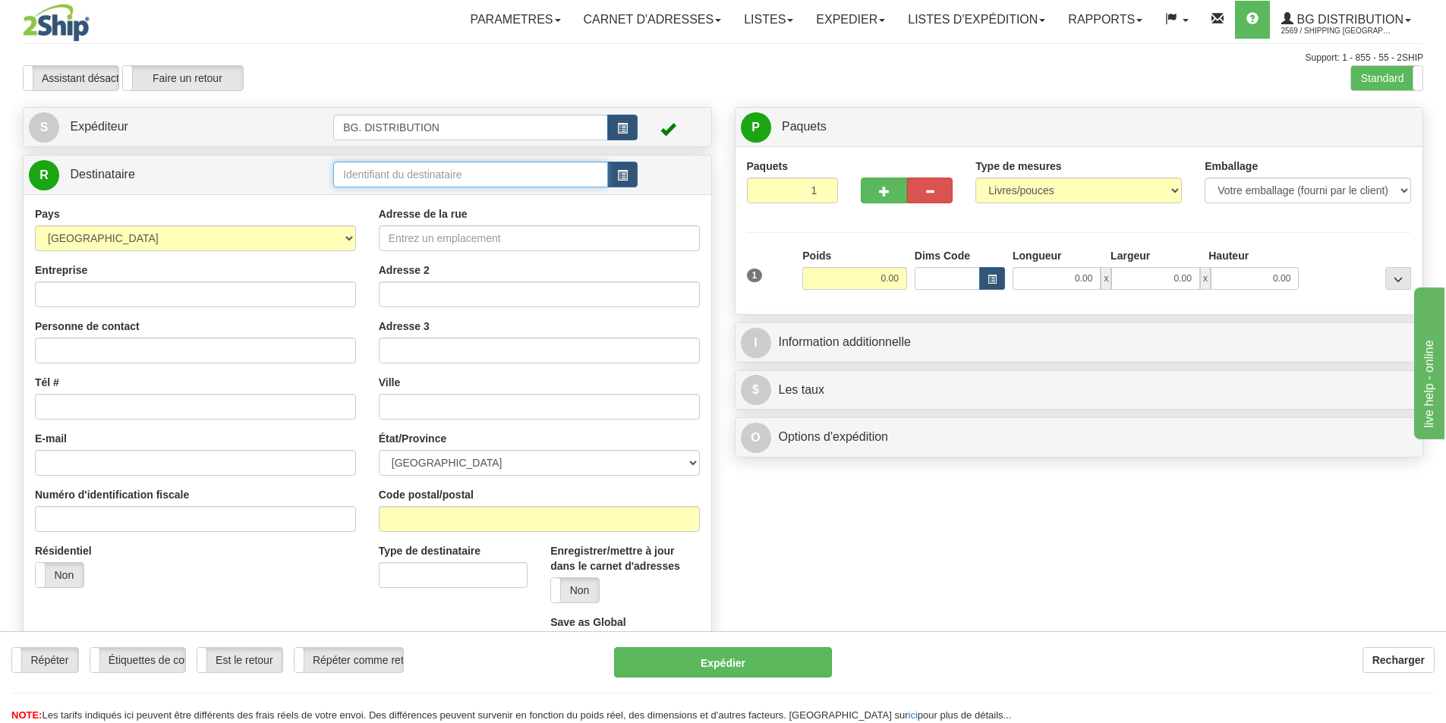
click at [373, 175] on input "text" at bounding box center [470, 175] width 275 height 26
type input "20165"
click button "Supprimer" at bounding box center [0, 0] width 0 height 0
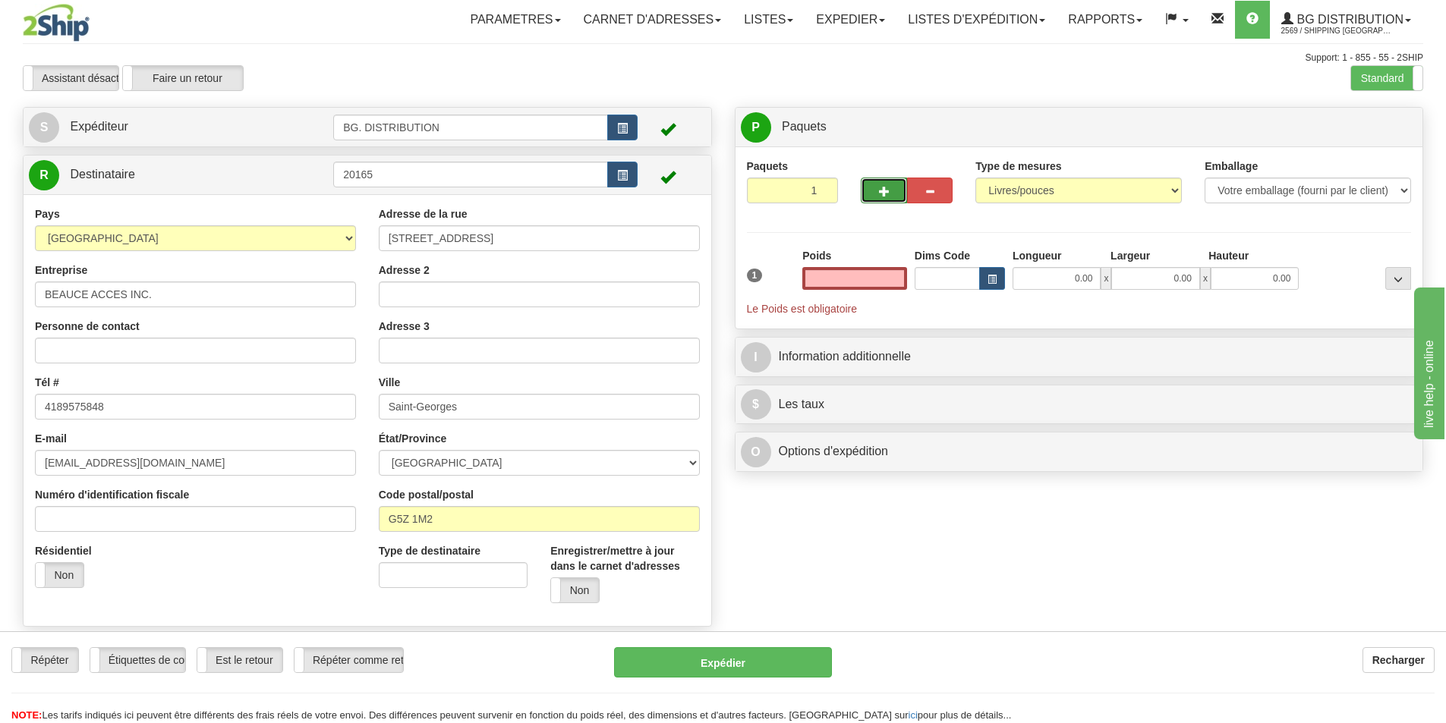
type input "0.00"
click at [887, 187] on span "button" at bounding box center [884, 192] width 11 height 10
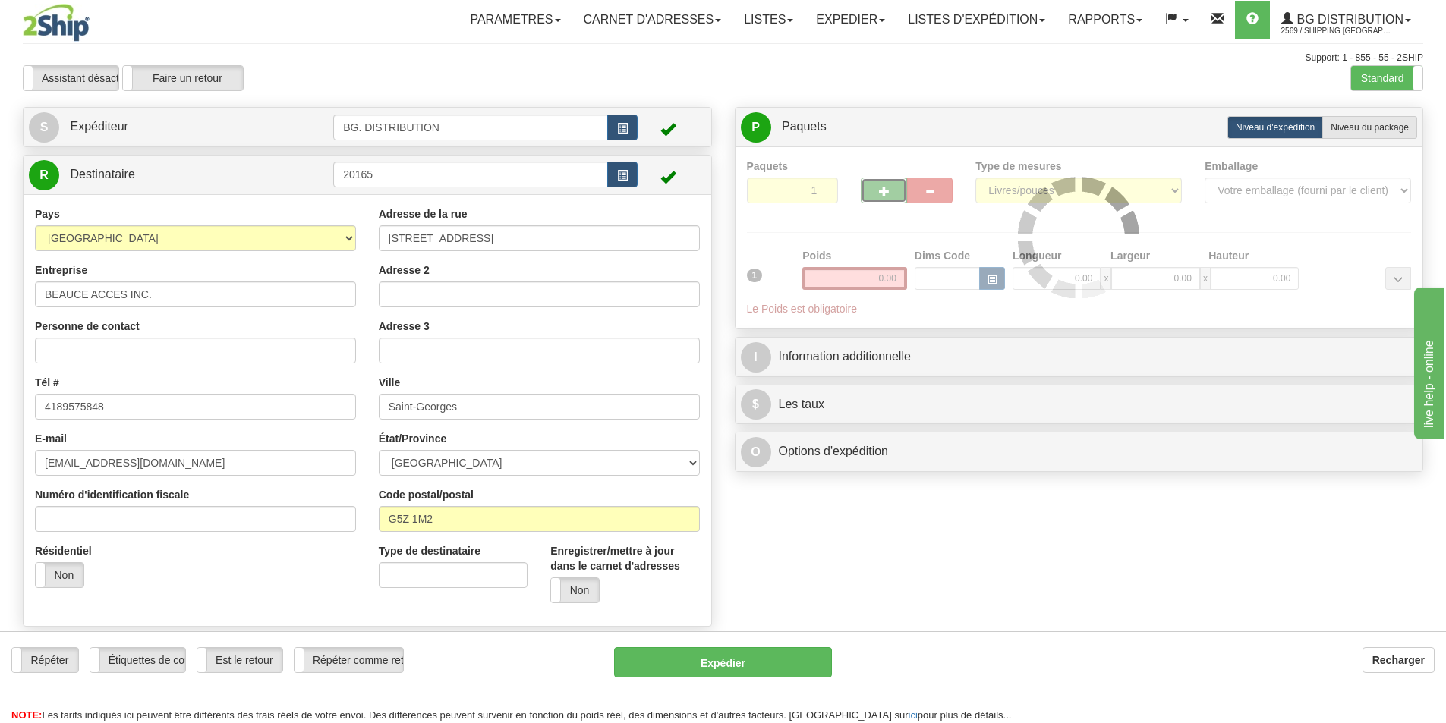
type input "2"
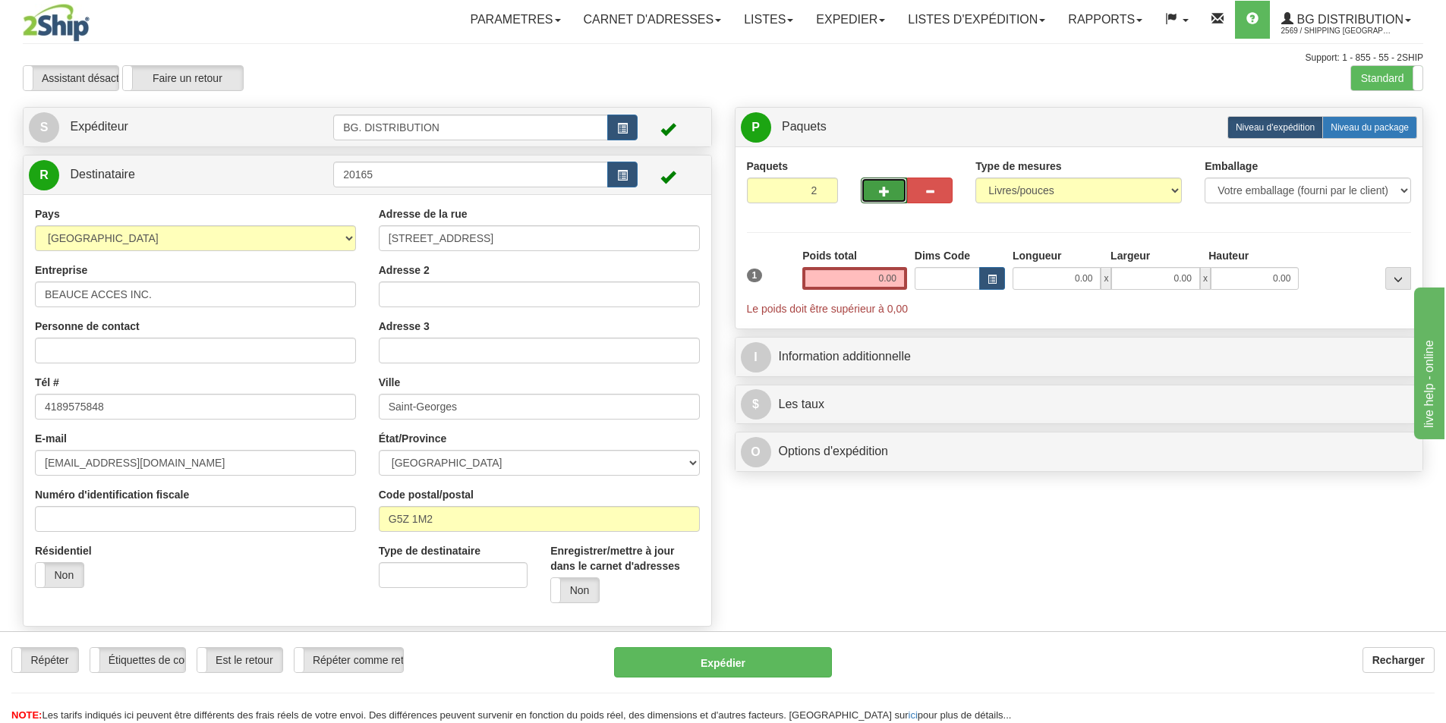
click at [1384, 131] on span "Niveau du package" at bounding box center [1370, 127] width 78 height 11
radio input "true"
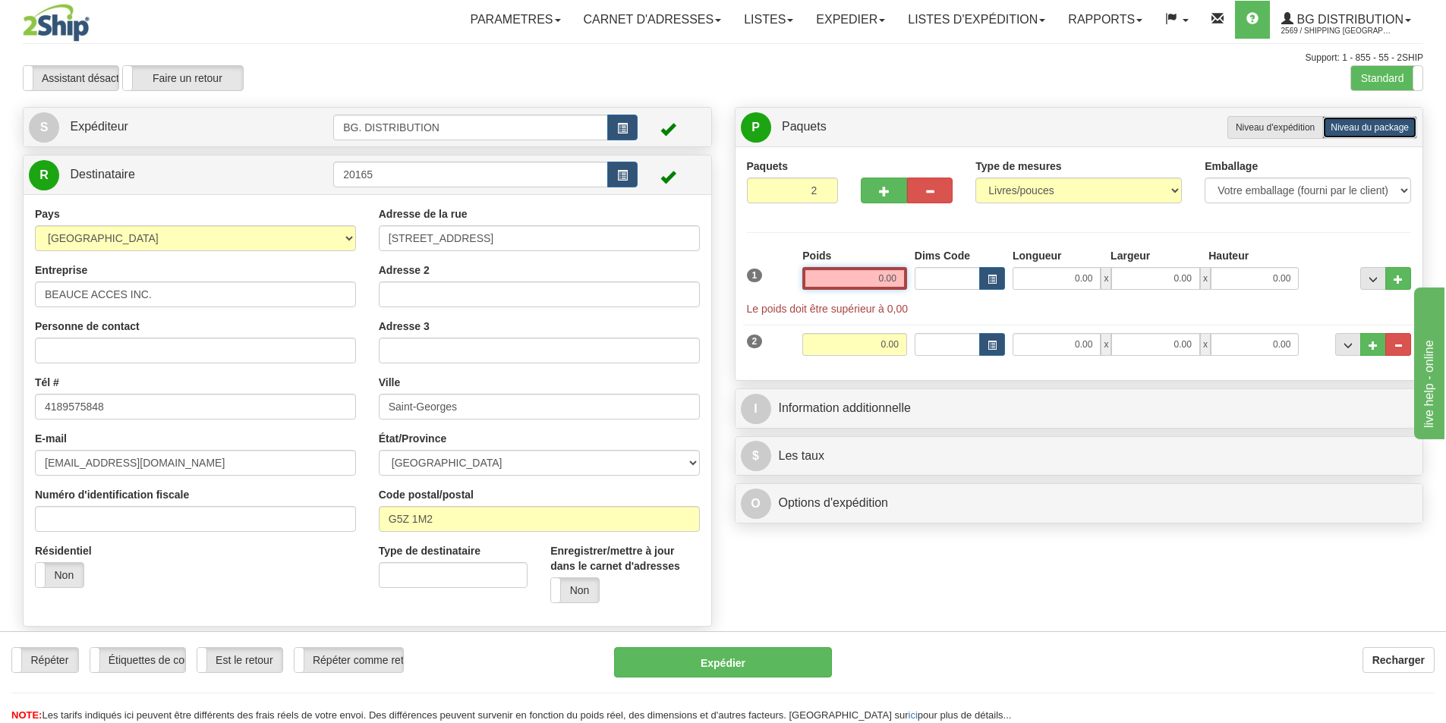
click at [849, 272] on input "0.00" at bounding box center [854, 278] width 105 height 23
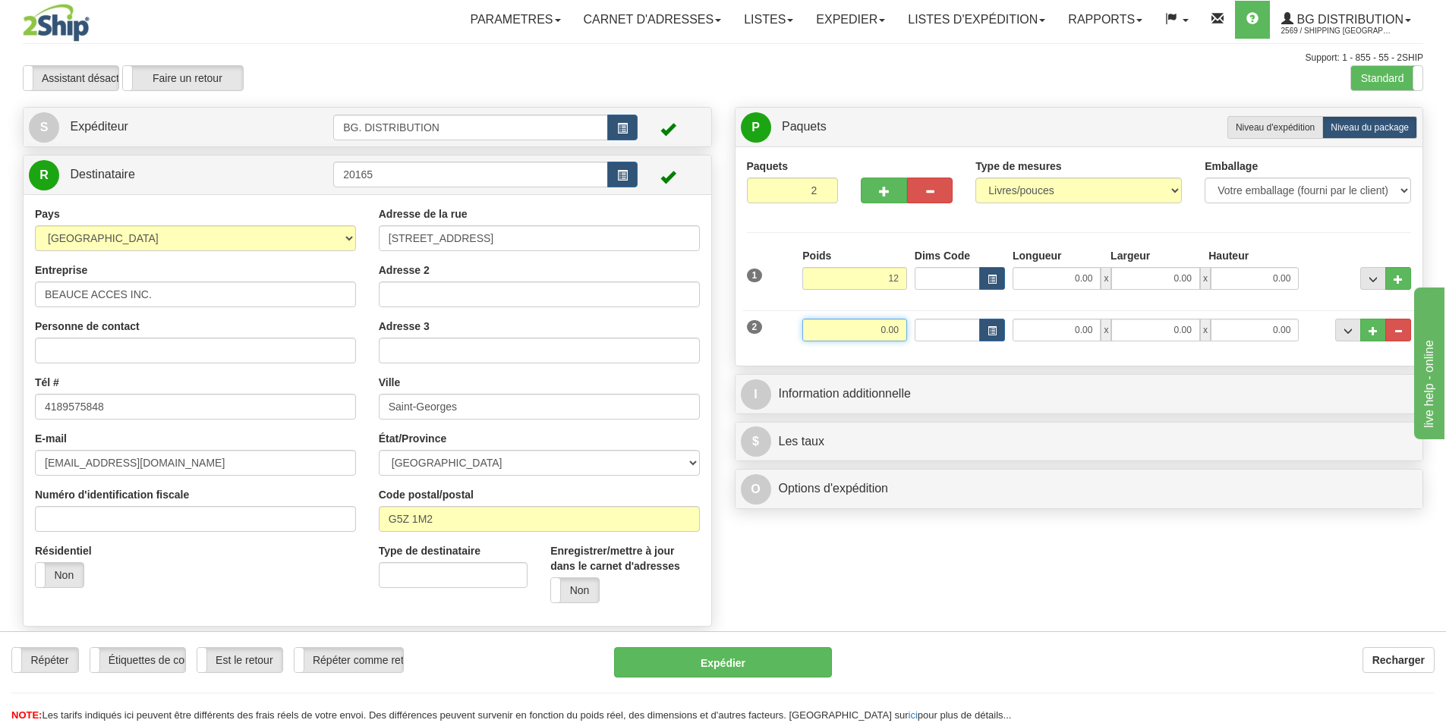
type input "12.00"
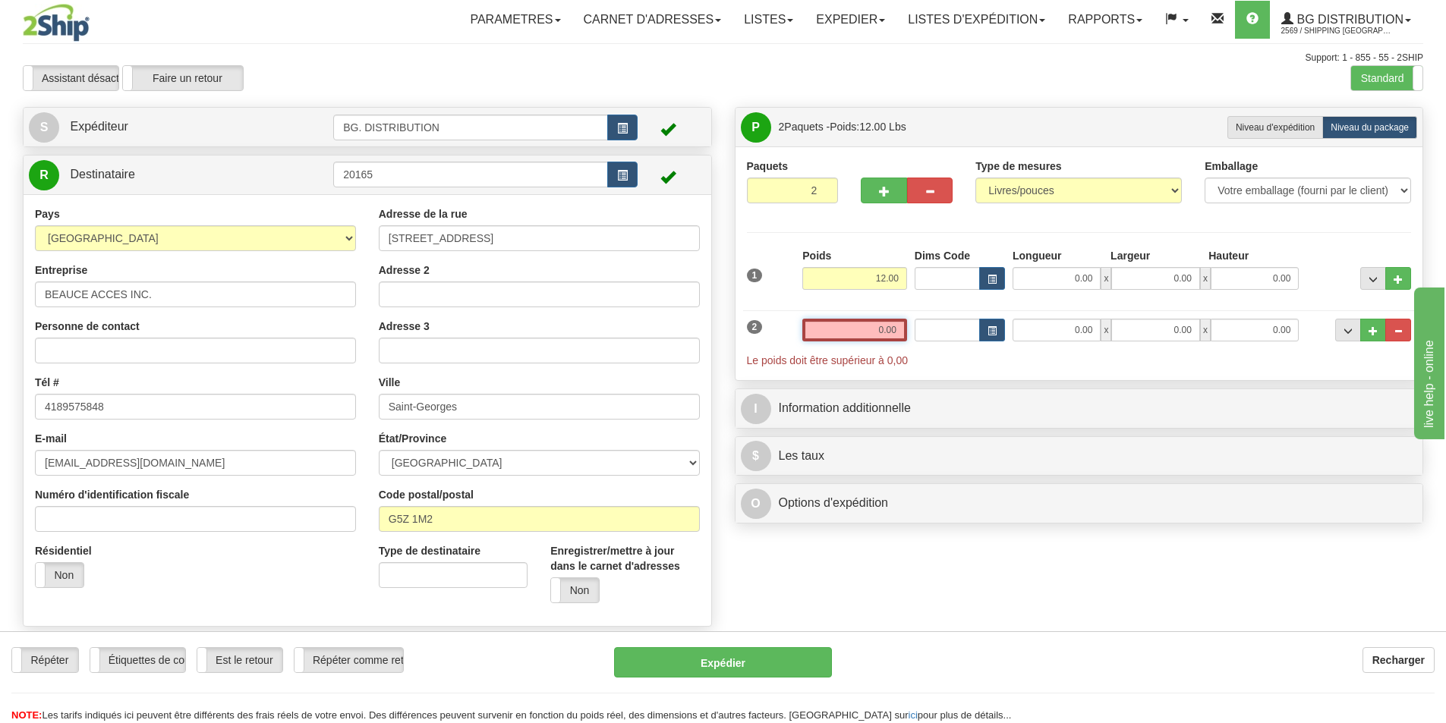
click at [876, 332] on input "0.00" at bounding box center [854, 330] width 105 height 23
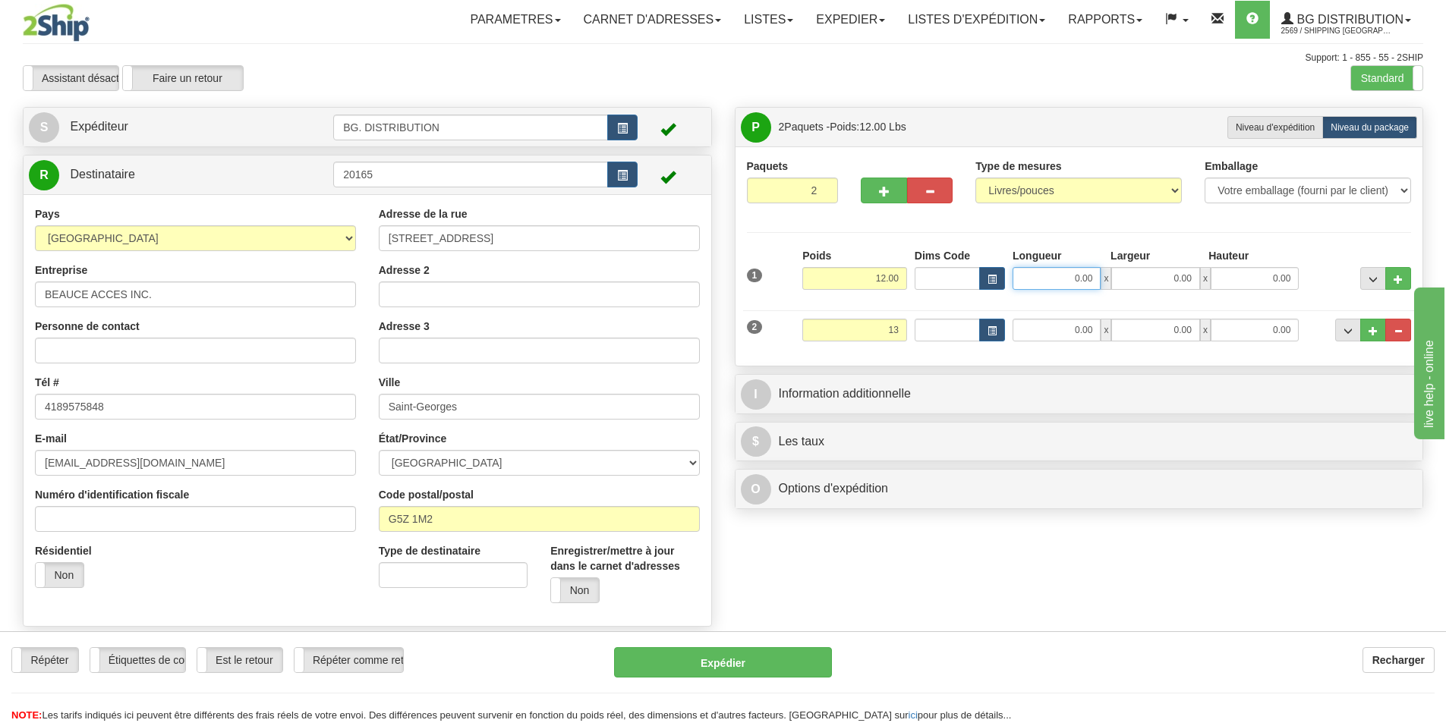
type input "13.00"
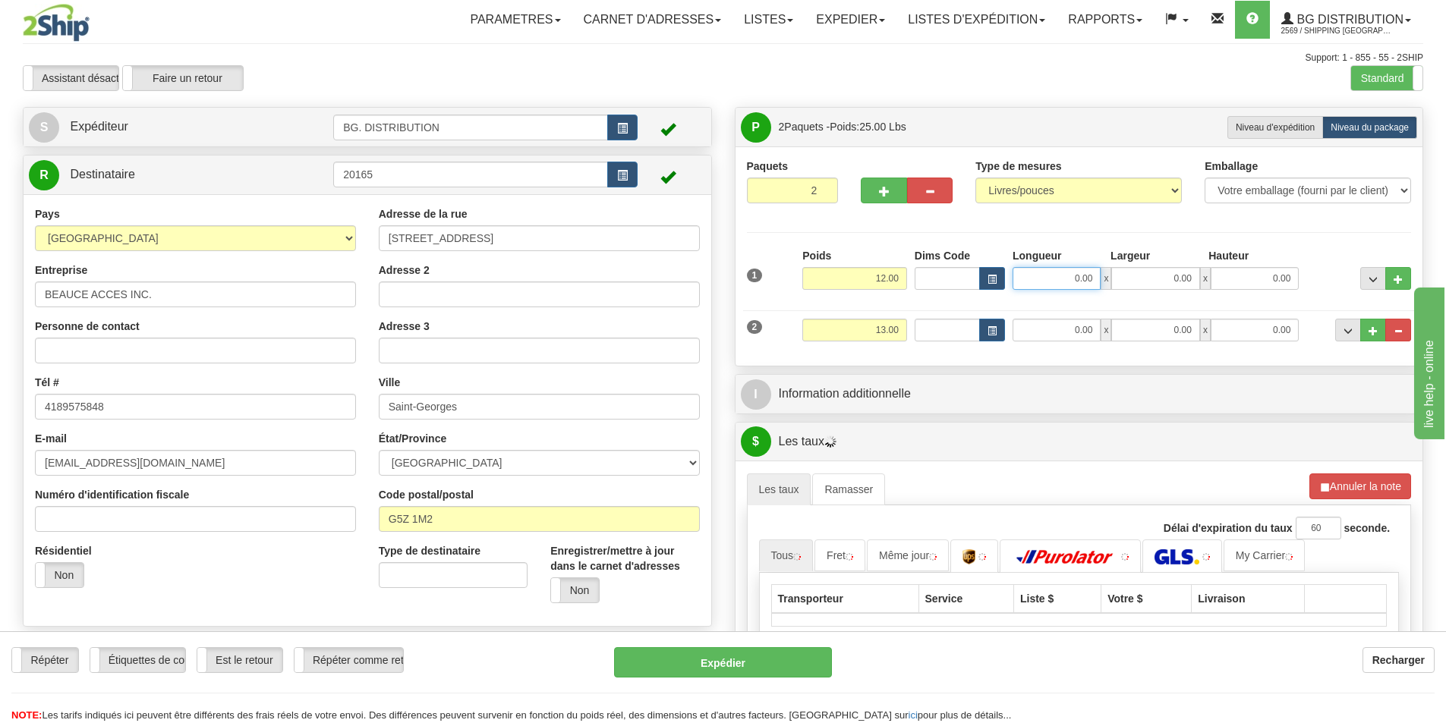
click at [1053, 286] on input "0.00" at bounding box center [1057, 278] width 88 height 23
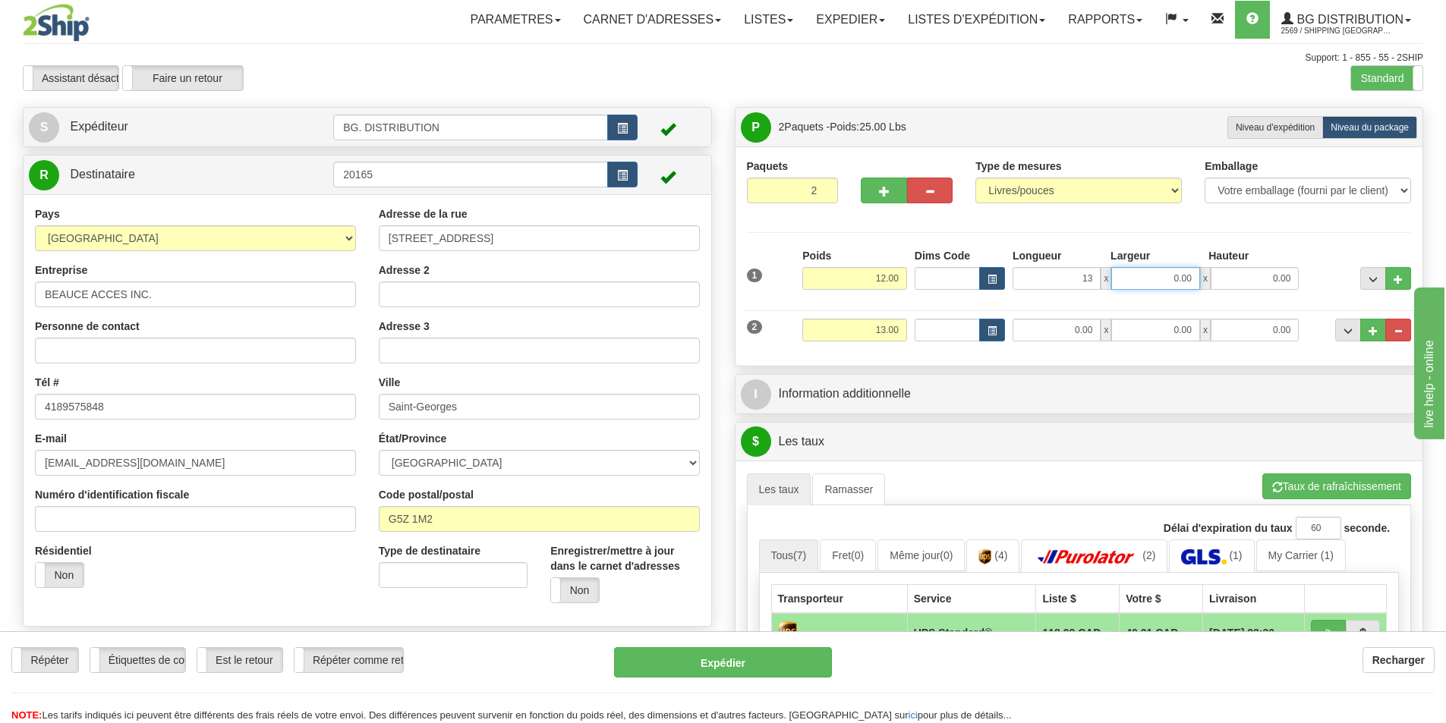
type input "13.00"
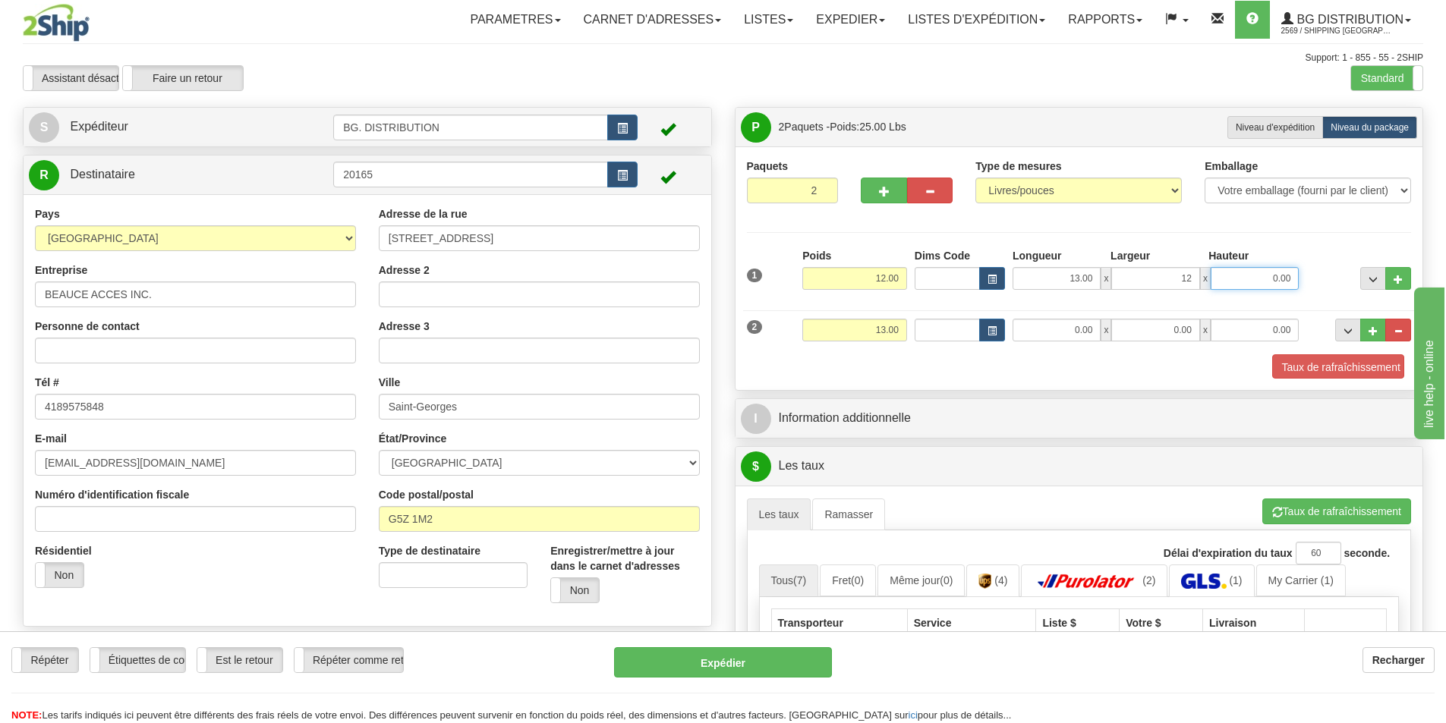
type input "12.00"
type input "13.00"
click at [1098, 337] on input "0.00" at bounding box center [1057, 330] width 88 height 23
type input "77.00"
type input "7.00"
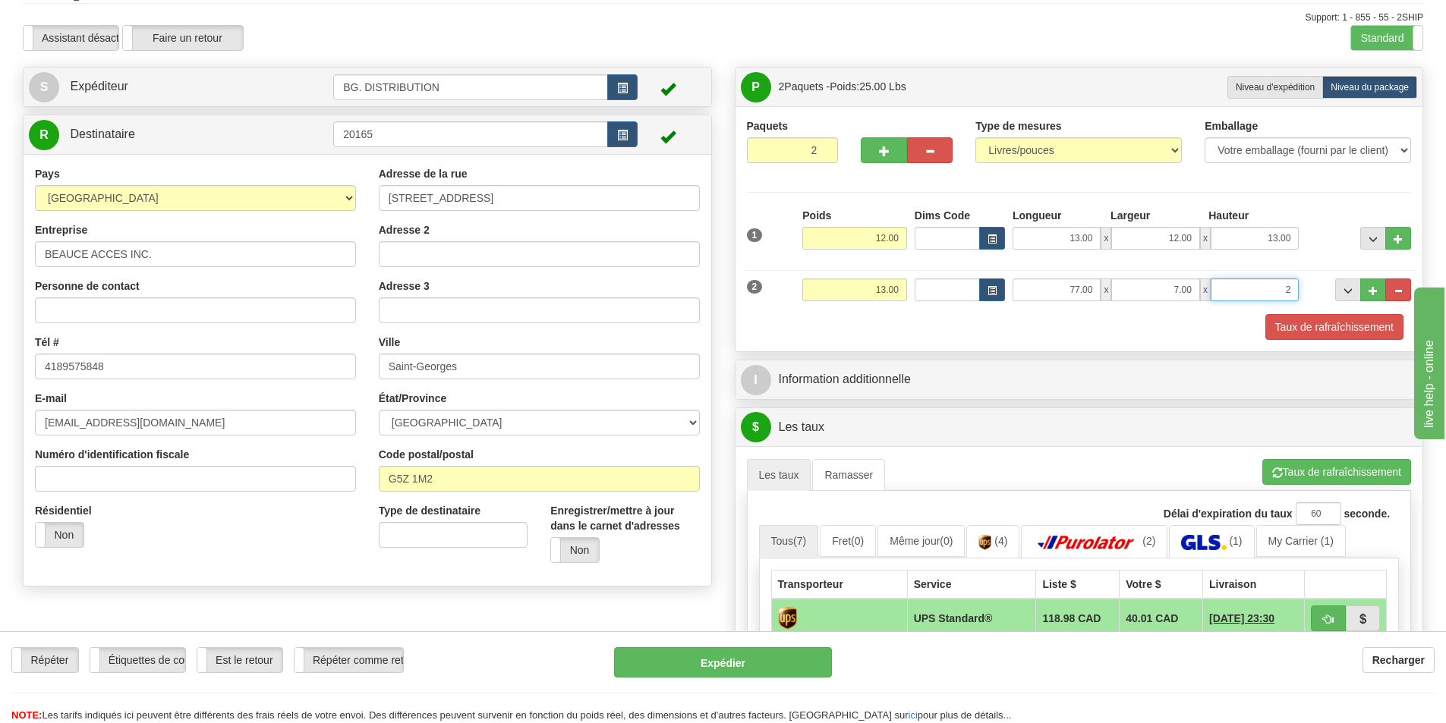
scroll to position [76, 0]
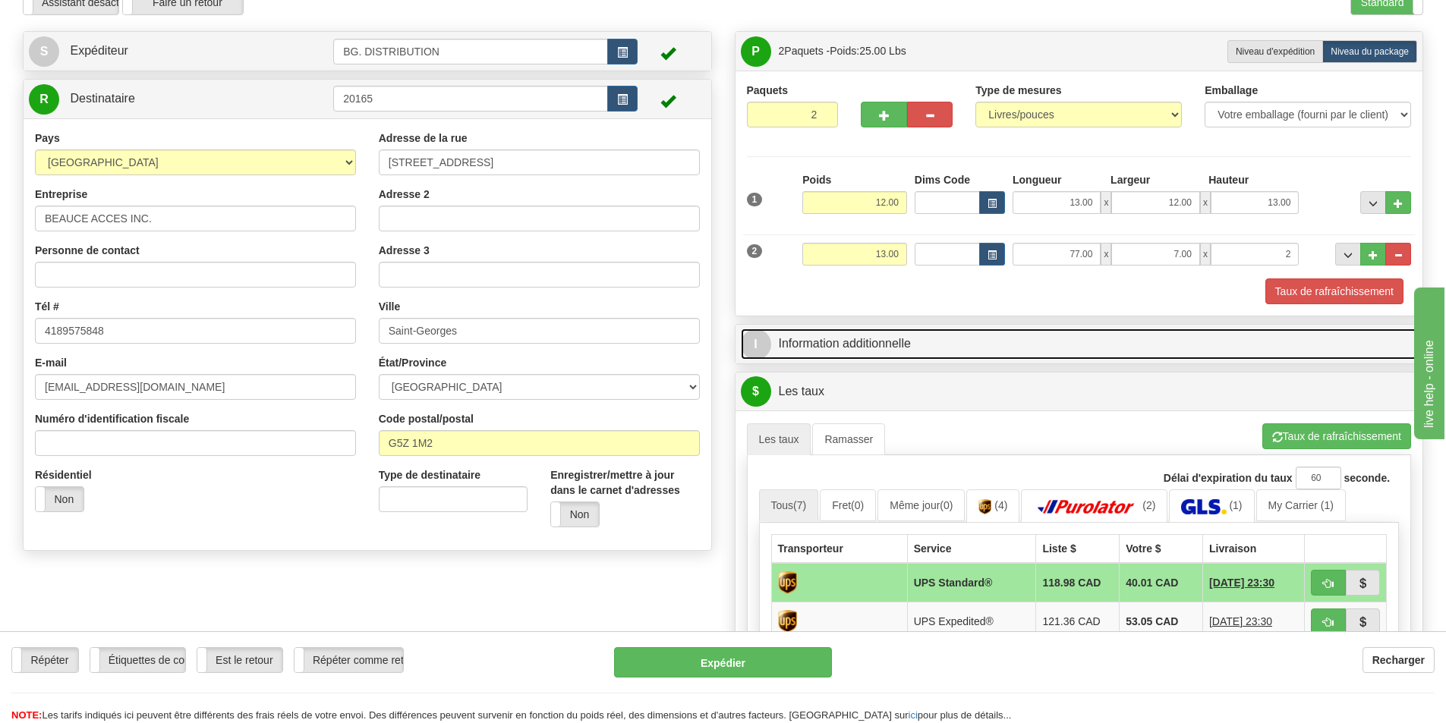
type input "2.00"
click at [755, 336] on span "I" at bounding box center [756, 344] width 30 height 30
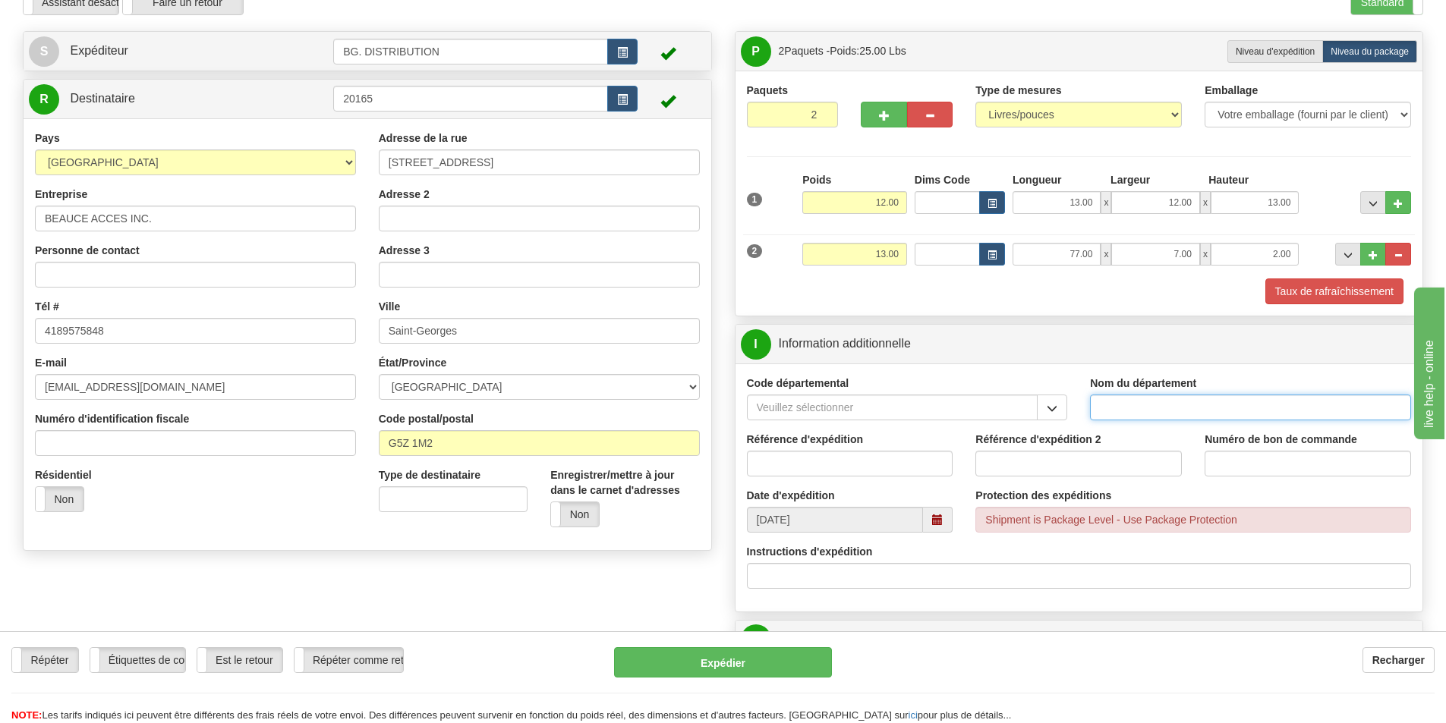
click at [1149, 406] on input "Nom du département" at bounding box center [1250, 408] width 321 height 26
type input "."
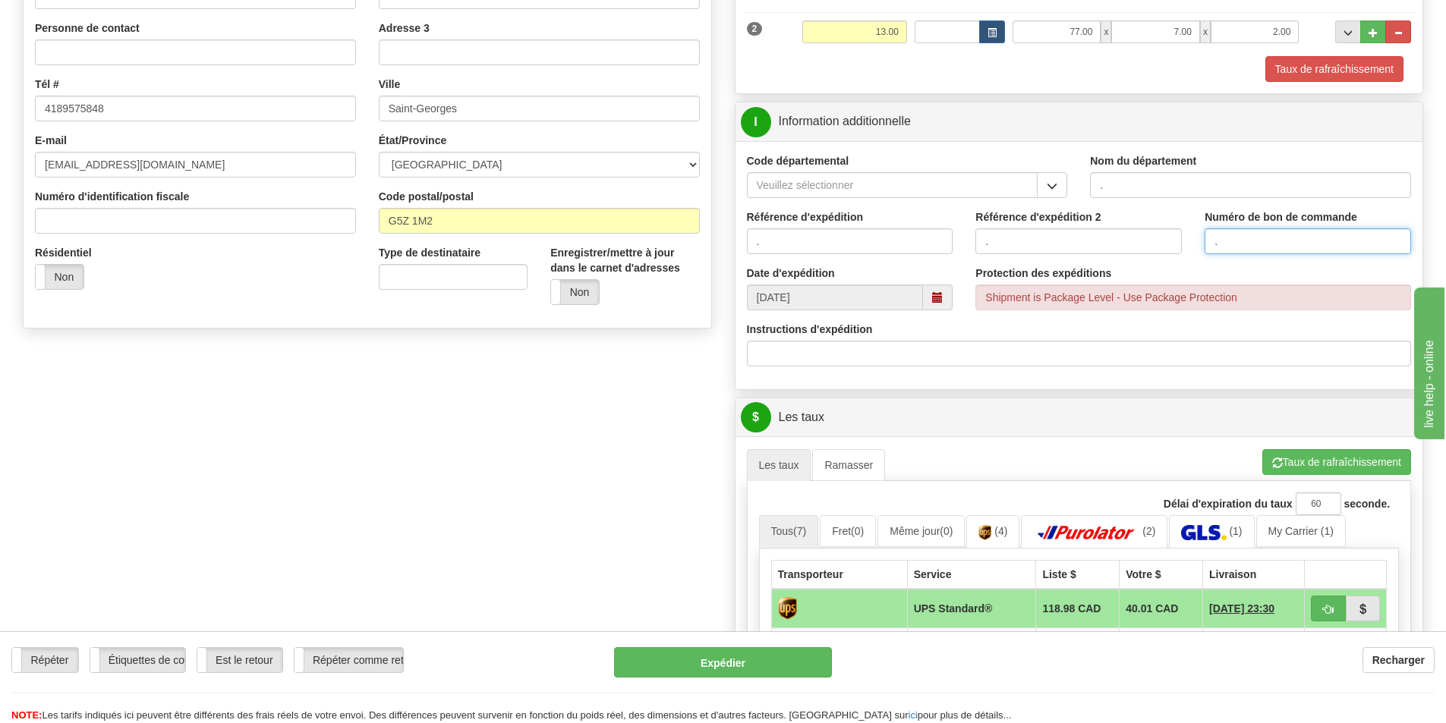
scroll to position [304, 0]
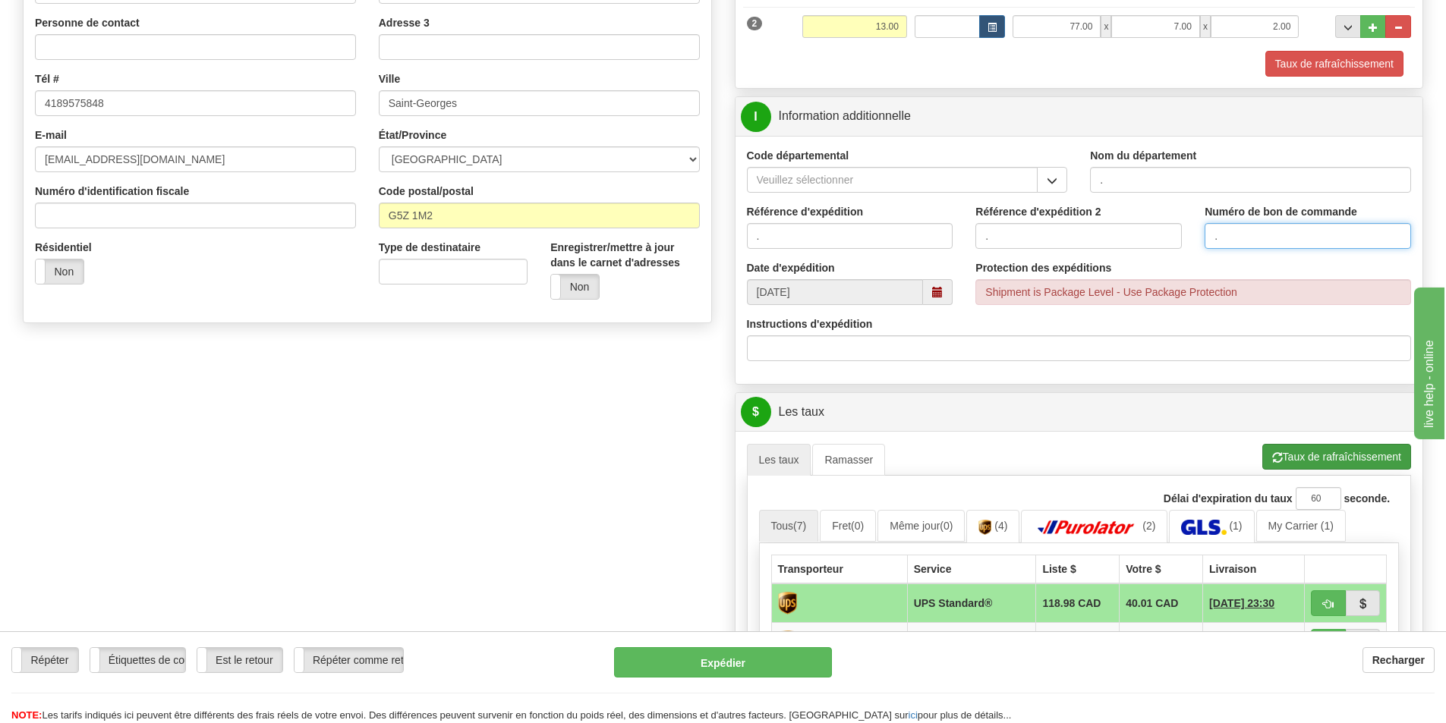
type input "."
click at [1278, 456] on span "button" at bounding box center [1277, 458] width 11 height 10
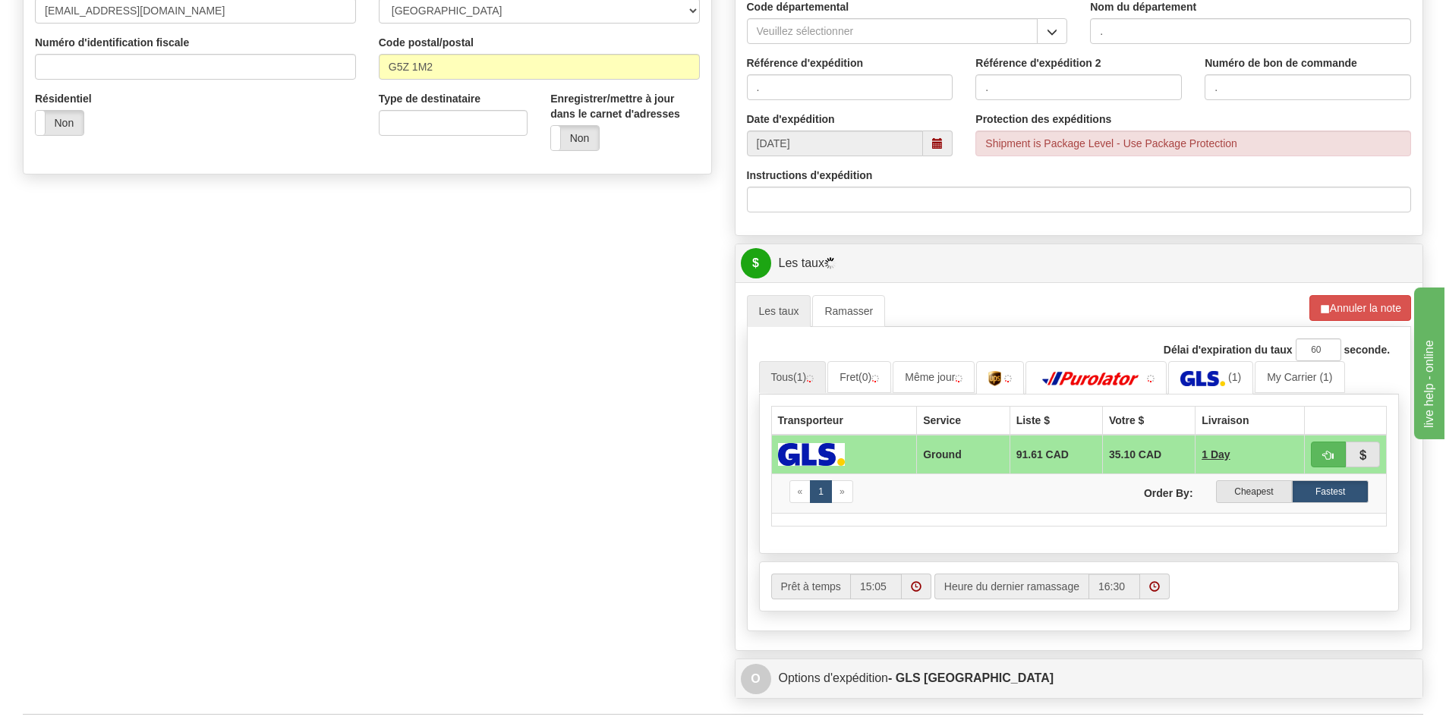
scroll to position [607, 0]
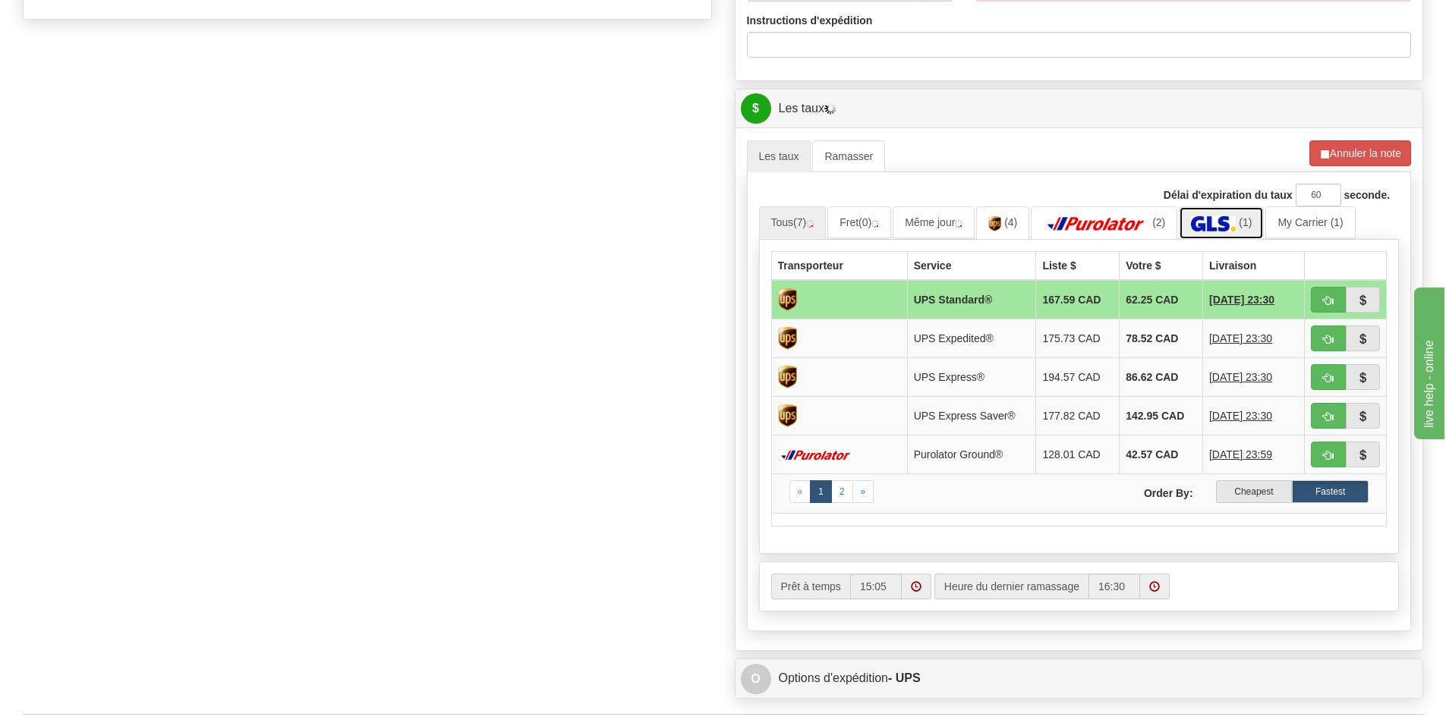
click at [1236, 220] on img at bounding box center [1213, 223] width 45 height 15
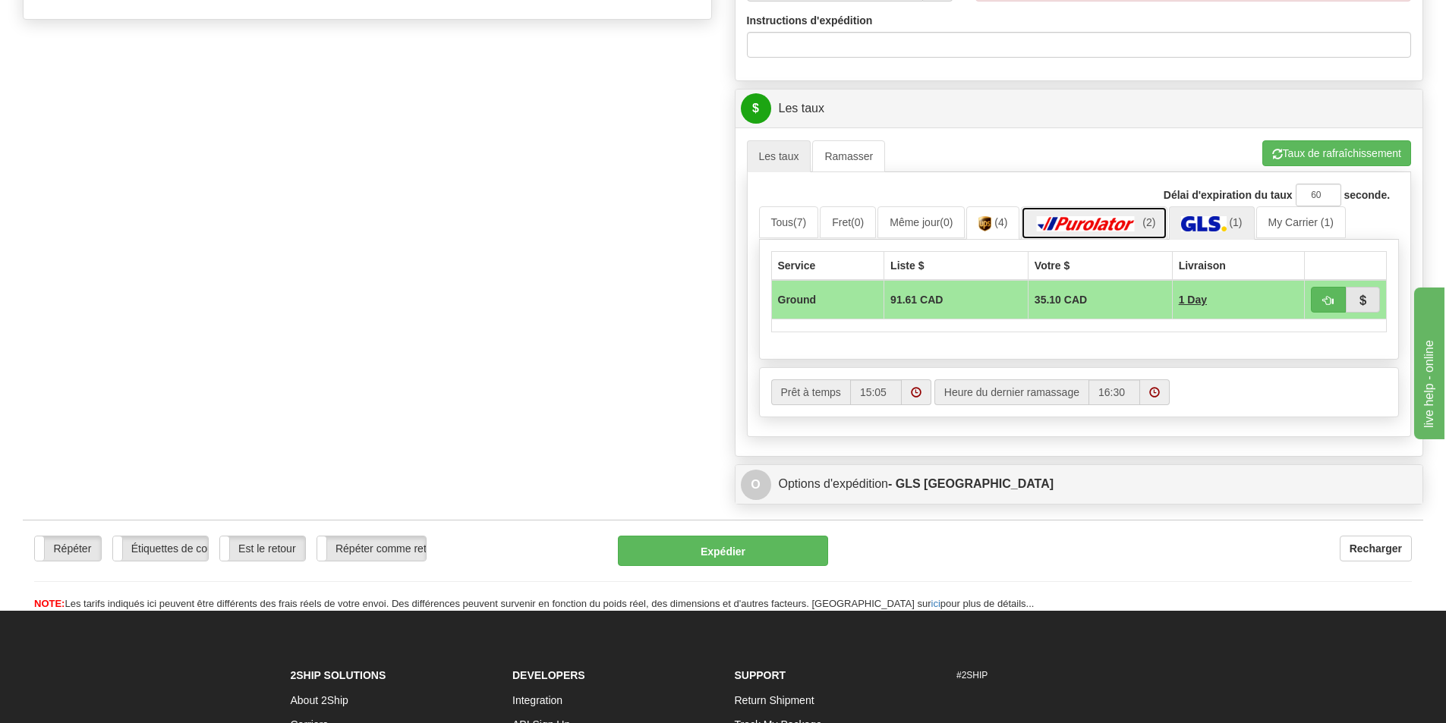
click at [1105, 226] on img at bounding box center [1086, 223] width 106 height 15
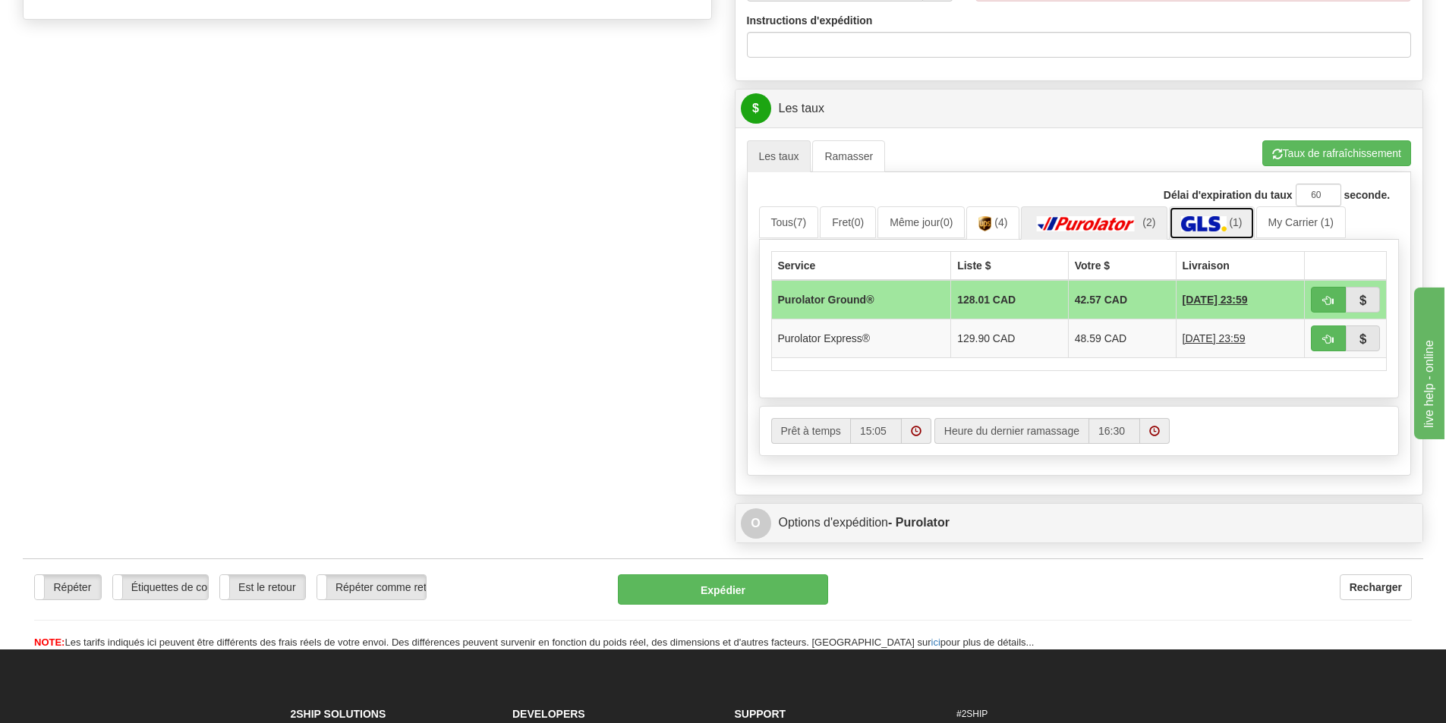
click at [1192, 221] on img at bounding box center [1203, 223] width 45 height 15
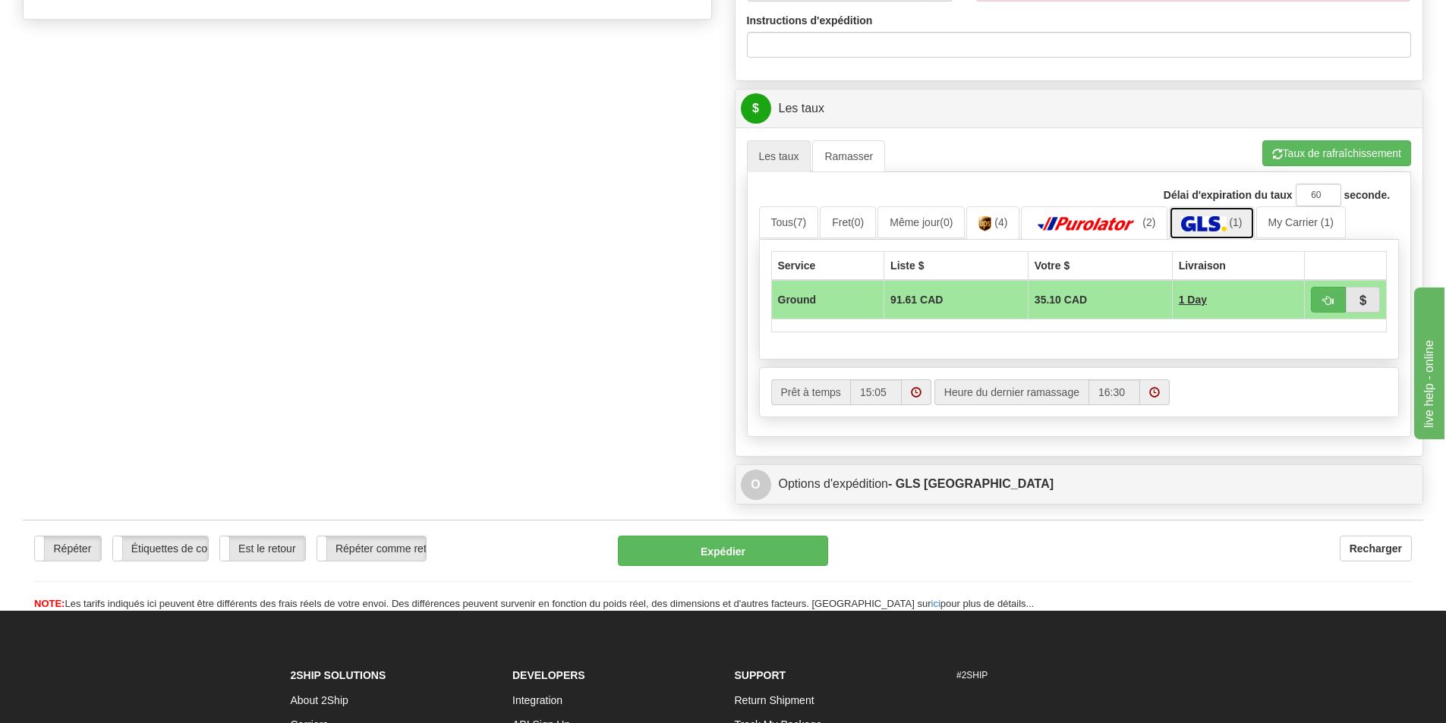
scroll to position [455, 0]
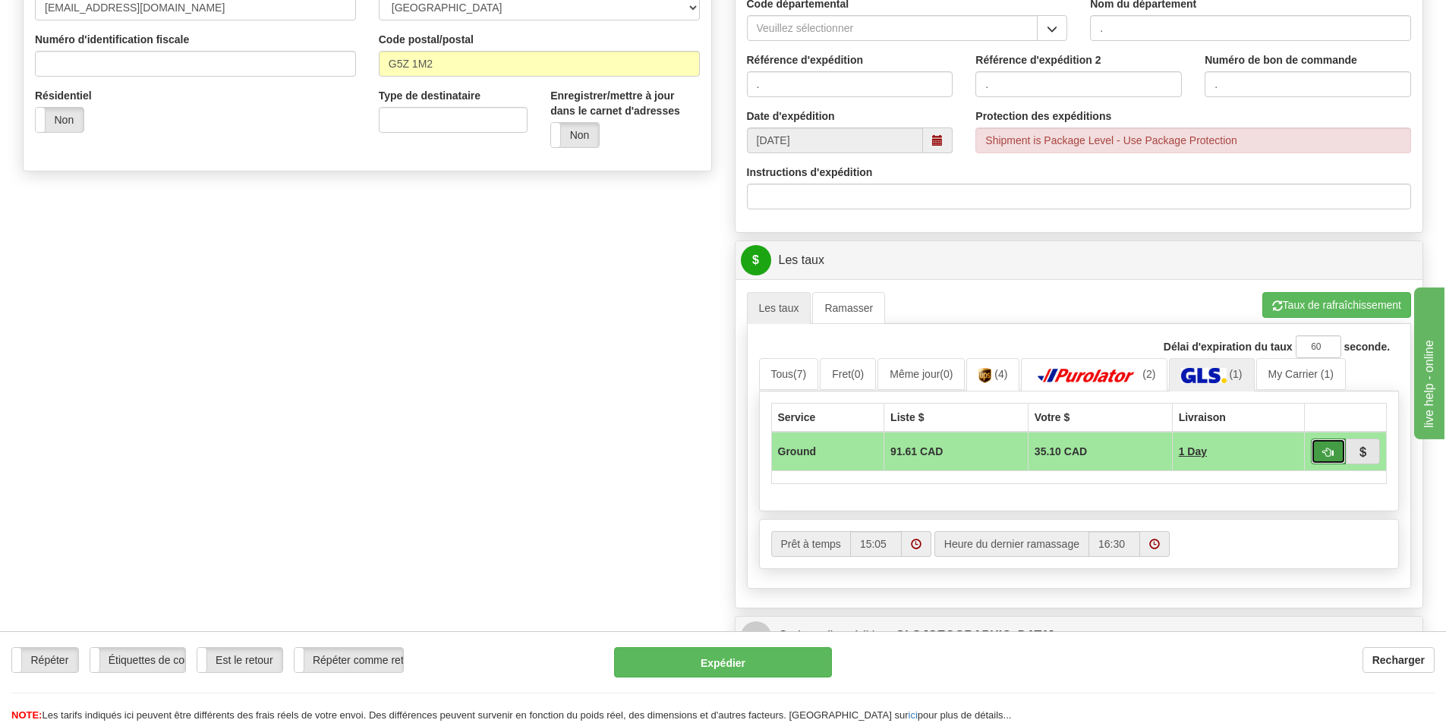
click at [1330, 456] on span "button" at bounding box center [1328, 453] width 11 height 10
type input "1"
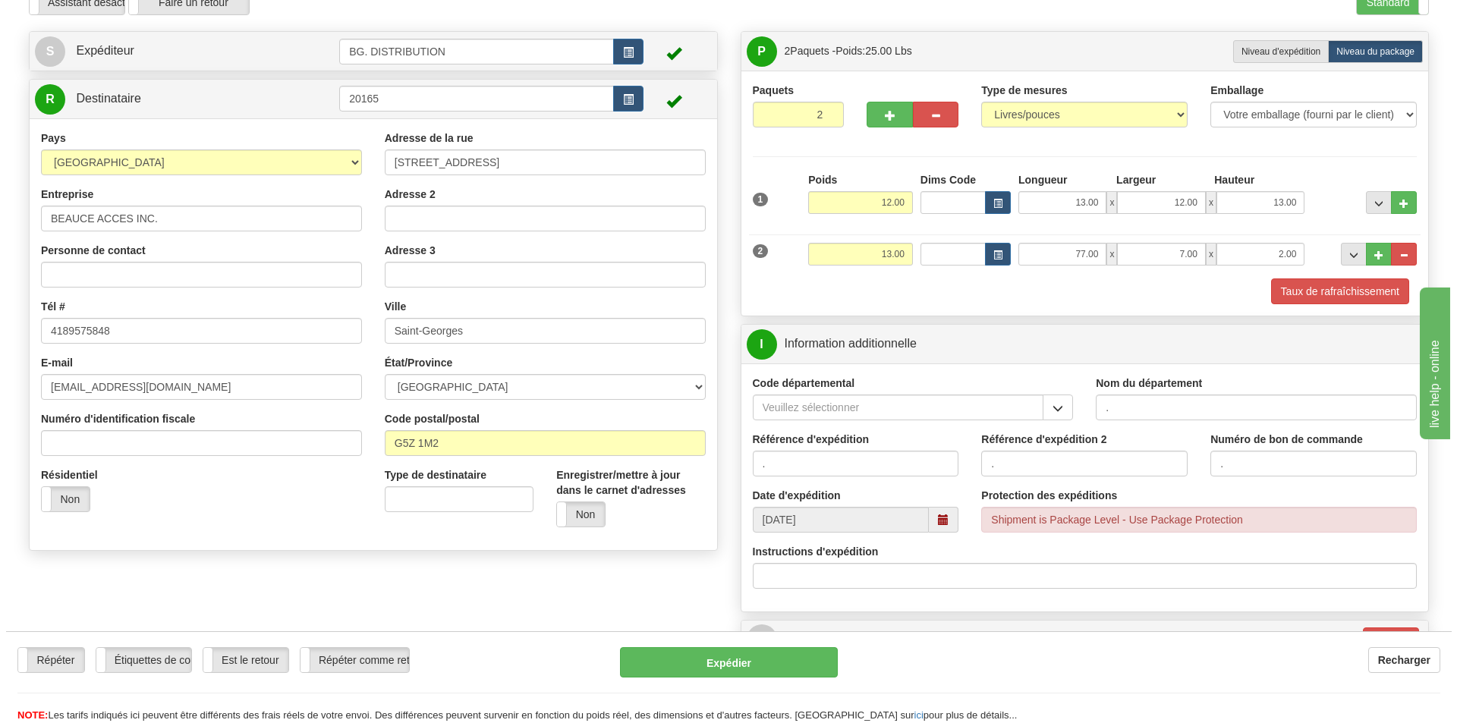
scroll to position [152, 0]
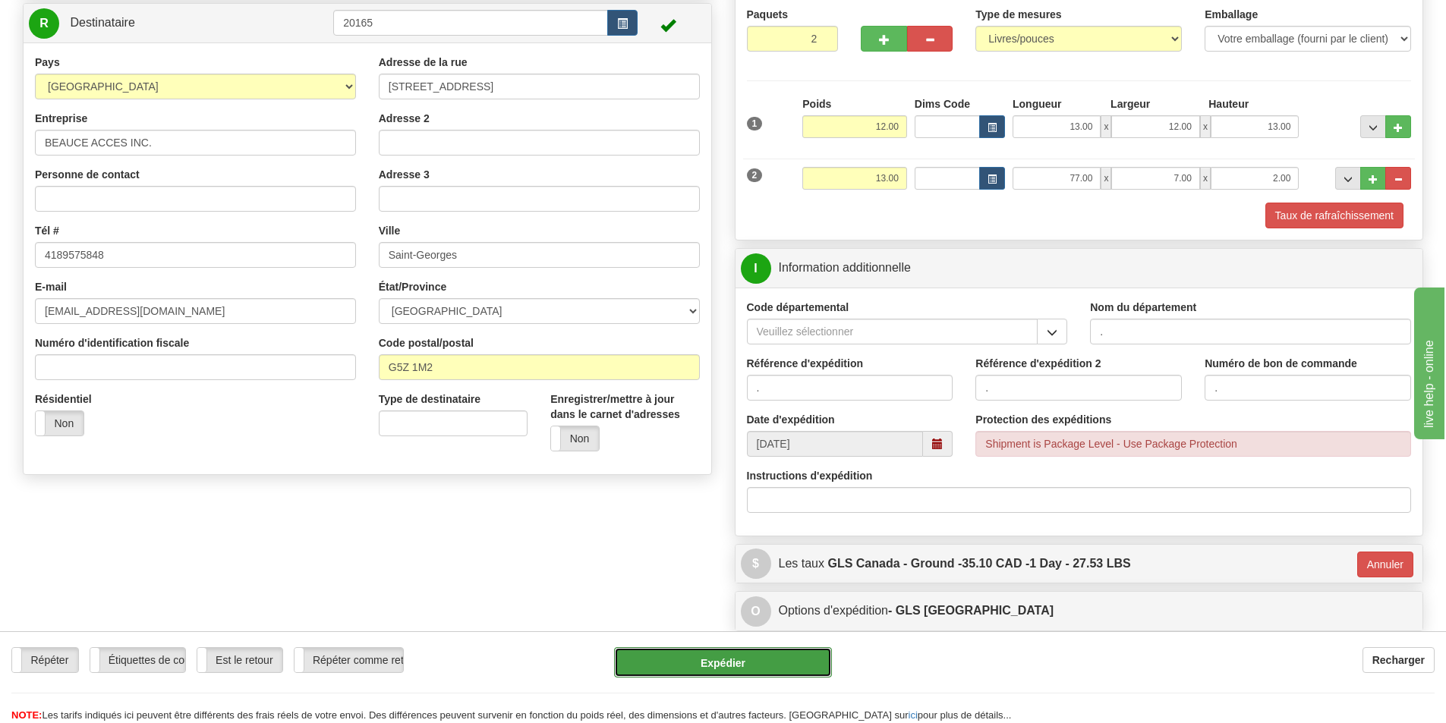
click at [712, 663] on button "Expédier" at bounding box center [723, 662] width 218 height 30
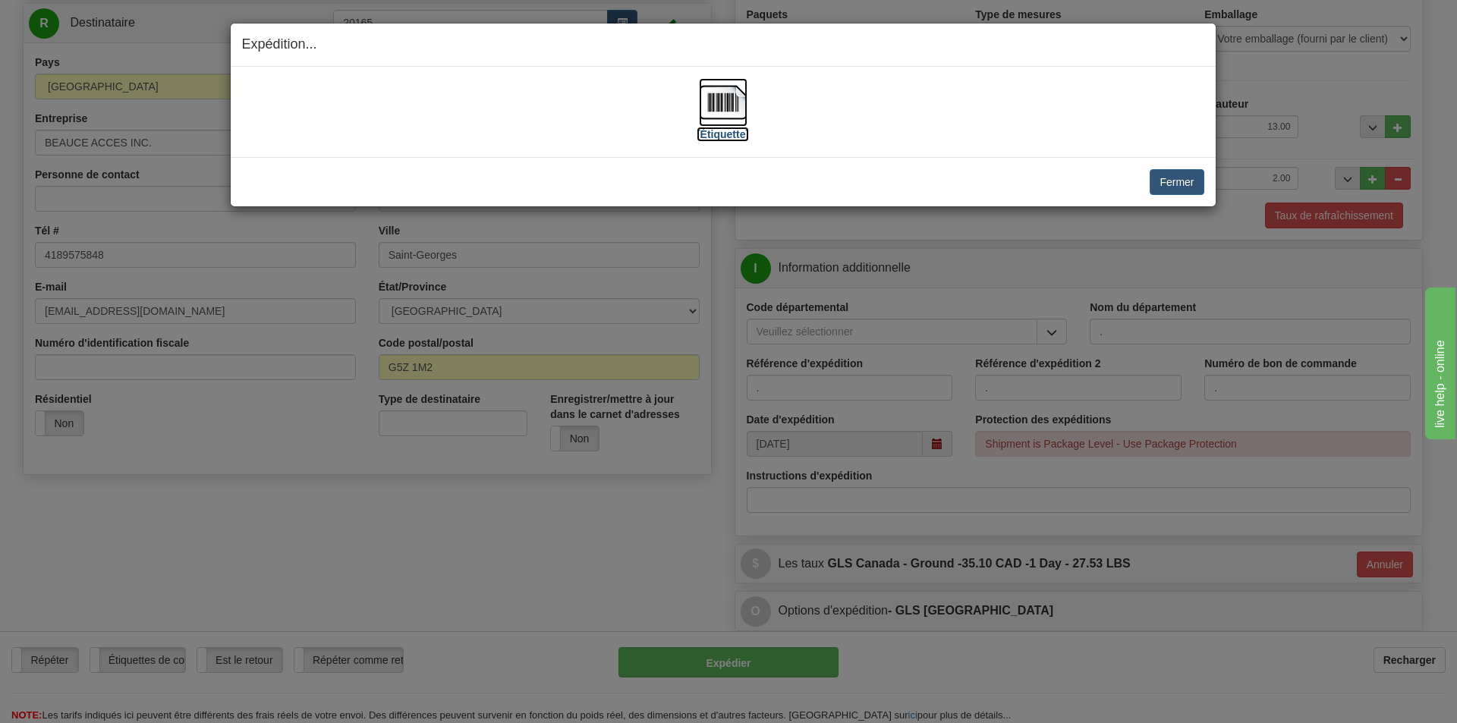
click at [731, 136] on label "[Étiquette]" at bounding box center [723, 134] width 52 height 15
click at [1186, 180] on button "Fermer" at bounding box center [1177, 182] width 54 height 26
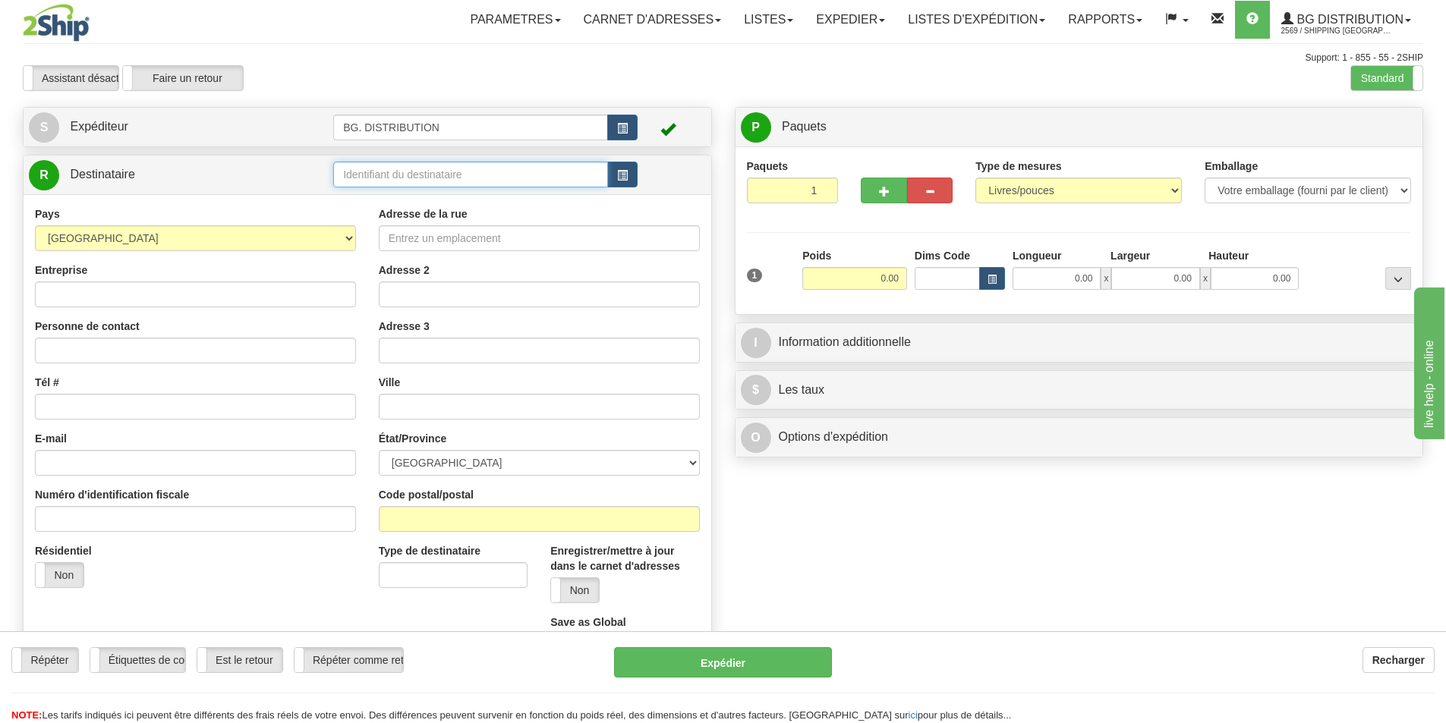
click at [380, 169] on input "text" at bounding box center [470, 175] width 275 height 26
type input "5589"
click button "Supprimer" at bounding box center [0, 0] width 0 height 0
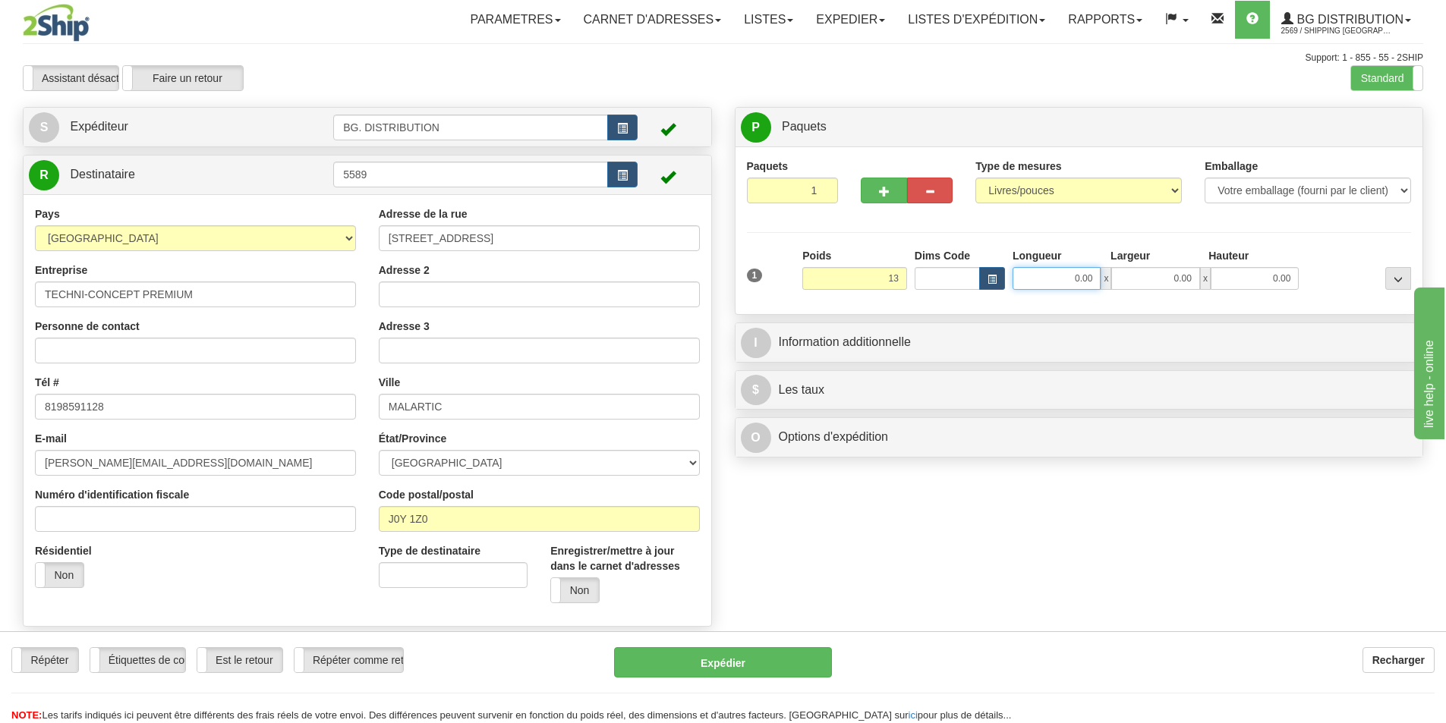
type input "13.00"
click at [1068, 268] on input "0.00" at bounding box center [1057, 278] width 88 height 23
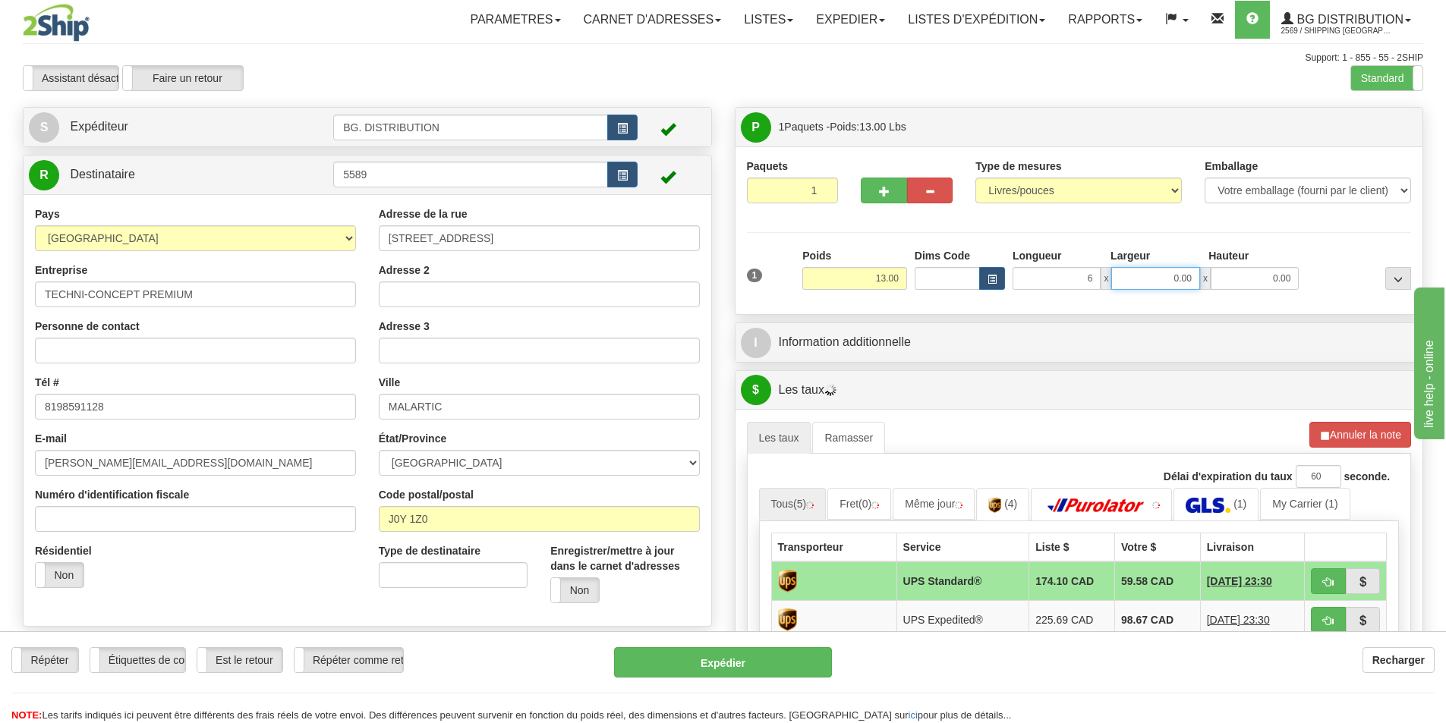
type input "6.00"
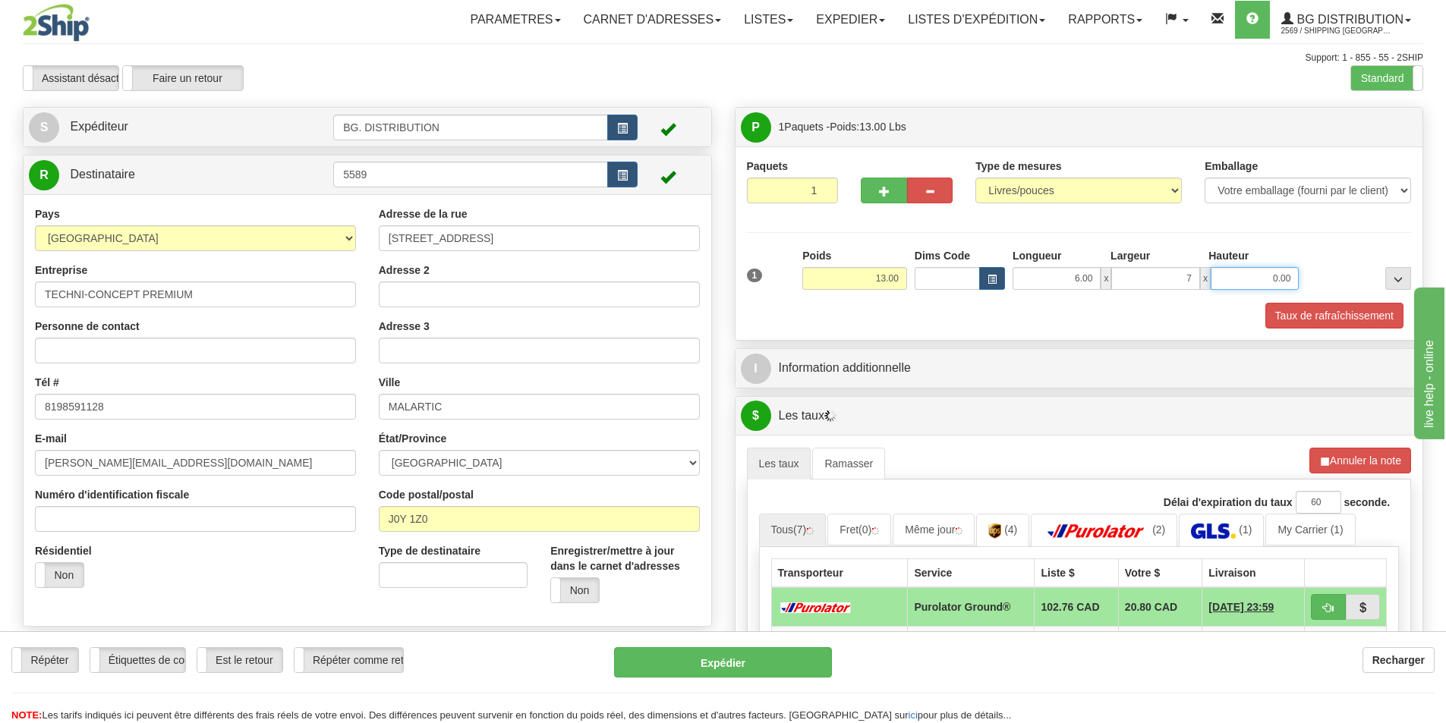
type input "7.00"
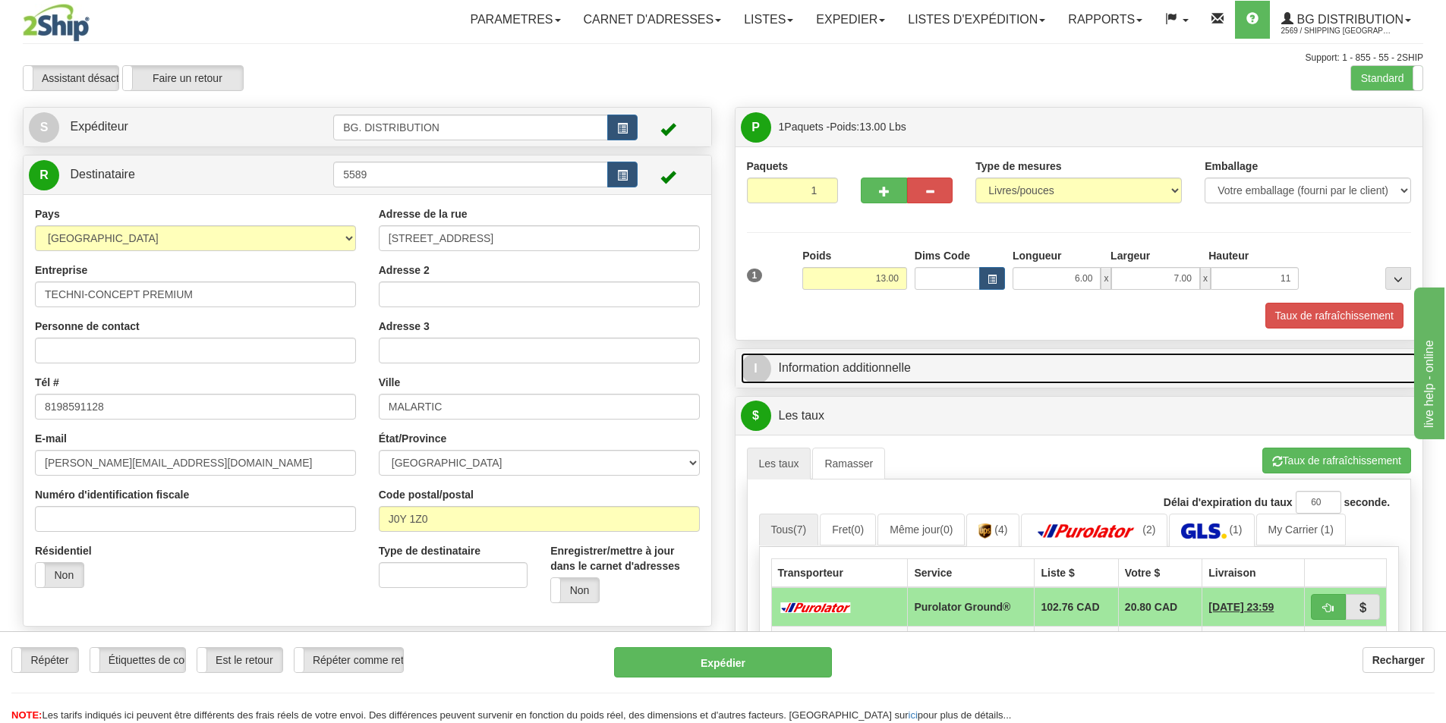
type input "11.00"
click at [979, 370] on link "I Information additionnelle" at bounding box center [1079, 368] width 677 height 31
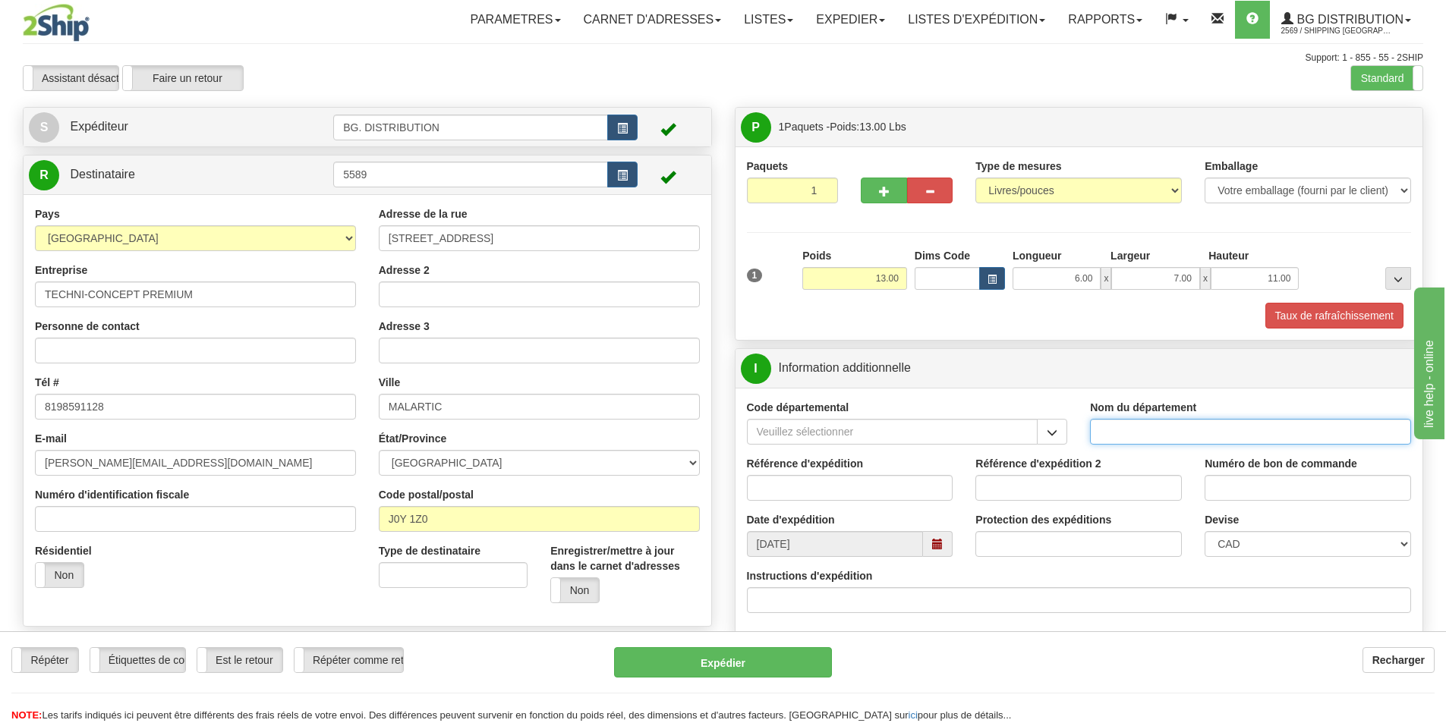
click at [1151, 427] on input "Nom du département" at bounding box center [1250, 432] width 321 height 26
type input ".."
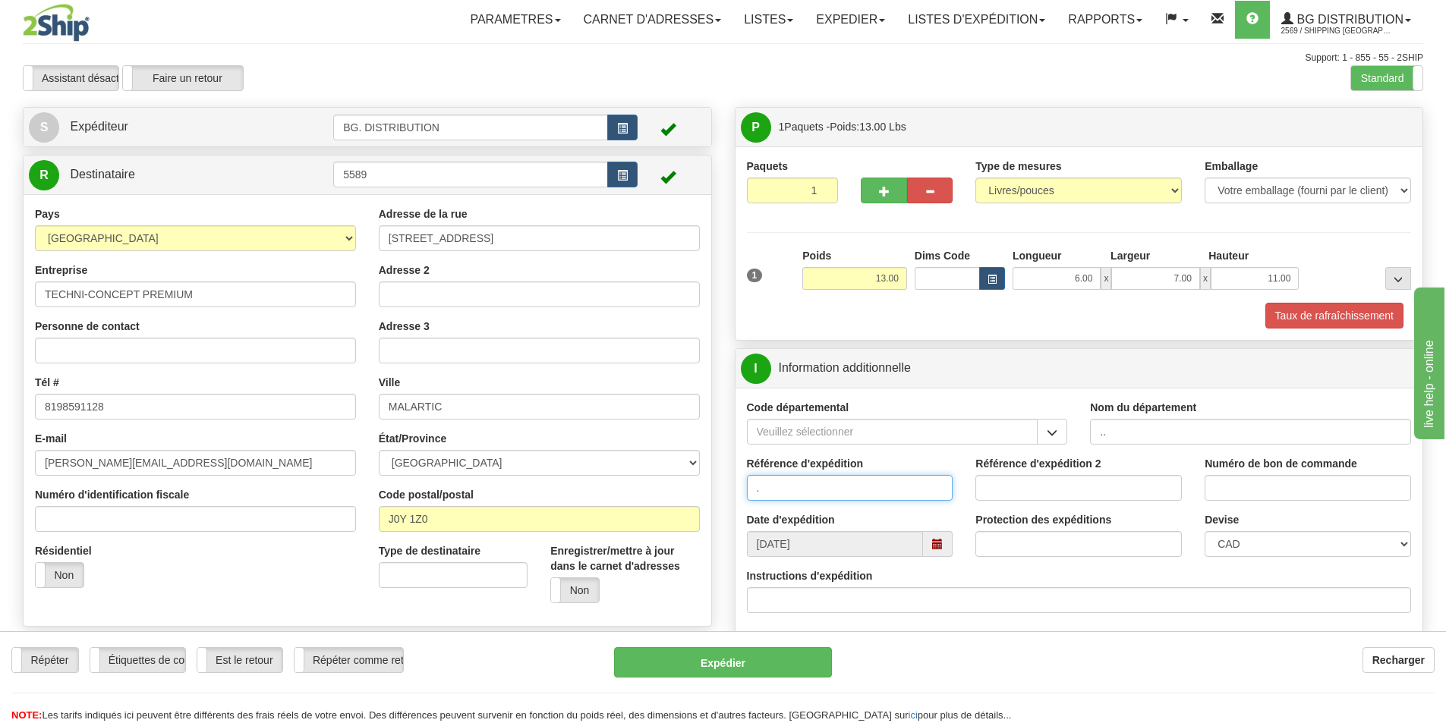
type input "."
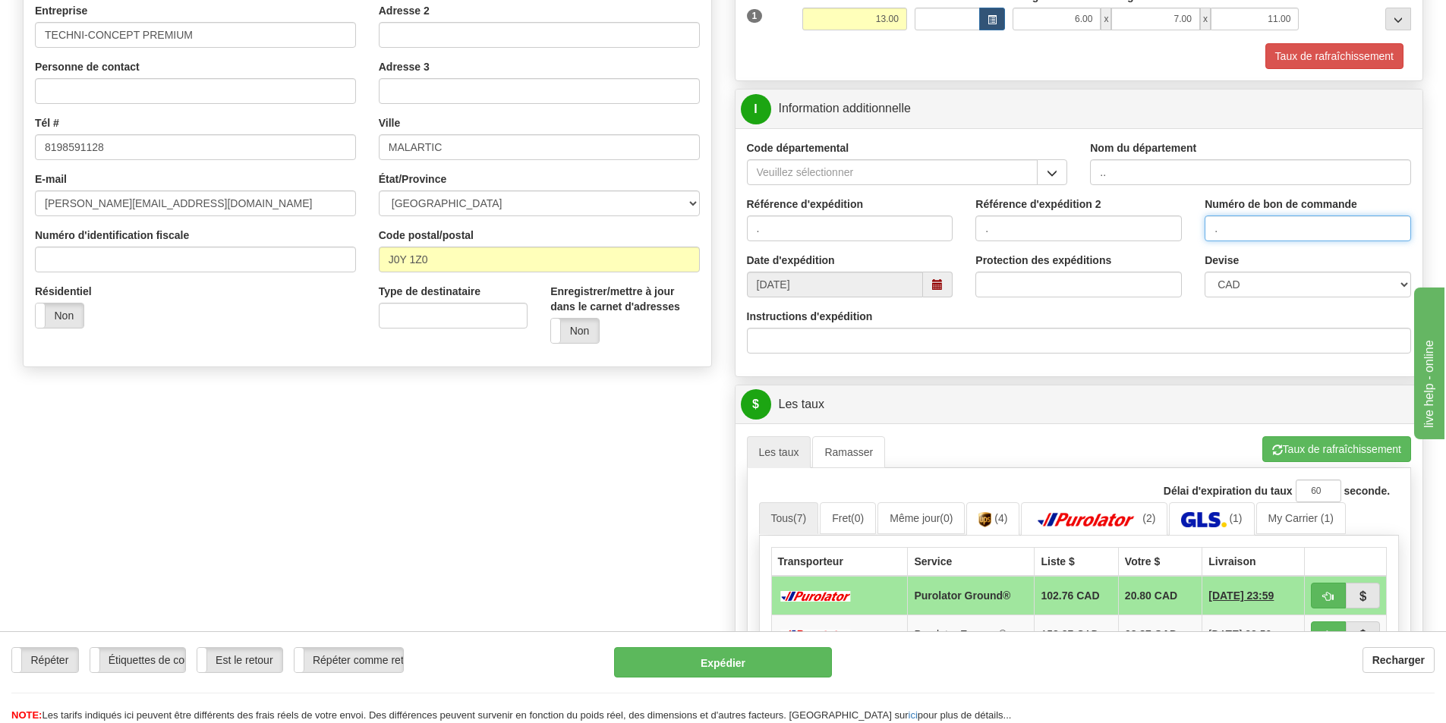
scroll to position [304, 0]
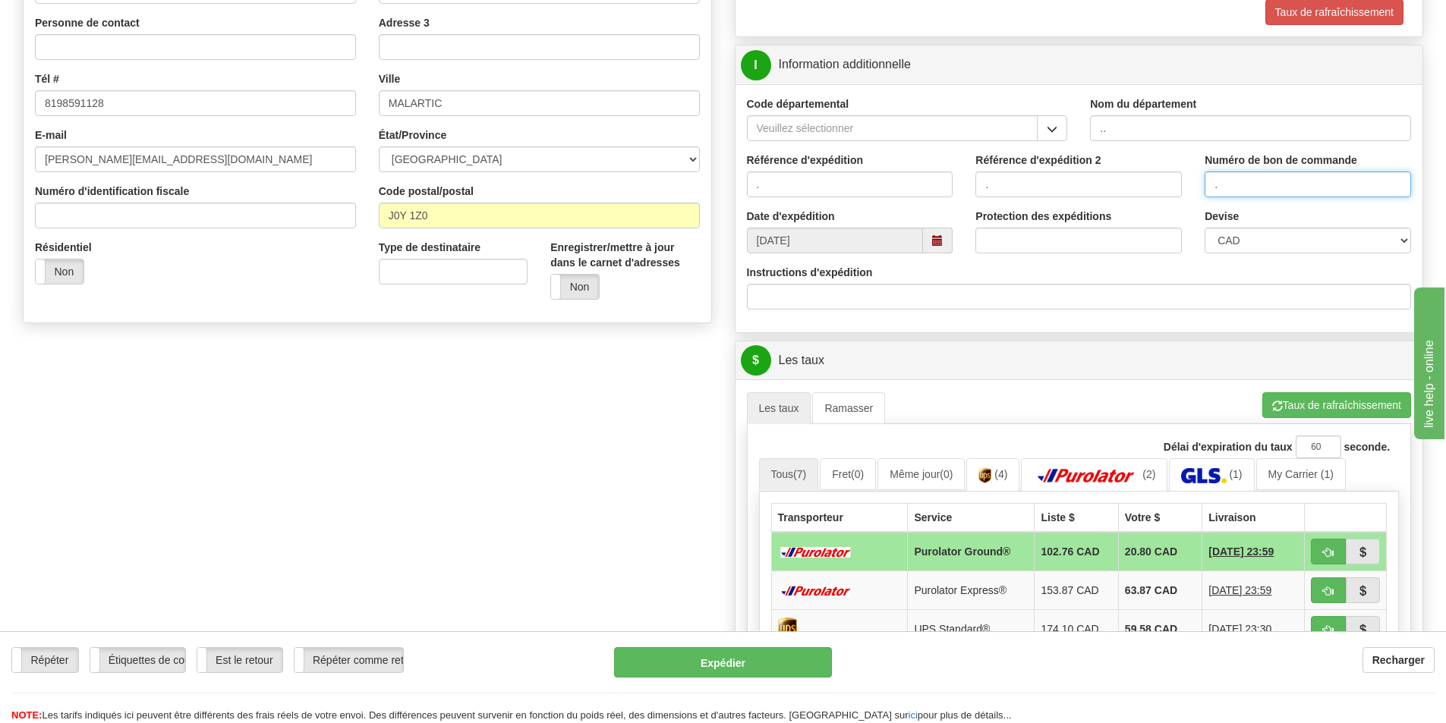
type input "."
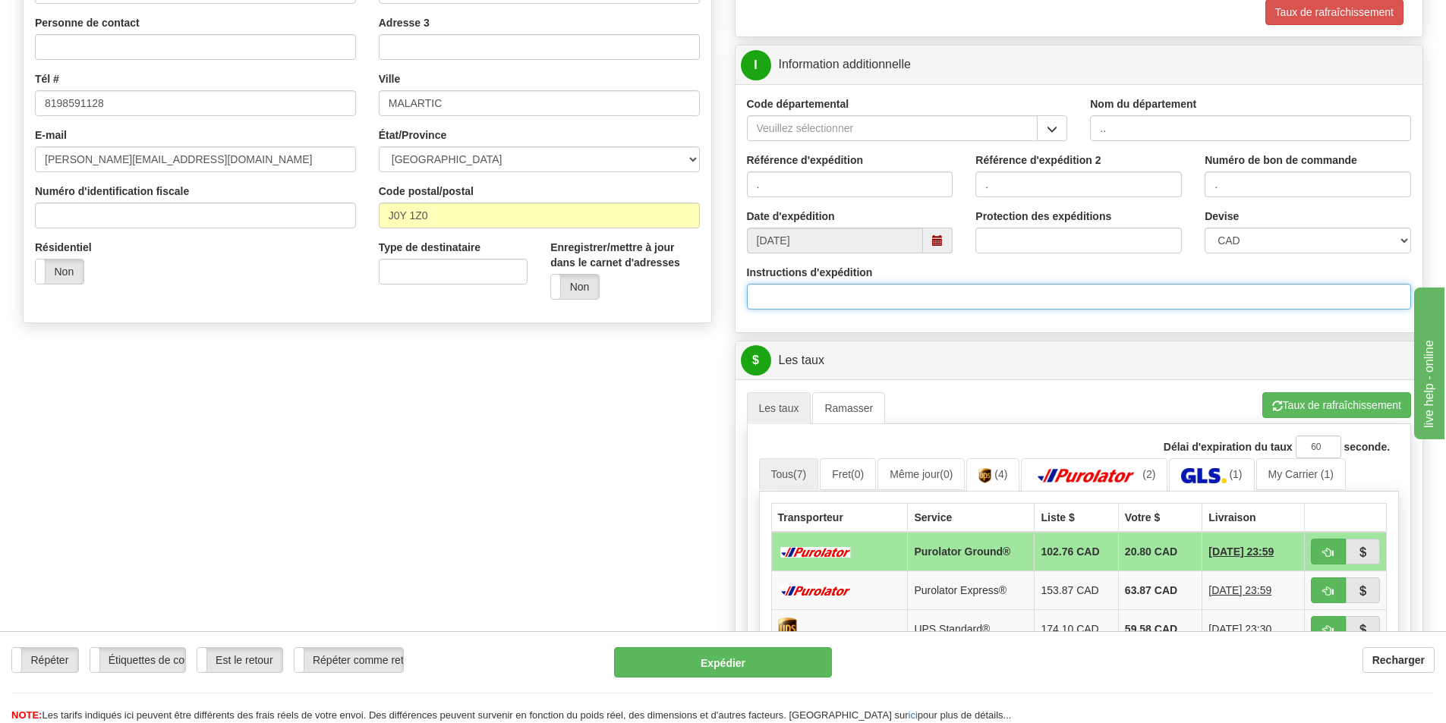
click at [824, 297] on input "Instructions d'expédition" at bounding box center [1079, 297] width 665 height 26
type input "."
click at [824, 297] on input "." at bounding box center [1079, 297] width 665 height 26
type input "30134115-00"
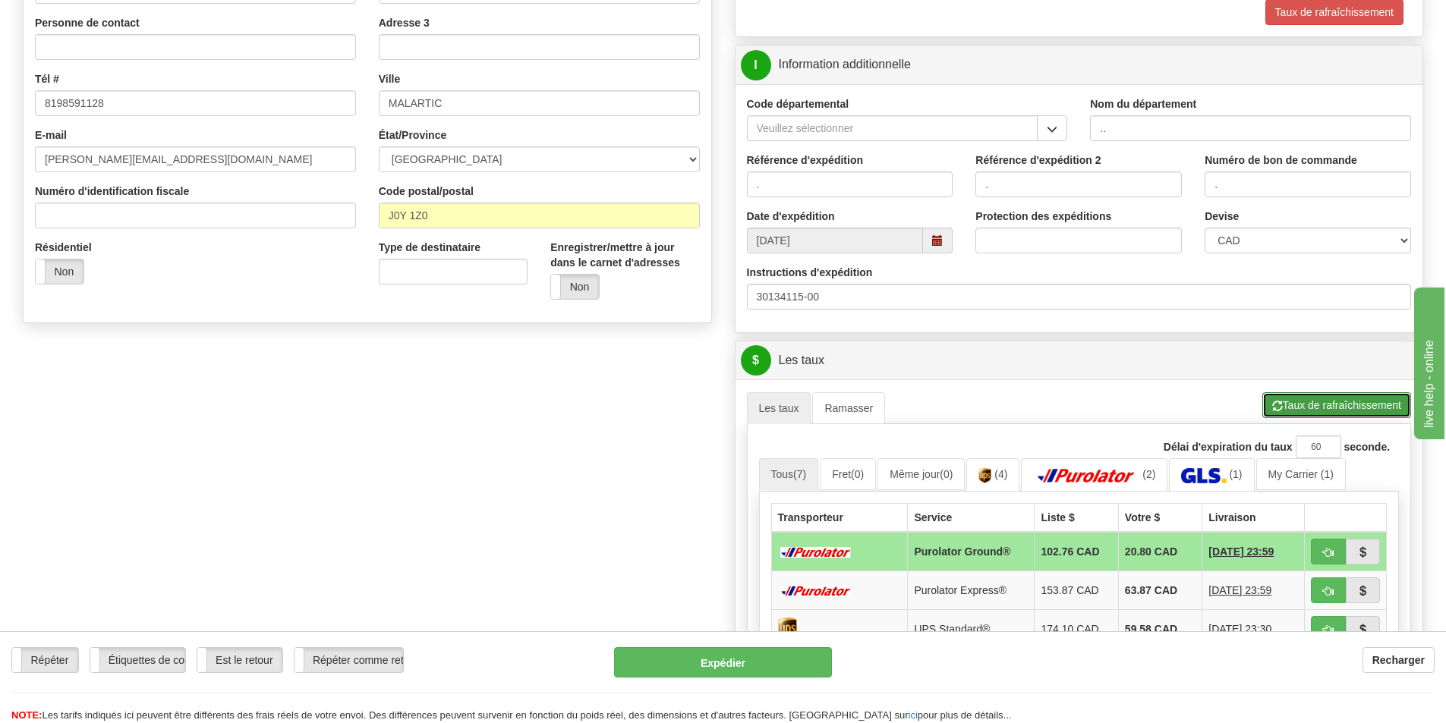
click at [1362, 398] on button "Taux de rafraîchissement" at bounding box center [1336, 405] width 149 height 26
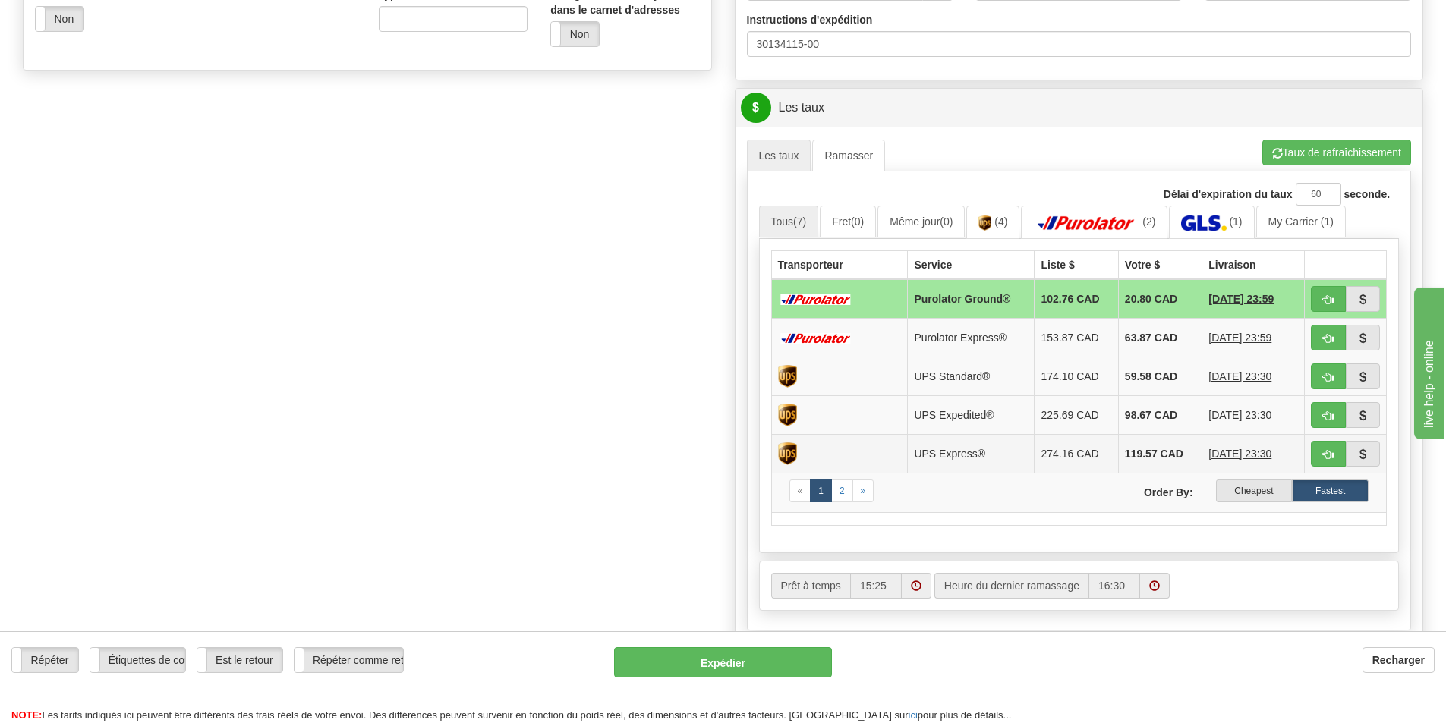
scroll to position [607, 0]
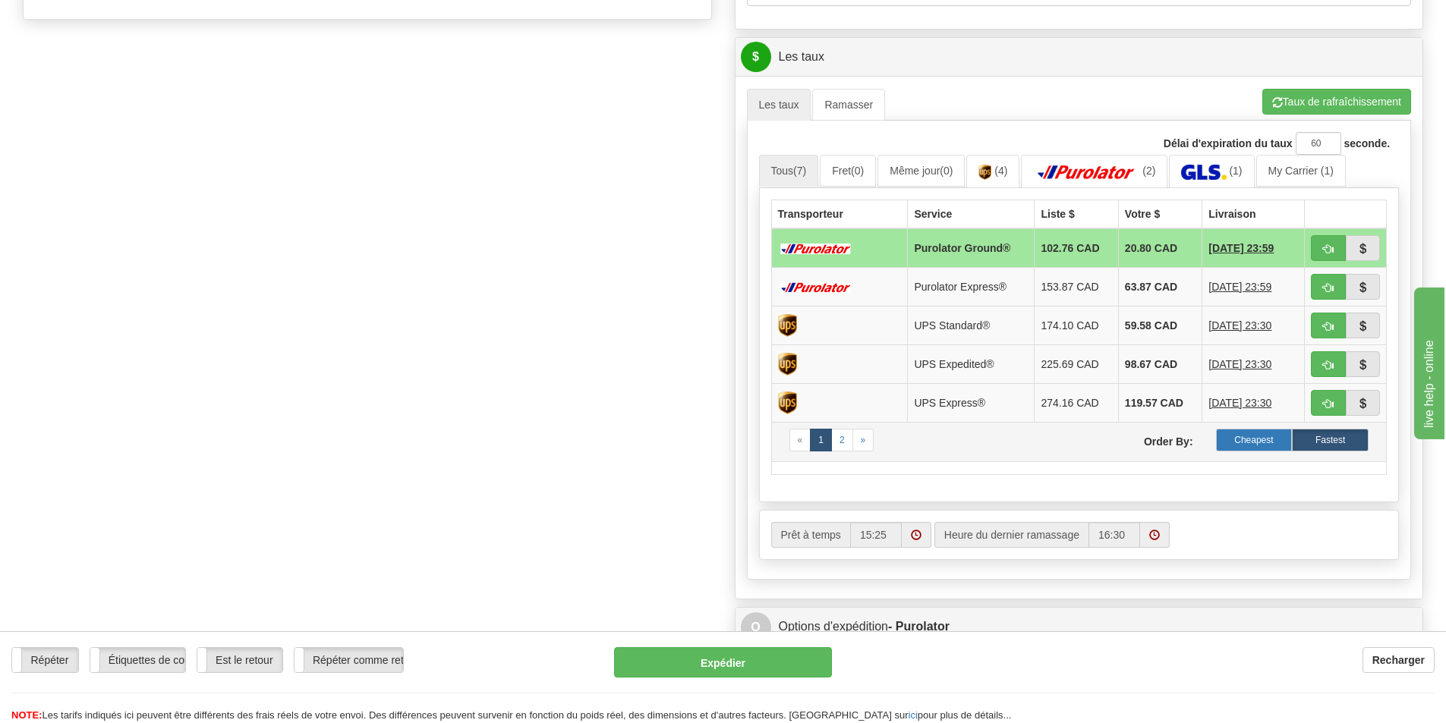
click at [1236, 433] on label "Cheapest" at bounding box center [1254, 440] width 77 height 23
